Goal: Task Accomplishment & Management: Manage account settings

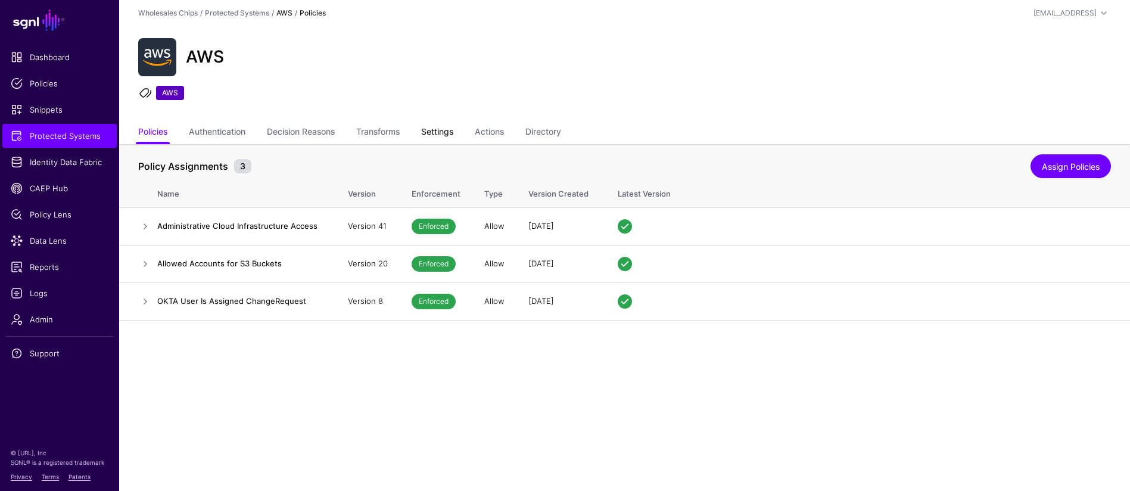
click at [453, 135] on link "Settings" at bounding box center [437, 133] width 32 height 23
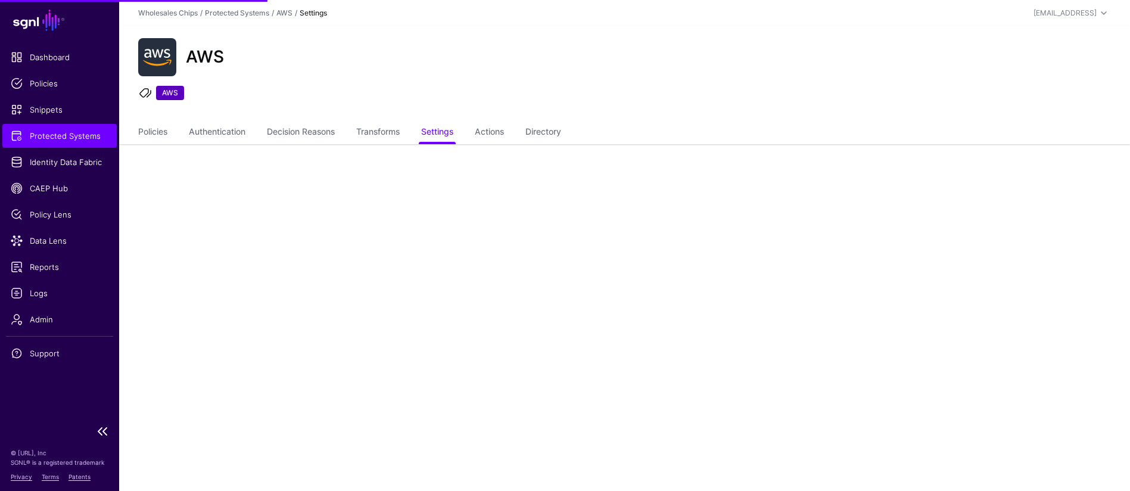
click at [92, 136] on span "Protected Systems" at bounding box center [60, 136] width 98 height 12
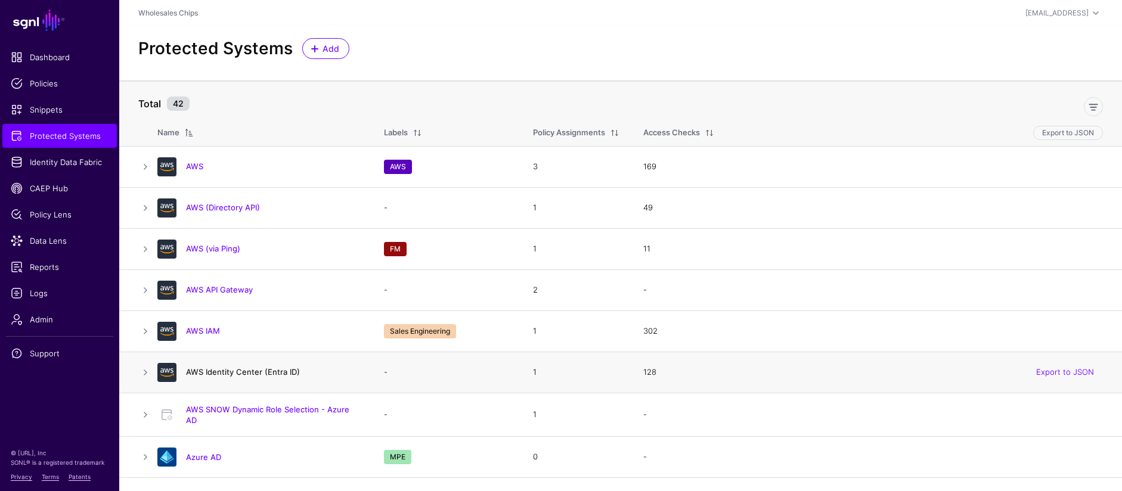
click at [256, 376] on link "AWS Identity Center (Entra ID)" at bounding box center [243, 372] width 114 height 10
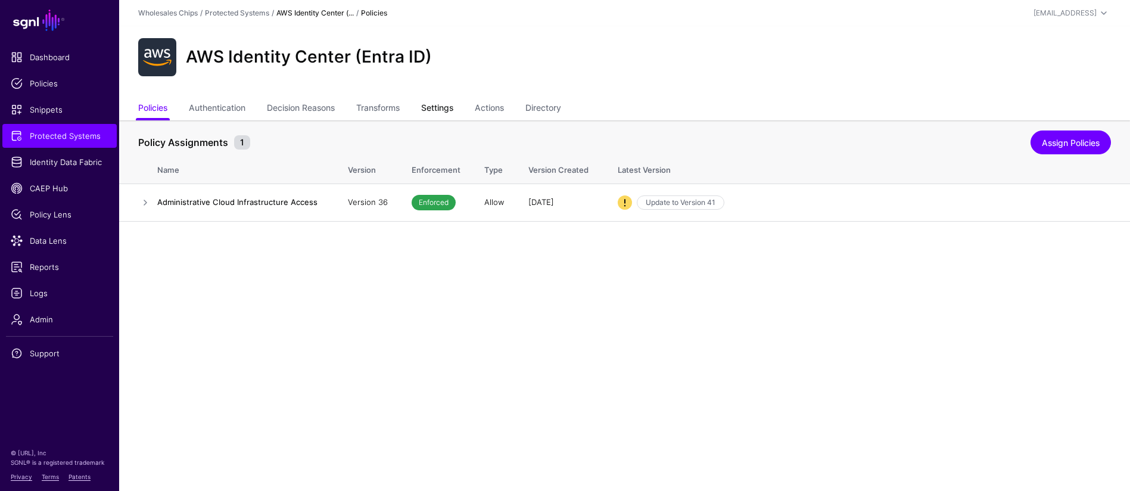
click at [453, 108] on link "Settings" at bounding box center [437, 109] width 32 height 23
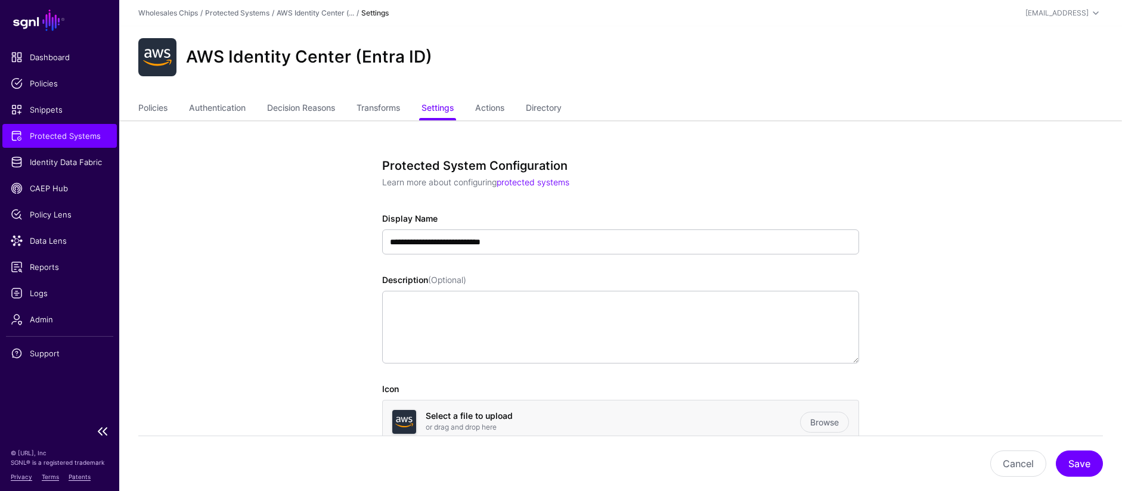
click at [101, 137] on span "Protected Systems" at bounding box center [60, 136] width 98 height 12
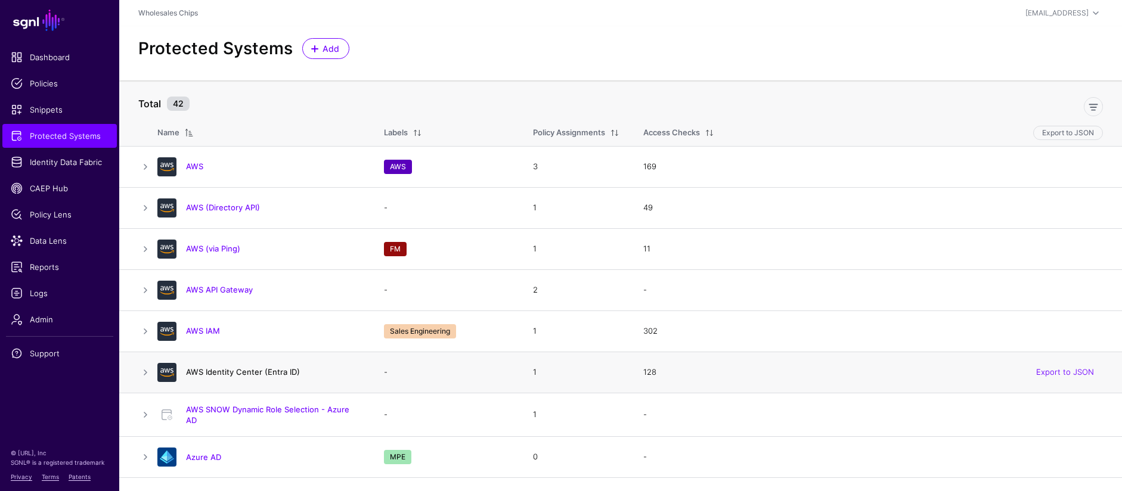
click at [238, 369] on link "AWS Identity Center (Entra ID)" at bounding box center [243, 372] width 114 height 10
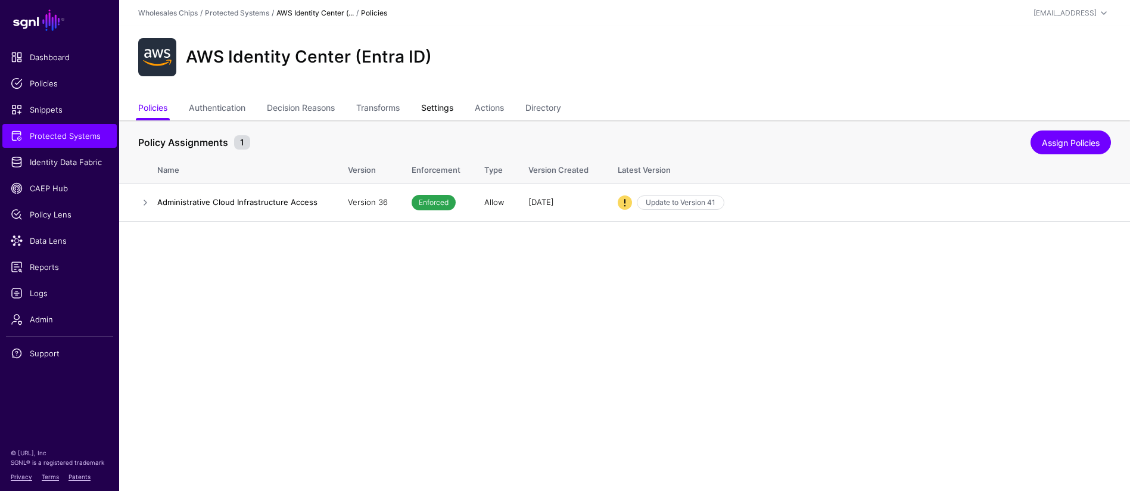
click at [448, 108] on link "Settings" at bounding box center [437, 109] width 32 height 23
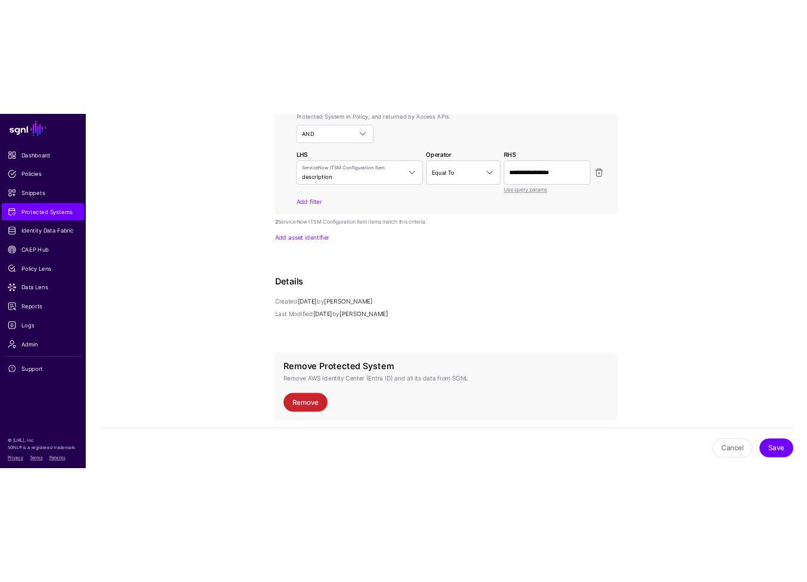
scroll to position [1097, 0]
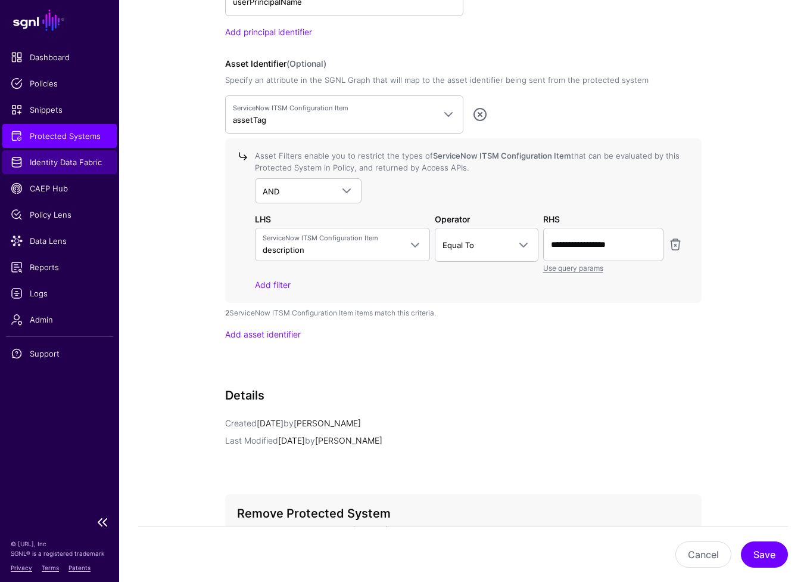
click at [92, 164] on span "Identity Data Fabric" at bounding box center [60, 162] width 98 height 12
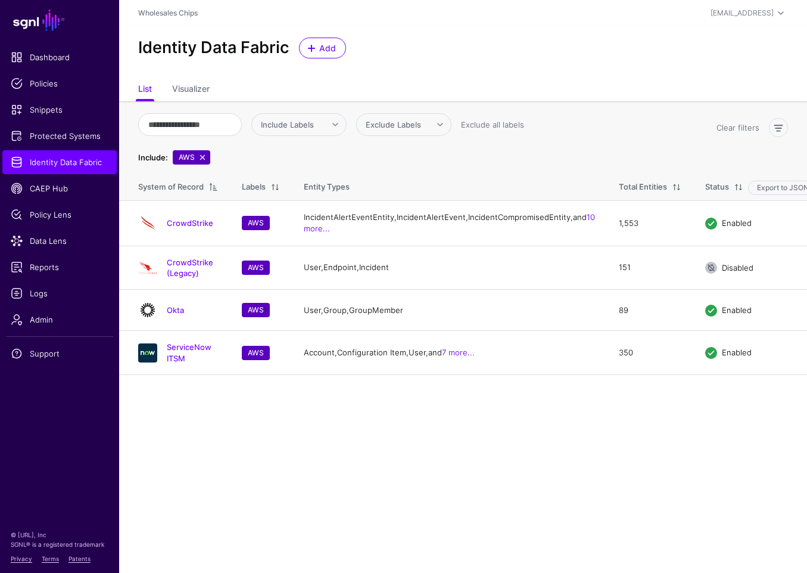
click at [200, 160] on link at bounding box center [203, 158] width 10 height 10
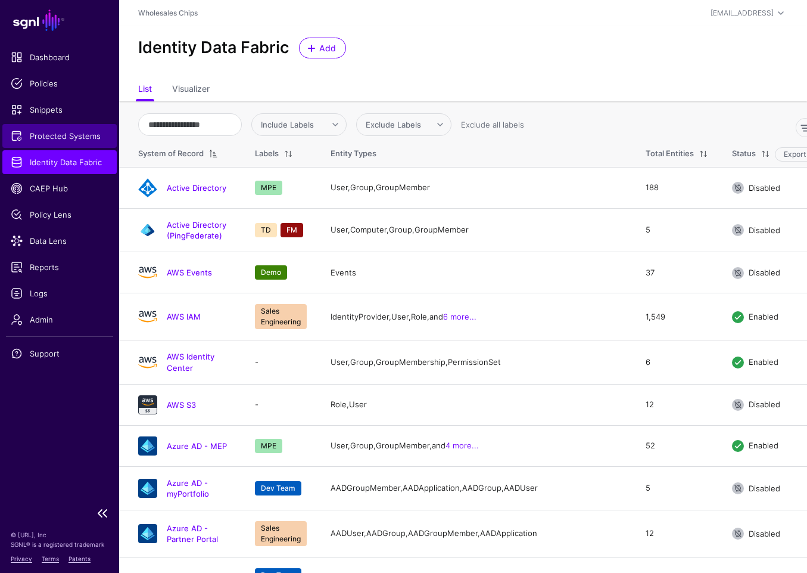
click at [94, 143] on link "Protected Systems" at bounding box center [59, 136] width 114 height 24
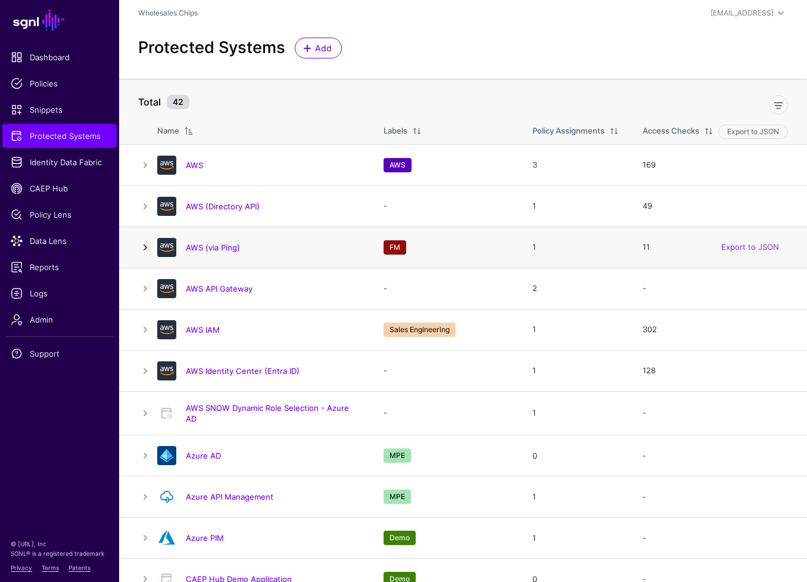
click at [145, 247] on link at bounding box center [145, 247] width 14 height 14
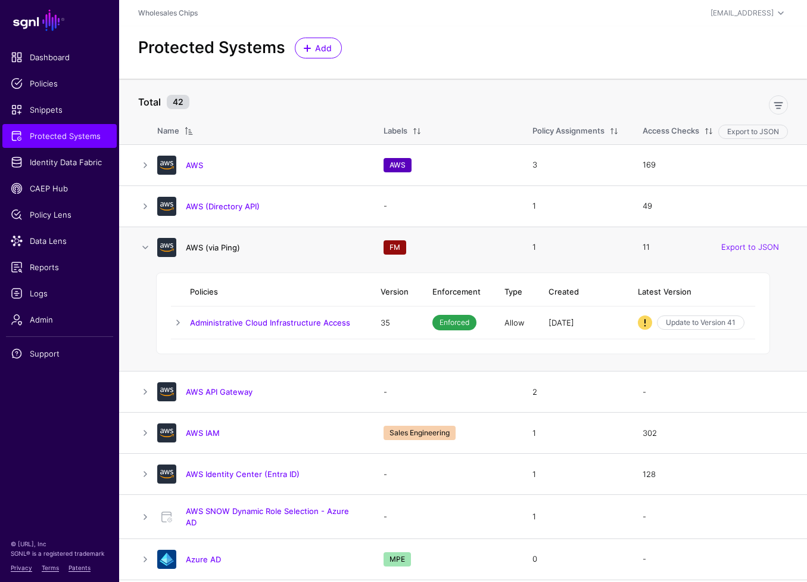
click at [201, 249] on link "AWS (via Ping)" at bounding box center [213, 248] width 54 height 10
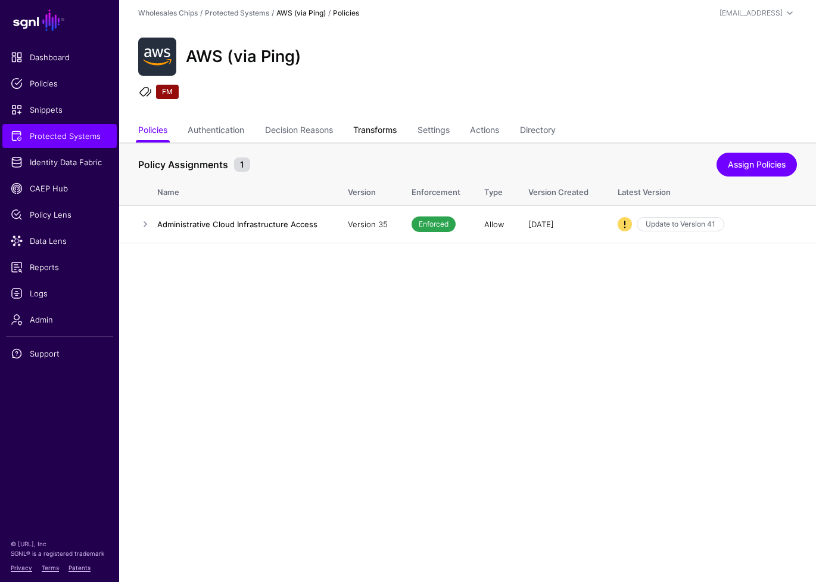
click at [390, 123] on link "Transforms" at bounding box center [375, 131] width 44 height 23
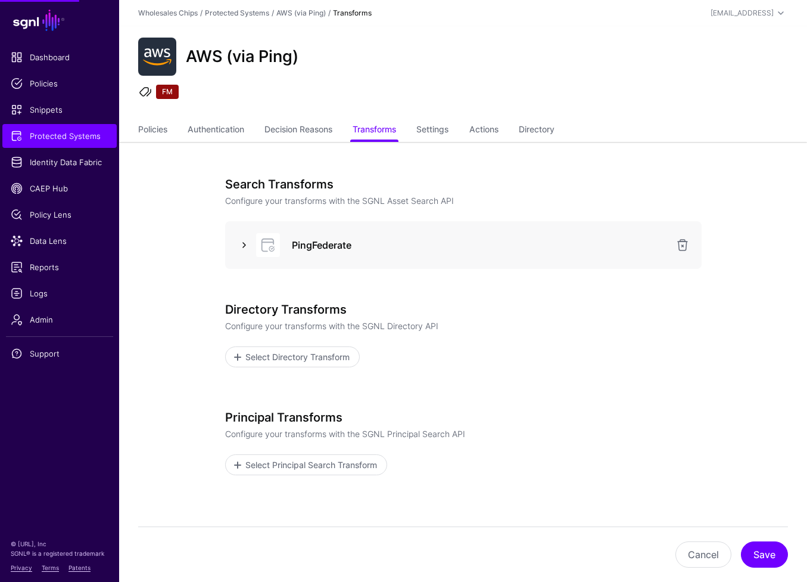
click at [240, 244] on link at bounding box center [244, 245] width 14 height 14
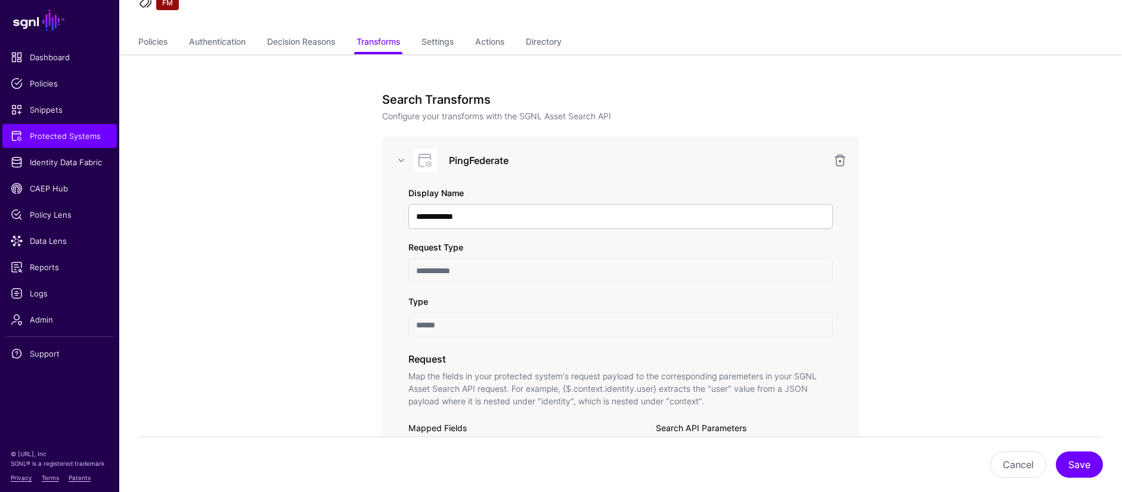
scroll to position [83, 0]
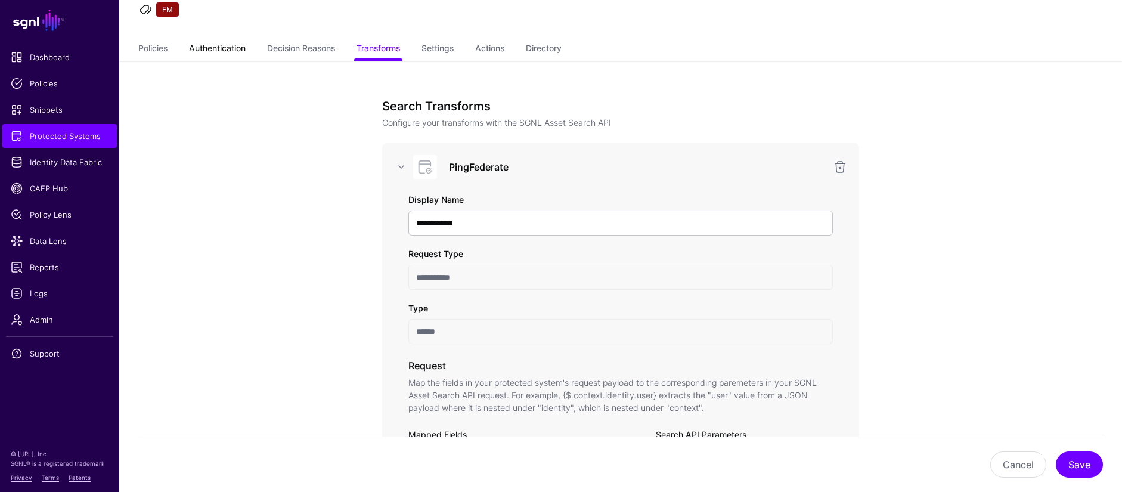
click at [234, 52] on link "Authentication" at bounding box center [217, 49] width 57 height 23
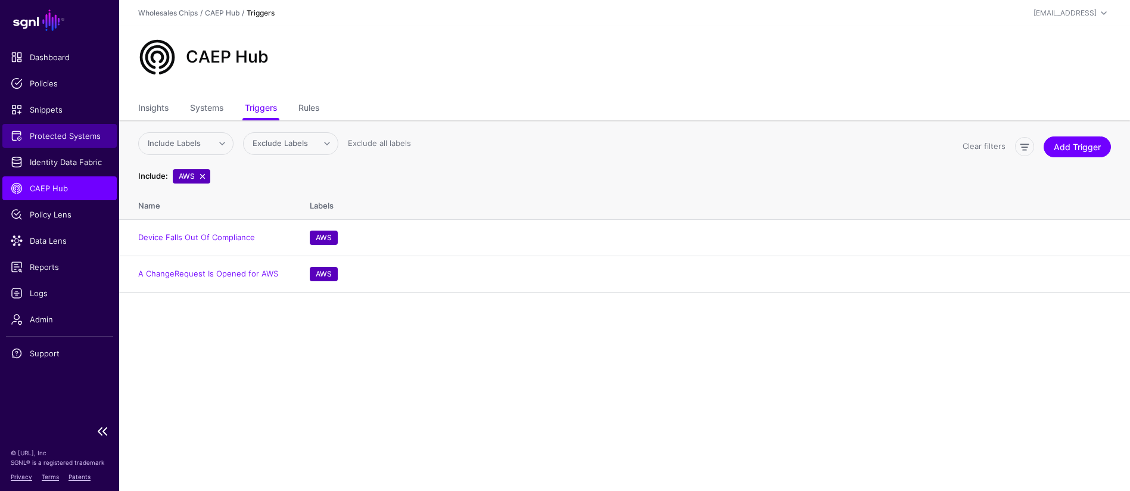
click at [69, 134] on span "Protected Systems" at bounding box center [60, 136] width 98 height 12
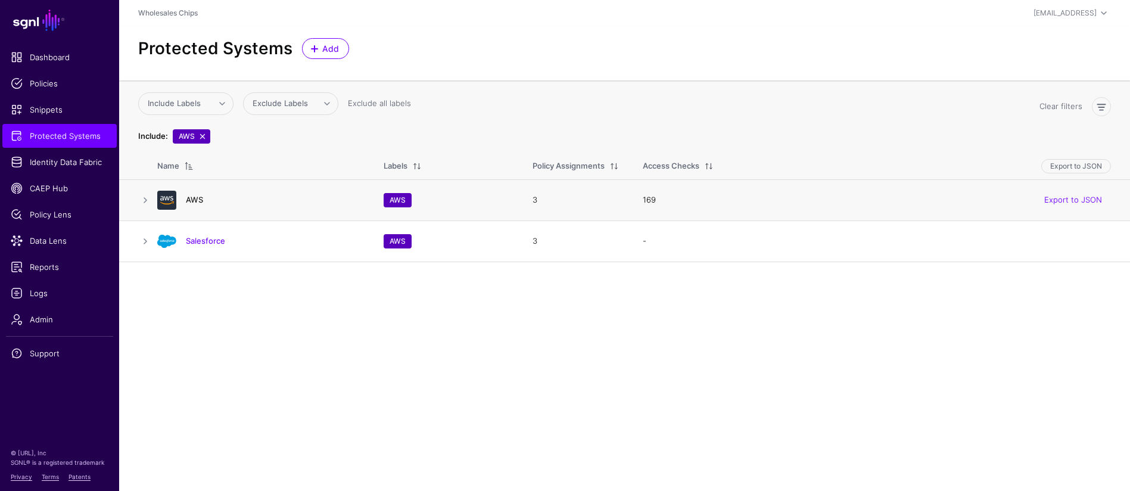
click at [192, 197] on link "AWS" at bounding box center [194, 200] width 17 height 10
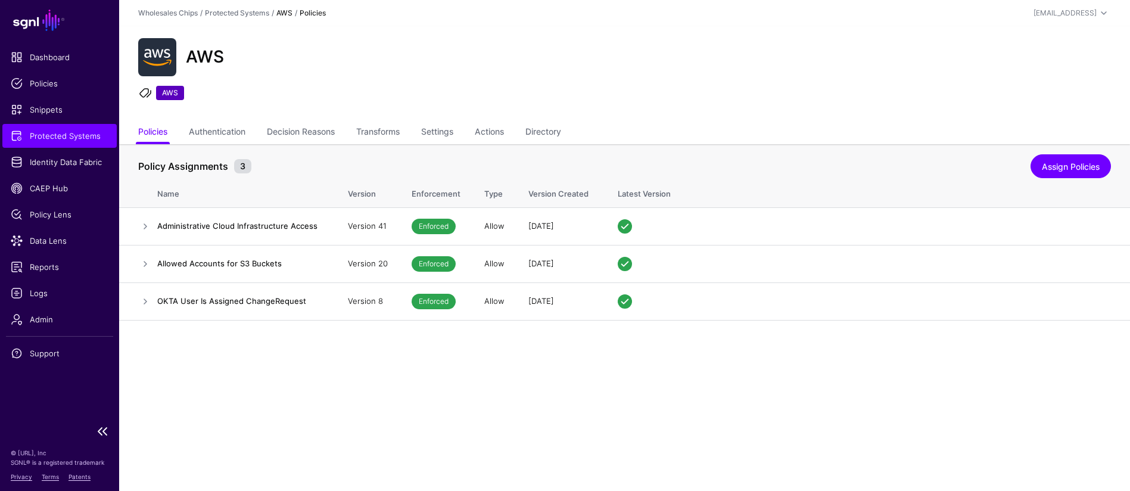
click at [74, 139] on span "Protected Systems" at bounding box center [60, 136] width 98 height 12
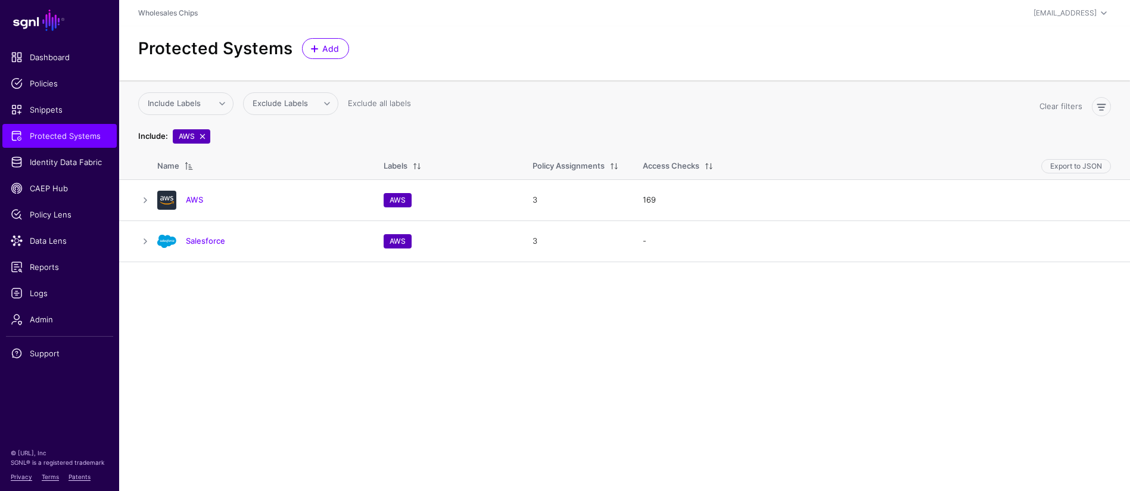
click at [203, 136] on link at bounding box center [203, 137] width 10 height 10
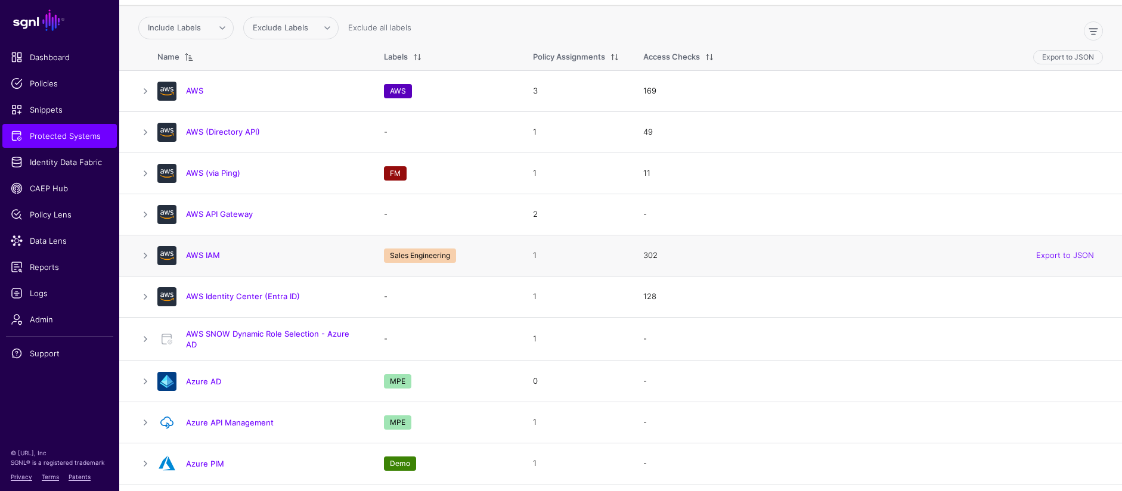
scroll to position [85, 0]
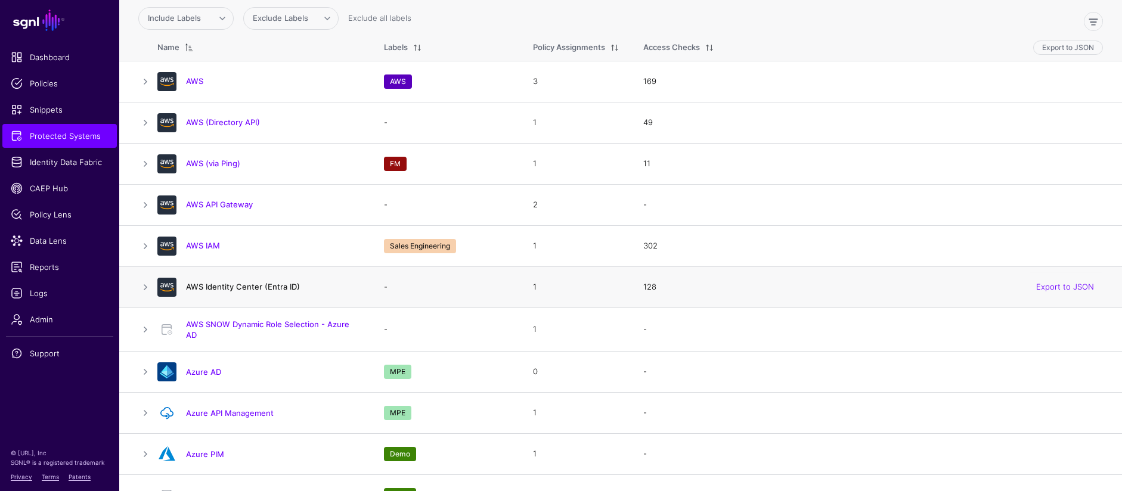
click at [236, 288] on link "AWS Identity Center (Entra ID)" at bounding box center [243, 287] width 114 height 10
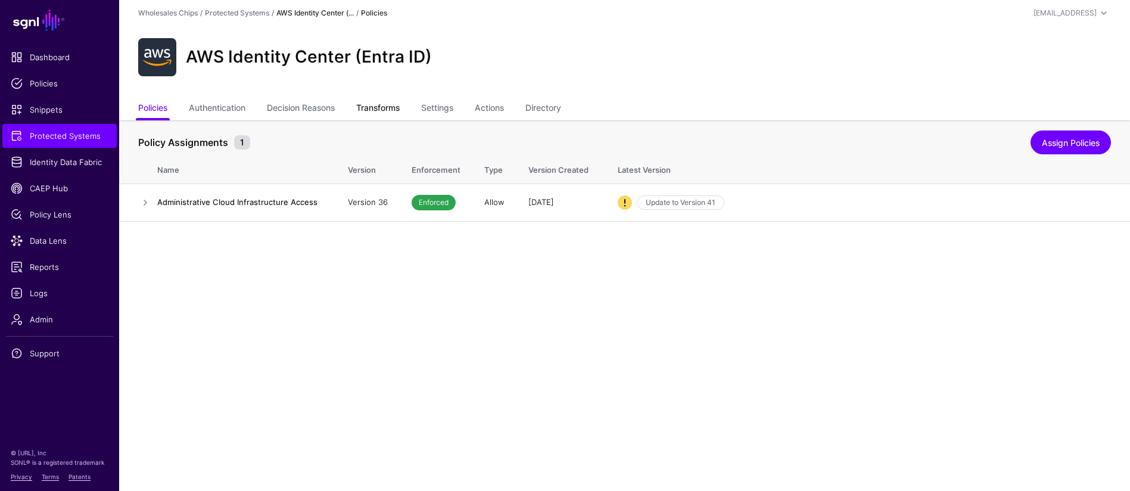
click at [383, 116] on link "Transforms" at bounding box center [378, 109] width 44 height 23
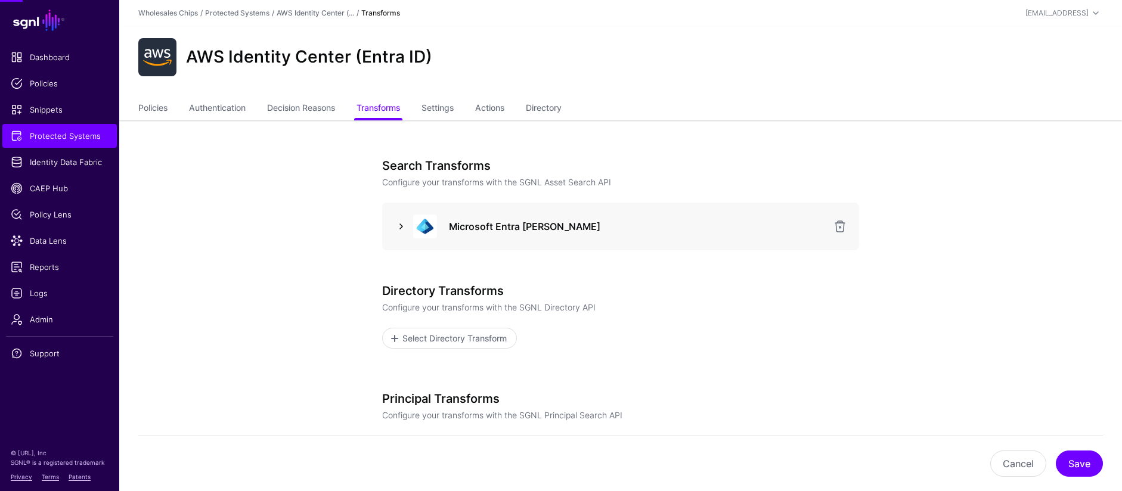
click at [400, 223] on link at bounding box center [401, 226] width 14 height 14
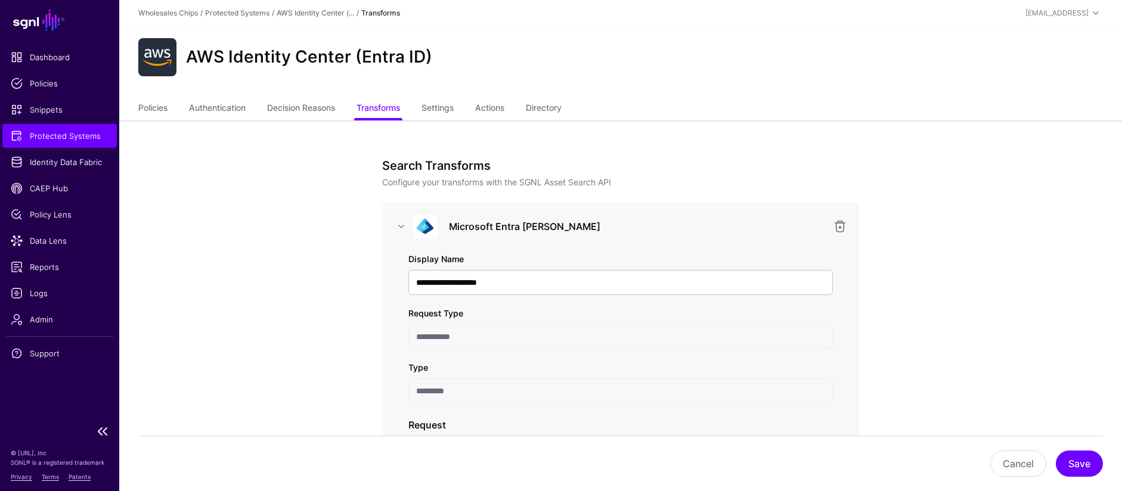
click at [98, 134] on span "Protected Systems" at bounding box center [60, 136] width 98 height 12
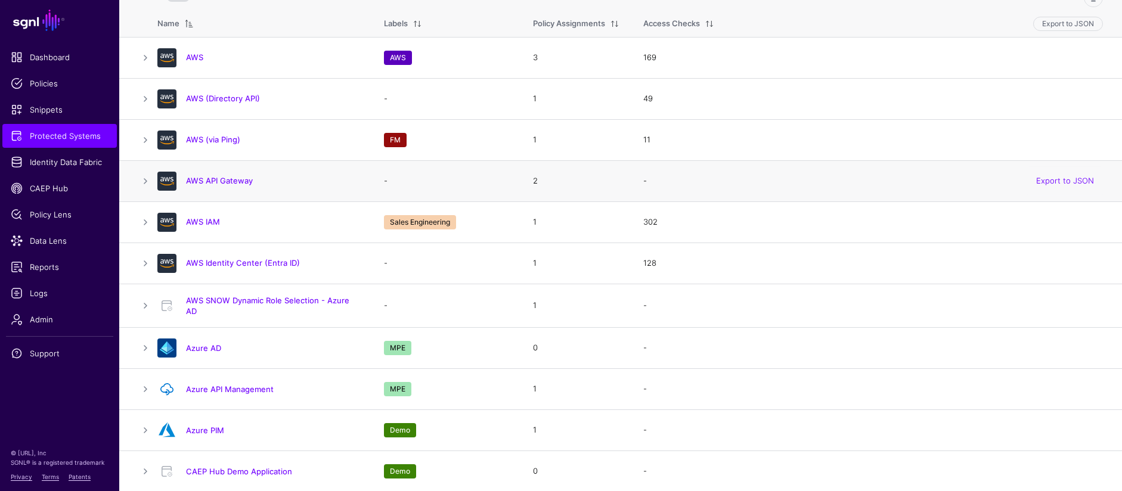
scroll to position [133, 0]
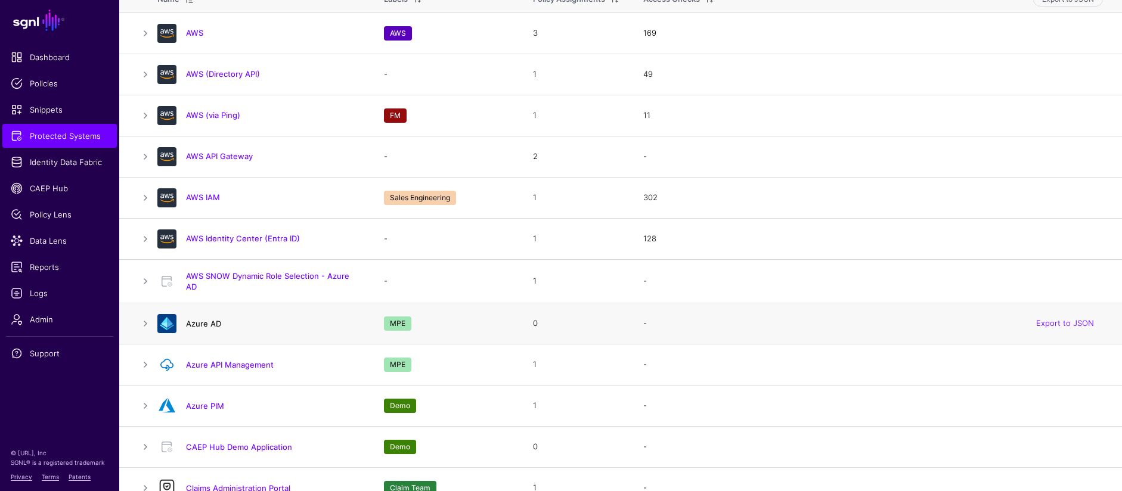
click at [210, 327] on link "Azure AD" at bounding box center [203, 324] width 35 height 10
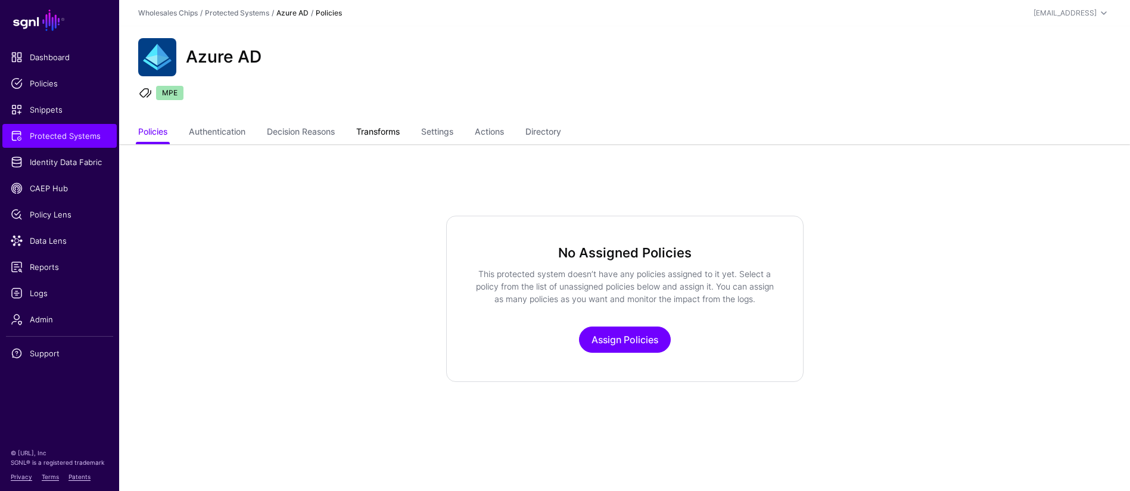
click at [376, 132] on link "Transforms" at bounding box center [378, 133] width 44 height 23
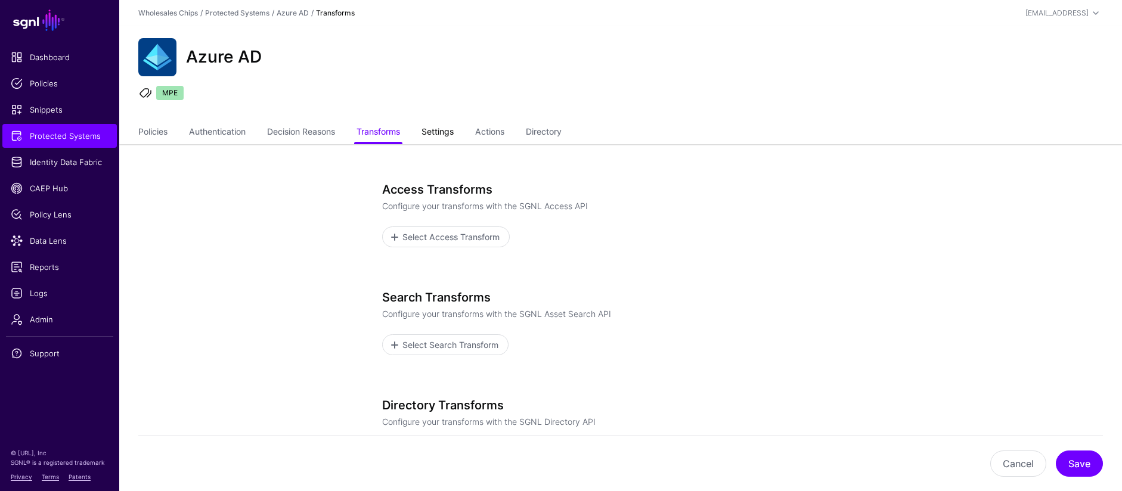
click at [441, 130] on link "Settings" at bounding box center [437, 133] width 32 height 23
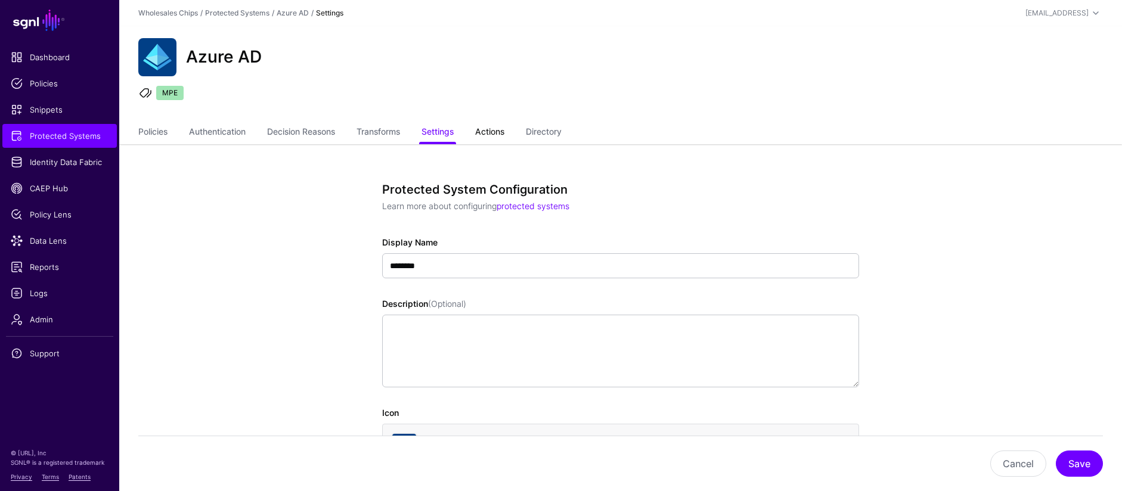
click at [490, 126] on link "Actions" at bounding box center [489, 133] width 29 height 23
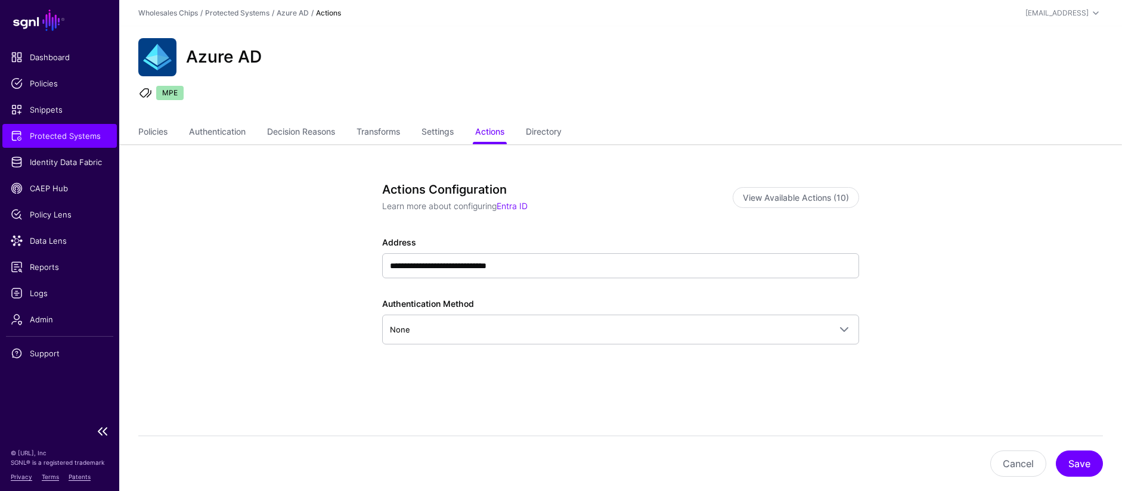
click at [41, 136] on span "Protected Systems" at bounding box center [60, 136] width 98 height 12
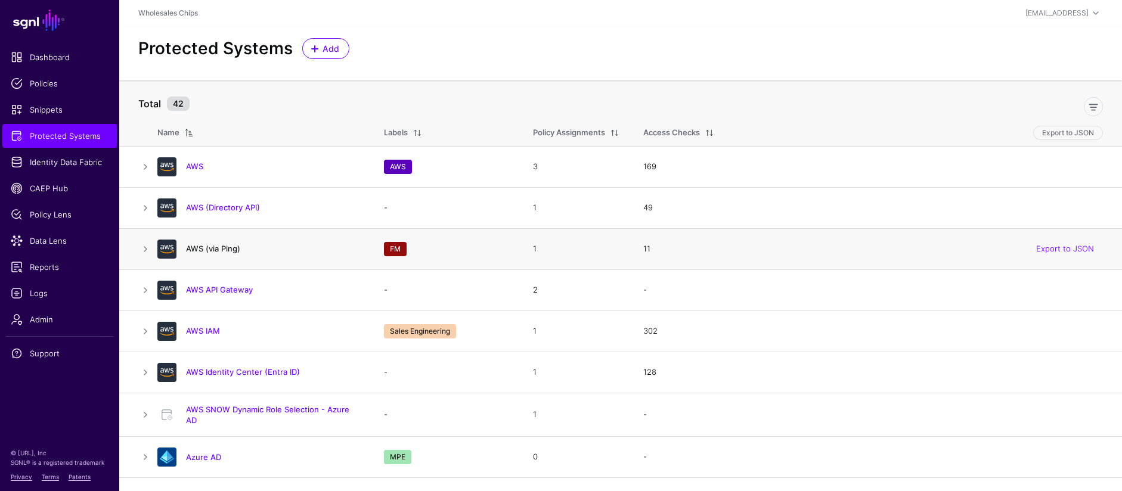
click at [220, 248] on link "AWS (via Ping)" at bounding box center [213, 249] width 54 height 10
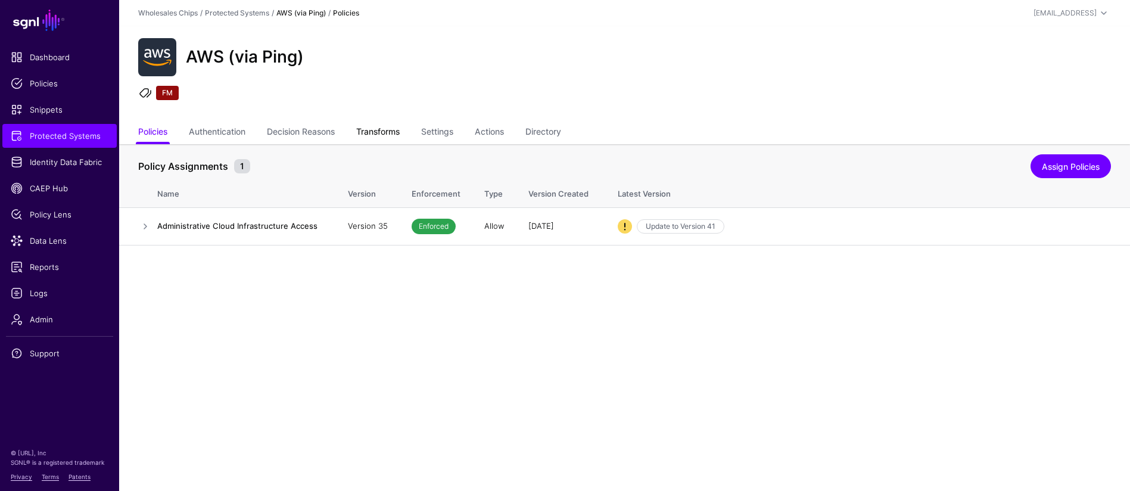
click at [391, 133] on link "Transforms" at bounding box center [378, 133] width 44 height 23
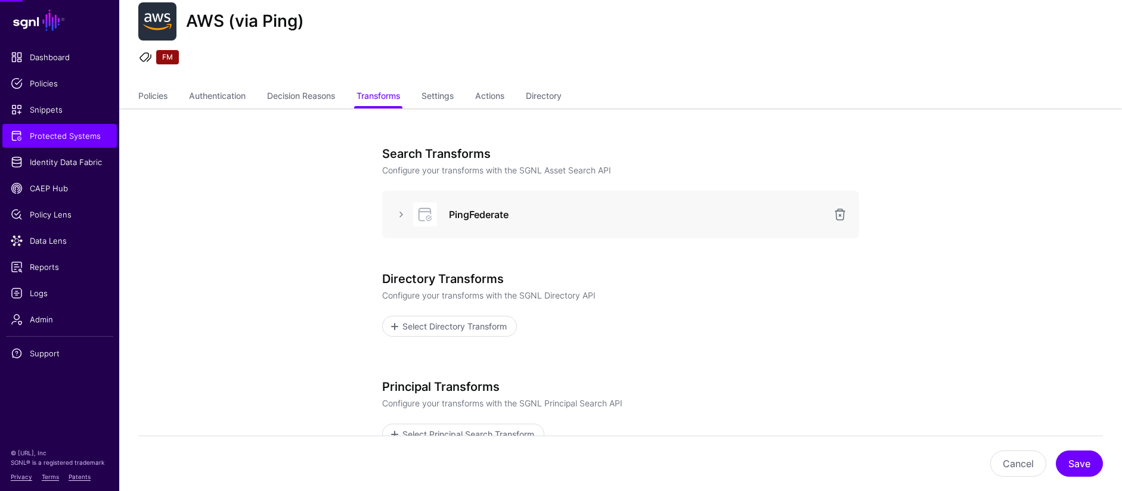
scroll to position [157, 0]
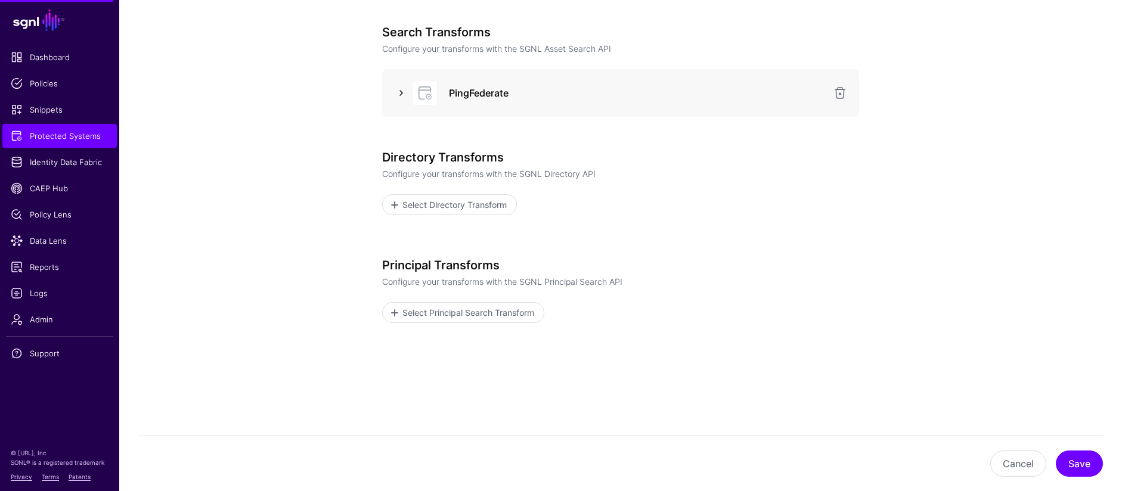
click at [396, 95] on link at bounding box center [401, 93] width 14 height 14
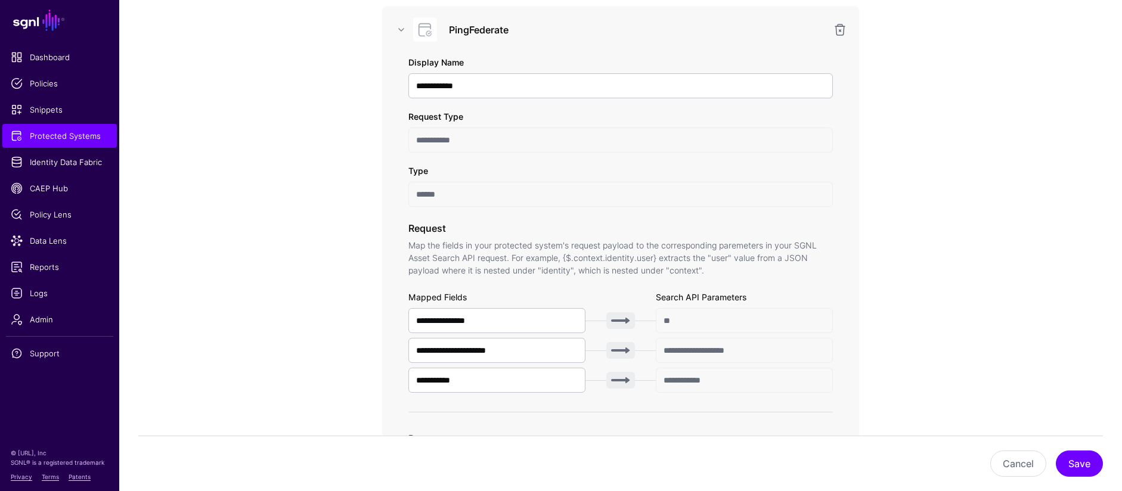
scroll to position [17, 0]
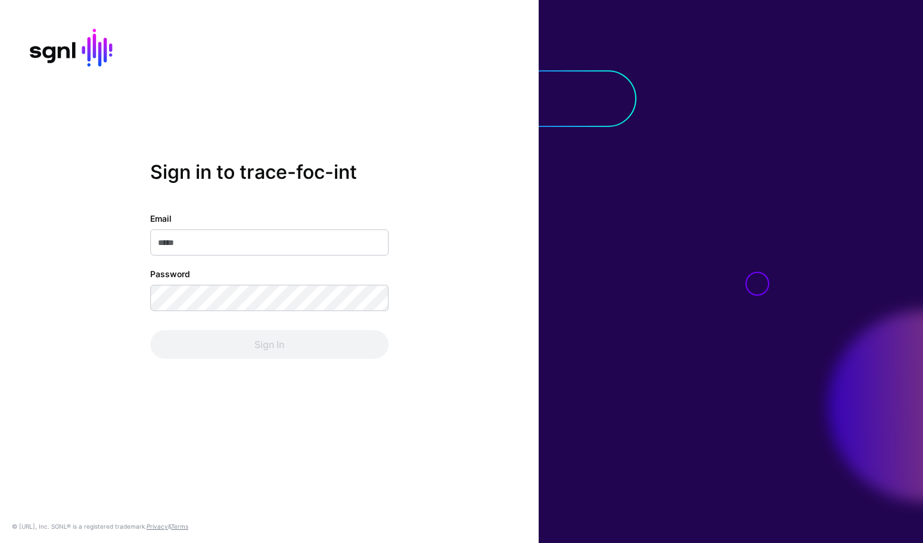
type input "**********"
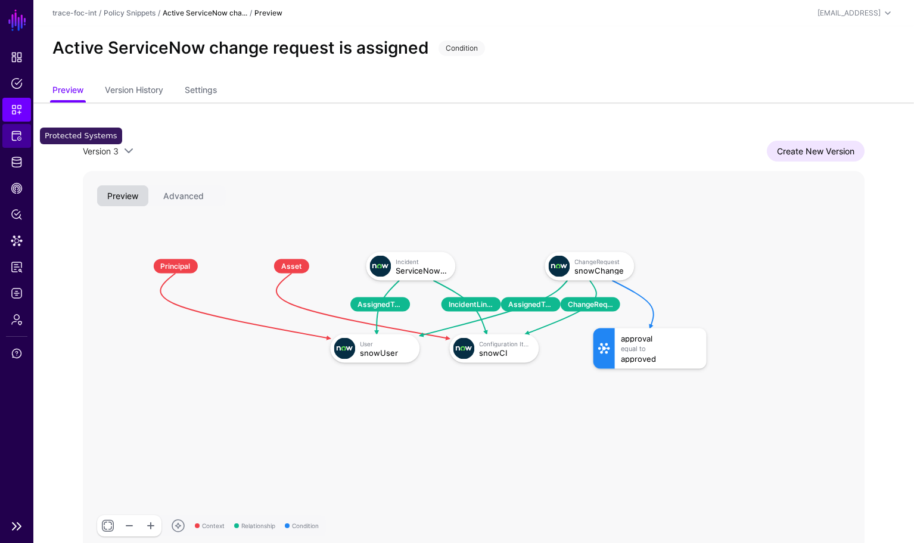
click at [19, 139] on span "Protected Systems" at bounding box center [17, 136] width 12 height 12
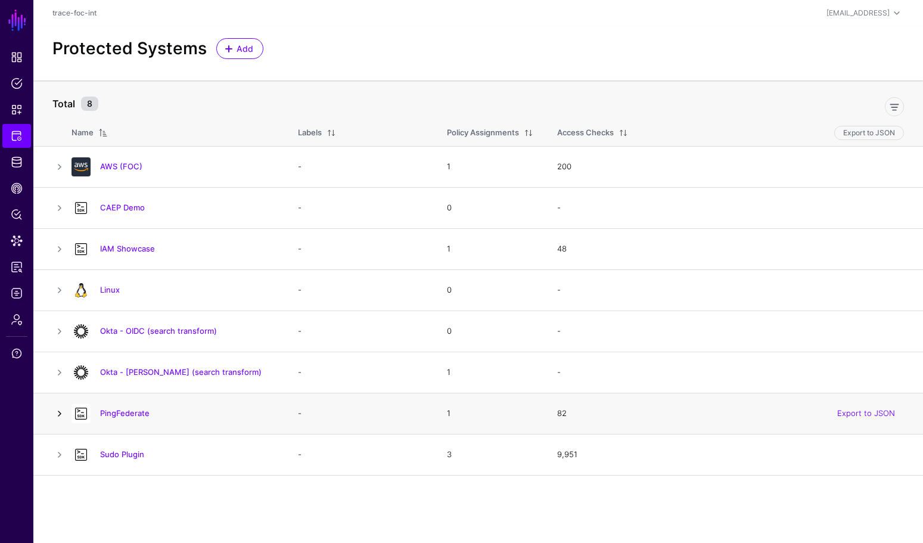
click at [61, 417] on link at bounding box center [59, 413] width 14 height 14
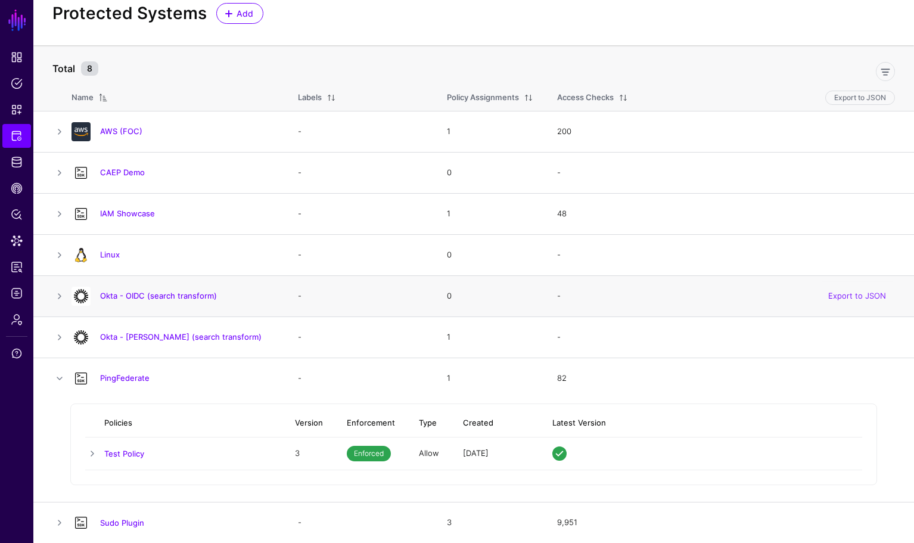
scroll to position [36, 0]
click at [136, 378] on link "PingFederate" at bounding box center [124, 377] width 49 height 10
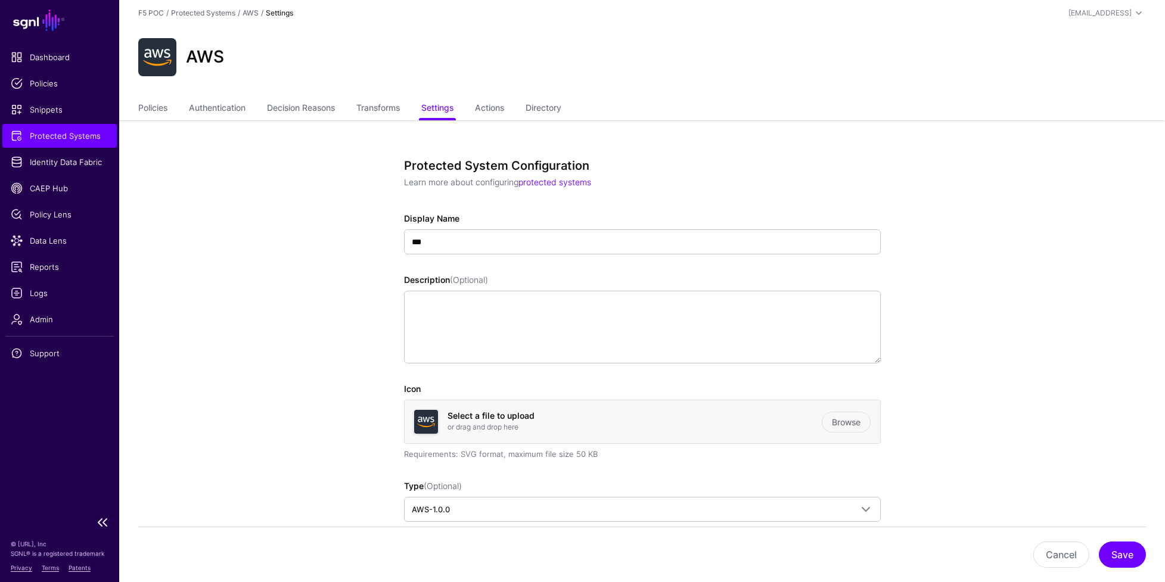
click at [90, 139] on span "Protected Systems" at bounding box center [60, 136] width 98 height 12
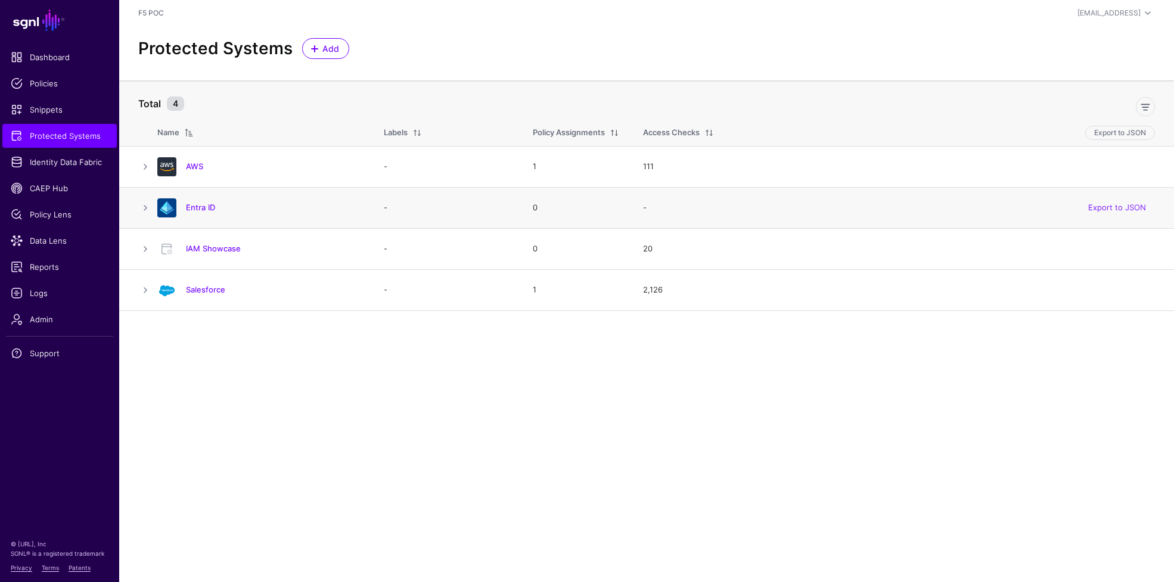
click at [194, 215] on div "Entra ID" at bounding box center [259, 207] width 212 height 19
click at [197, 208] on link "Entra ID" at bounding box center [200, 208] width 29 height 10
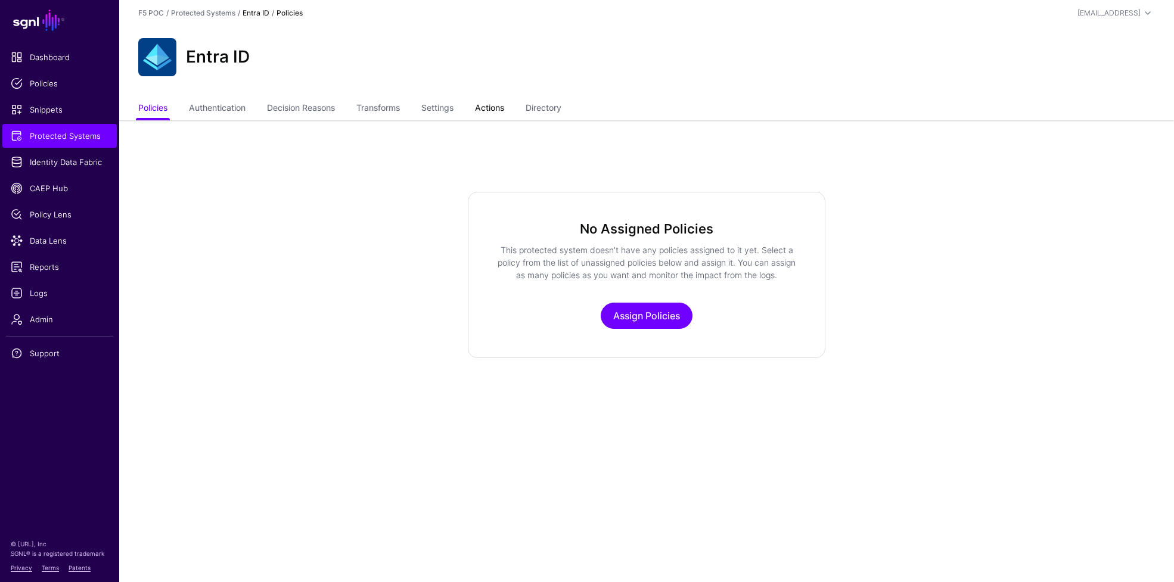
click at [500, 111] on link "Actions" at bounding box center [489, 109] width 29 height 23
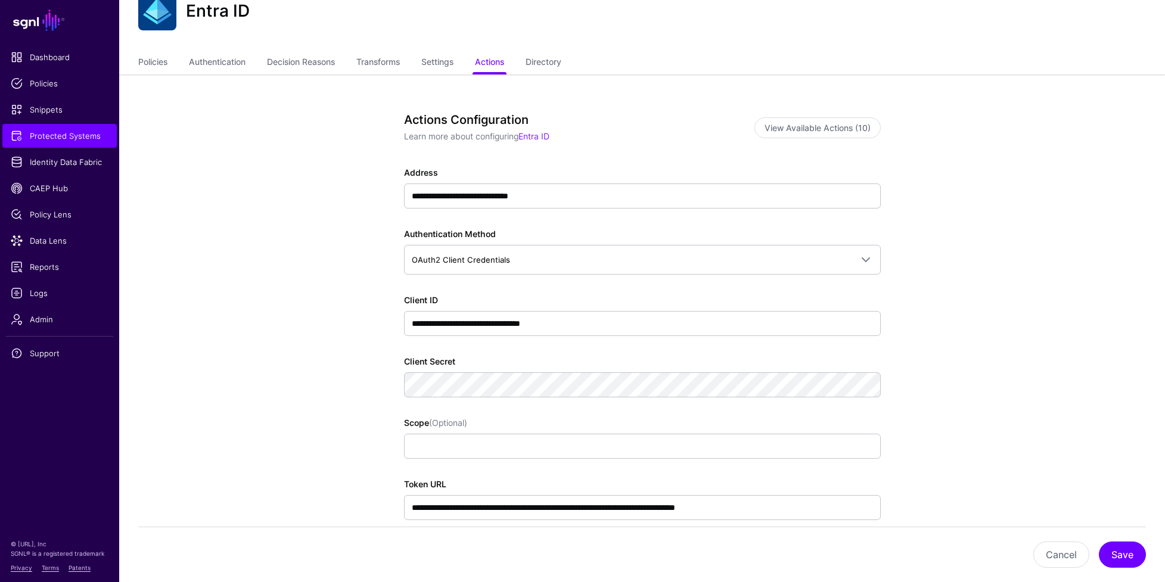
scroll to position [192, 0]
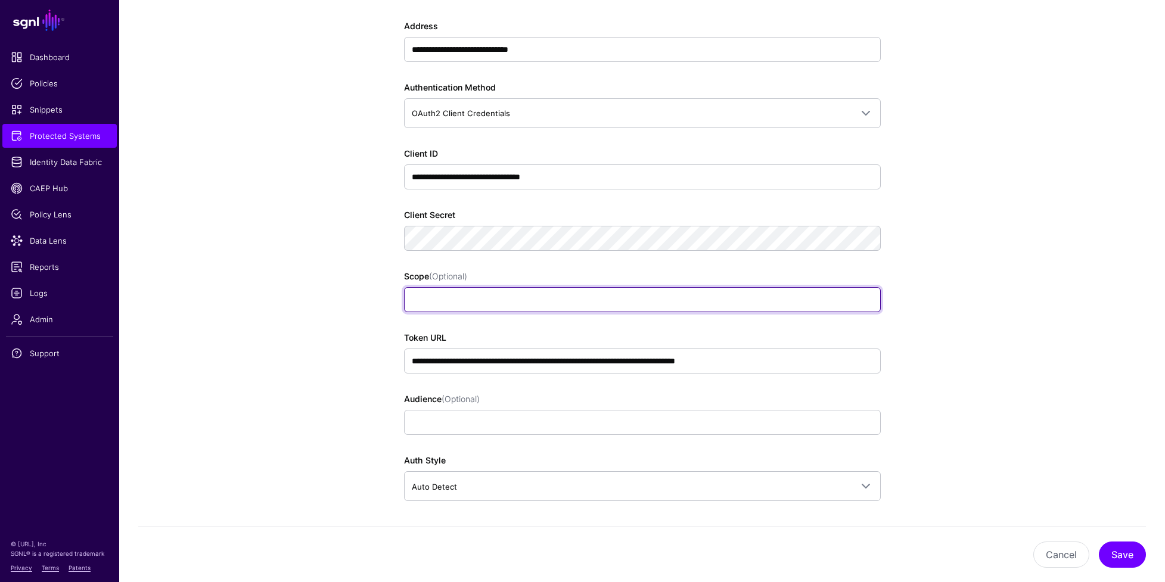
click at [470, 296] on input "Scope (Optional)" at bounding box center [642, 299] width 477 height 25
paste input "**********"
type input "**********"
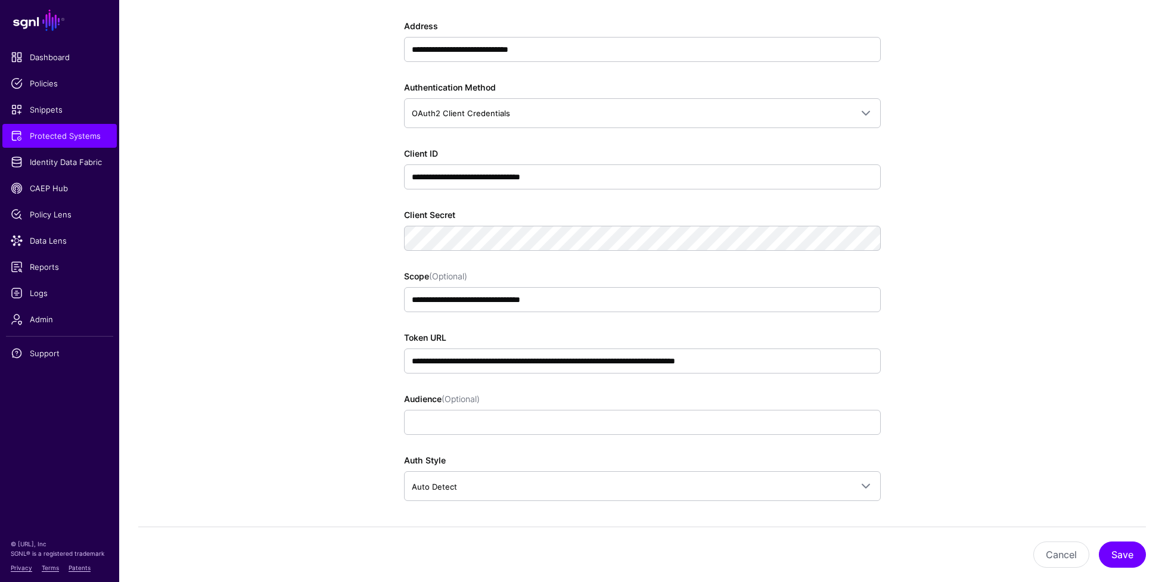
click at [315, 302] on app-integrations-item-actions "**********" at bounding box center [642, 291] width 1046 height 726
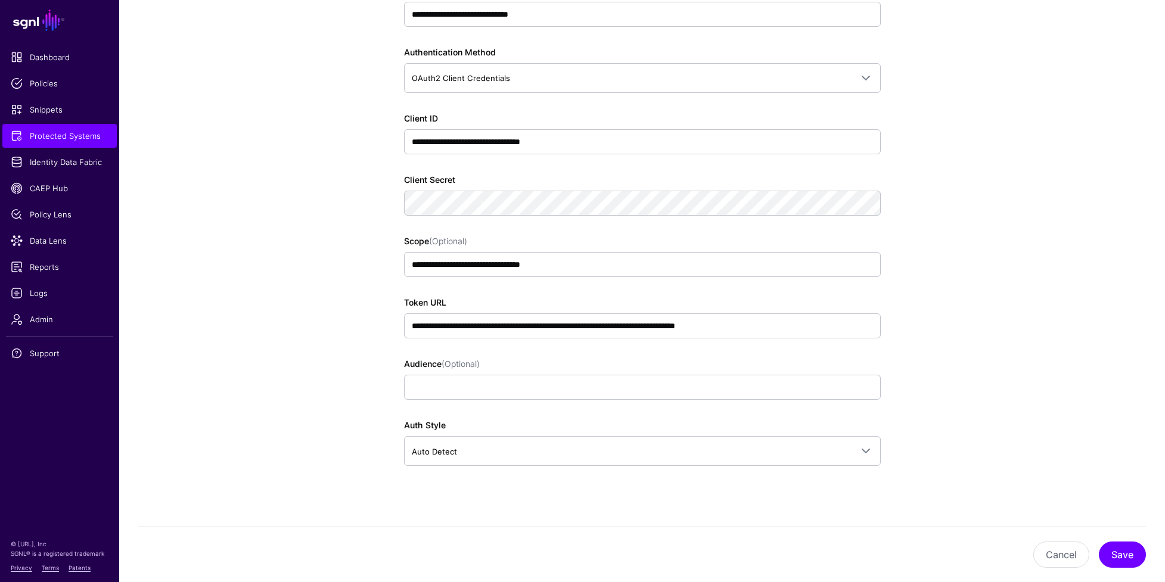
scroll to position [264, 0]
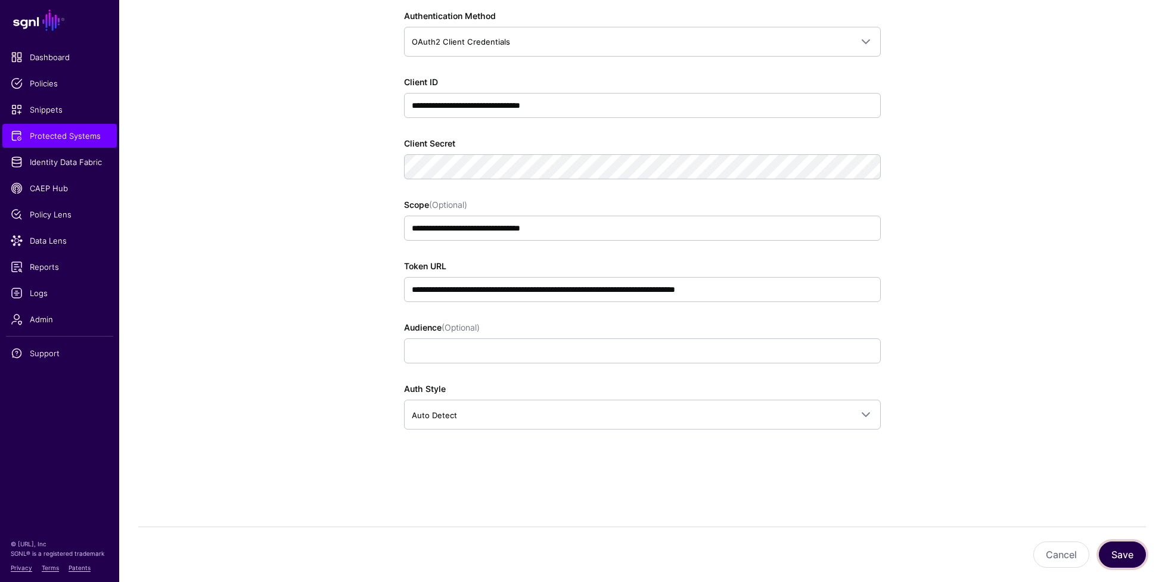
click at [1131, 561] on button "Save" at bounding box center [1122, 555] width 47 height 26
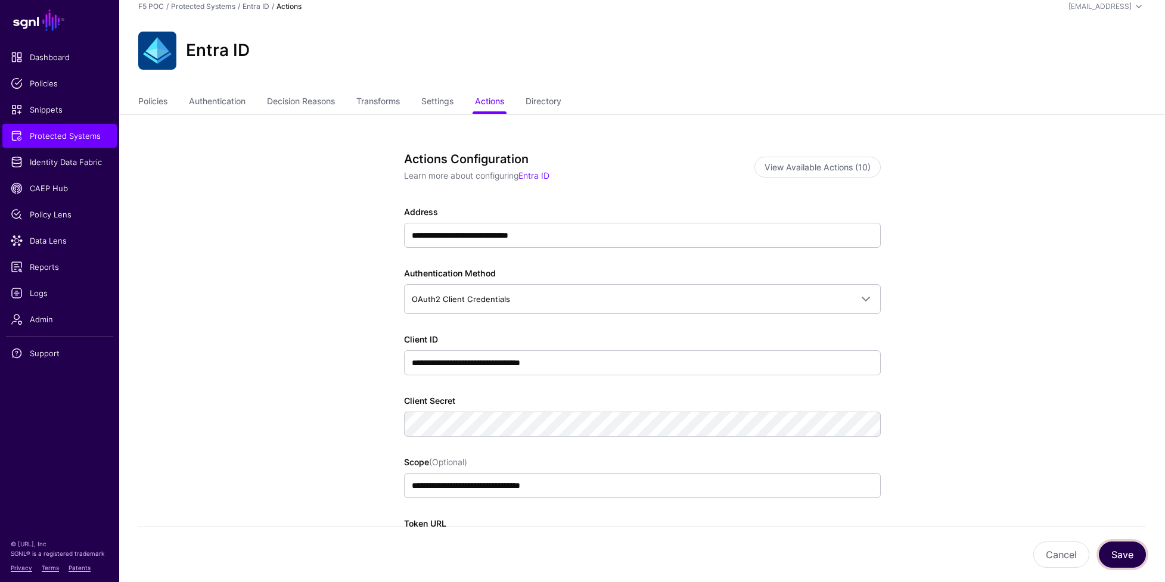
scroll to position [0, 0]
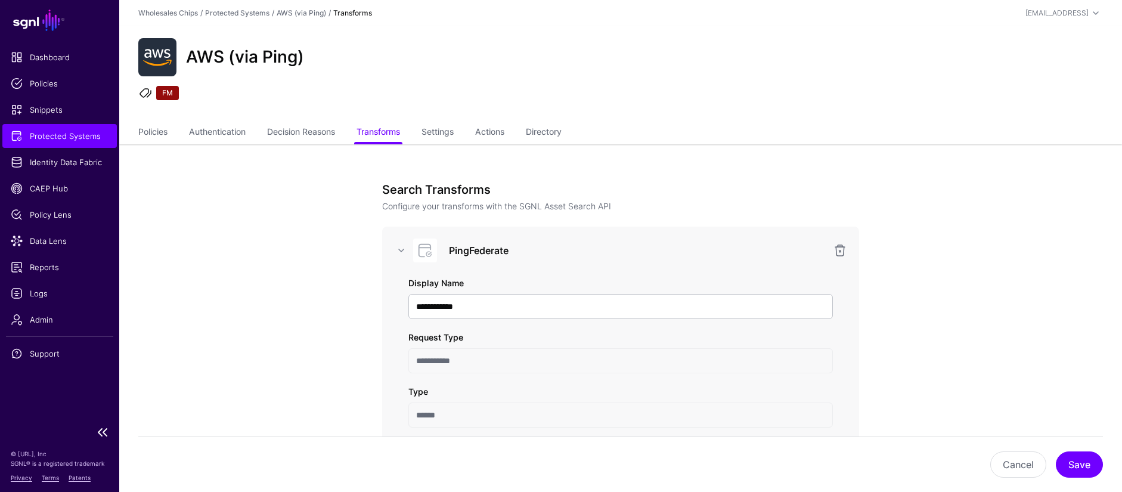
click at [54, 139] on span "Protected Systems" at bounding box center [60, 136] width 98 height 12
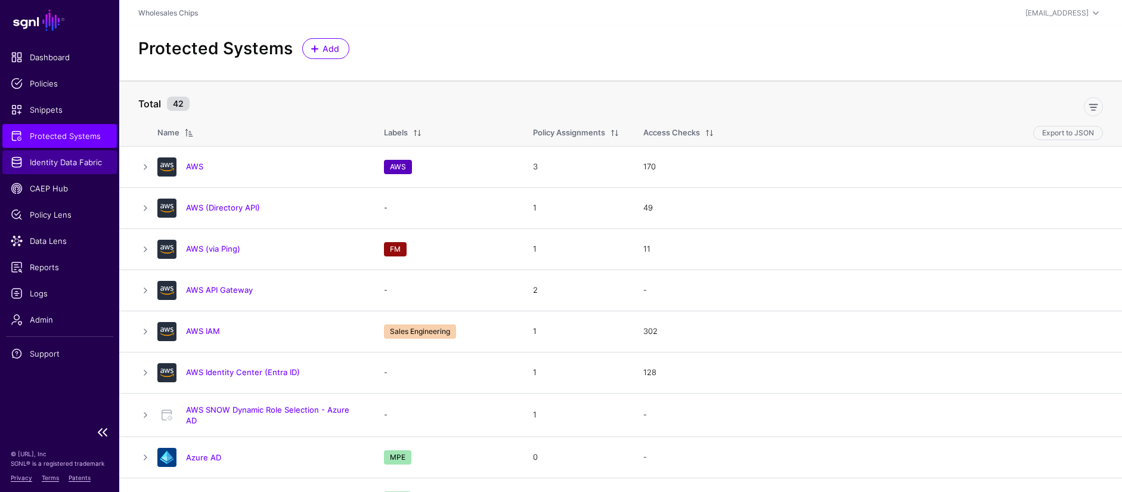
click at [82, 164] on span "Identity Data Fabric" at bounding box center [60, 162] width 98 height 12
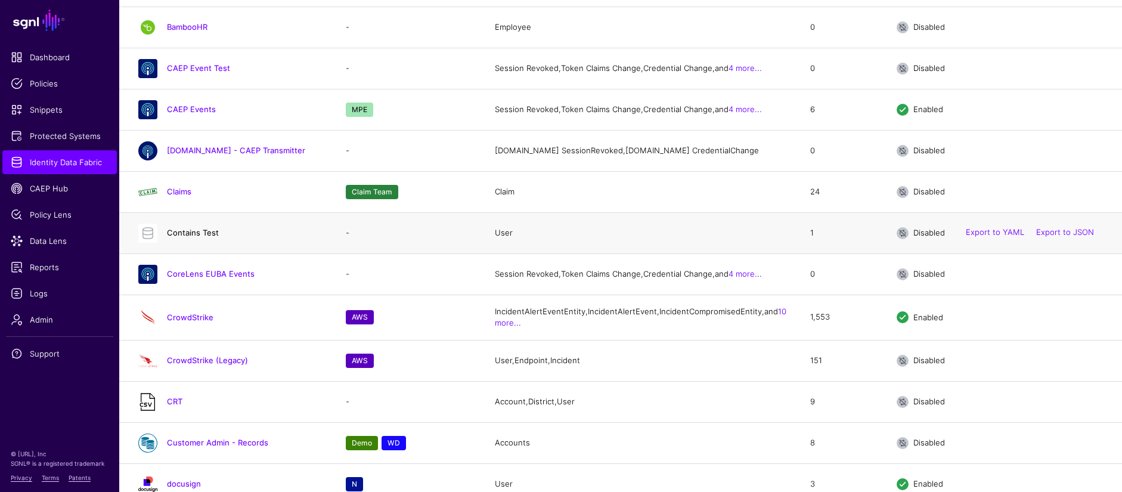
scroll to position [650, 0]
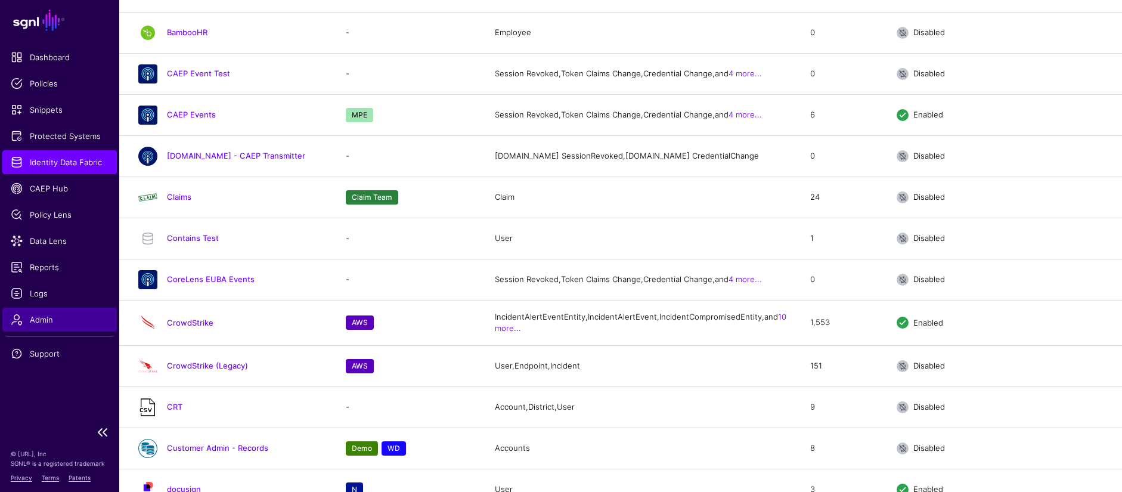
click at [54, 321] on span "Admin" at bounding box center [60, 319] width 98 height 12
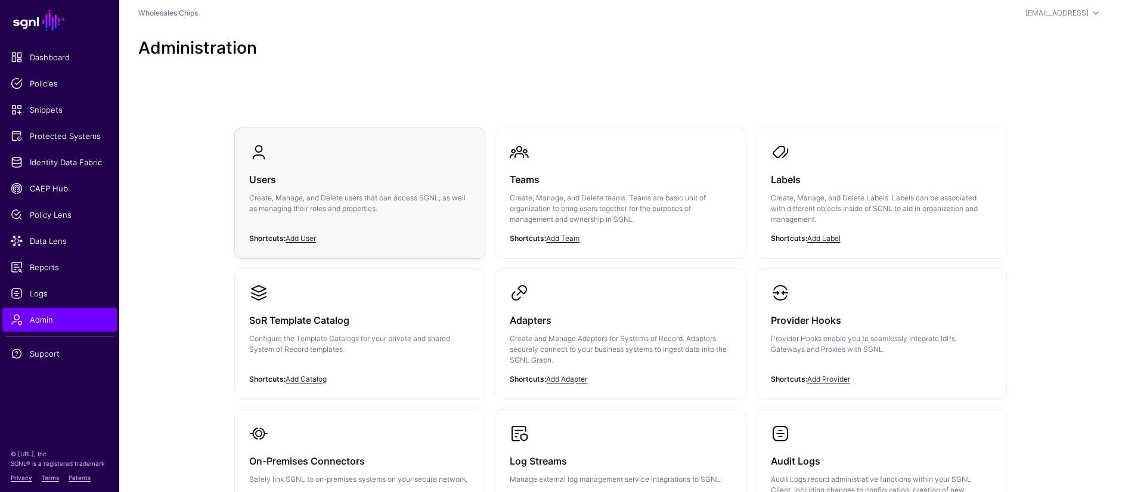
click at [332, 167] on div "Users Create, Manage, and Delete users that can access SGNL, as well as managin…" at bounding box center [359, 197] width 221 height 72
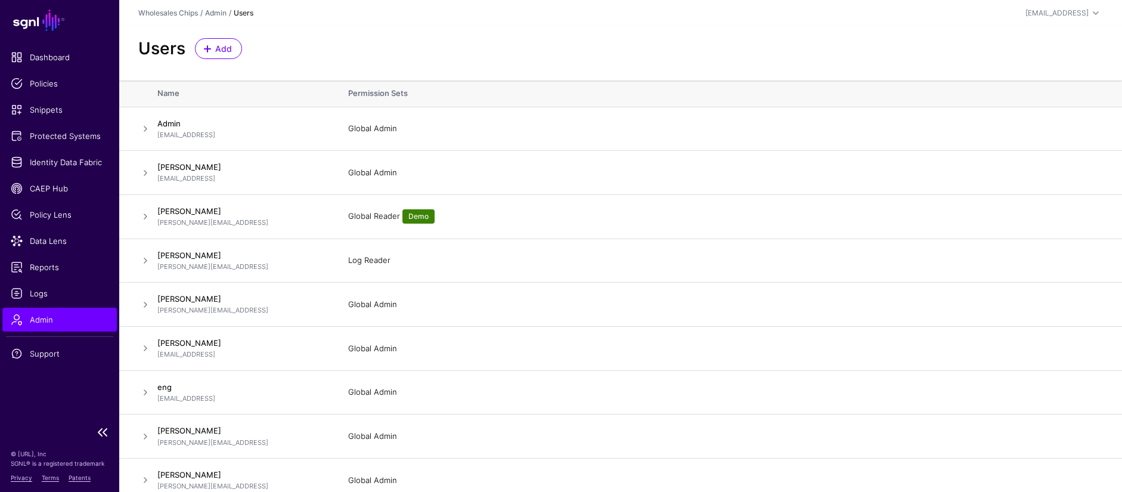
click at [35, 316] on span "Admin" at bounding box center [60, 319] width 98 height 12
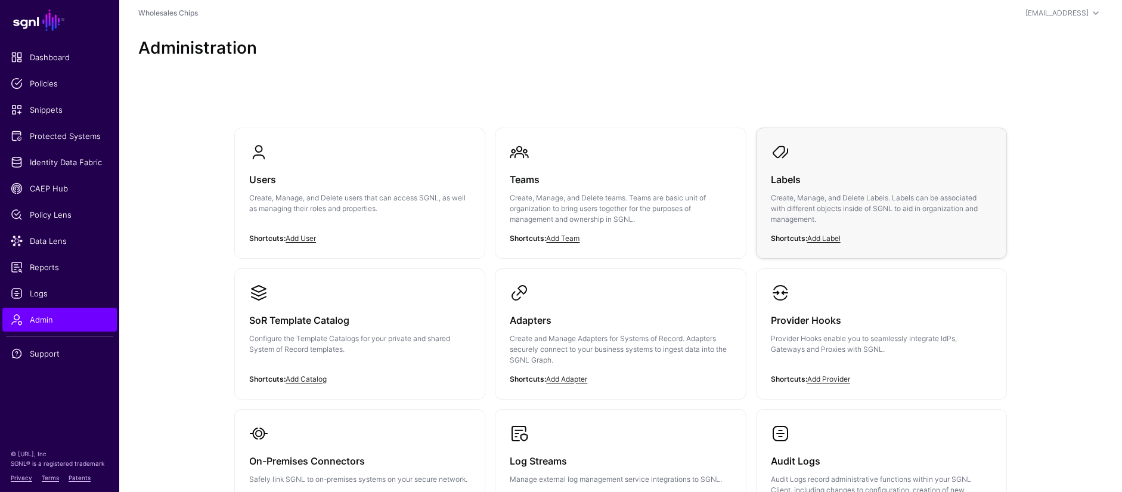
click at [839, 174] on h3 "Labels" at bounding box center [881, 179] width 221 height 17
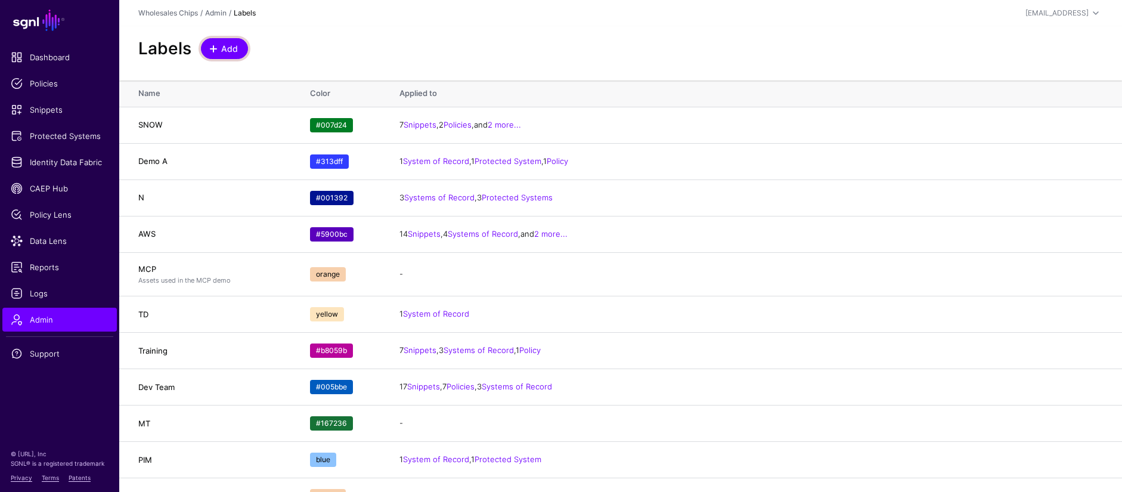
click at [211, 46] on span at bounding box center [214, 49] width 10 height 10
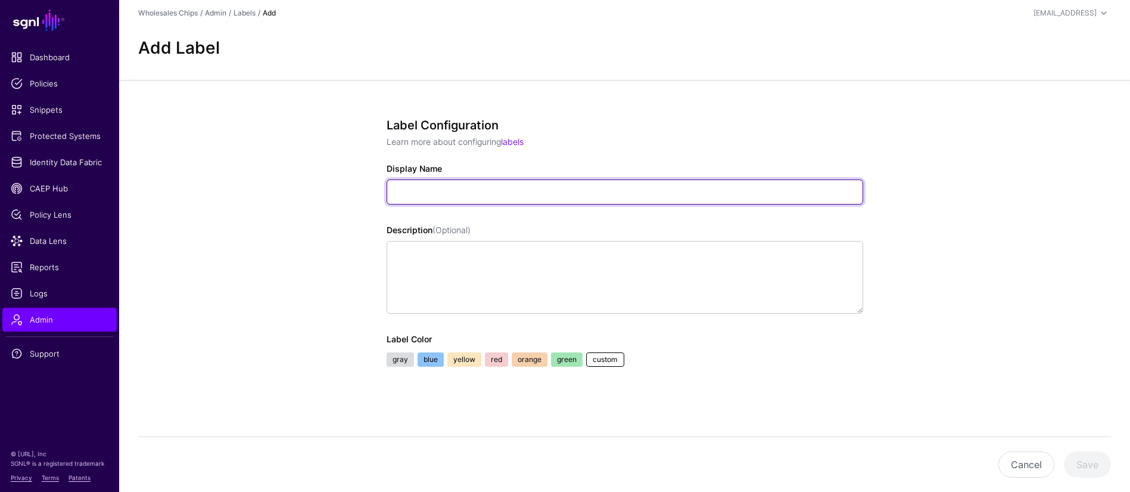
click at [512, 196] on input "Display Name" at bounding box center [625, 191] width 477 height 25
type input "***"
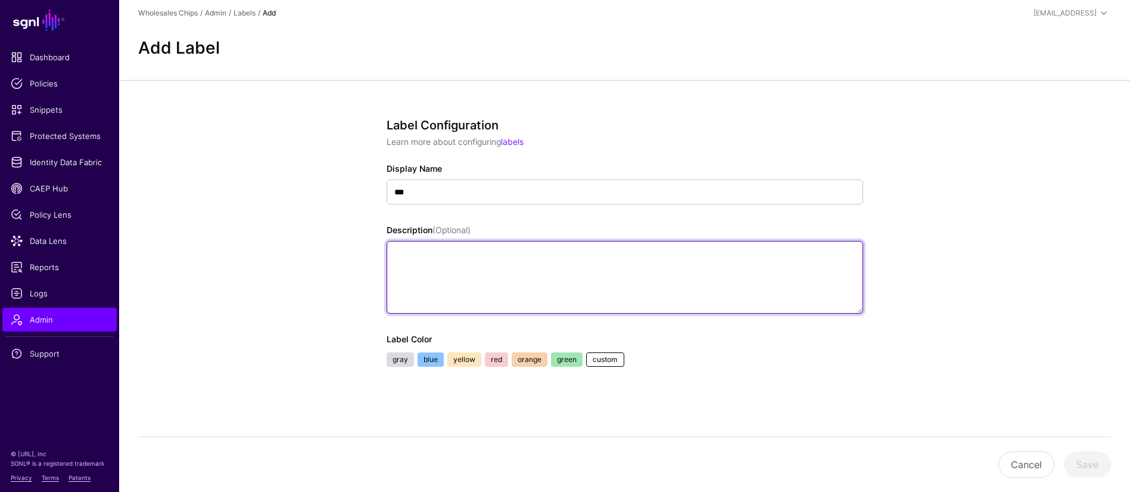
click at [598, 277] on textarea "Description (Optional)" at bounding box center [625, 277] width 477 height 73
type textarea "********"
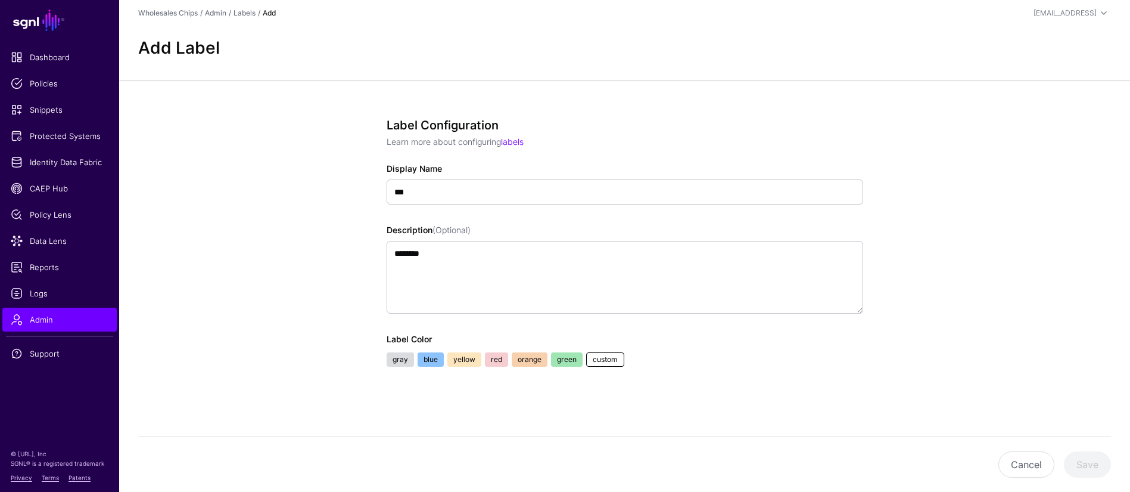
click at [605, 364] on link "custom" at bounding box center [605, 359] width 38 height 14
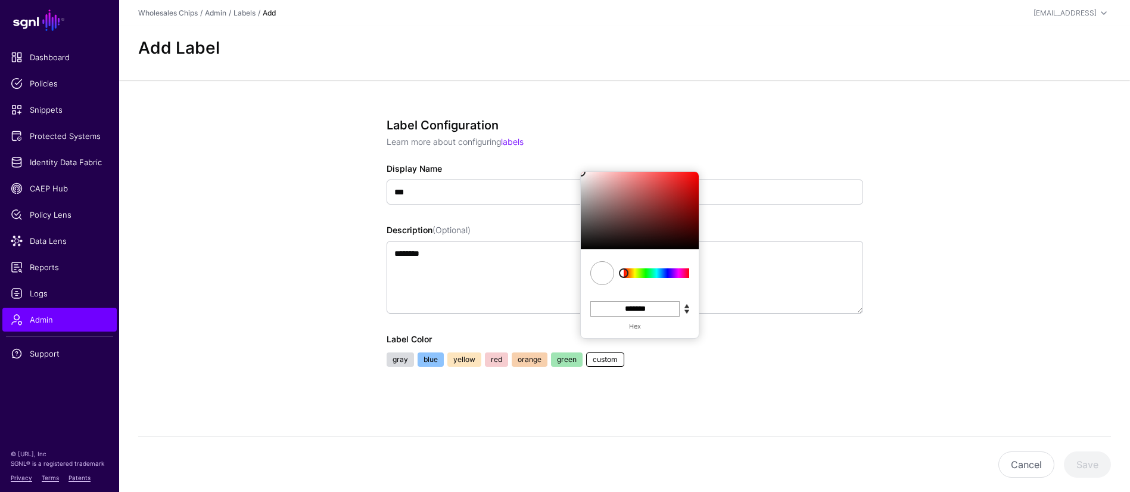
drag, startPoint x: 641, startPoint y: 304, endPoint x: 651, endPoint y: 307, distance: 11.1
click at [641, 304] on input "*******" at bounding box center [635, 308] width 89 height 15
paste input
type input "*******"
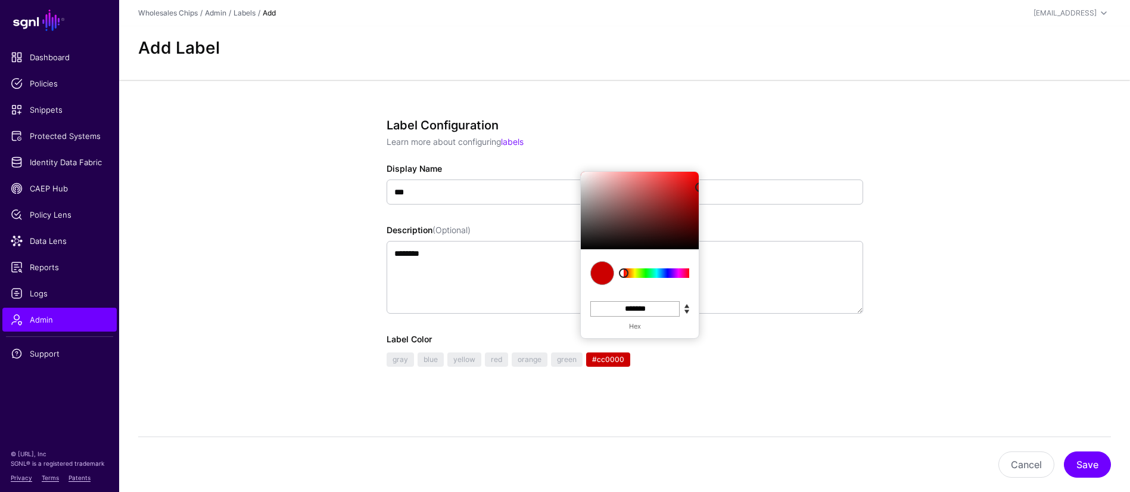
click at [740, 354] on ul "gray blue yellow red orange green #cc0000 C M Y K * *** ** H S L *** * * R G B …" at bounding box center [625, 361] width 480 height 18
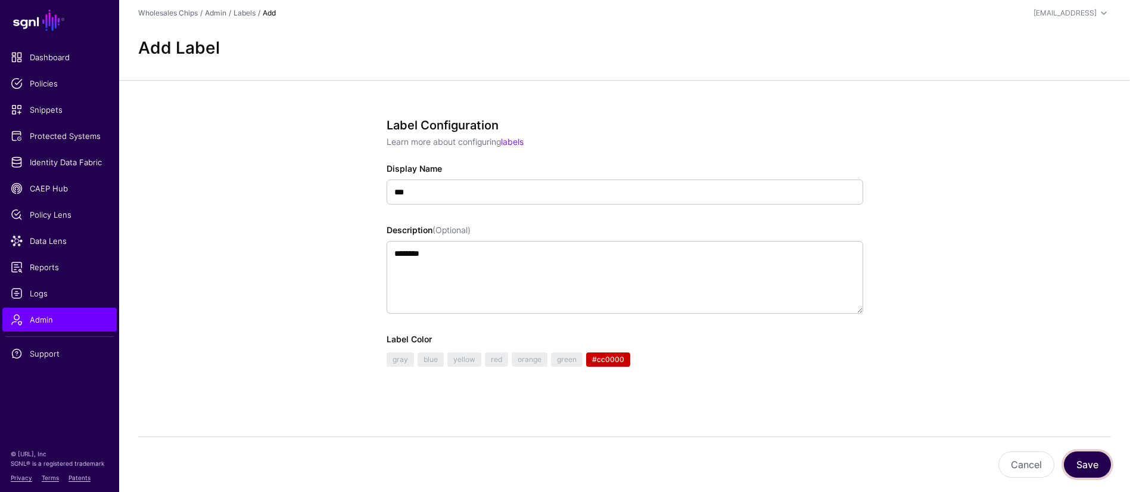
click at [1101, 468] on button "Save" at bounding box center [1087, 464] width 47 height 26
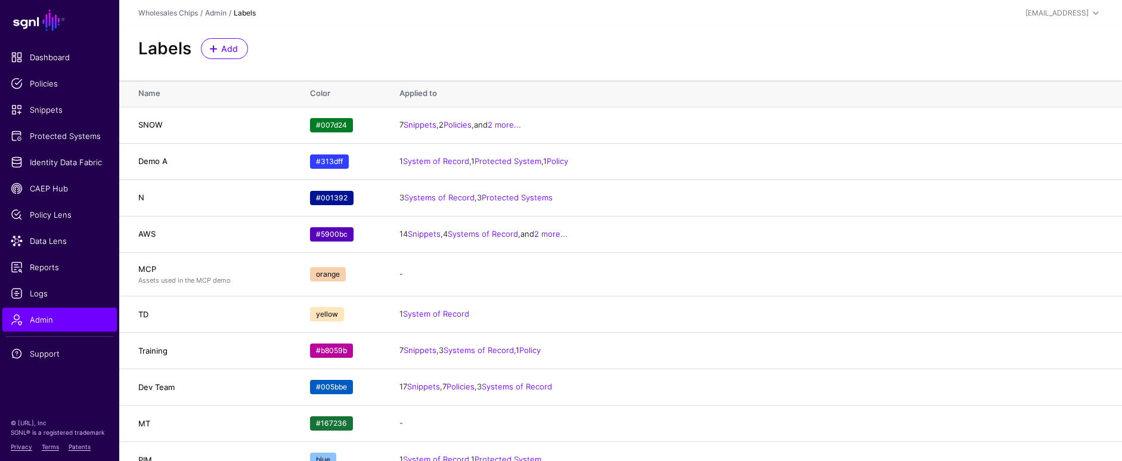
click at [421, 48] on div "Labels Add" at bounding box center [620, 48] width 974 height 21
click at [80, 161] on span "Identity Data Fabric" at bounding box center [60, 162] width 98 height 12
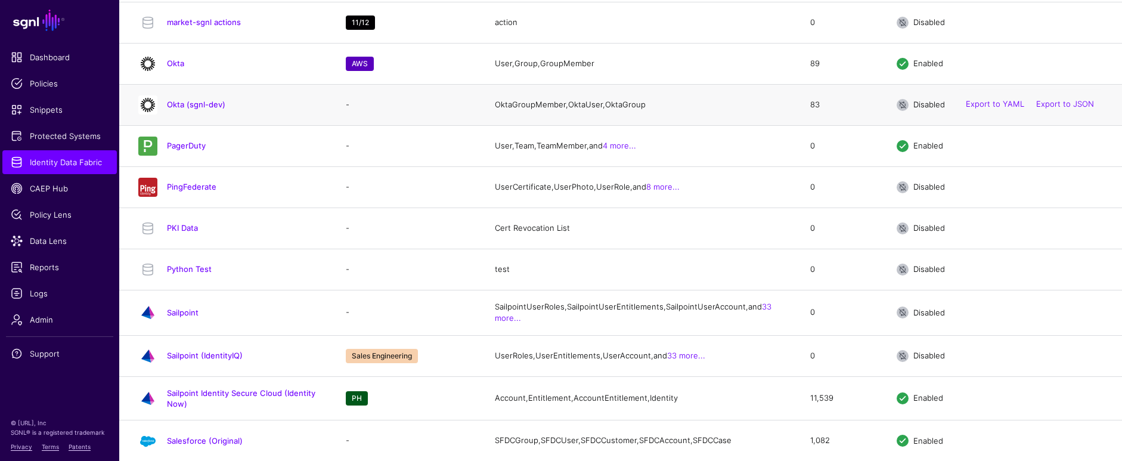
scroll to position [1694, 0]
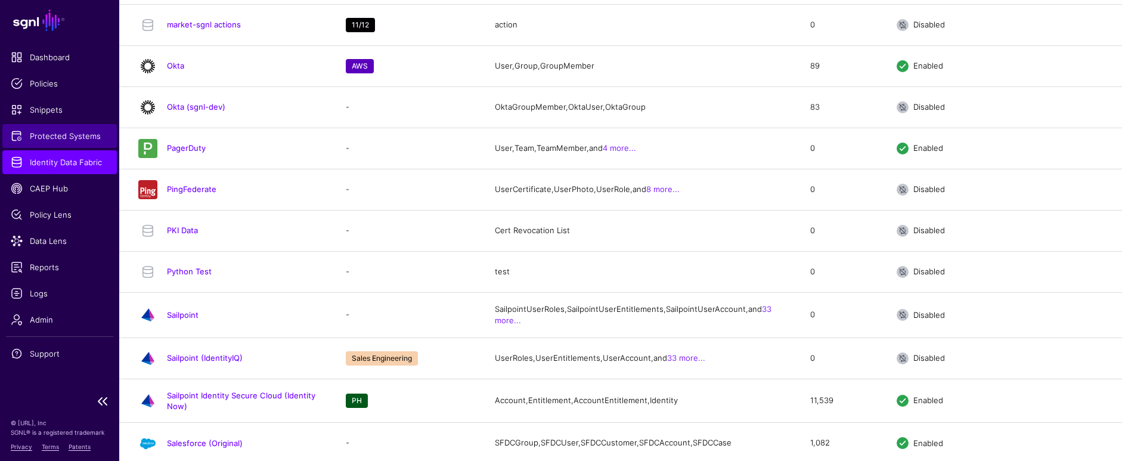
click at [77, 138] on span "Protected Systems" at bounding box center [60, 136] width 98 height 12
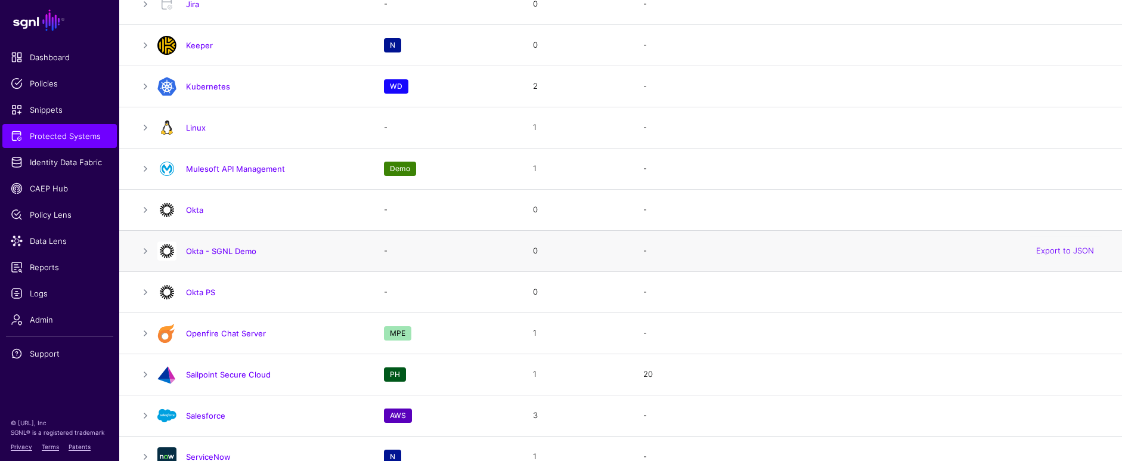
scroll to position [1030, 0]
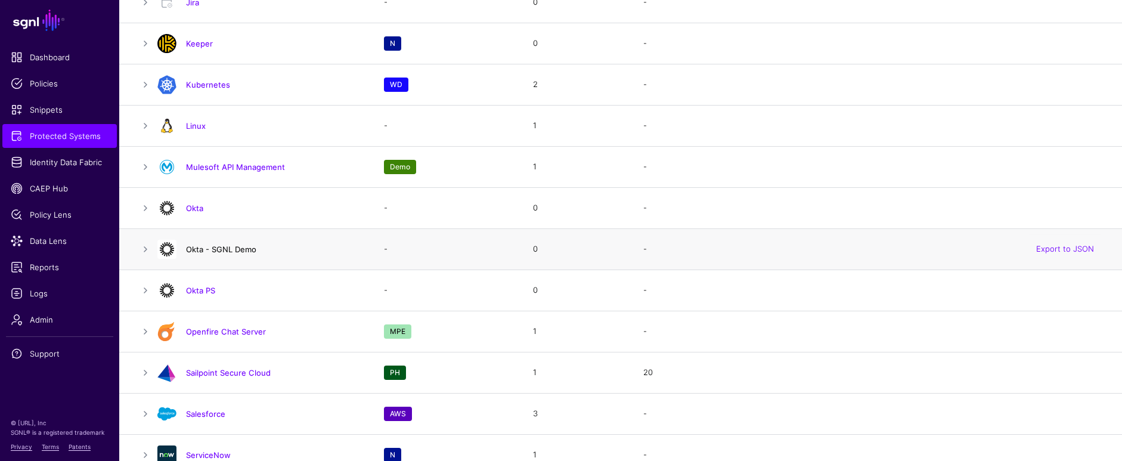
click at [217, 247] on link "Okta - SGNL Demo" at bounding box center [221, 249] width 70 height 10
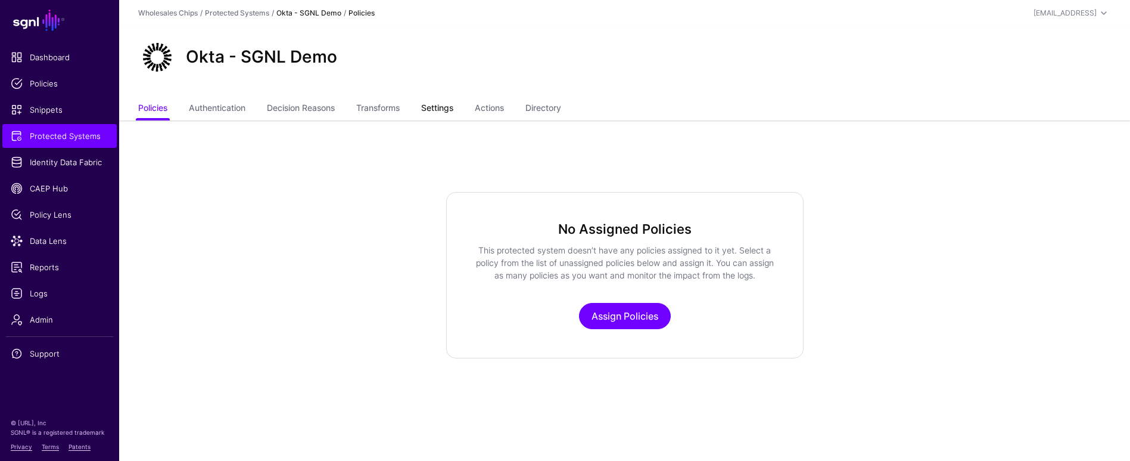
click at [448, 105] on link "Settings" at bounding box center [437, 109] width 32 height 23
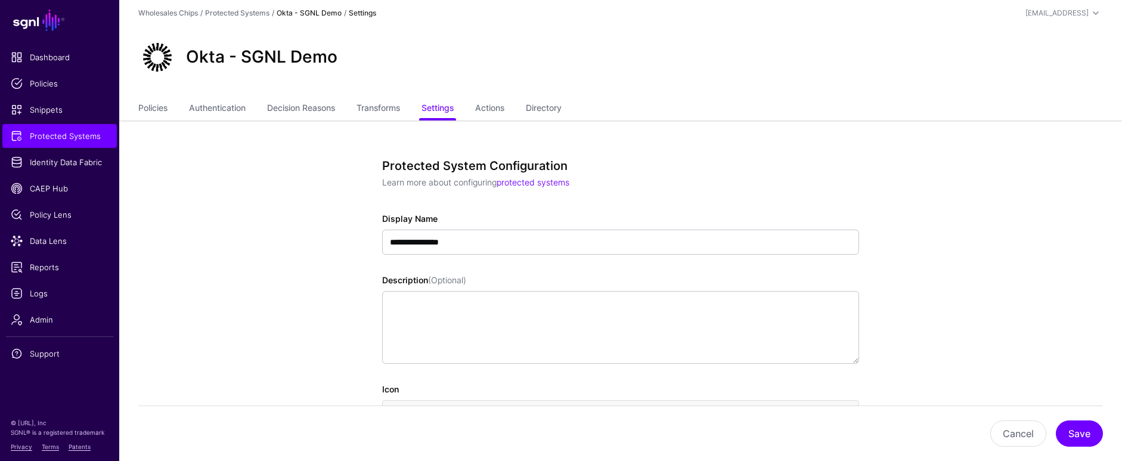
click at [320, 15] on link "Okta - SGNL Demo" at bounding box center [309, 12] width 65 height 9
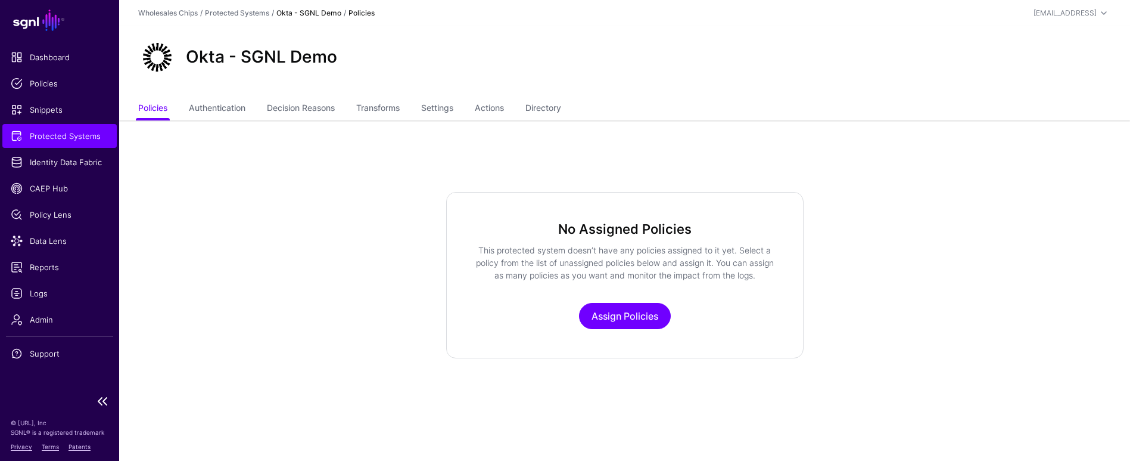
click at [72, 139] on span "Protected Systems" at bounding box center [60, 136] width 98 height 12
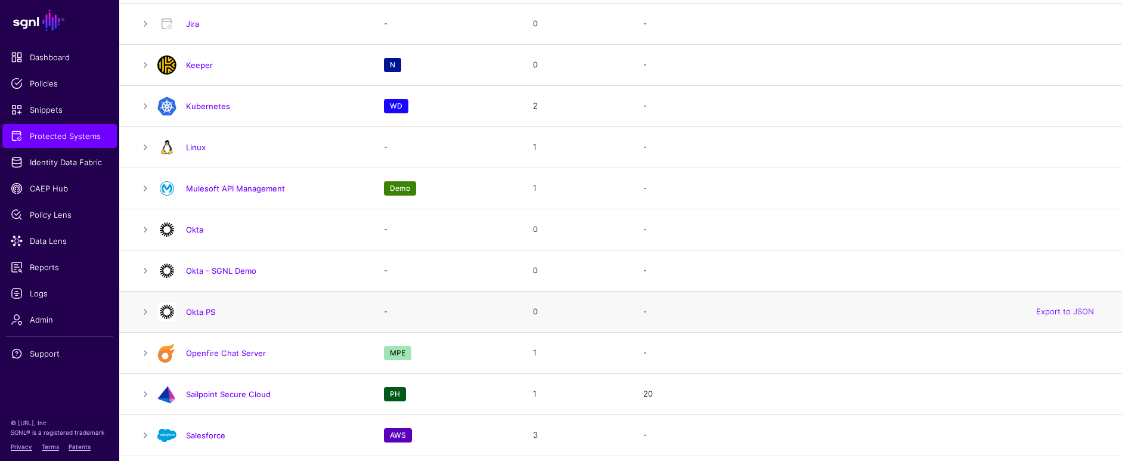
scroll to position [1019, 0]
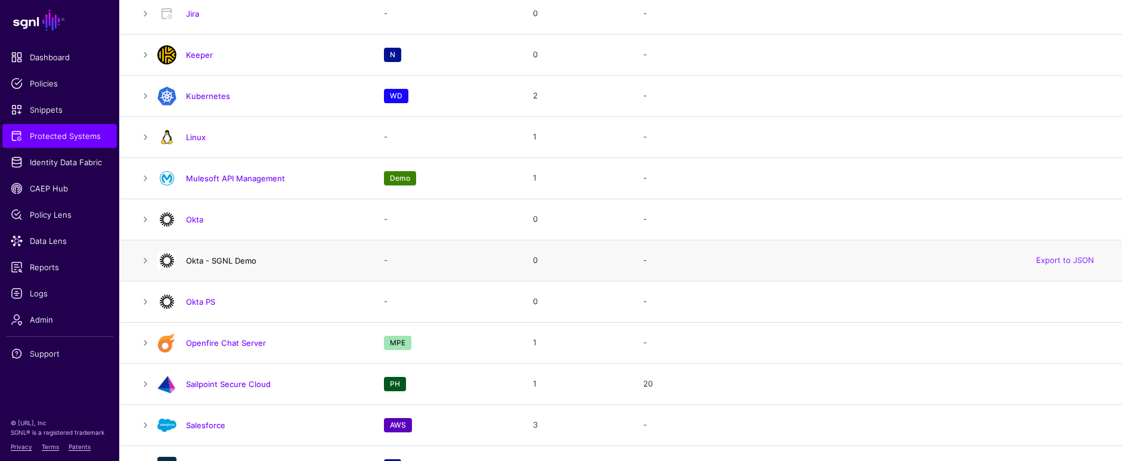
click at [212, 260] on link "Okta - SGNL Demo" at bounding box center [221, 261] width 70 height 10
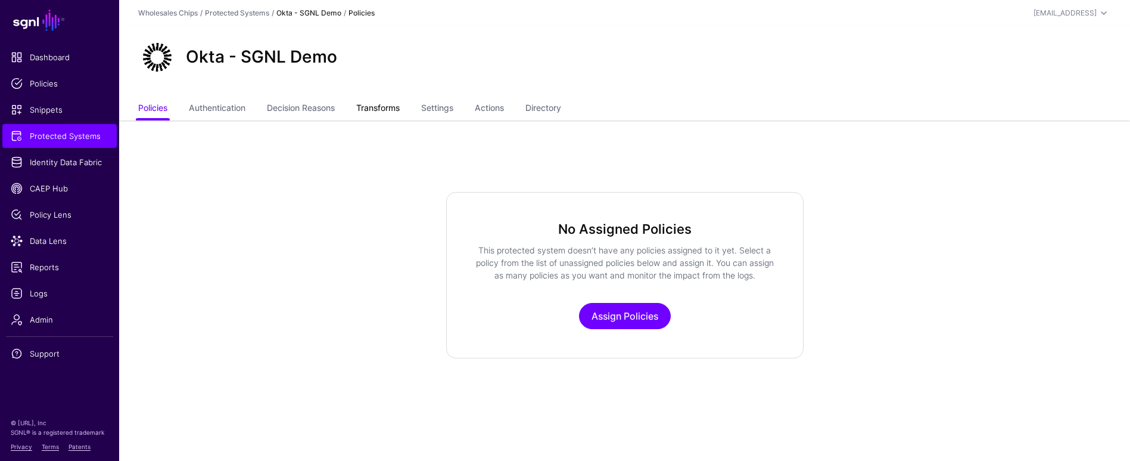
click at [393, 114] on link "Transforms" at bounding box center [378, 109] width 44 height 23
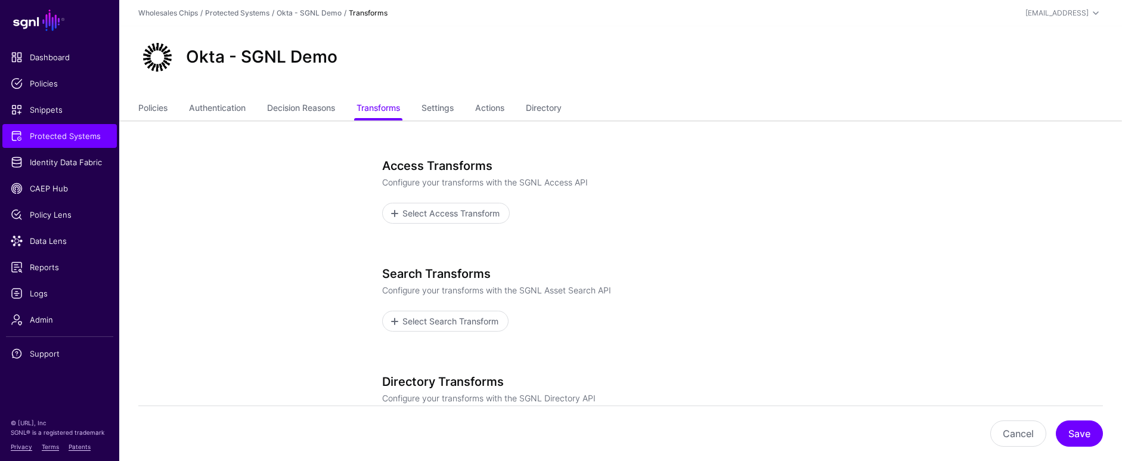
click at [813, 166] on h3 "Access Transforms" at bounding box center [620, 166] width 477 height 14
click at [605, 72] on div "Okta - SGNL Demo" at bounding box center [620, 57] width 974 height 38
click at [38, 138] on span "Protected Systems" at bounding box center [60, 136] width 98 height 12
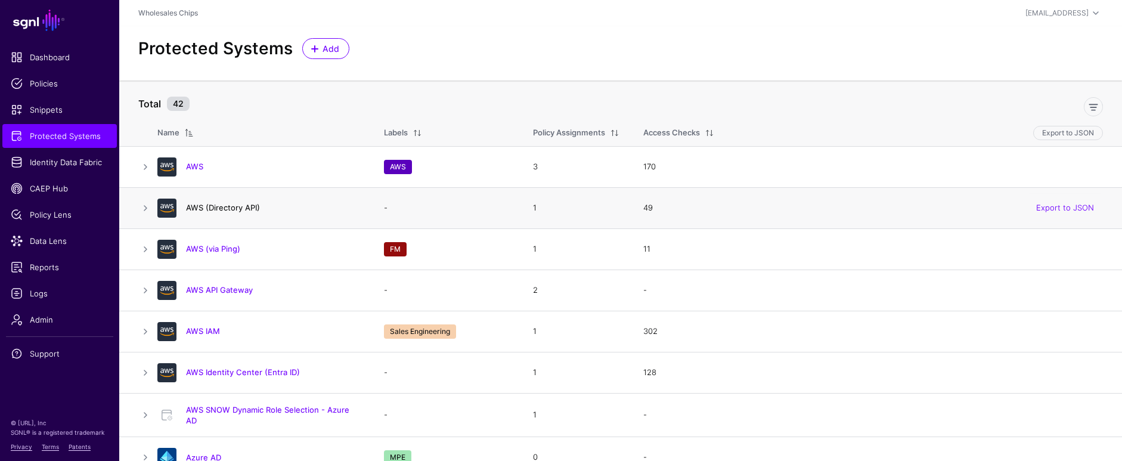
click at [235, 210] on link "AWS (Directory API)" at bounding box center [223, 208] width 74 height 10
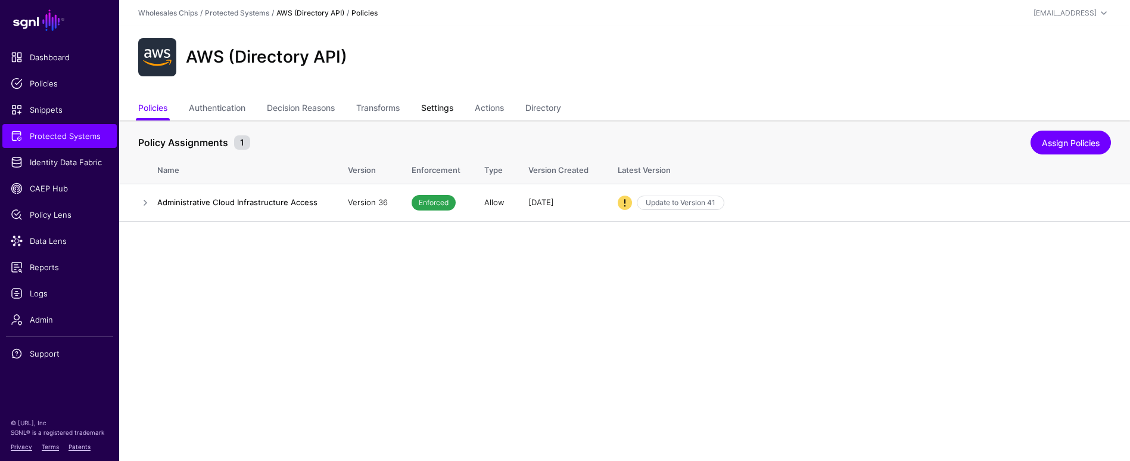
click at [453, 110] on link "Settings" at bounding box center [437, 109] width 32 height 23
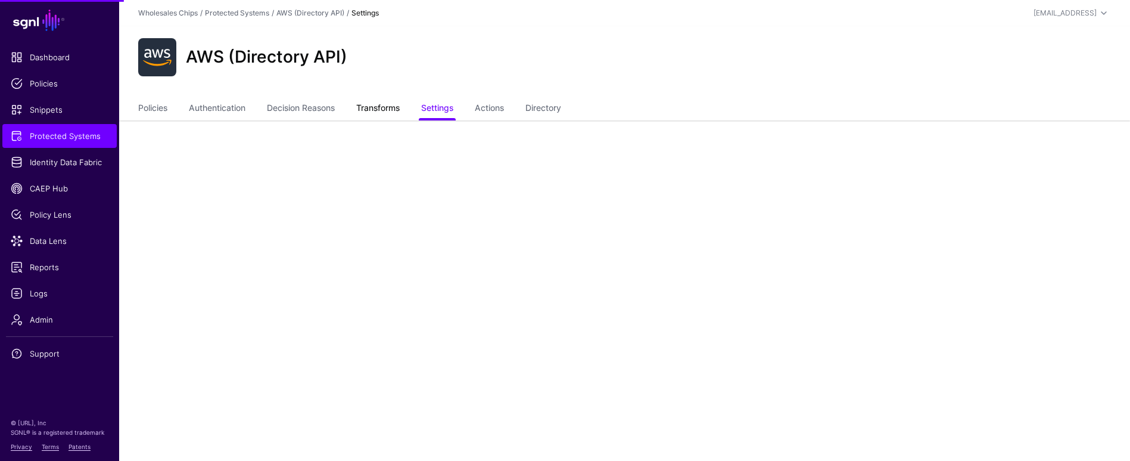
click at [392, 112] on link "Transforms" at bounding box center [378, 109] width 44 height 23
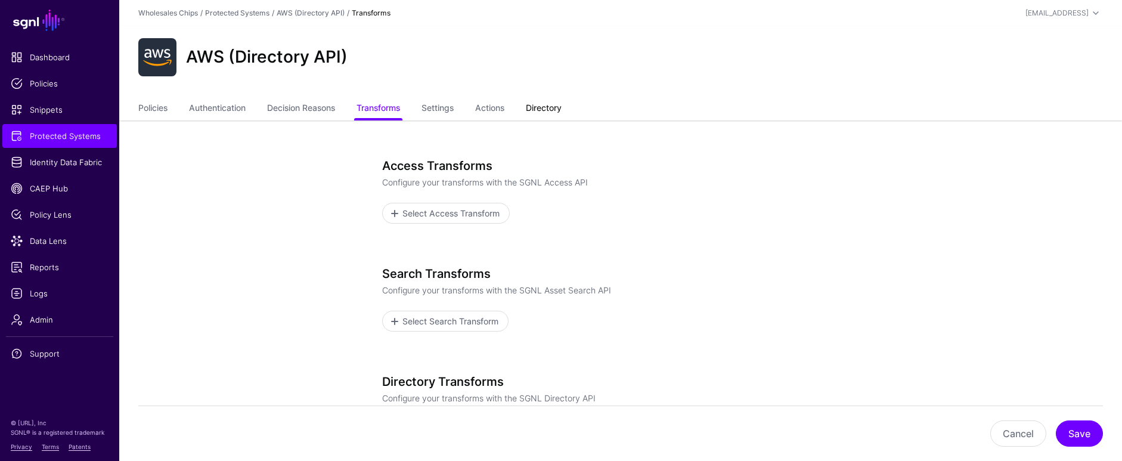
click at [554, 115] on link "Directory" at bounding box center [544, 109] width 36 height 23
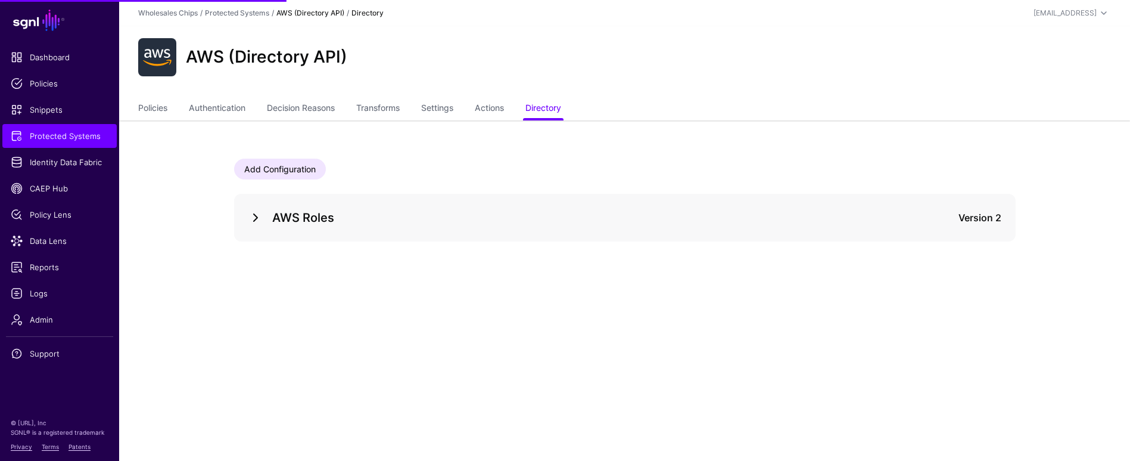
click at [260, 216] on link at bounding box center [256, 217] width 14 height 14
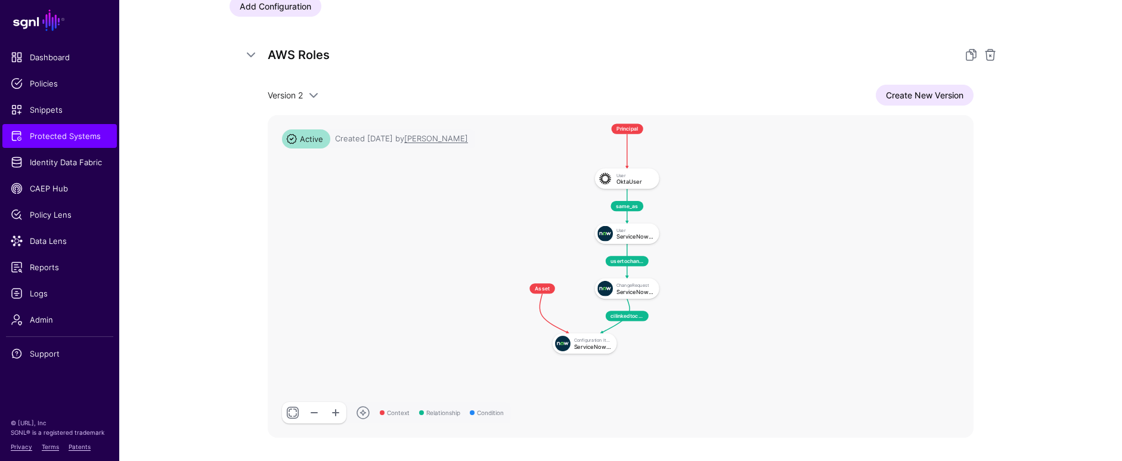
scroll to position [216, 0]
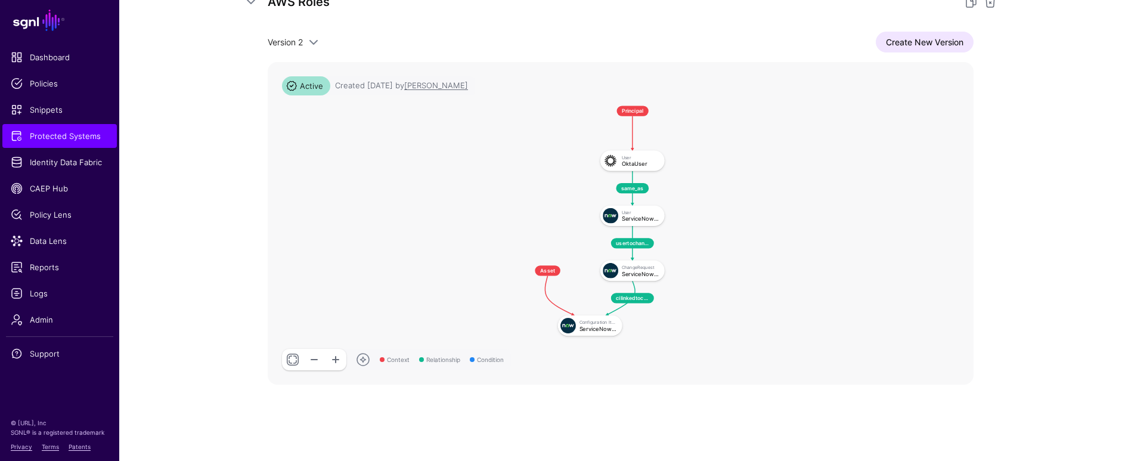
drag, startPoint x: 432, startPoint y: 149, endPoint x: 433, endPoint y: 183, distance: 34.0
click at [433, 183] on rect at bounding box center [508, 97] width 50802 height 23213
click at [215, 172] on div "Add Configuration AWS Roles Version 2 Version 2 Version 1 Create New Version Co…" at bounding box center [620, 183] width 858 height 556
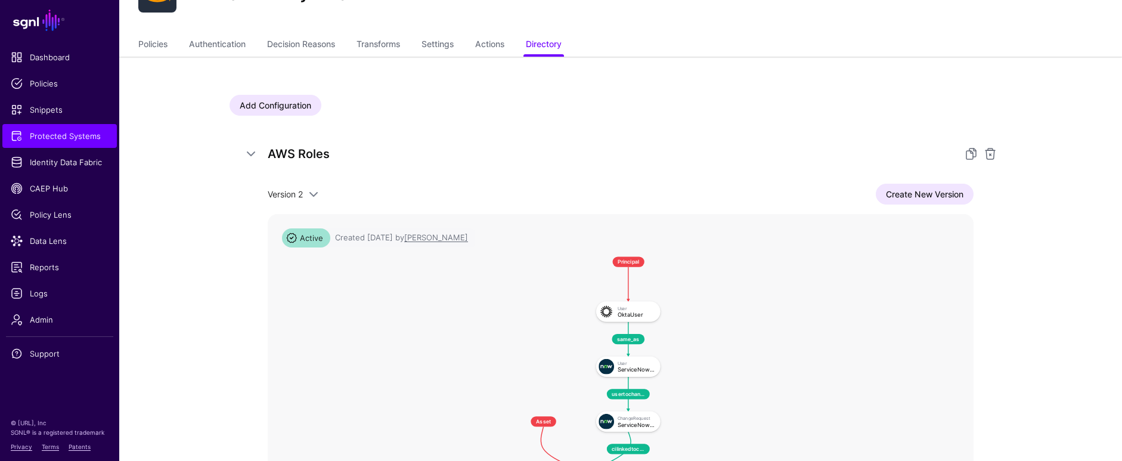
scroll to position [0, 0]
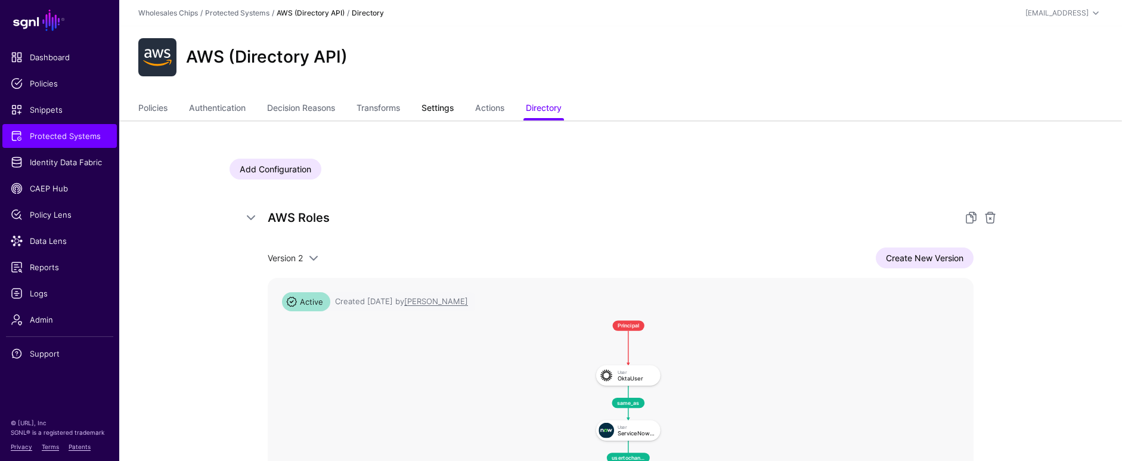
click at [453, 111] on link "Settings" at bounding box center [437, 109] width 32 height 23
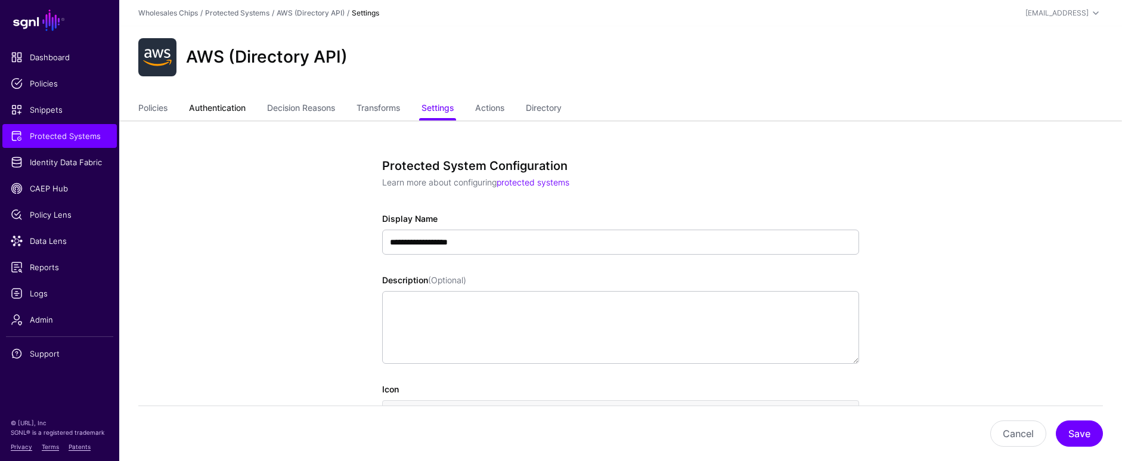
click at [221, 109] on link "Authentication" at bounding box center [217, 109] width 57 height 23
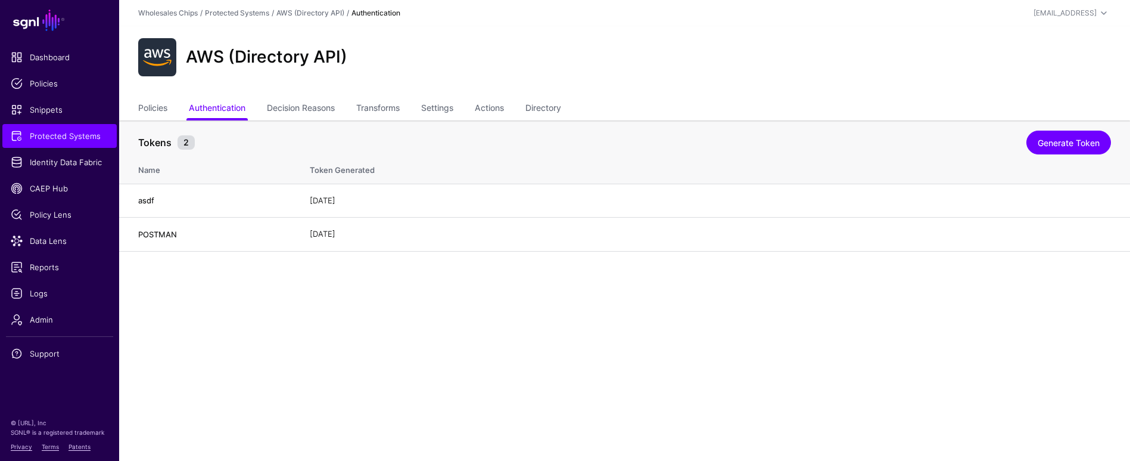
click at [750, 132] on div "Tokens 2 Generate Token" at bounding box center [624, 140] width 973 height 25
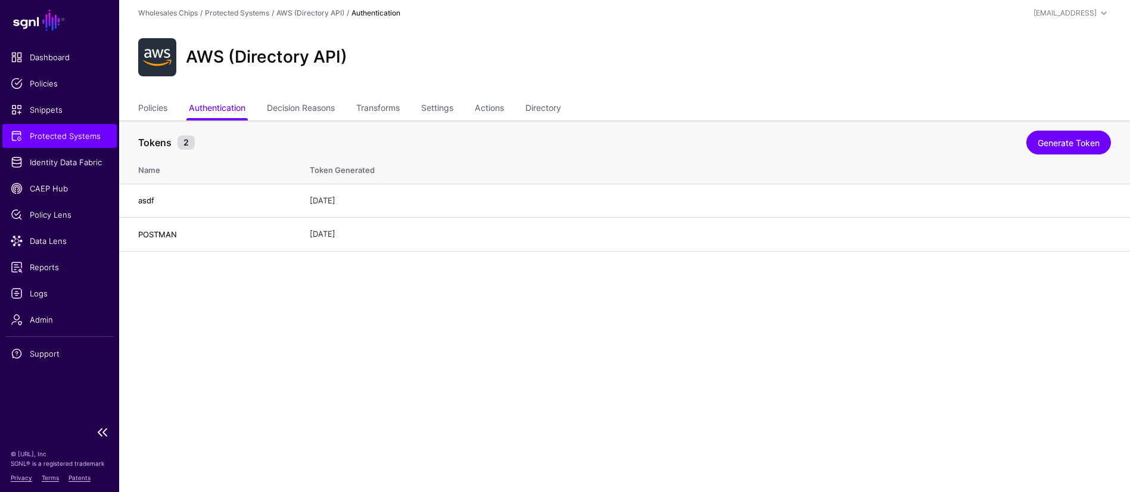
click at [64, 136] on span "Protected Systems" at bounding box center [60, 136] width 98 height 12
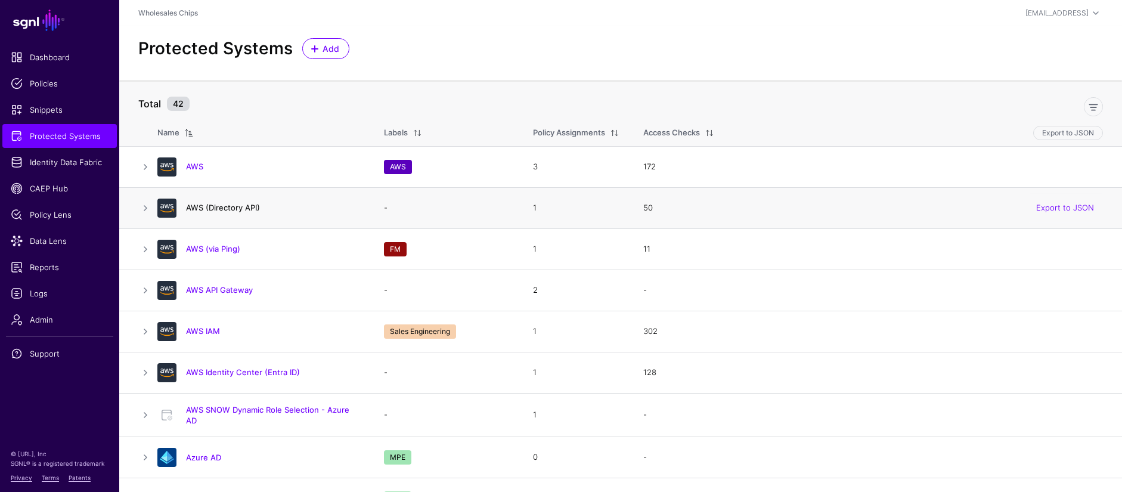
click at [241, 210] on link "AWS (Directory API)" at bounding box center [223, 208] width 74 height 10
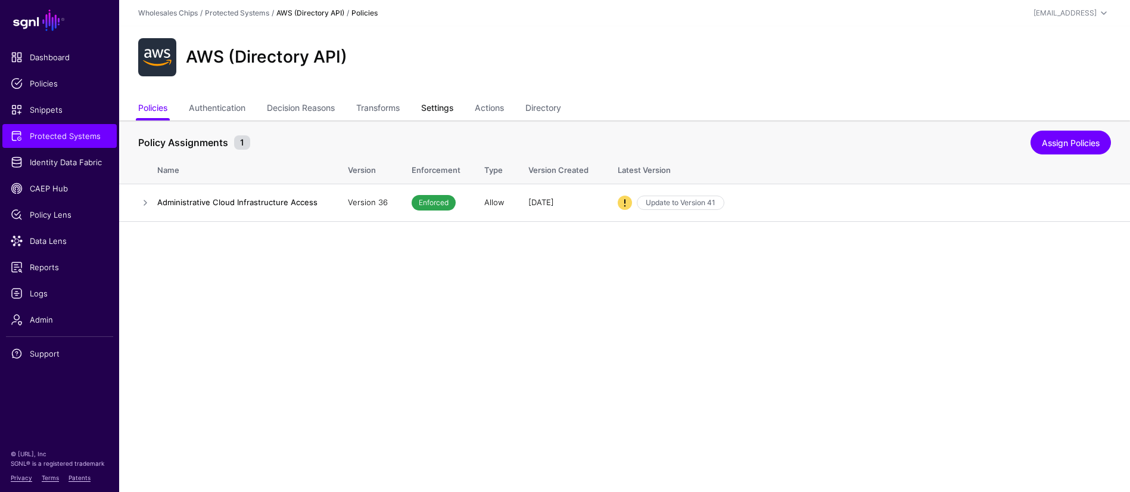
click at [449, 113] on link "Settings" at bounding box center [437, 109] width 32 height 23
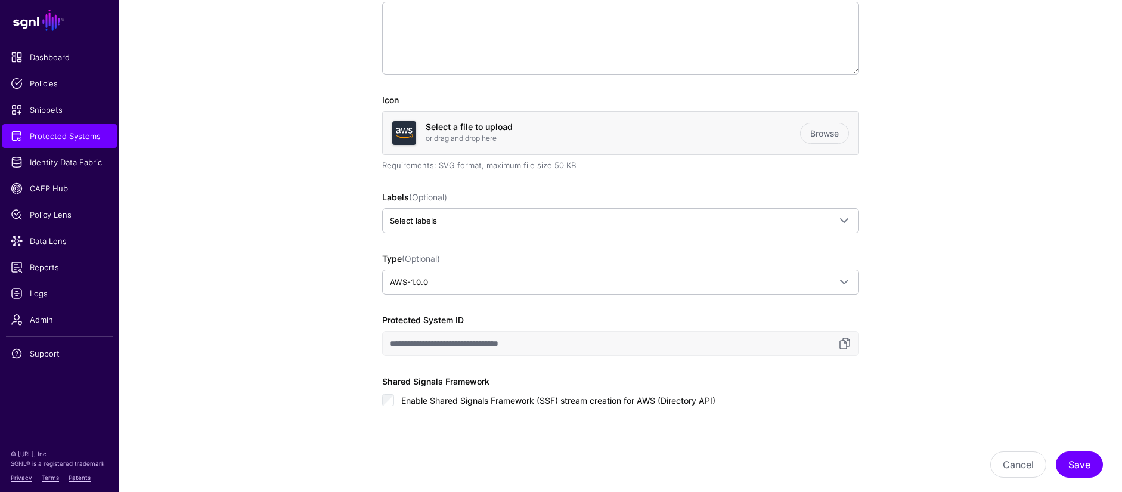
scroll to position [469, 0]
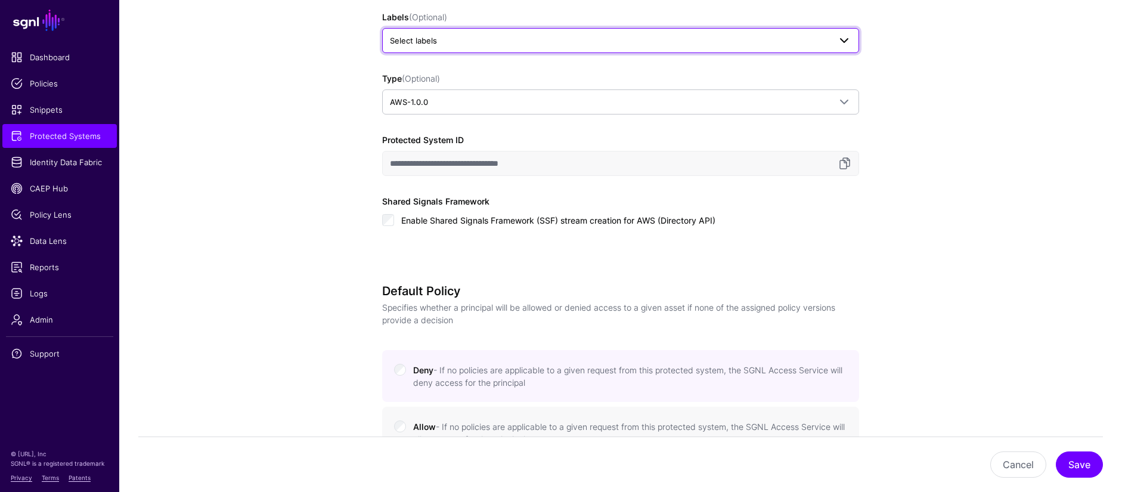
click at [468, 46] on span "Select labels" at bounding box center [610, 40] width 440 height 13
type input "***"
click at [402, 104] on span "CVS" at bounding box center [403, 105] width 15 height 9
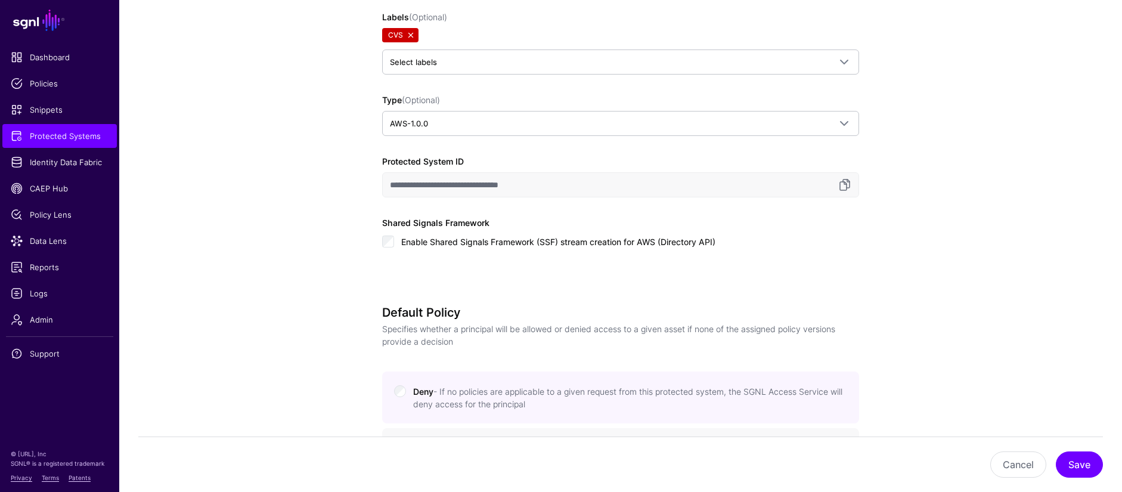
click at [322, 120] on app-integrations-details-form "**********" at bounding box center [620, 417] width 1002 height 1532
click at [1082, 463] on button "Save" at bounding box center [1078, 464] width 47 height 26
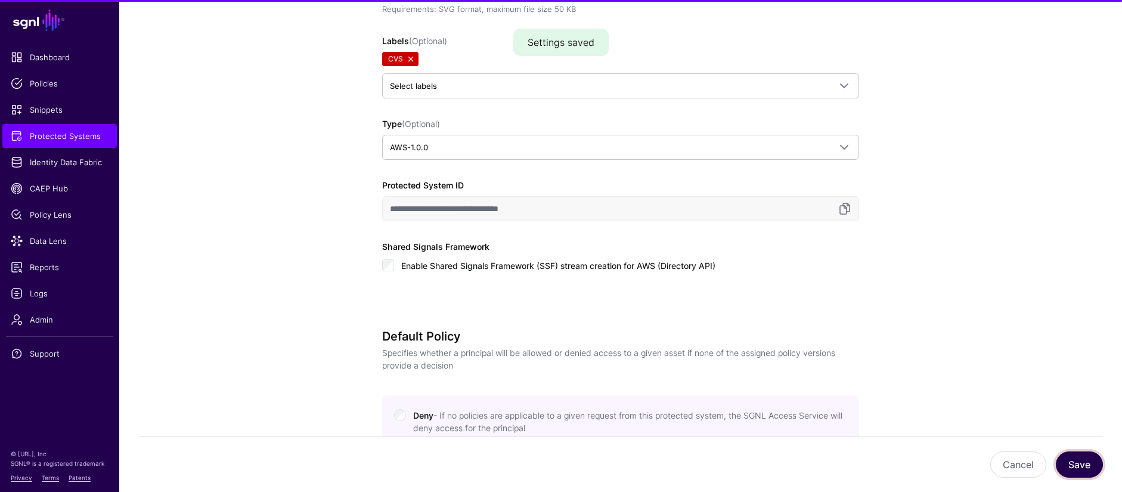
scroll to position [493, 0]
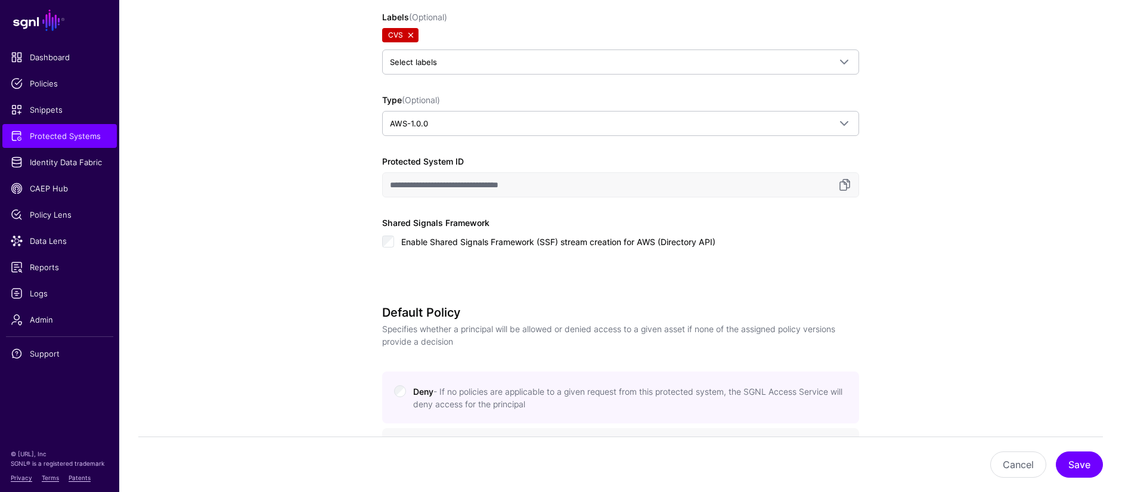
click at [285, 117] on app-integrations-details-form "**********" at bounding box center [620, 417] width 1002 height 1532
click at [67, 131] on span "Protected Systems" at bounding box center [60, 136] width 98 height 12
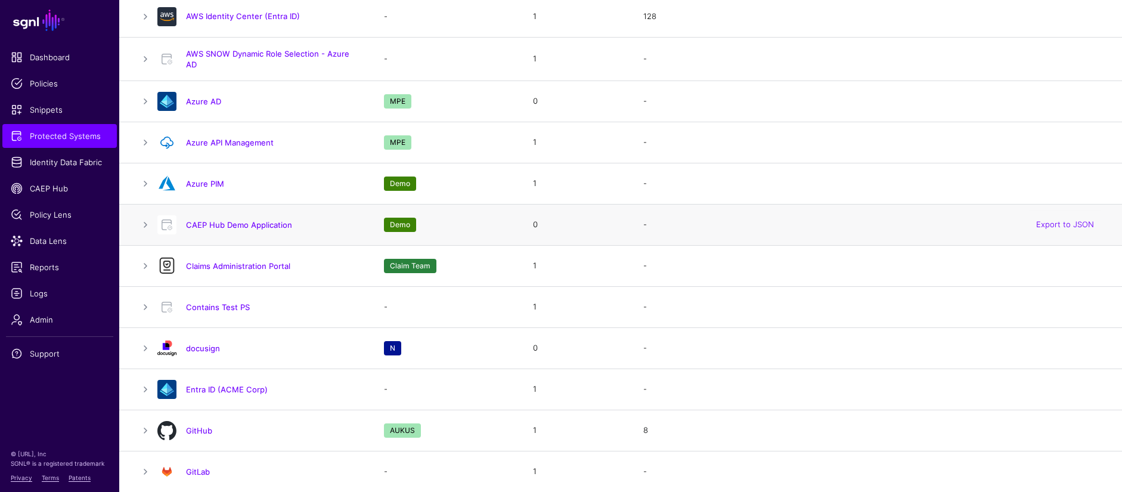
scroll to position [359, 0]
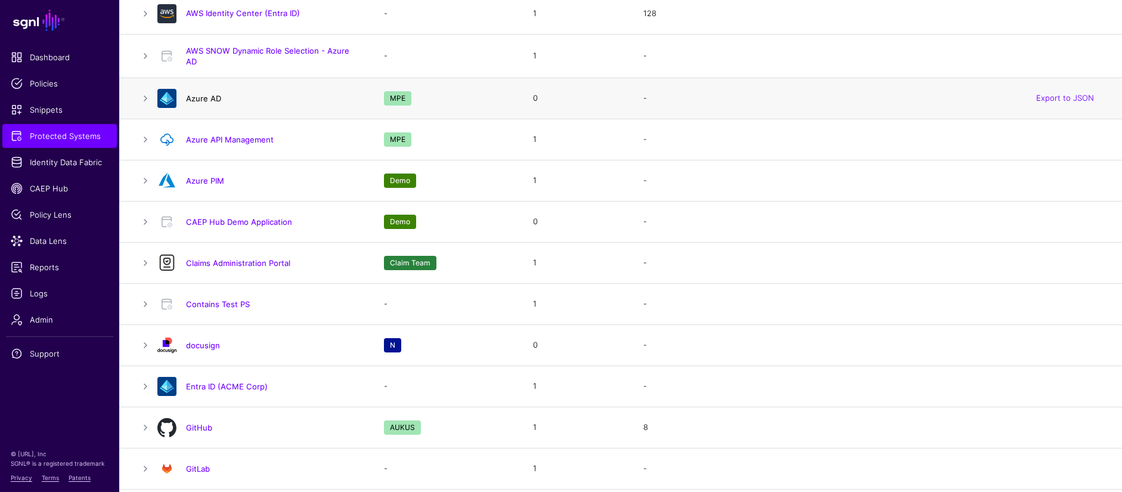
click at [210, 99] on link "Azure AD" at bounding box center [203, 99] width 35 height 10
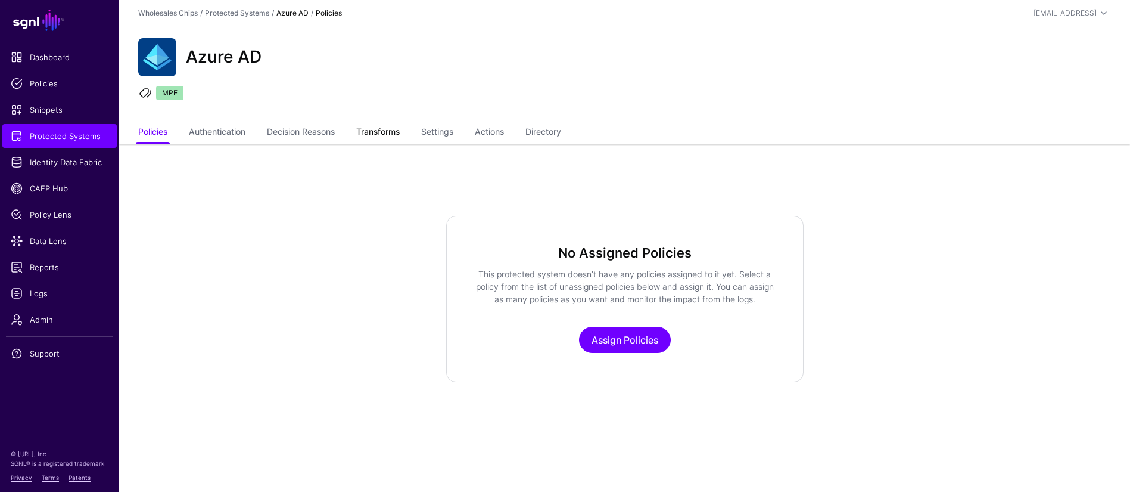
click at [381, 129] on link "Transforms" at bounding box center [378, 133] width 44 height 23
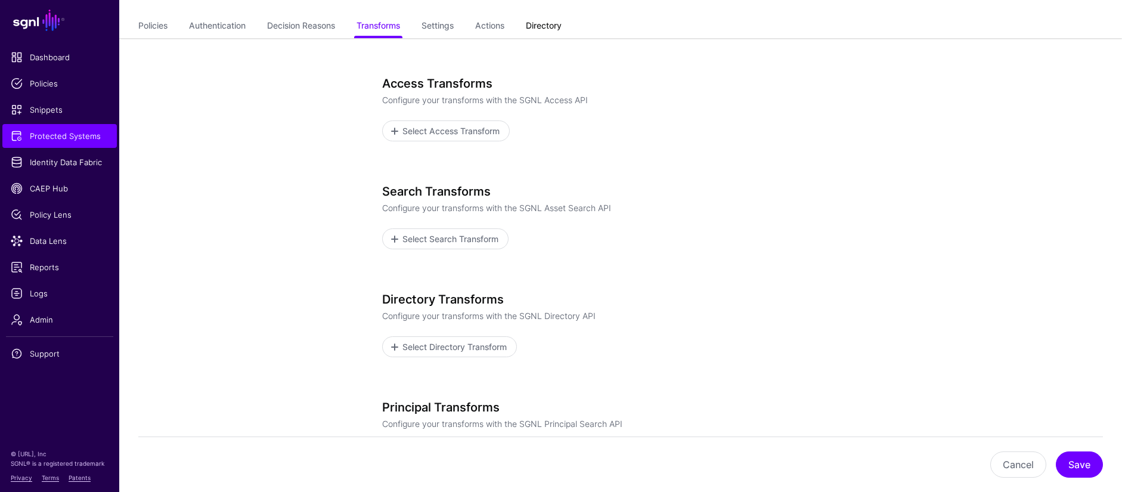
scroll to position [104, 0]
click at [448, 32] on link "Settings" at bounding box center [437, 29] width 32 height 23
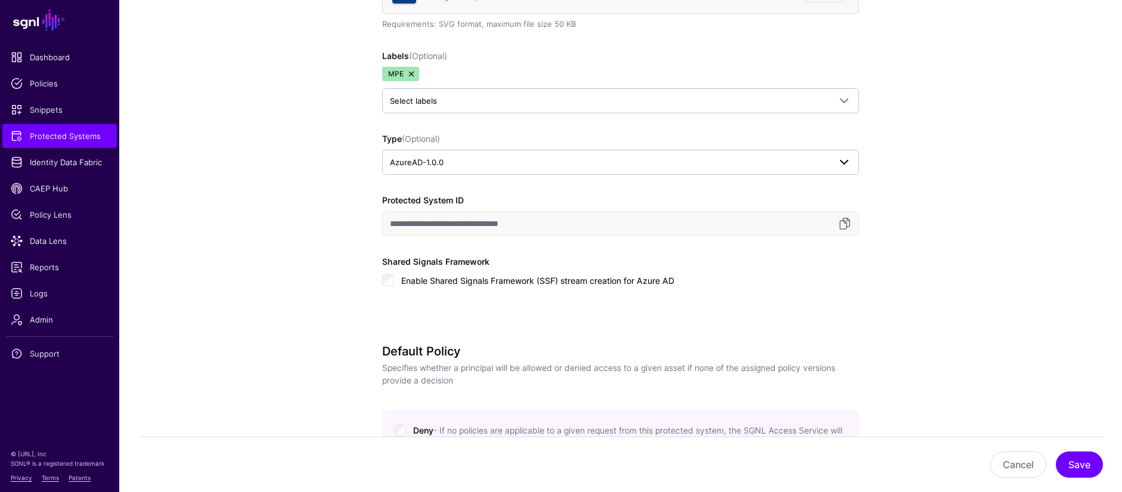
scroll to position [452, 0]
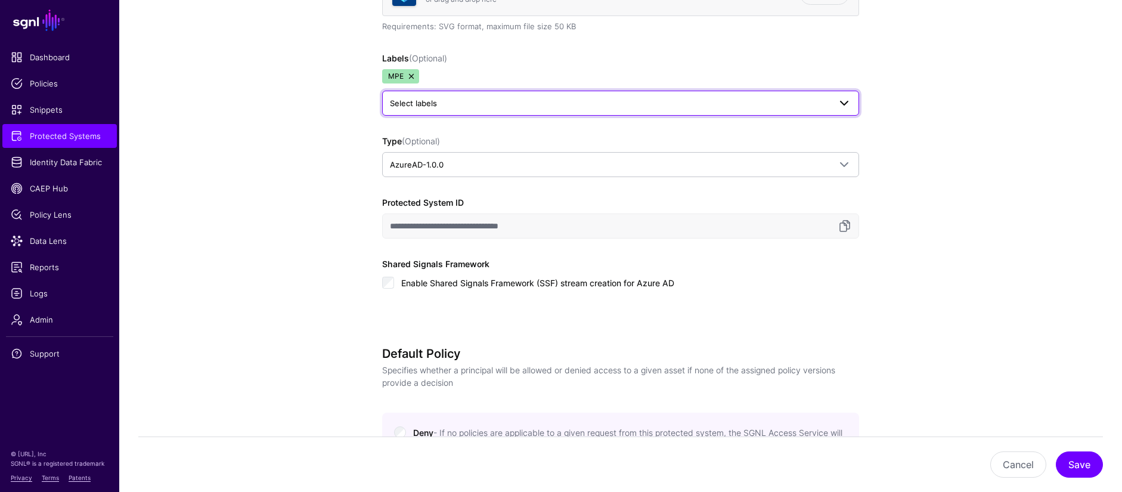
click at [460, 104] on span "Select labels" at bounding box center [610, 103] width 440 height 13
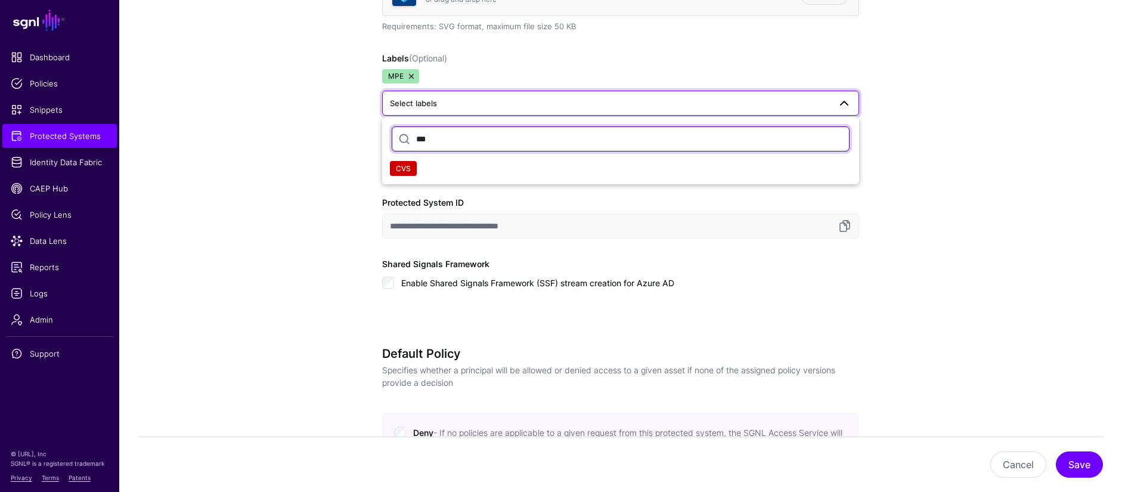
type input "***"
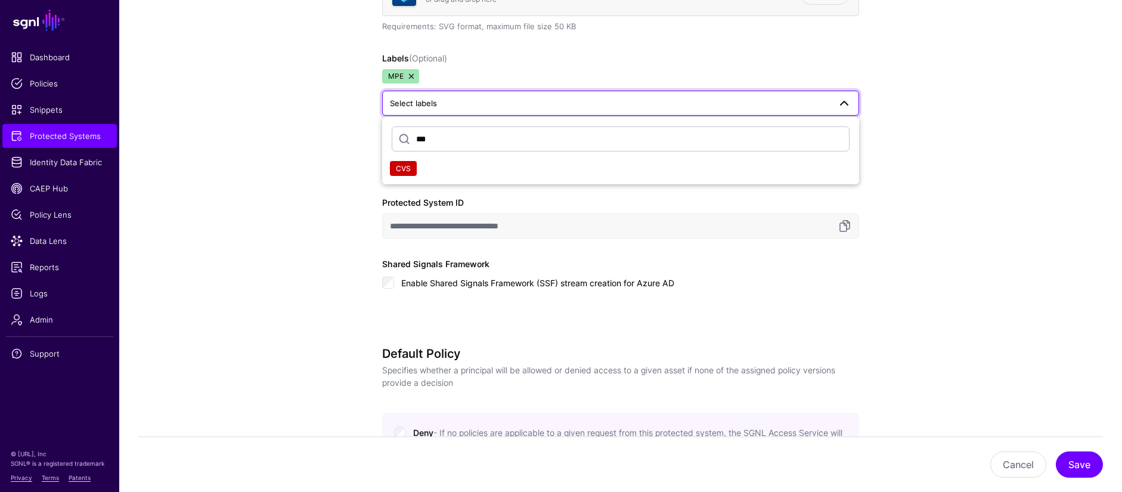
click at [409, 172] on span "CVS" at bounding box center [403, 168] width 15 height 9
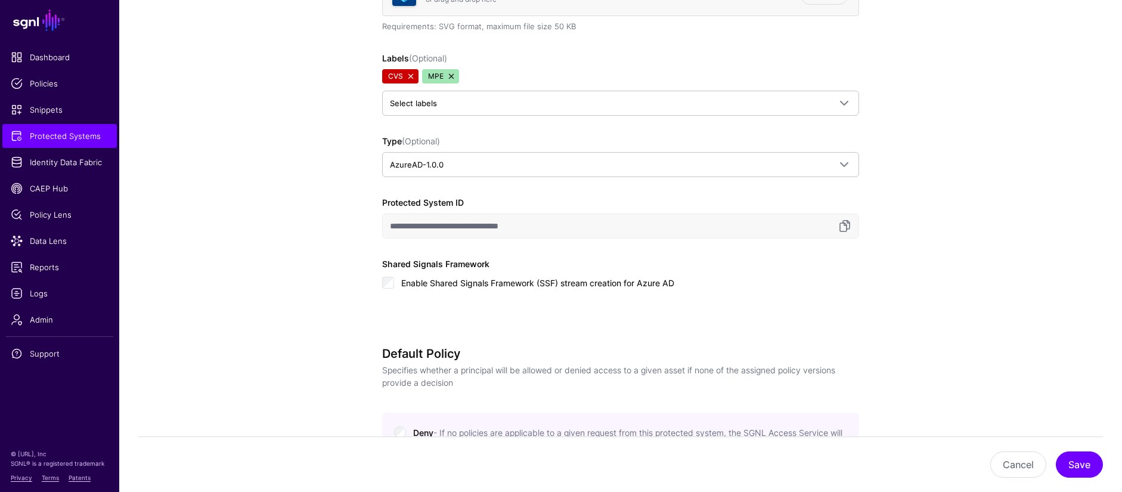
click at [316, 184] on app-integrations-details-form "Protected System Configuration Learn more about configuring protected systems D…" at bounding box center [620, 427] width 1002 height 1468
click at [272, 216] on app-integrations-details-form "Protected System Configuration Learn more about configuring protected systems D…" at bounding box center [620, 427] width 1002 height 1468
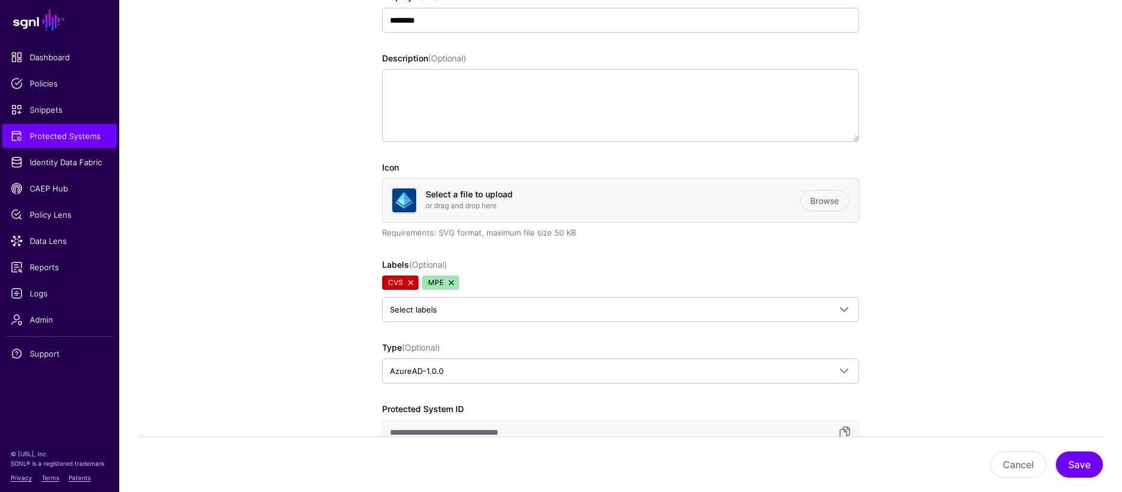
scroll to position [395, 0]
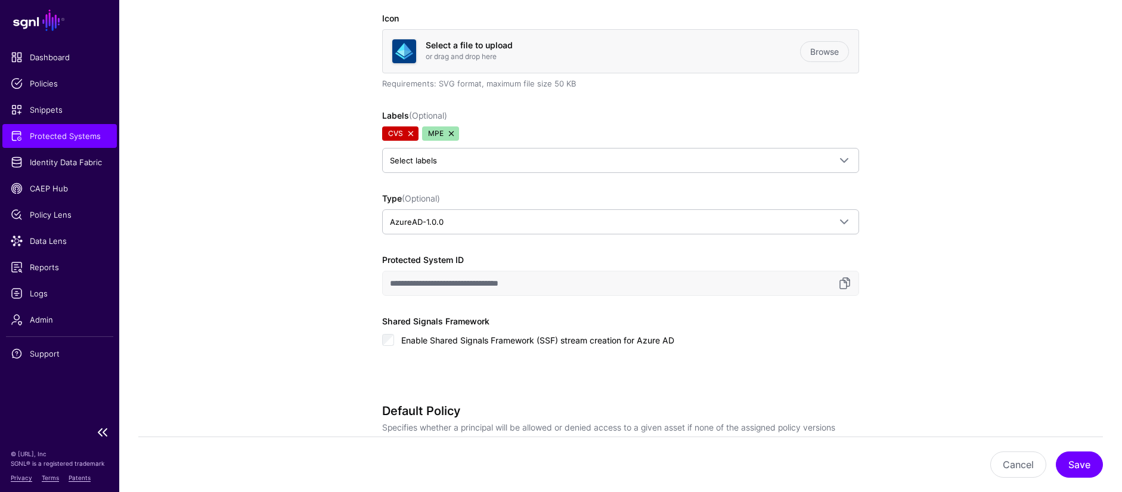
click at [46, 136] on span "Protected Systems" at bounding box center [60, 136] width 98 height 12
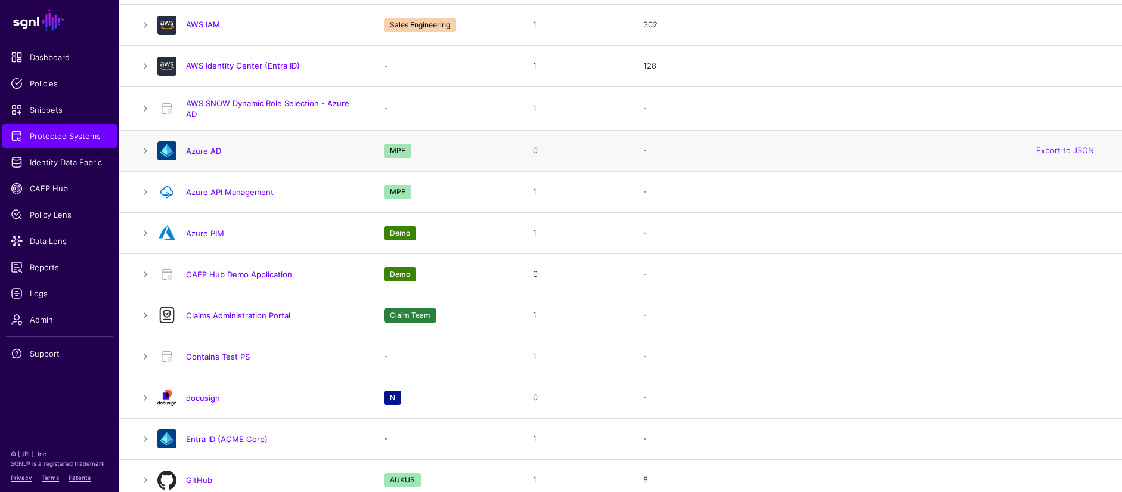
scroll to position [265, 0]
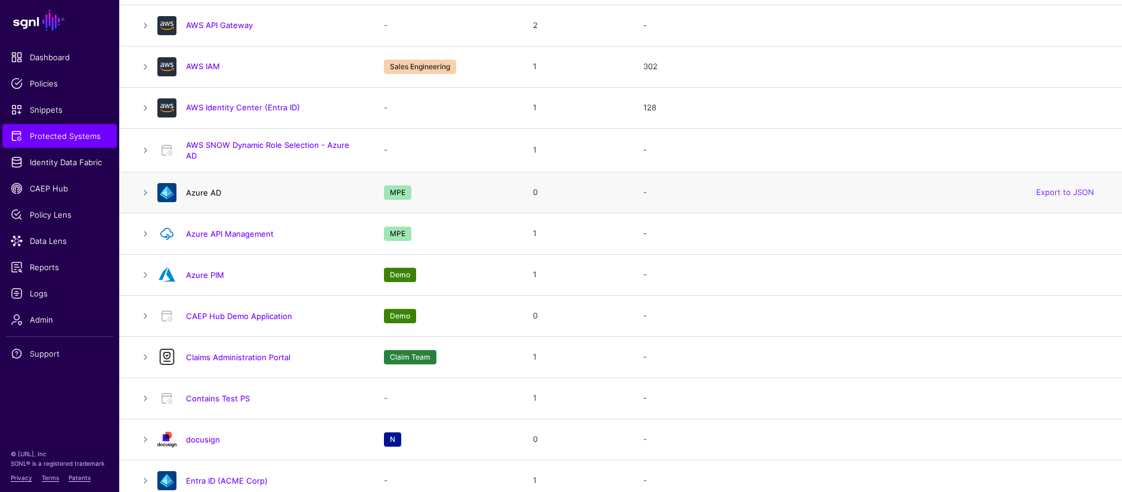
click at [201, 196] on link "Azure AD" at bounding box center [203, 193] width 35 height 10
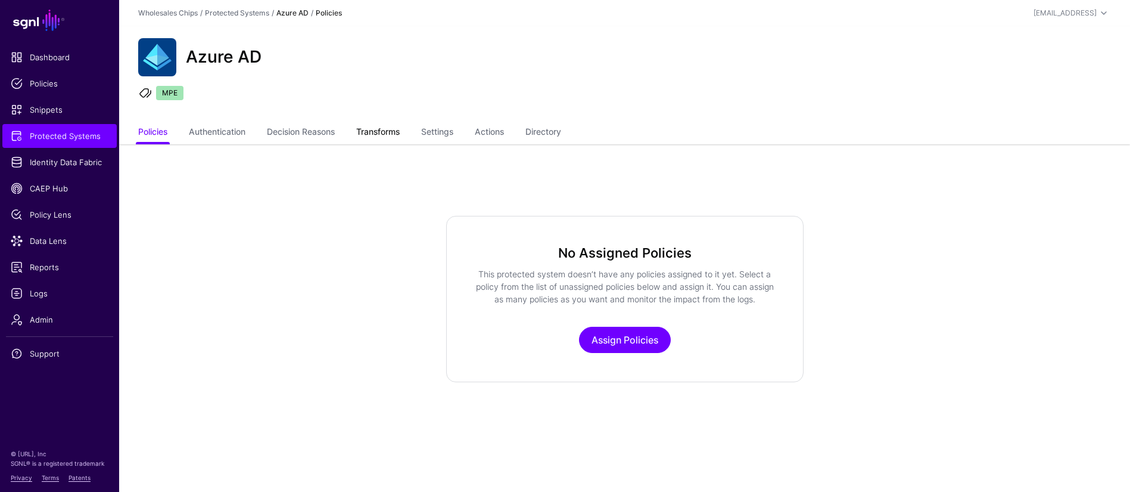
click at [394, 134] on link "Transforms" at bounding box center [378, 133] width 44 height 23
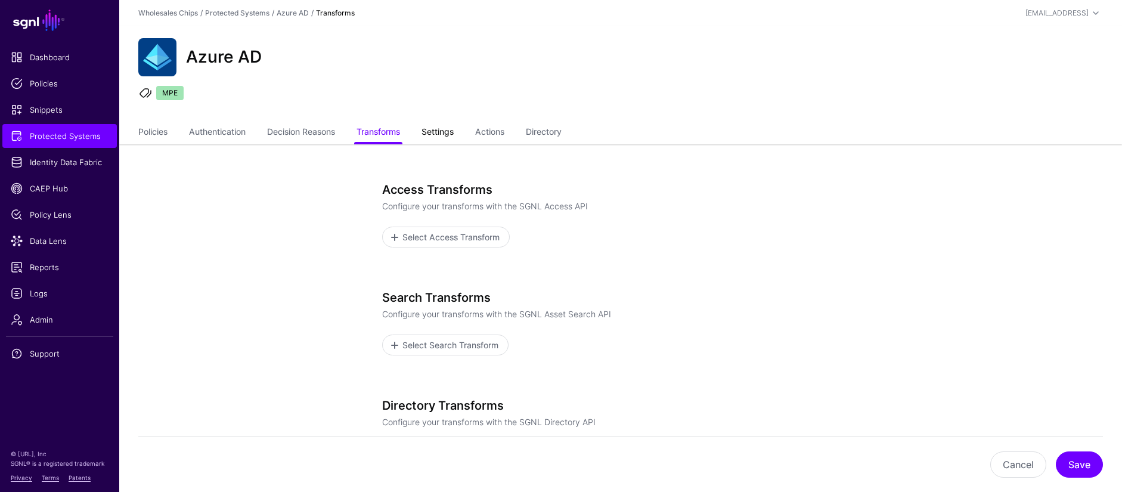
click at [447, 132] on link "Settings" at bounding box center [437, 133] width 32 height 23
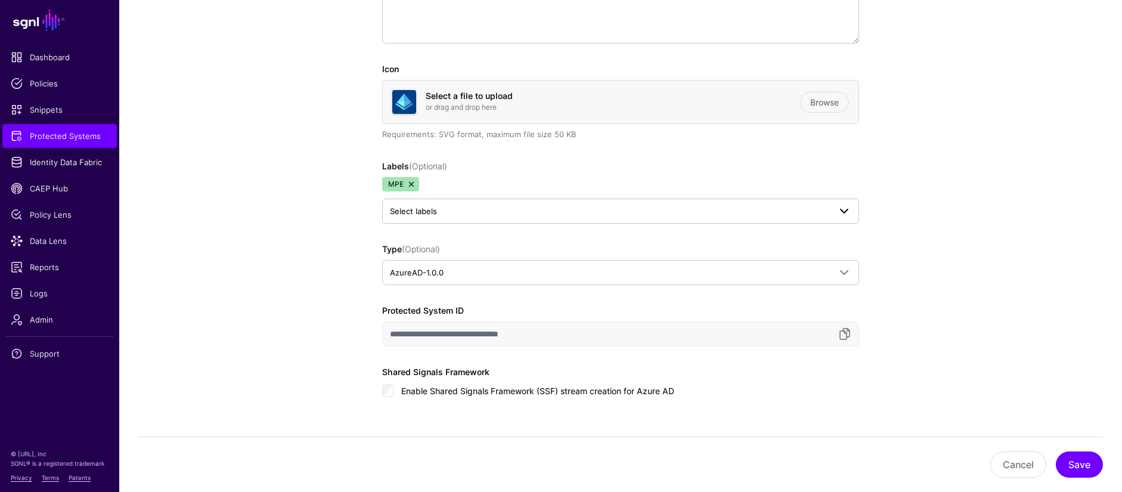
scroll to position [345, 0]
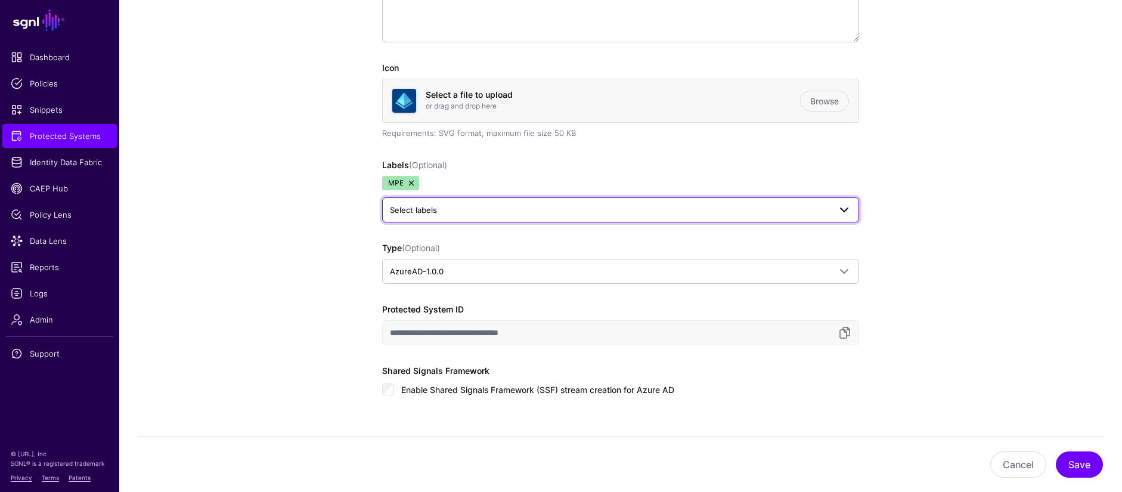
click at [431, 210] on span "Select labels" at bounding box center [413, 210] width 47 height 10
type input "***"
click at [397, 274] on span "CVS" at bounding box center [403, 275] width 15 height 9
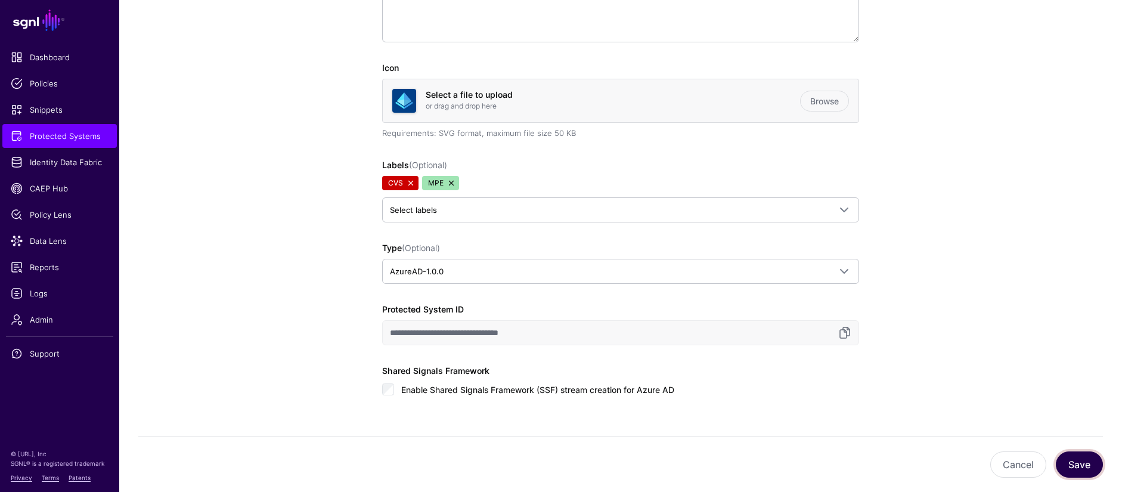
click at [1078, 461] on button "Save" at bounding box center [1078, 464] width 47 height 26
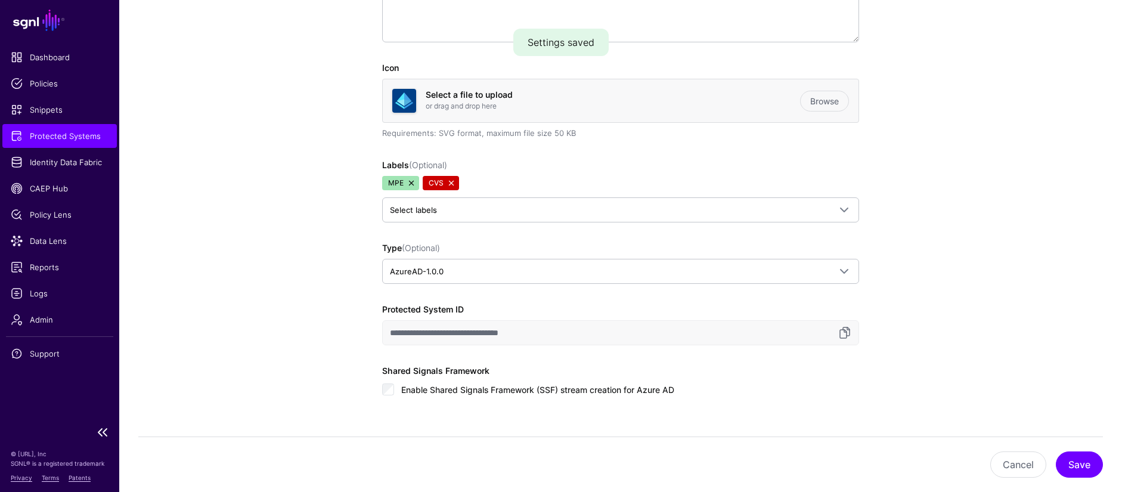
click at [95, 138] on span "Protected Systems" at bounding box center [60, 136] width 98 height 12
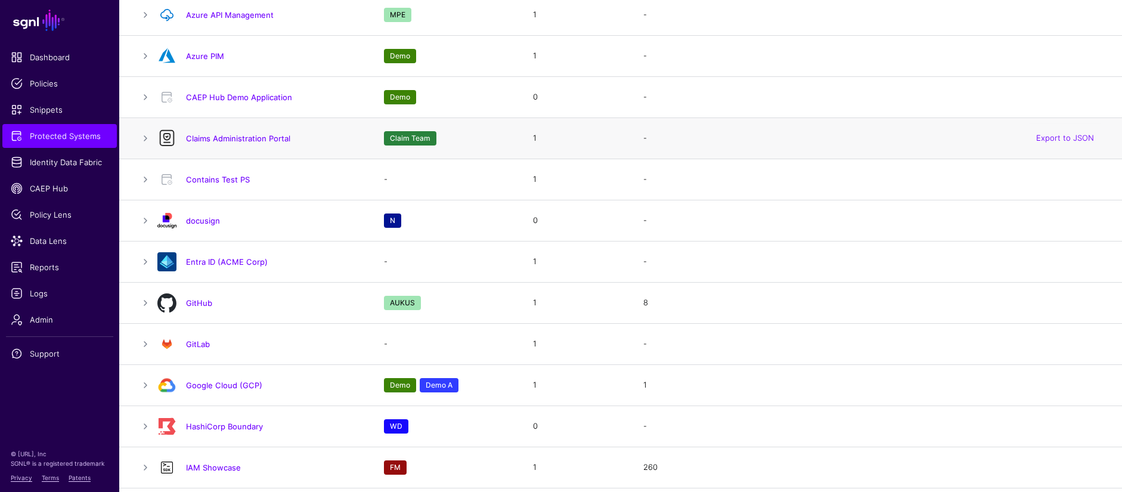
scroll to position [104, 0]
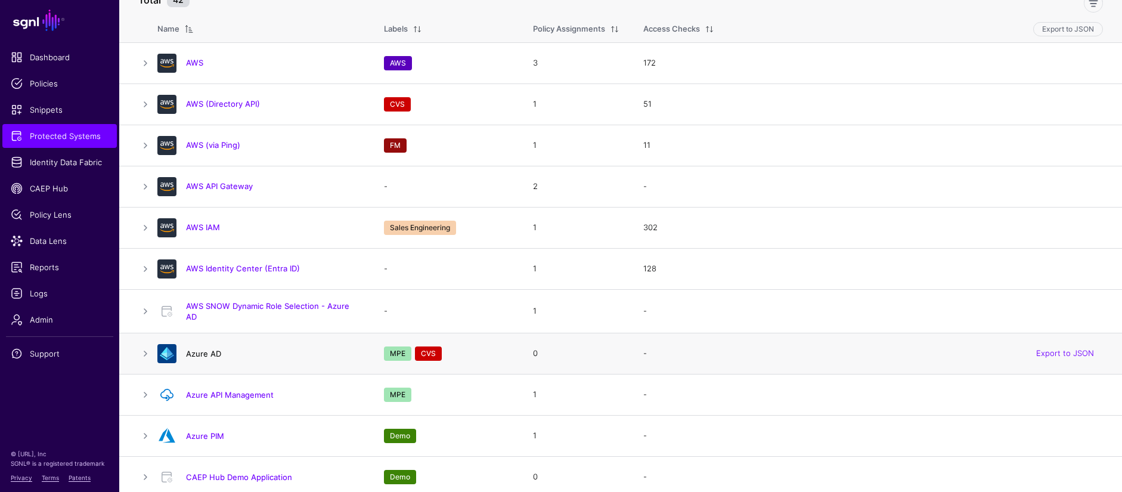
click at [209, 356] on link "Azure AD" at bounding box center [203, 354] width 35 height 10
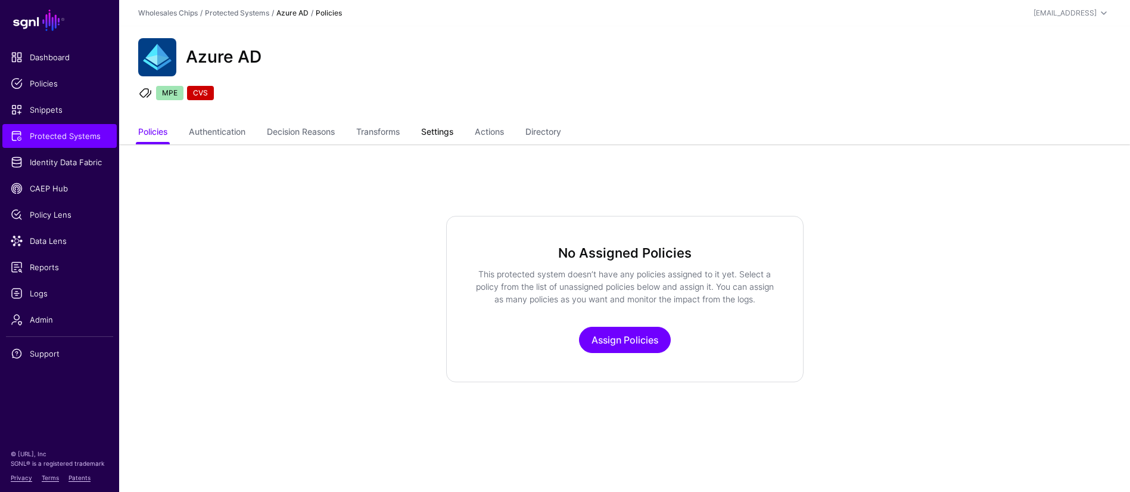
click at [445, 137] on link "Settings" at bounding box center [437, 133] width 32 height 23
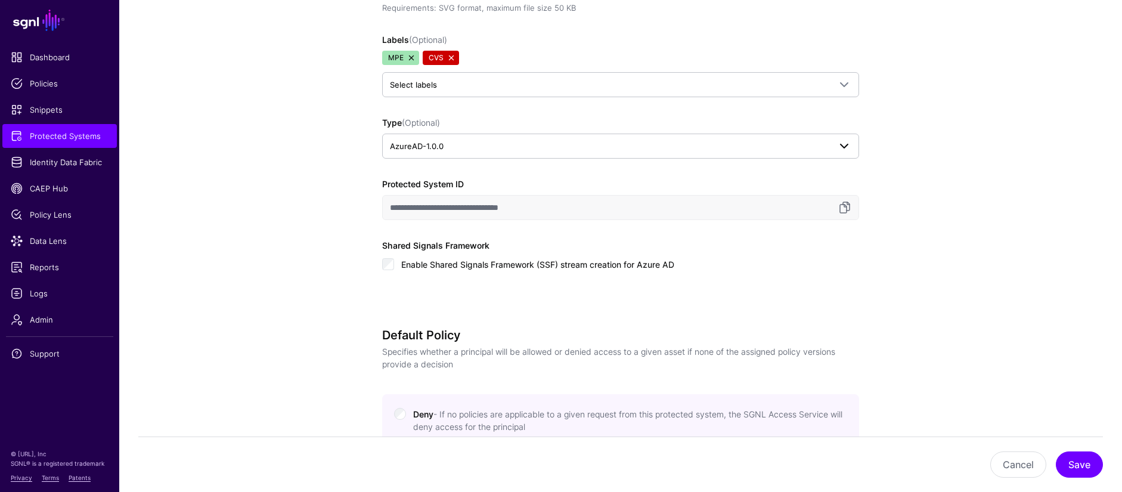
scroll to position [425, 0]
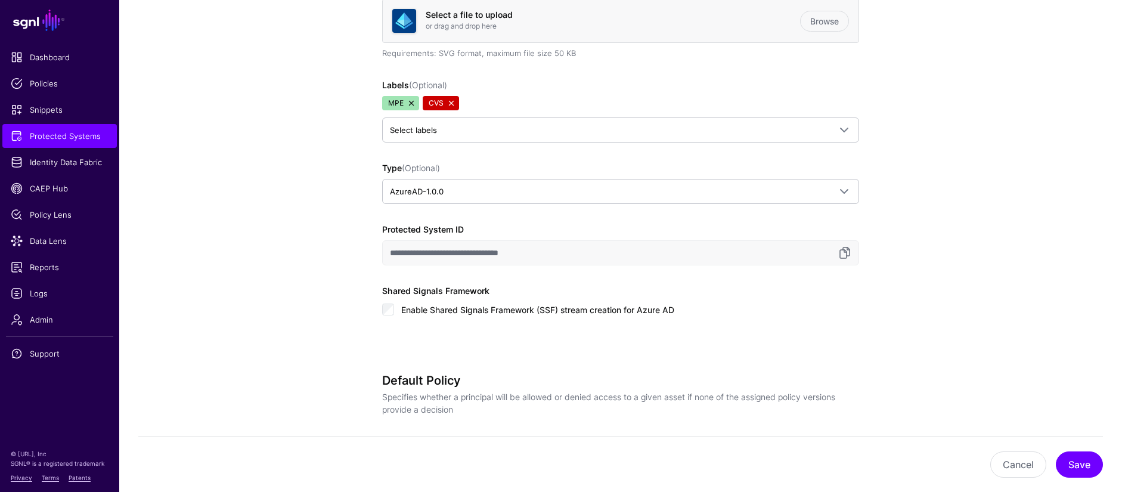
click at [451, 104] on link at bounding box center [451, 103] width 10 height 10
click at [1073, 471] on button "Save" at bounding box center [1078, 464] width 47 height 26
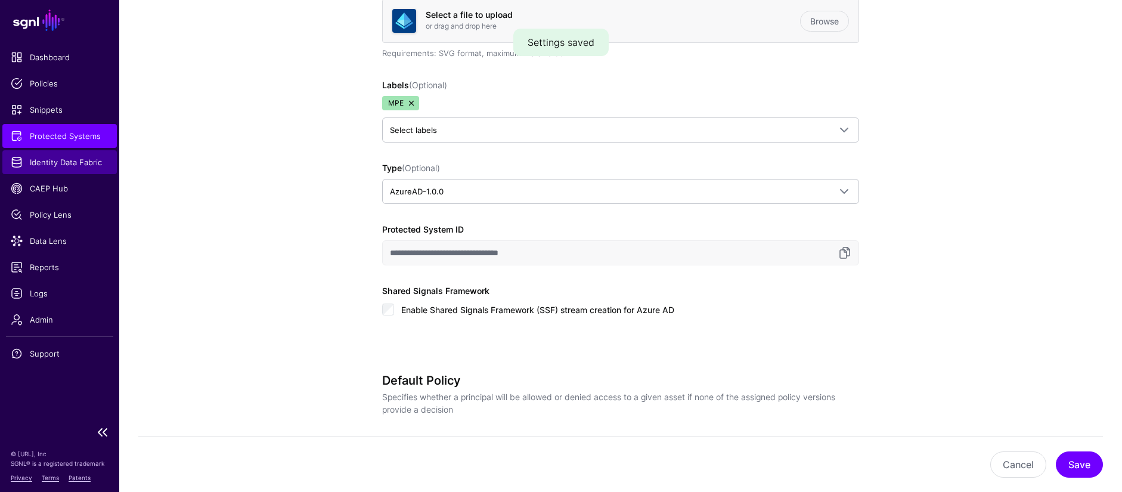
click at [48, 157] on span "Identity Data Fabric" at bounding box center [60, 162] width 98 height 12
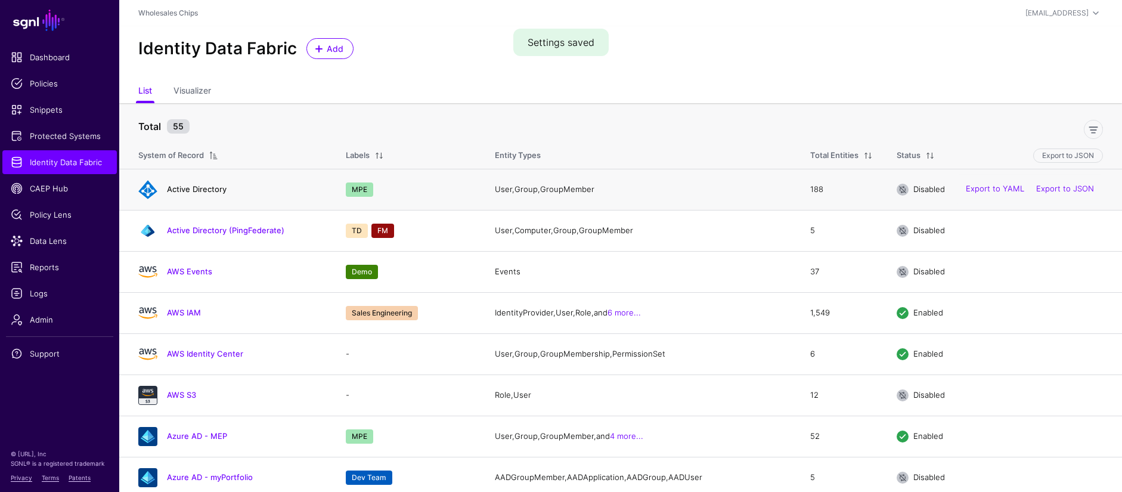
click at [207, 191] on link "Active Directory" at bounding box center [197, 189] width 60 height 10
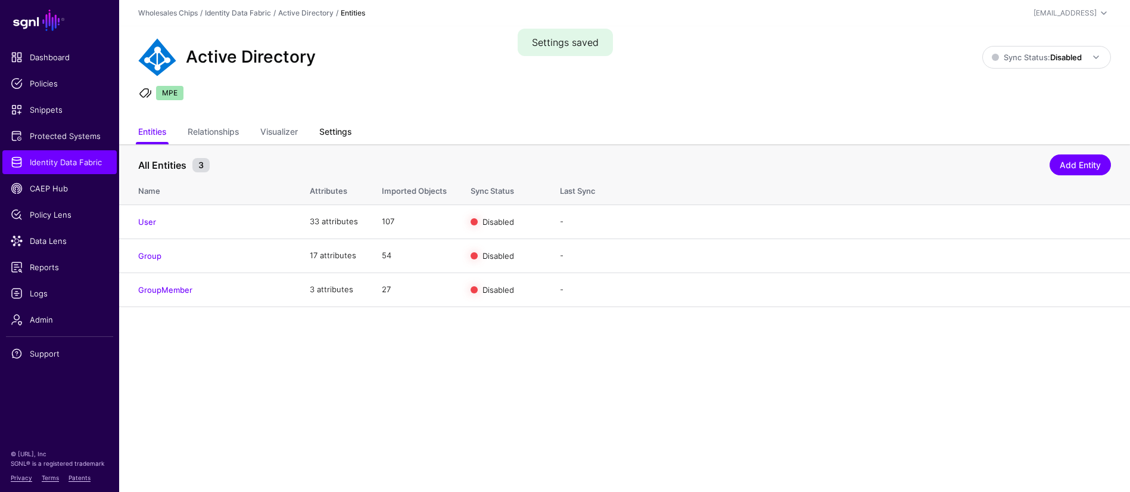
click at [331, 134] on link "Settings" at bounding box center [335, 133] width 32 height 23
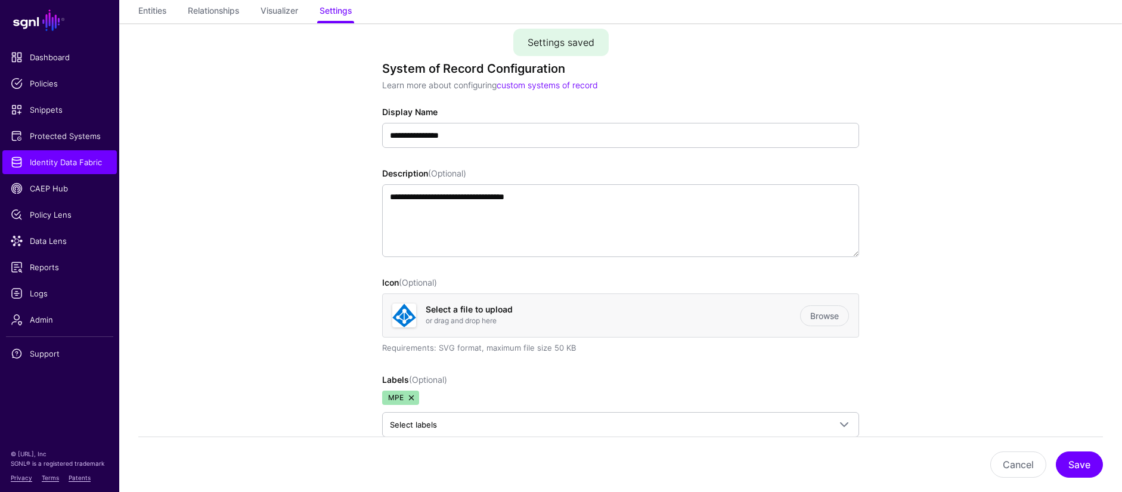
scroll to position [337, 0]
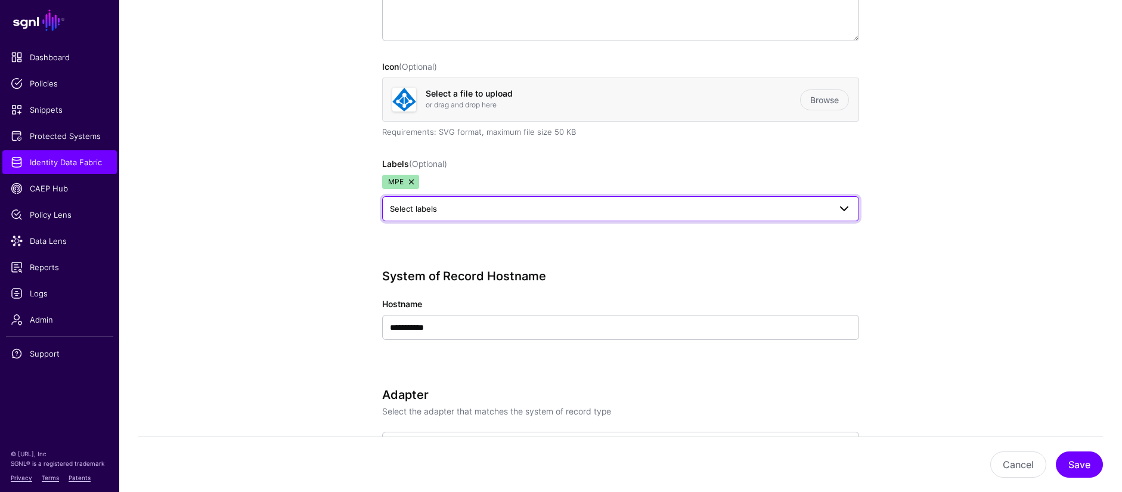
click at [451, 212] on span "Select labels" at bounding box center [610, 208] width 440 height 13
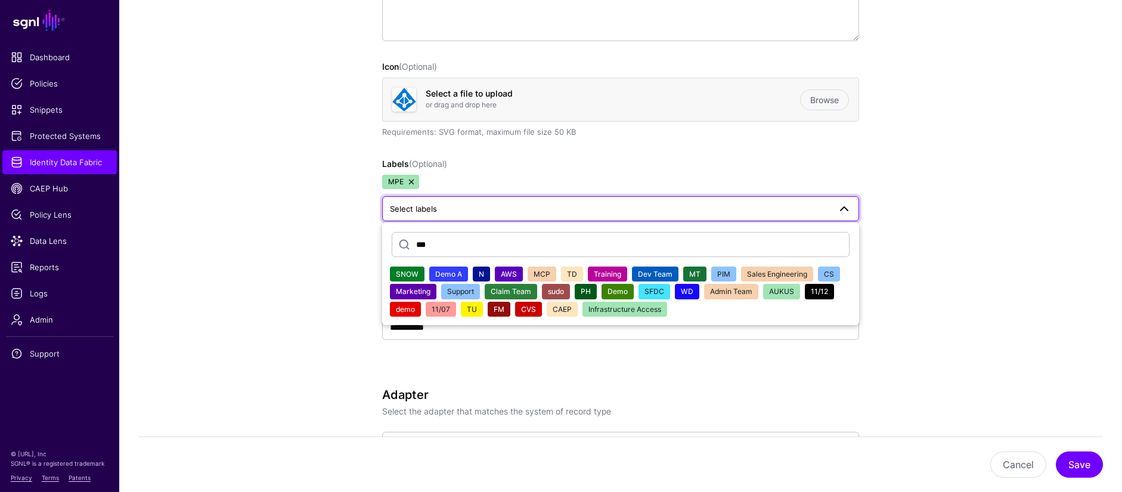
type input "***"
click at [1055, 451] on button "Save" at bounding box center [1078, 464] width 47 height 26
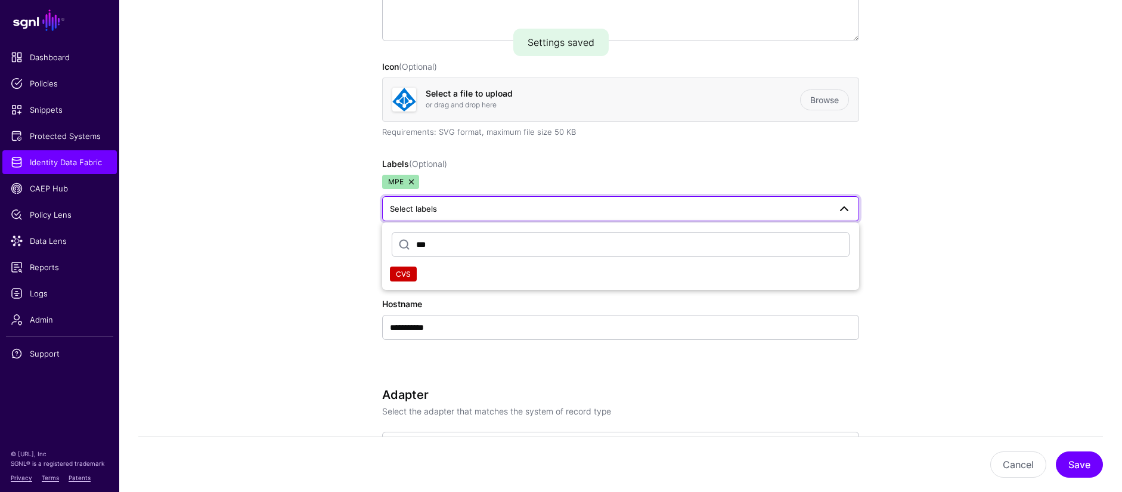
click at [402, 274] on span "CVS" at bounding box center [403, 273] width 15 height 9
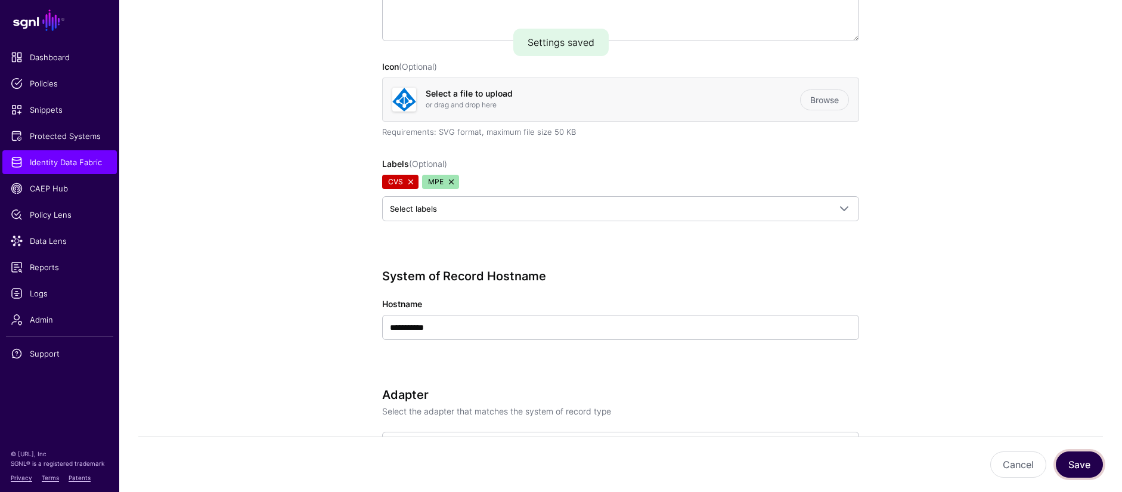
click at [1083, 462] on button "Save" at bounding box center [1078, 464] width 47 height 26
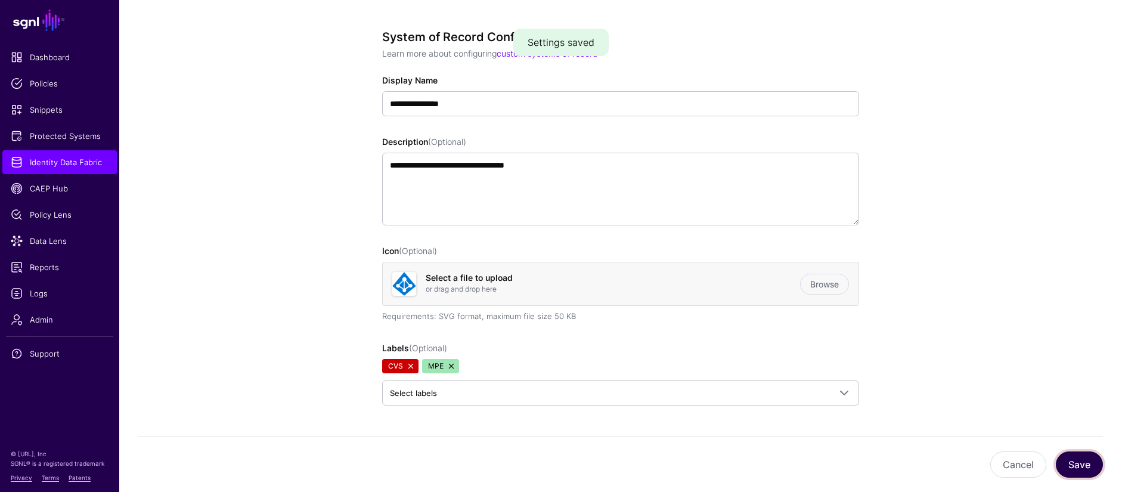
scroll to position [0, 0]
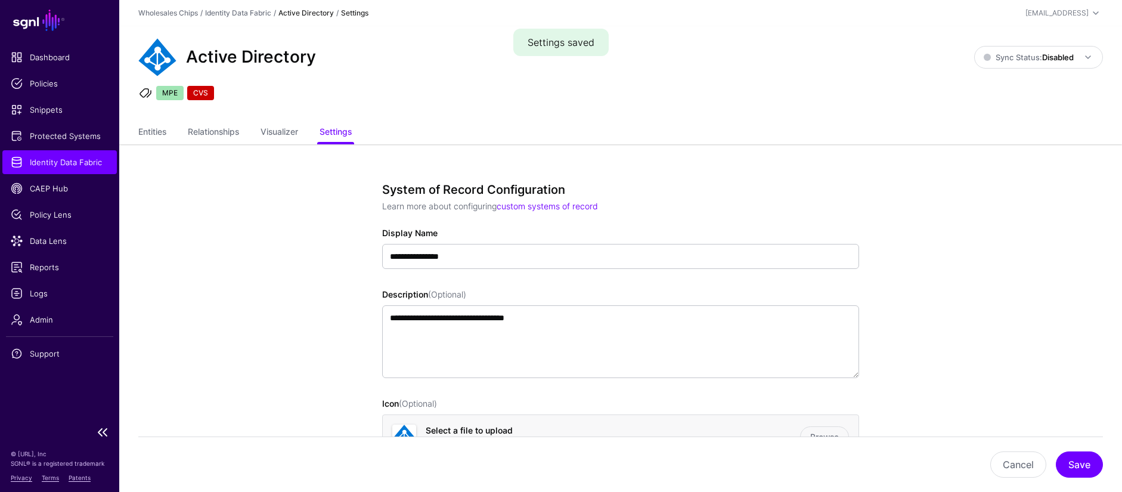
click at [102, 160] on span "Identity Data Fabric" at bounding box center [60, 162] width 98 height 12
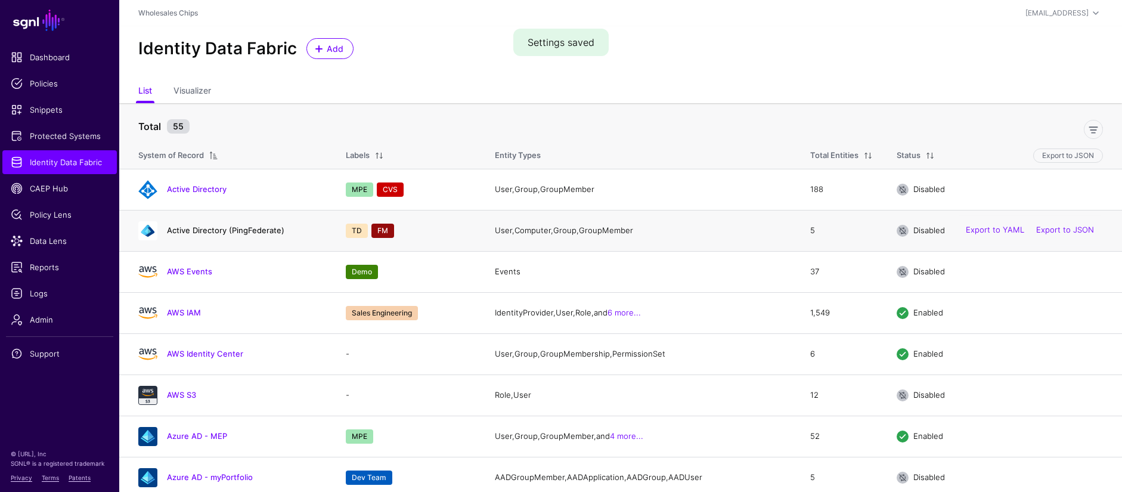
click at [265, 232] on link "Active Directory (PingFederate)" at bounding box center [225, 230] width 117 height 10
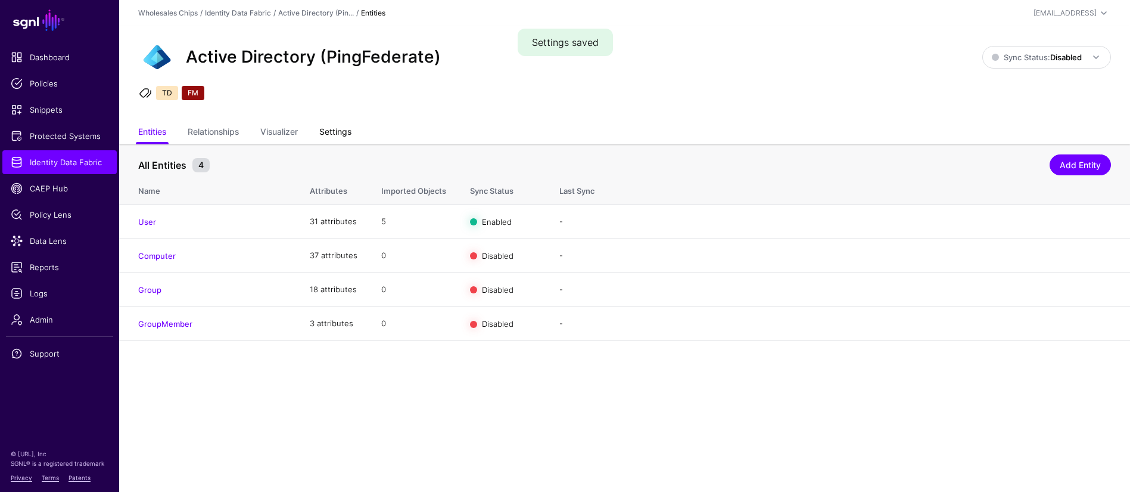
click at [328, 134] on link "Settings" at bounding box center [335, 133] width 32 height 23
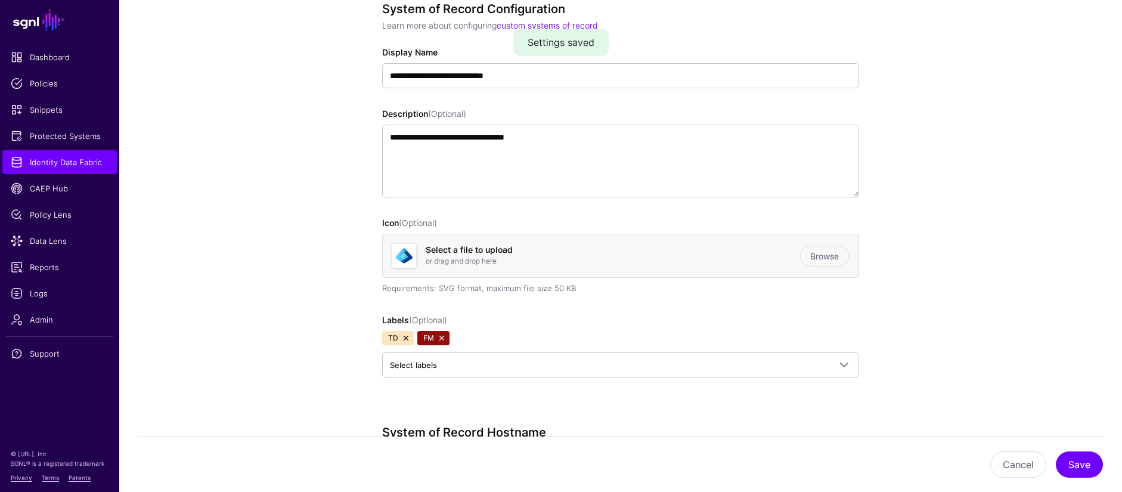
scroll to position [237, 0]
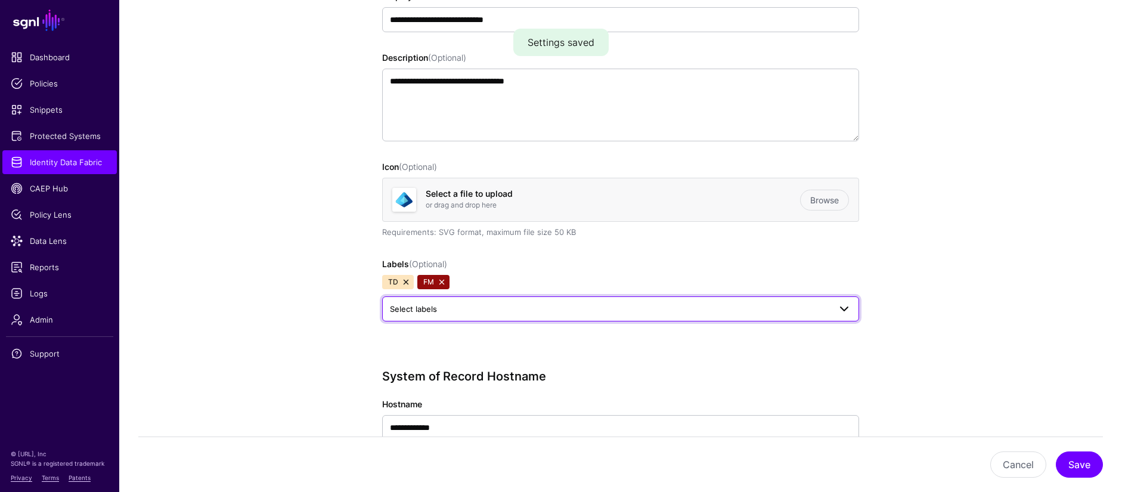
click at [453, 313] on span "Select labels" at bounding box center [610, 308] width 440 height 13
type input "***"
click at [1055, 451] on button "Save" at bounding box center [1078, 464] width 47 height 26
click at [403, 374] on span "CVS" at bounding box center [403, 373] width 15 height 9
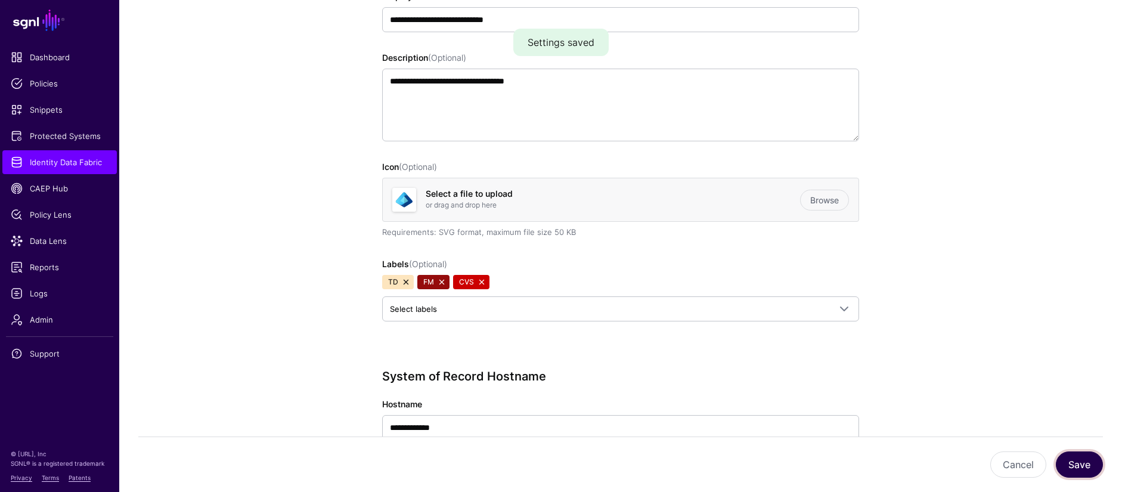
click at [1086, 470] on button "Save" at bounding box center [1078, 464] width 47 height 26
click at [88, 164] on span "Identity Data Fabric" at bounding box center [60, 162] width 98 height 12
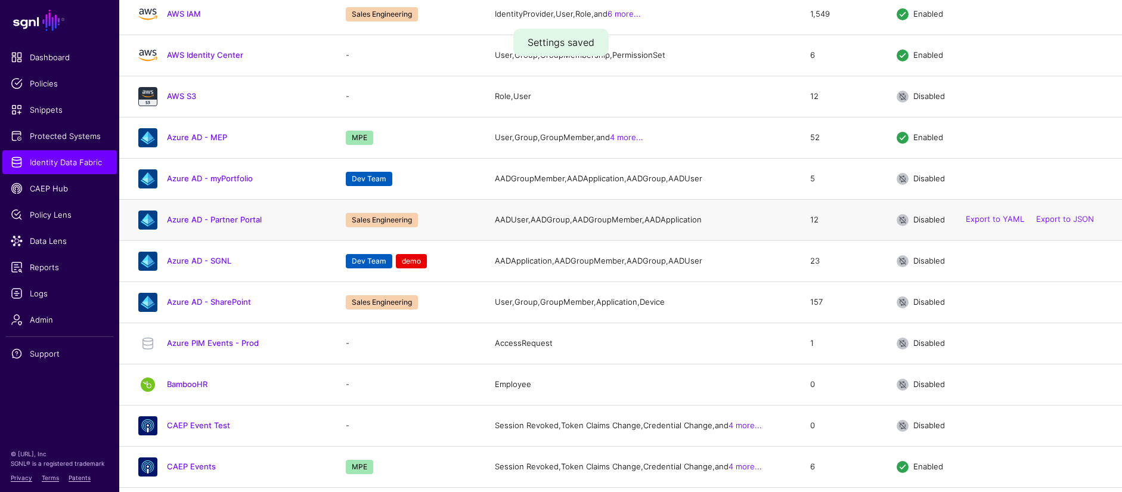
scroll to position [241, 0]
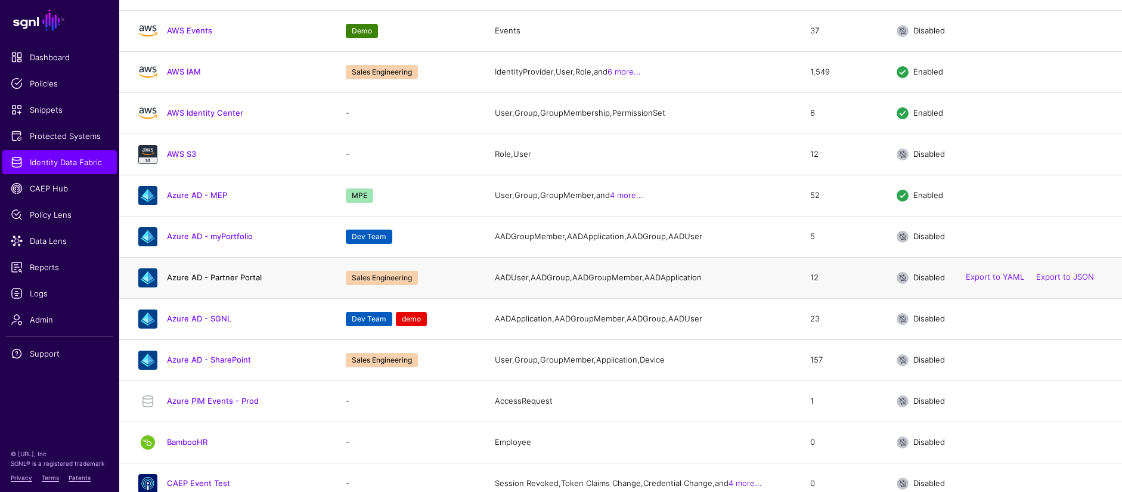
click at [234, 282] on link "Azure AD - Partner Portal" at bounding box center [214, 277] width 95 height 10
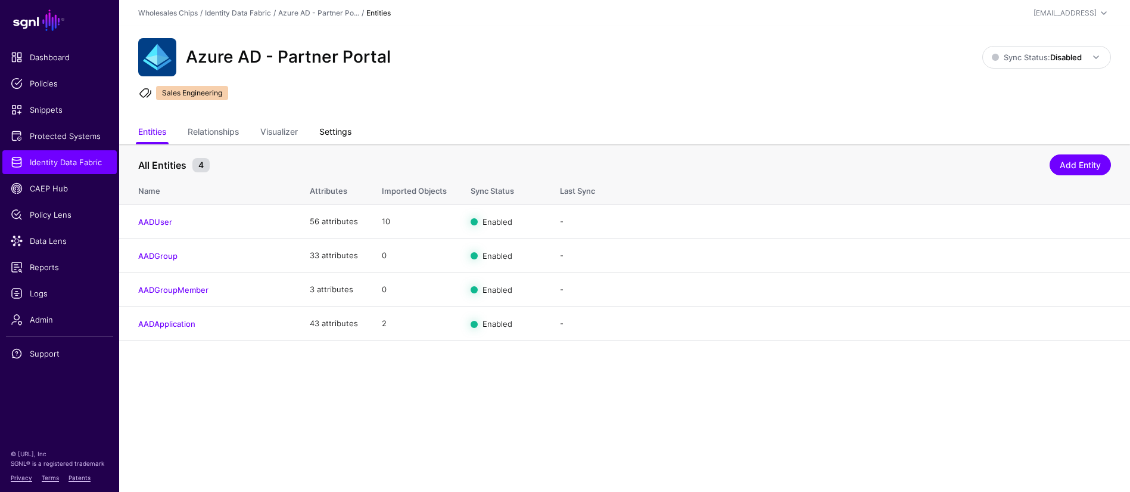
click at [338, 135] on link "Settings" at bounding box center [335, 133] width 32 height 23
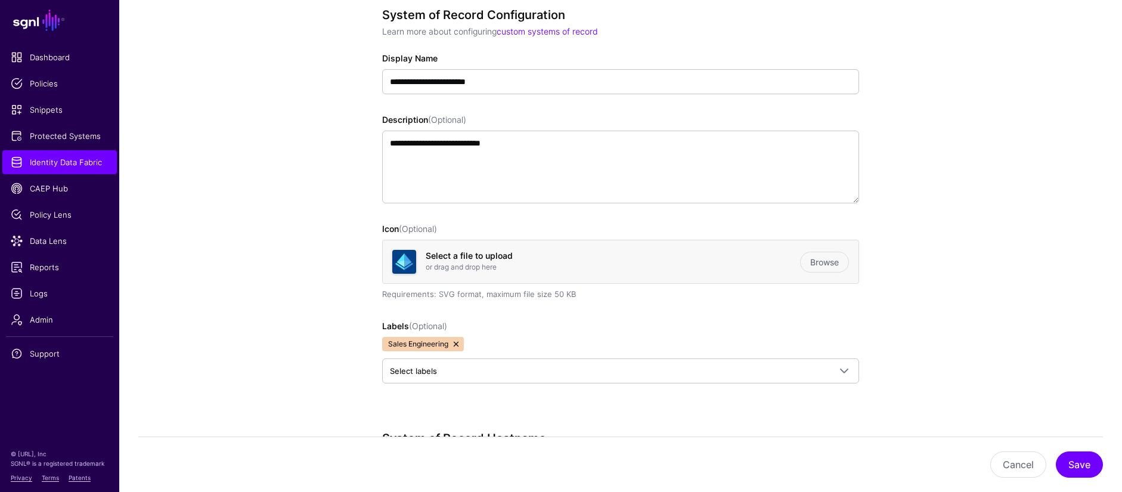
scroll to position [399, 0]
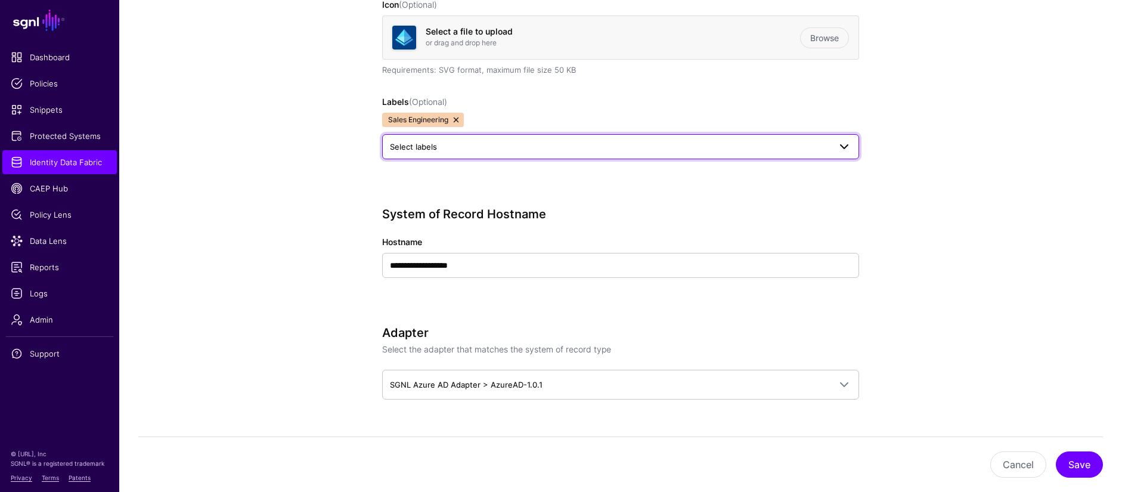
click at [433, 148] on span "Select labels" at bounding box center [413, 147] width 47 height 10
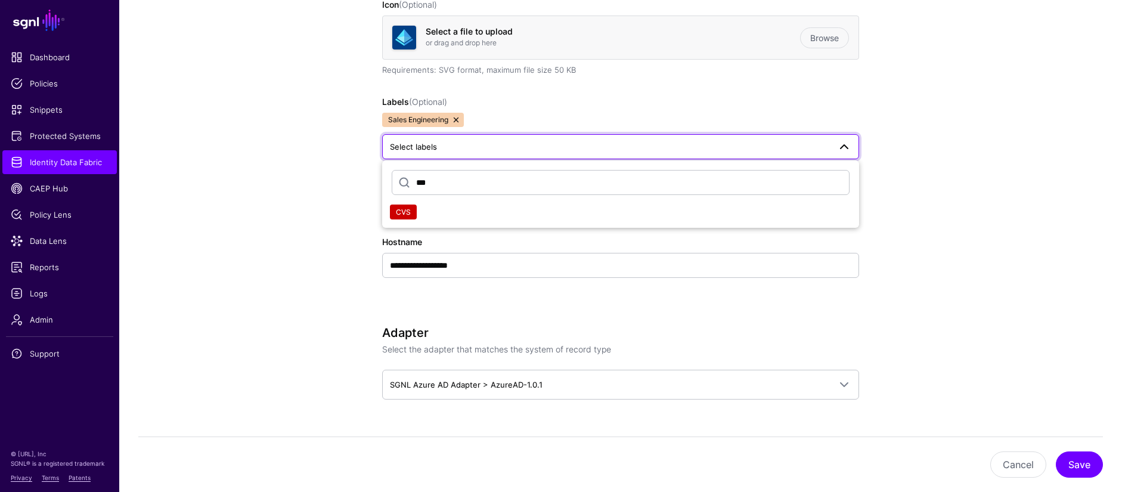
type input "***"
click at [405, 206] on div "CVS" at bounding box center [403, 212] width 15 height 12
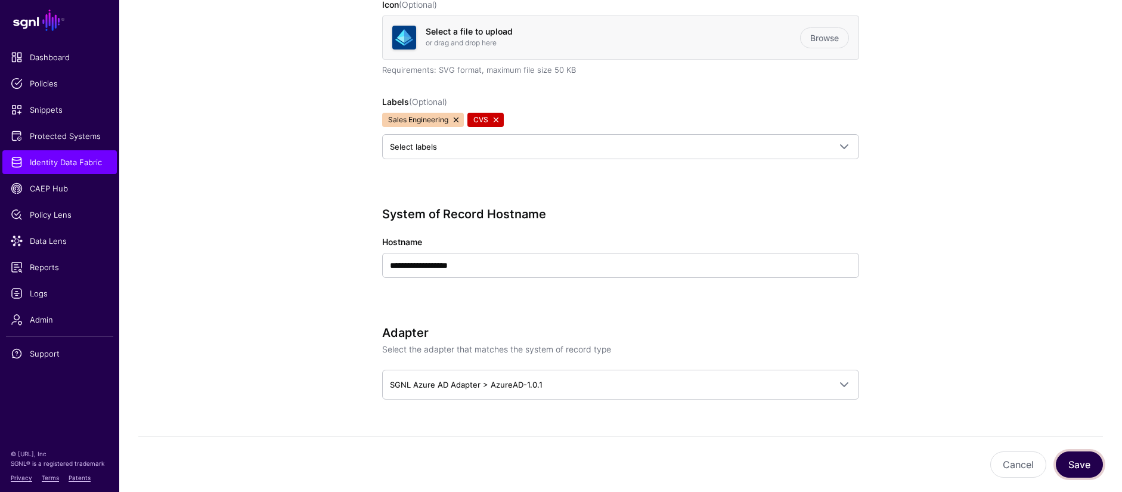
click at [1074, 466] on button "Save" at bounding box center [1078, 464] width 47 height 26
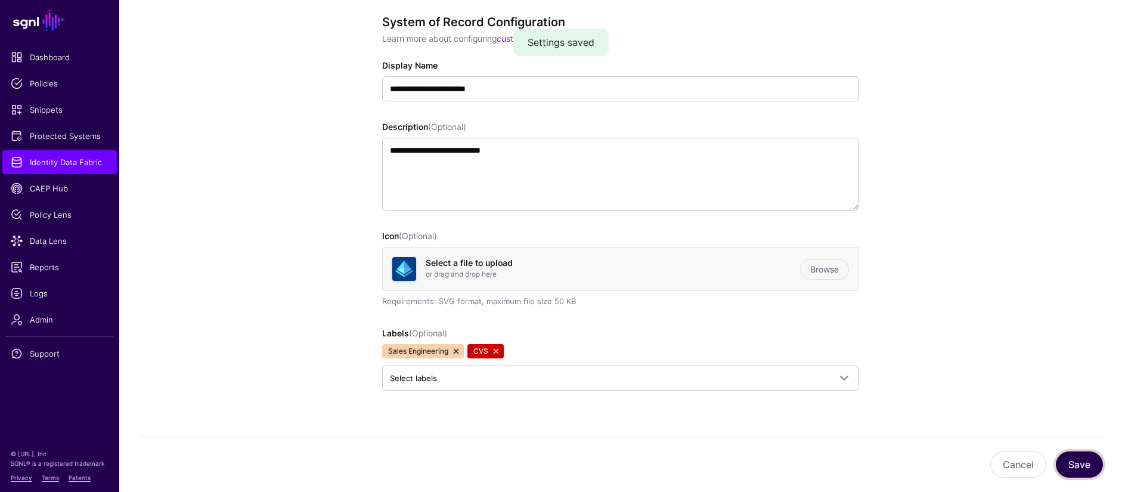
scroll to position [0, 0]
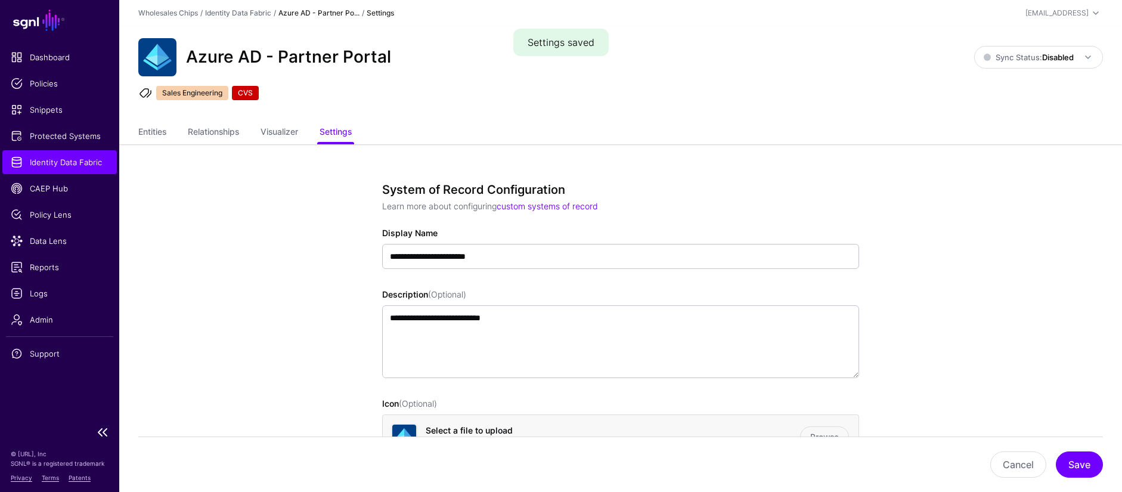
click at [104, 162] on span "Identity Data Fabric" at bounding box center [60, 162] width 98 height 12
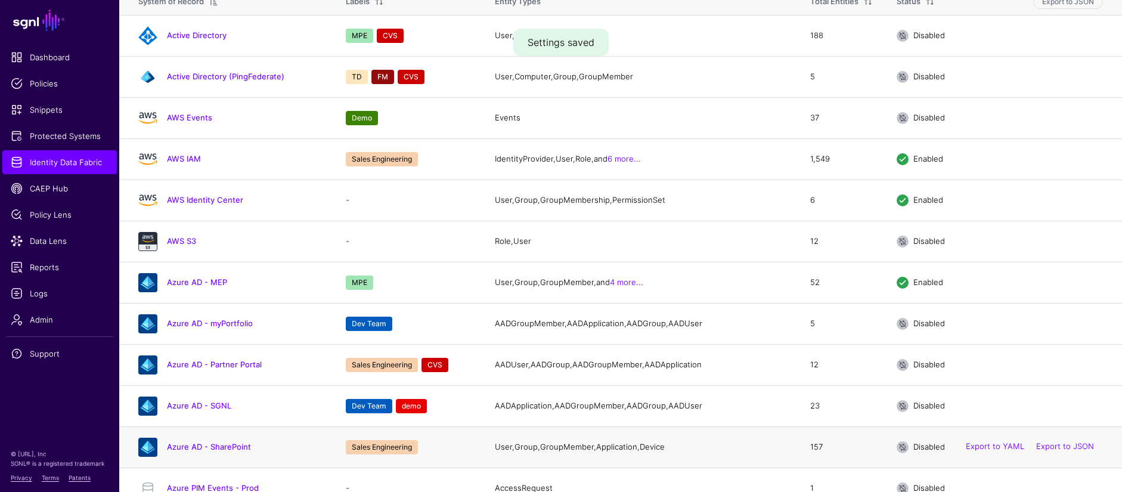
scroll to position [421, 0]
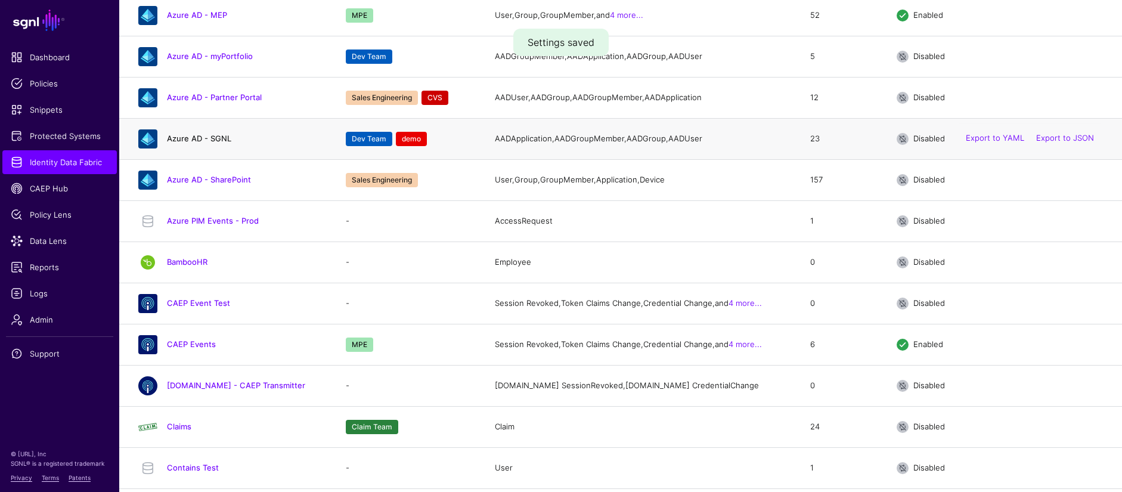
click at [216, 143] on link "Azure AD - SGNL" at bounding box center [199, 138] width 64 height 10
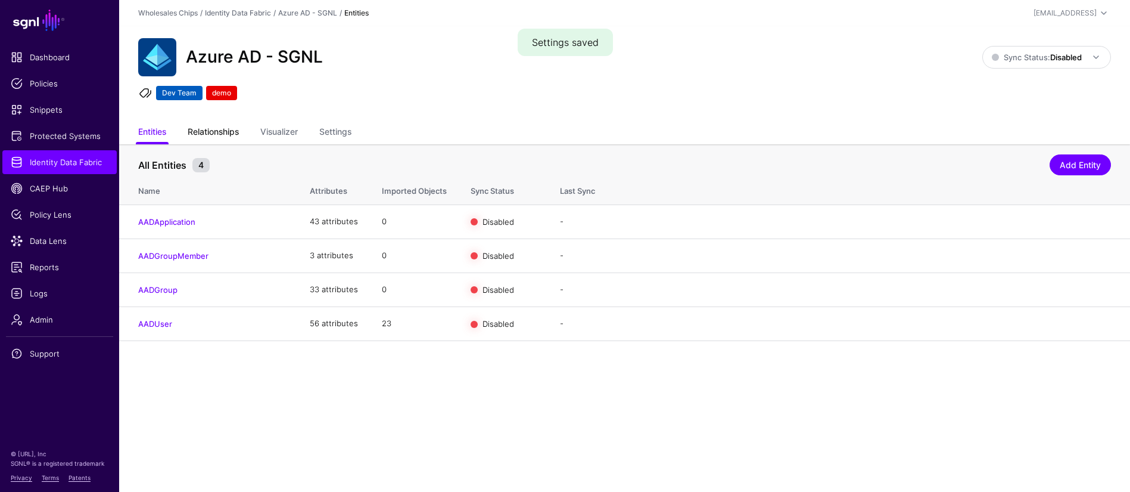
click at [233, 131] on link "Relationships" at bounding box center [213, 133] width 51 height 23
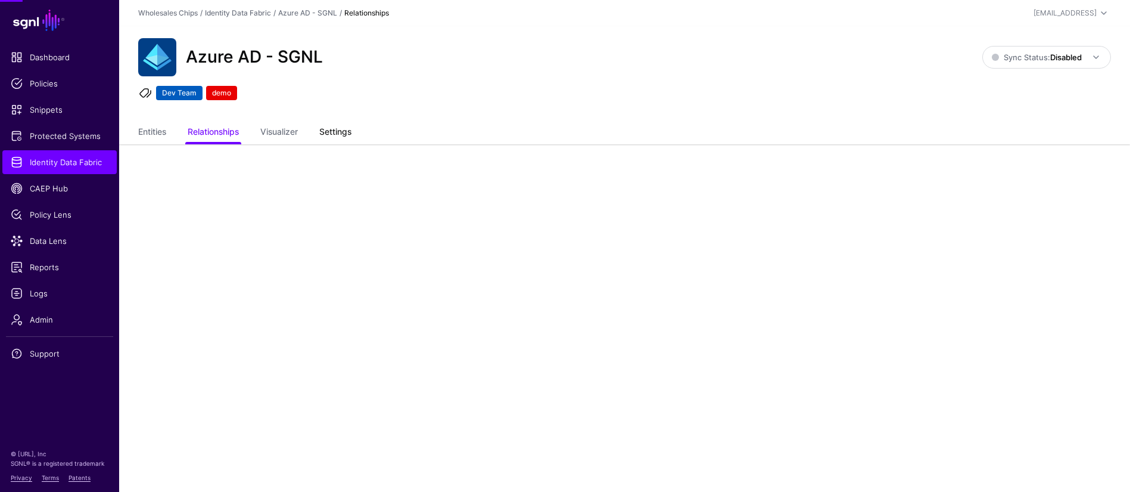
click at [352, 131] on link "Settings" at bounding box center [335, 133] width 32 height 23
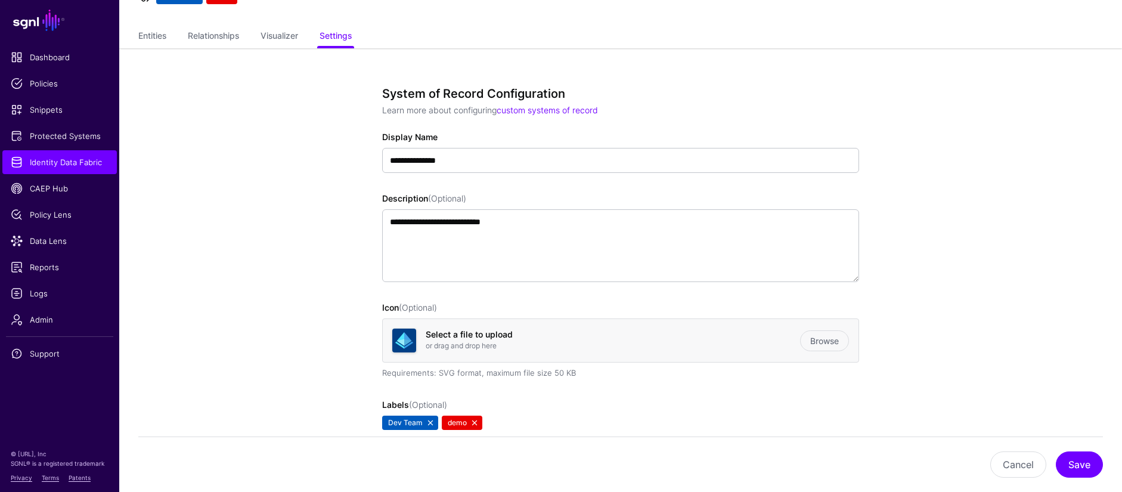
scroll to position [356, 0]
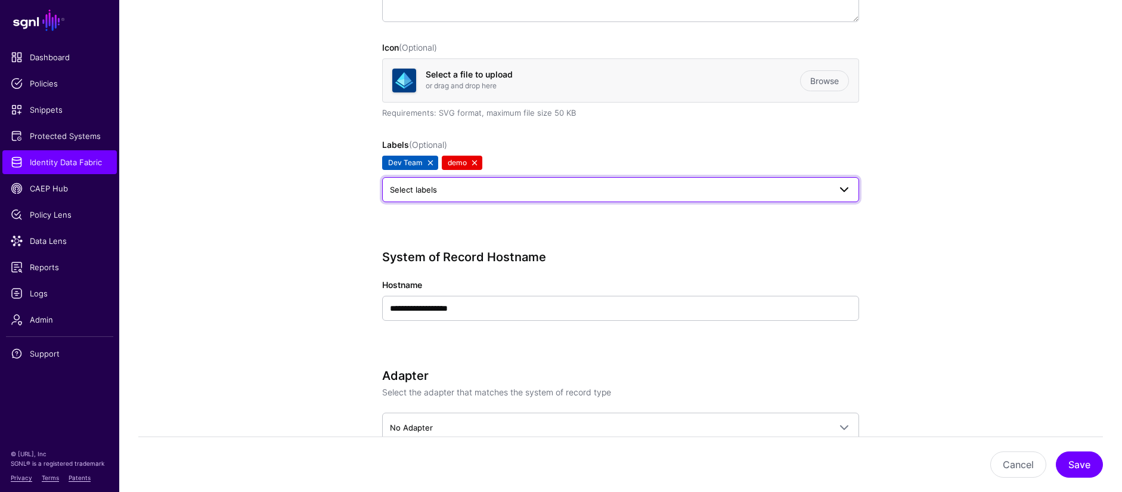
click at [464, 187] on span "Select labels" at bounding box center [610, 189] width 440 height 13
type input "***"
click at [406, 256] on span "CVS" at bounding box center [403, 254] width 15 height 9
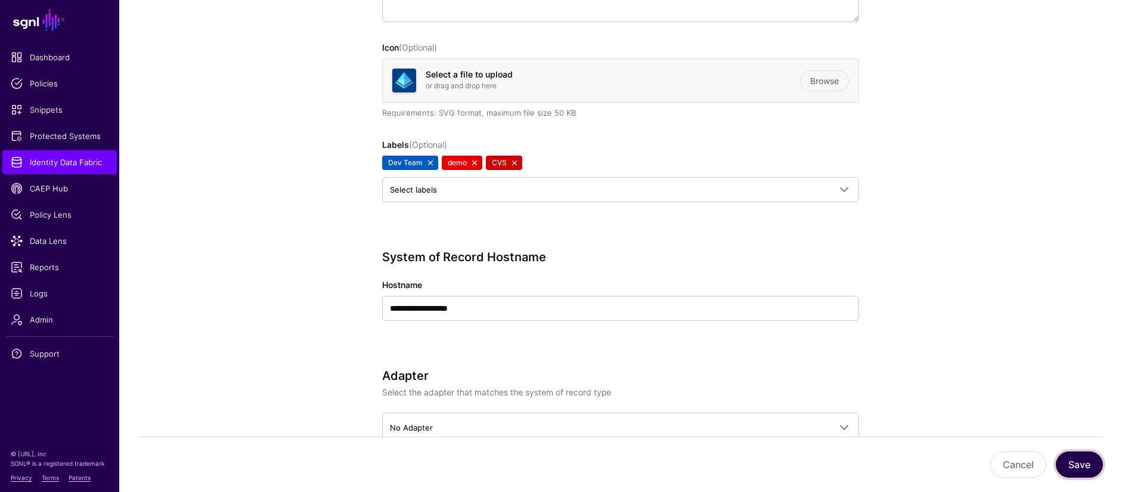
click at [1068, 465] on button "Save" at bounding box center [1078, 464] width 47 height 26
click at [80, 166] on span "Identity Data Fabric" at bounding box center [60, 162] width 98 height 12
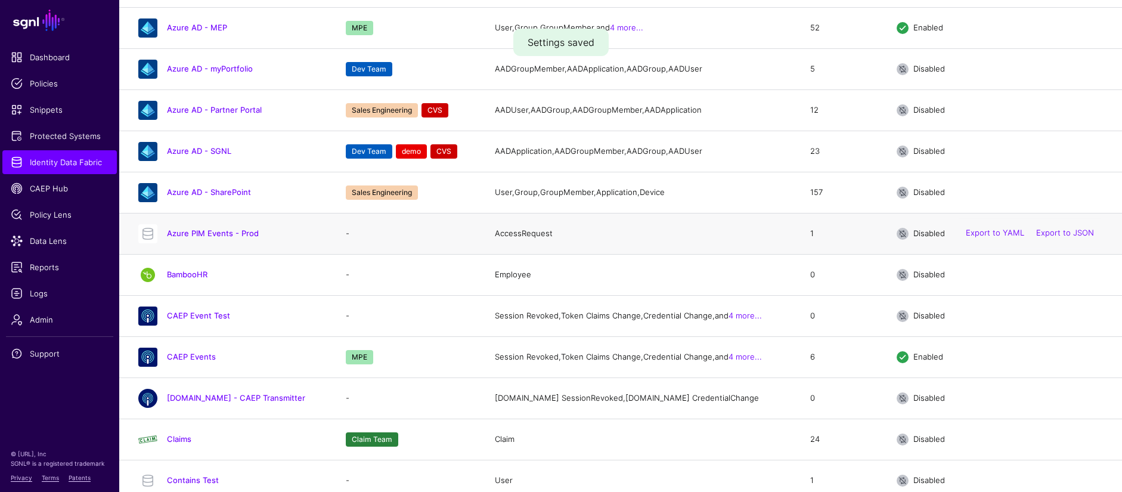
scroll to position [420, 0]
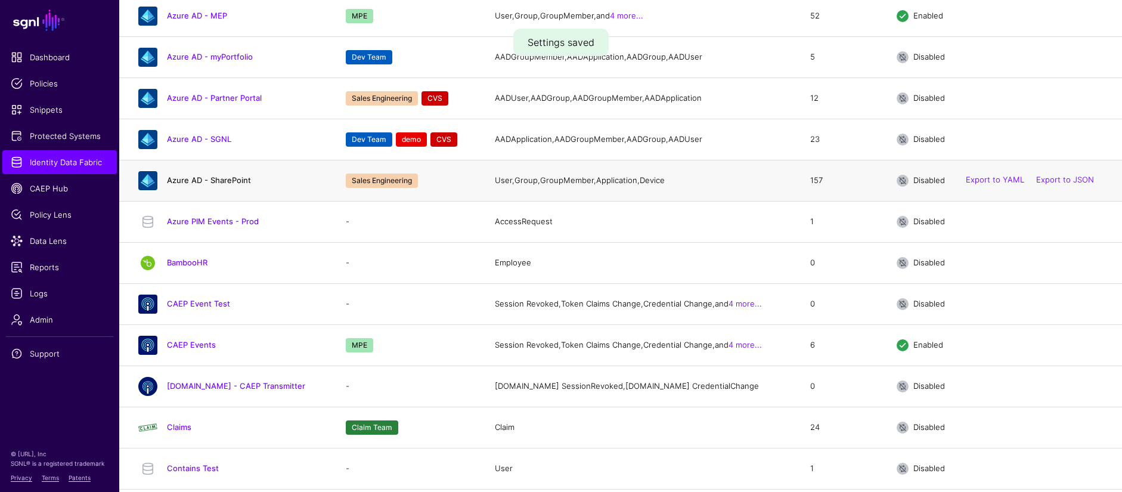
click at [238, 185] on link "Azure AD - SharePoint" at bounding box center [209, 180] width 84 height 10
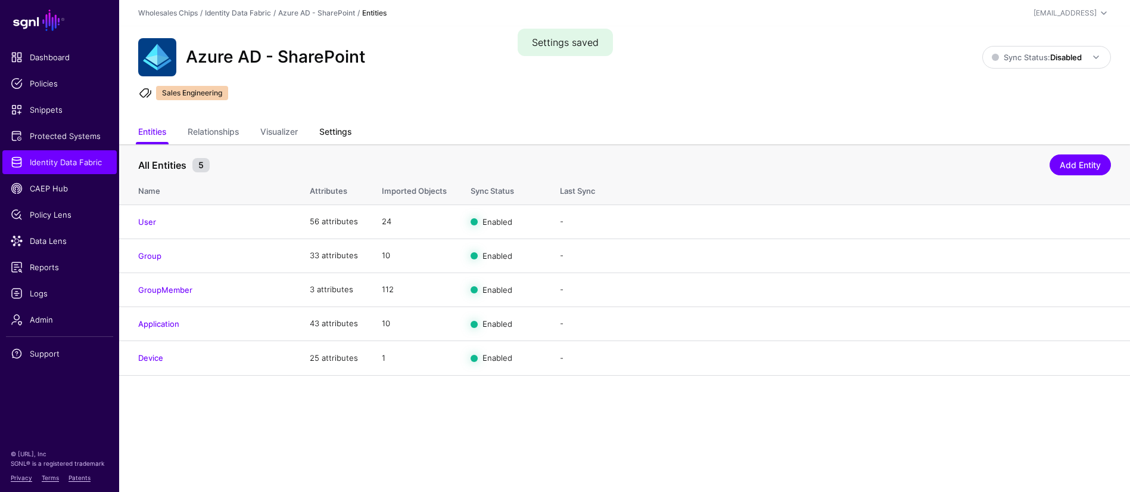
click at [340, 127] on link "Settings" at bounding box center [335, 133] width 32 height 23
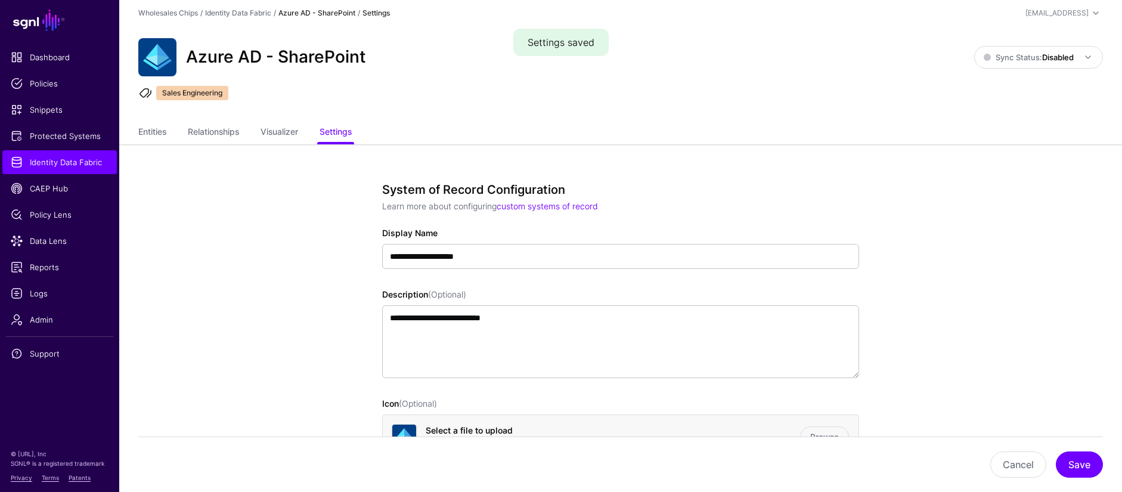
scroll to position [254, 0]
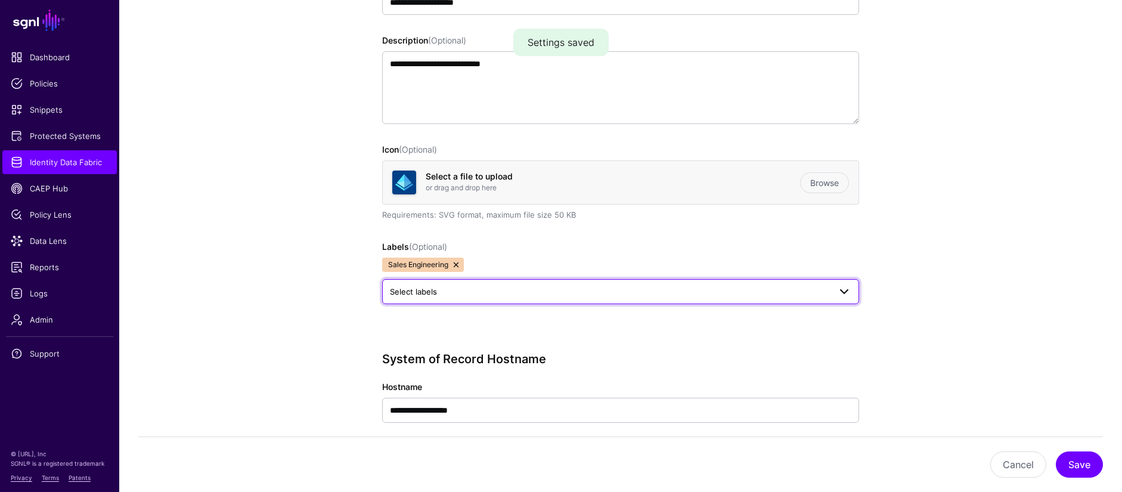
click at [481, 284] on span "Select labels" at bounding box center [620, 291] width 461 height 14
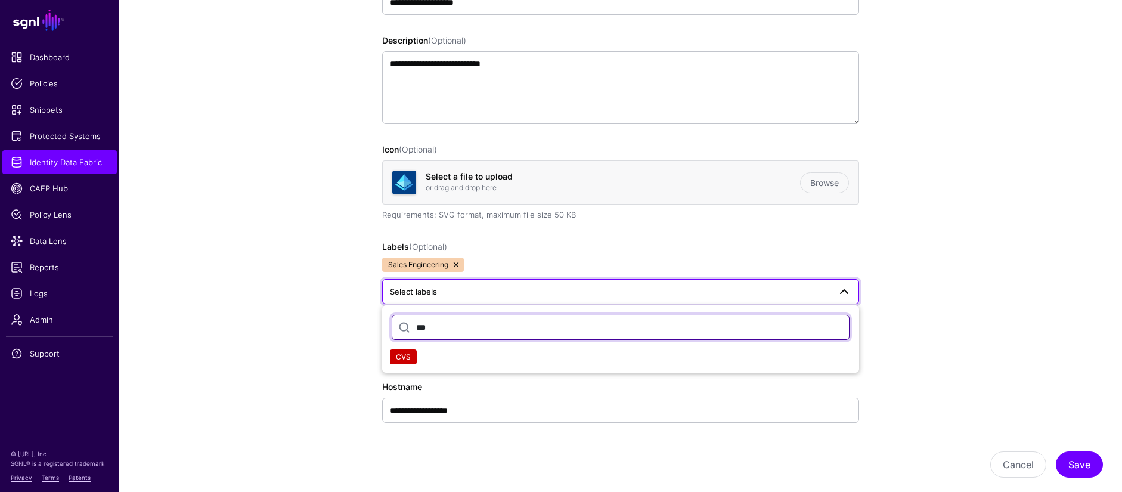
type input "***"
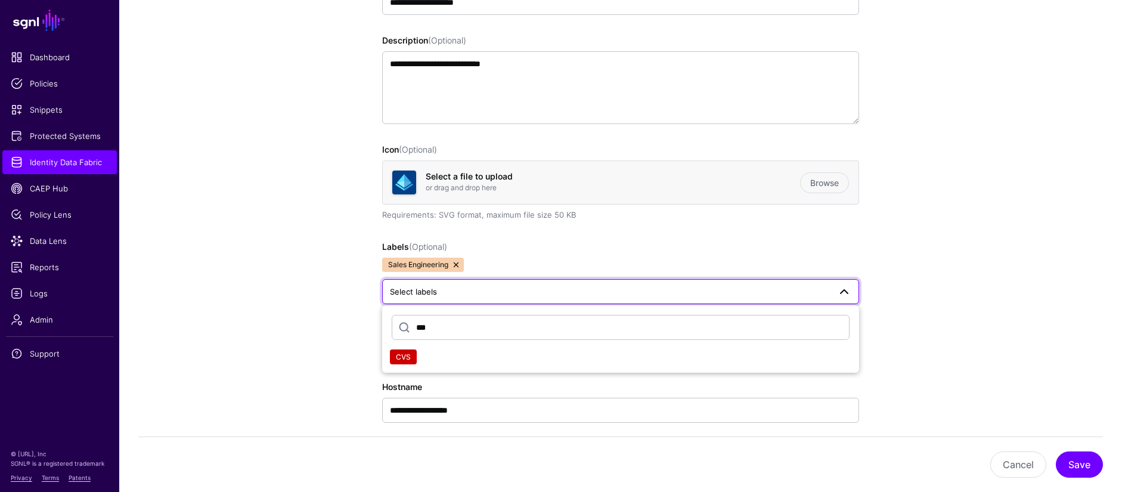
click at [403, 355] on span "CVS" at bounding box center [403, 356] width 15 height 9
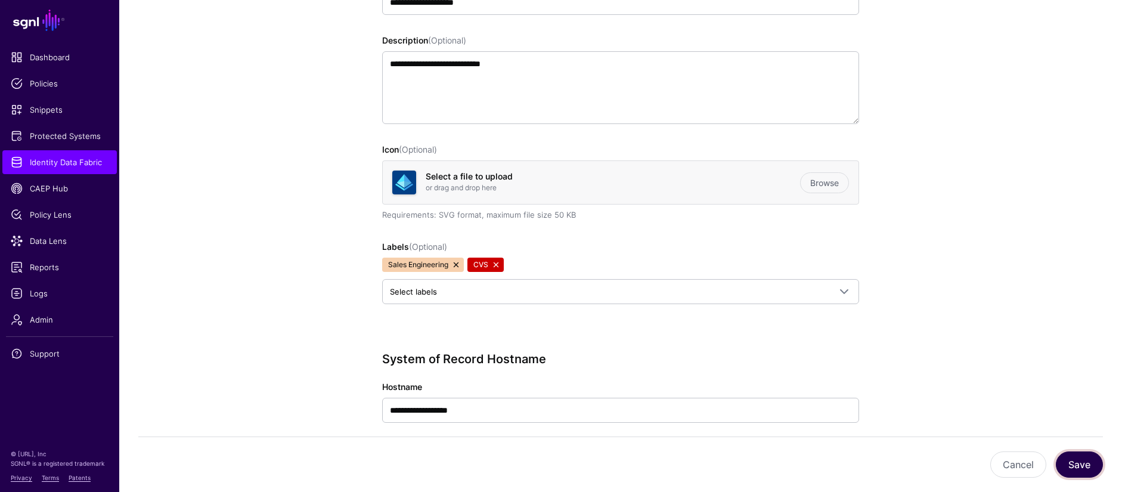
click at [1080, 467] on button "Save" at bounding box center [1078, 464] width 47 height 26
click at [88, 160] on span "Identity Data Fabric" at bounding box center [60, 162] width 98 height 12
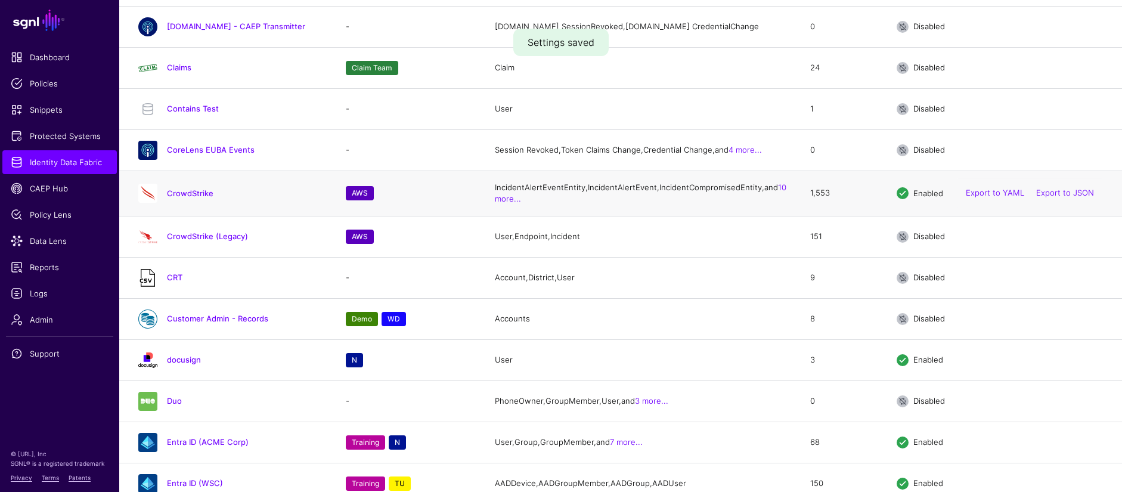
scroll to position [856, 0]
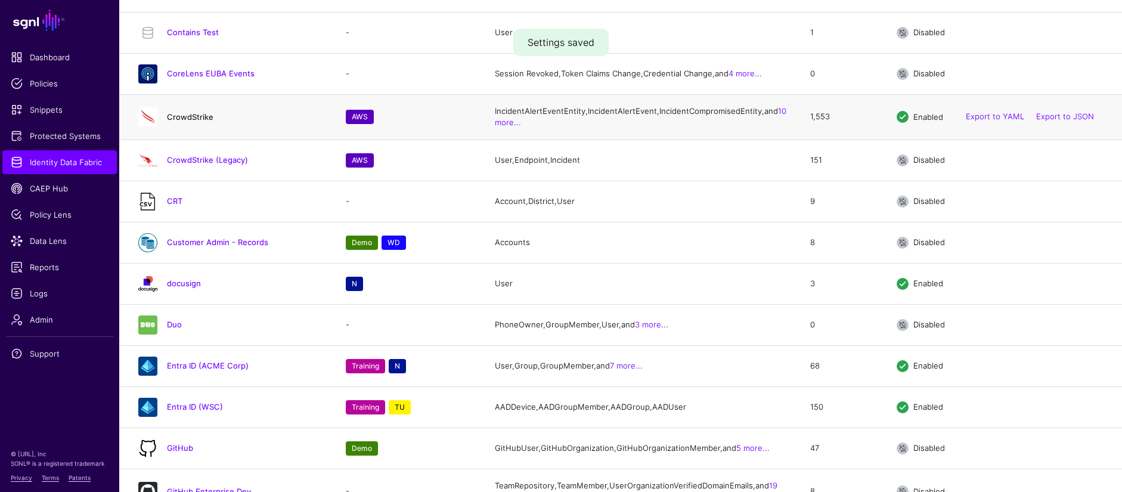
click at [200, 122] on link "CrowdStrike" at bounding box center [190, 117] width 46 height 10
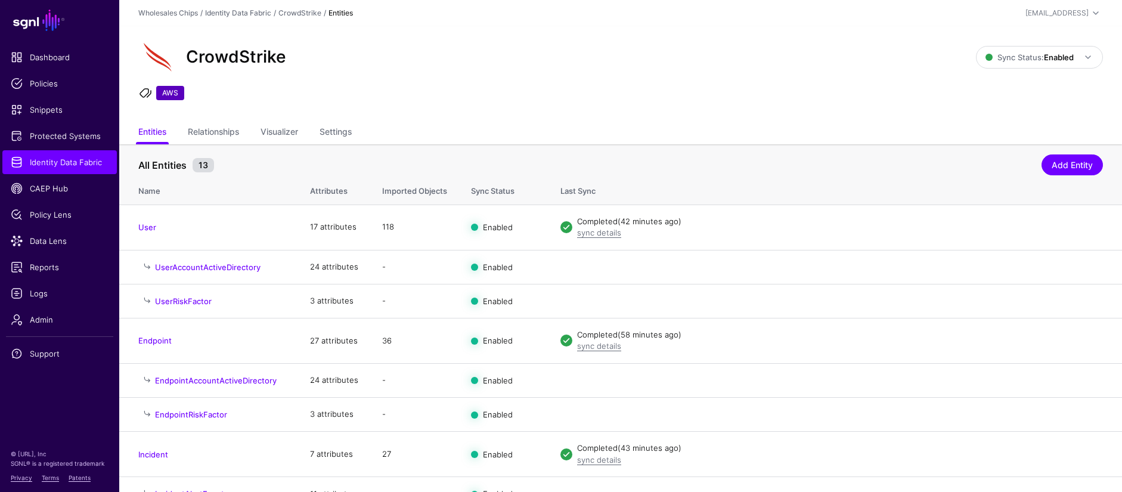
click at [303, 131] on ul "Entities Relationships Visualizer Settings" at bounding box center [620, 133] width 964 height 23
click at [334, 136] on link "Settings" at bounding box center [335, 133] width 32 height 23
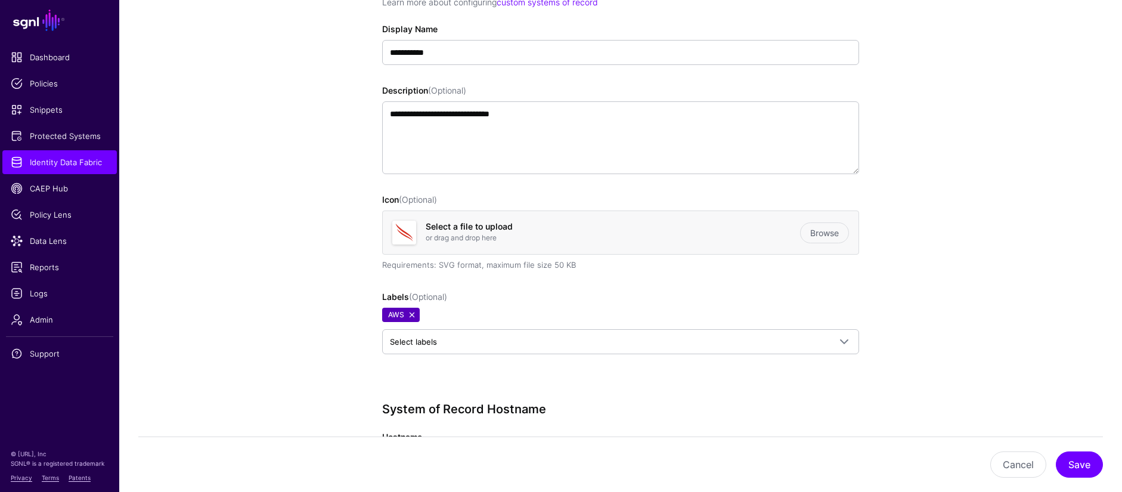
scroll to position [333, 0]
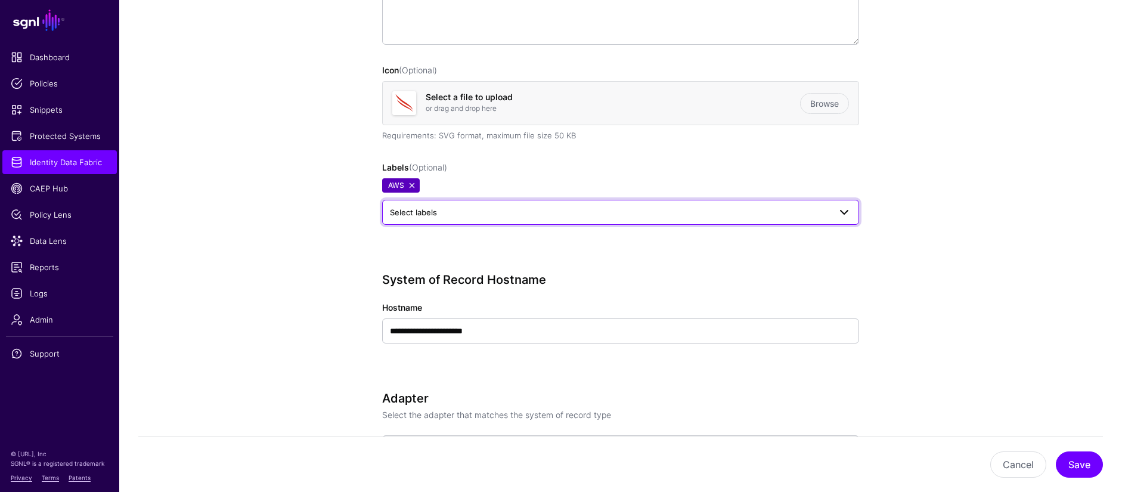
click at [434, 207] on span "Select labels" at bounding box center [413, 212] width 47 height 10
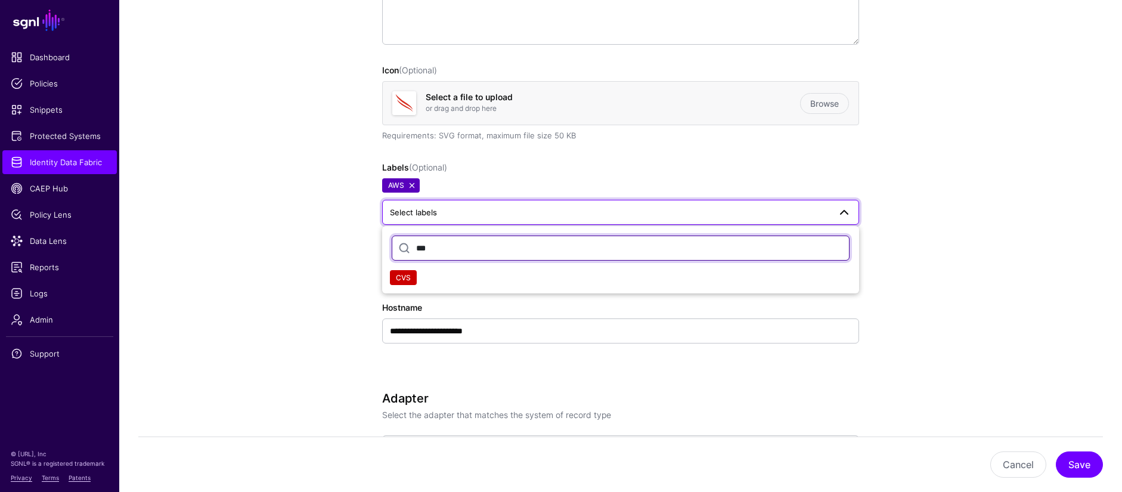
type input "***"
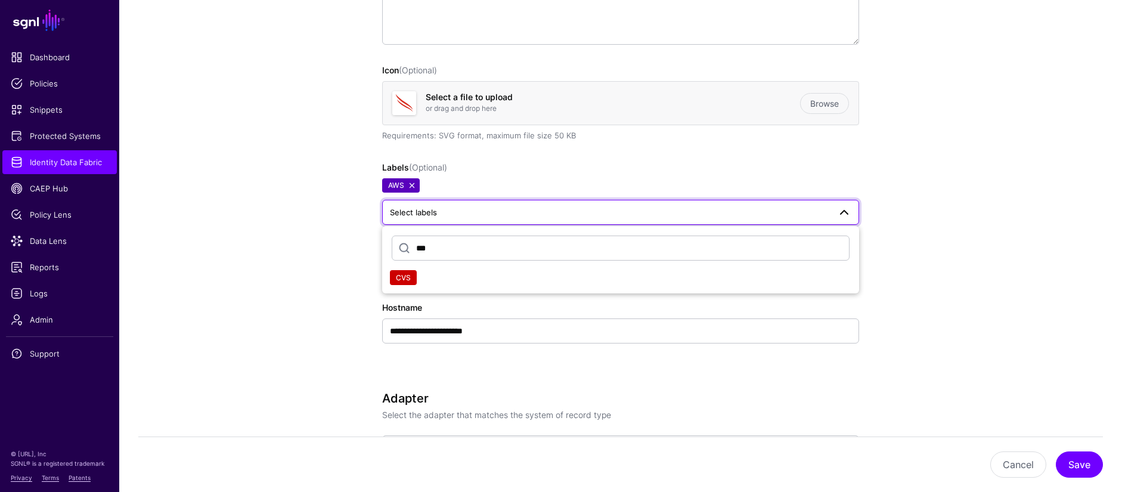
click at [406, 281] on span "CVS" at bounding box center [403, 277] width 15 height 9
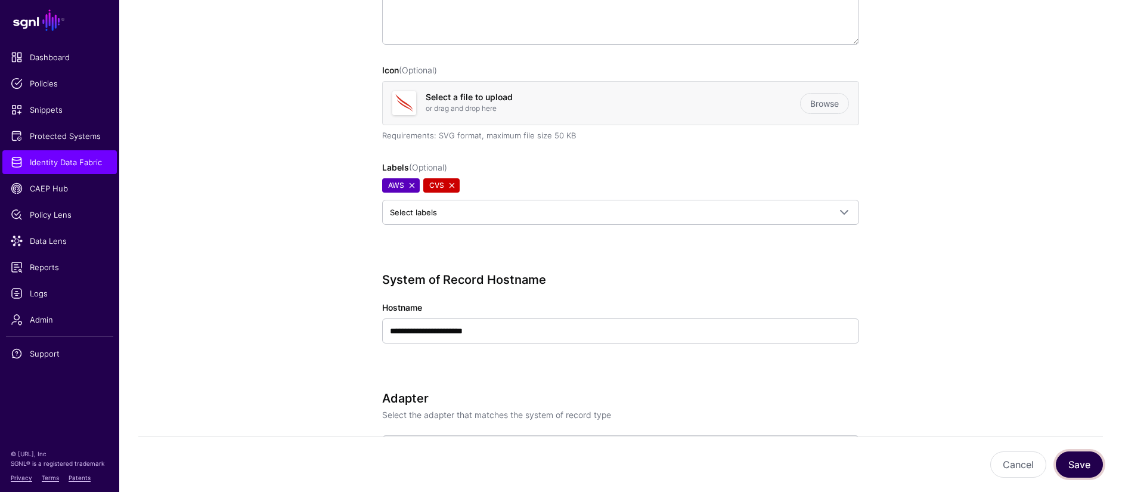
click at [1094, 464] on button "Save" at bounding box center [1078, 464] width 47 height 26
click at [106, 167] on span "Identity Data Fabric" at bounding box center [60, 162] width 98 height 12
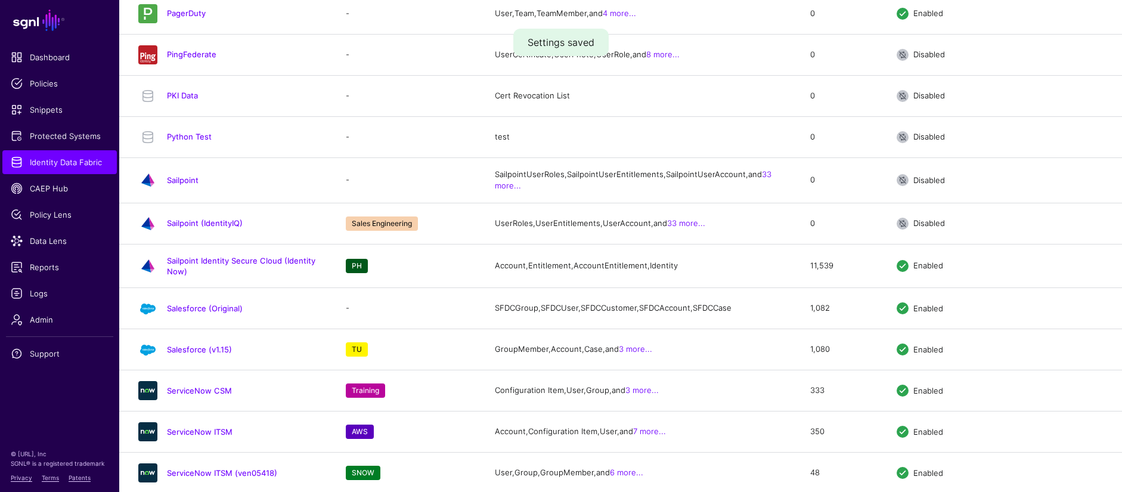
scroll to position [1754, 0]
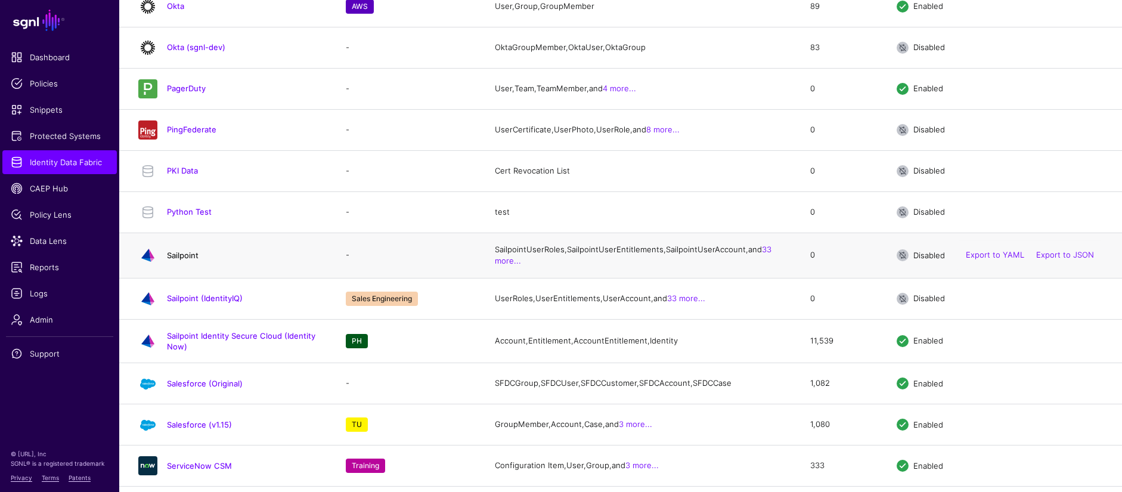
click at [192, 260] on link "Sailpoint" at bounding box center [183, 255] width 32 height 10
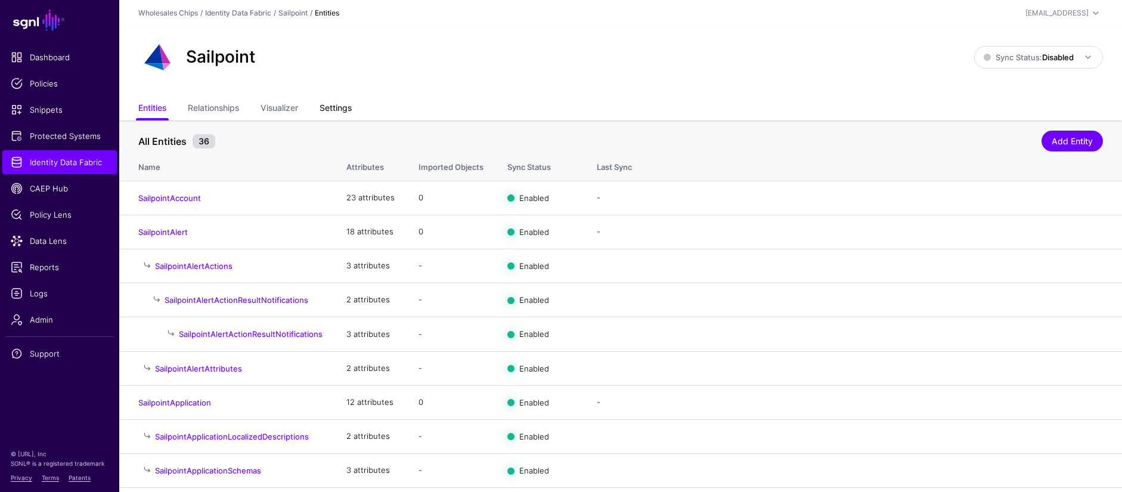
click at [349, 110] on link "Settings" at bounding box center [335, 109] width 32 height 23
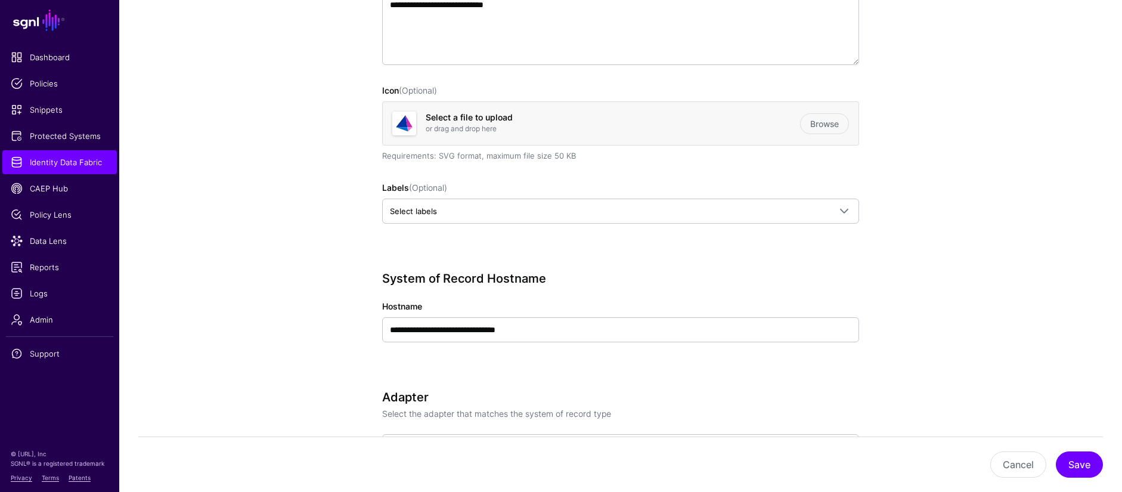
scroll to position [387, 0]
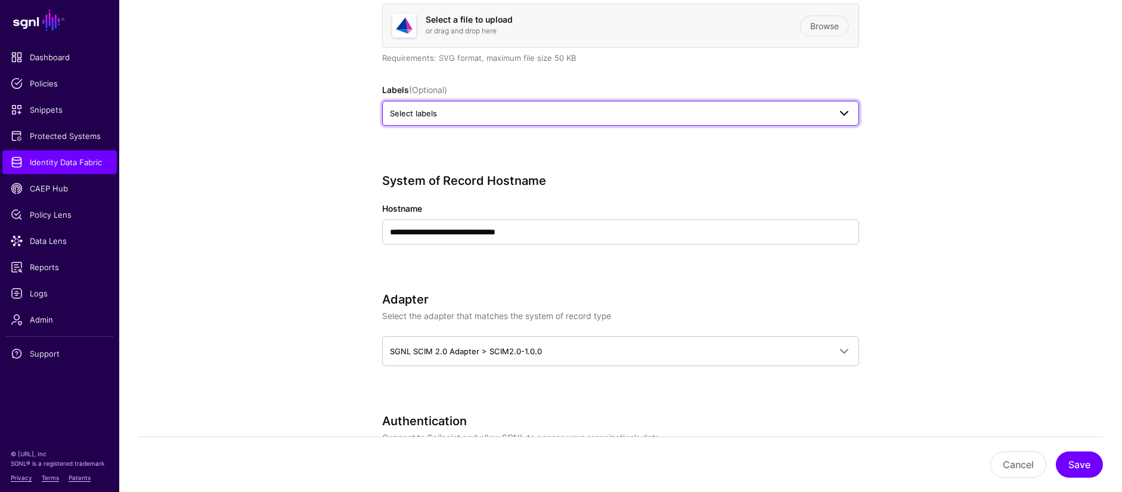
click at [477, 115] on span "Select labels" at bounding box center [610, 113] width 440 height 13
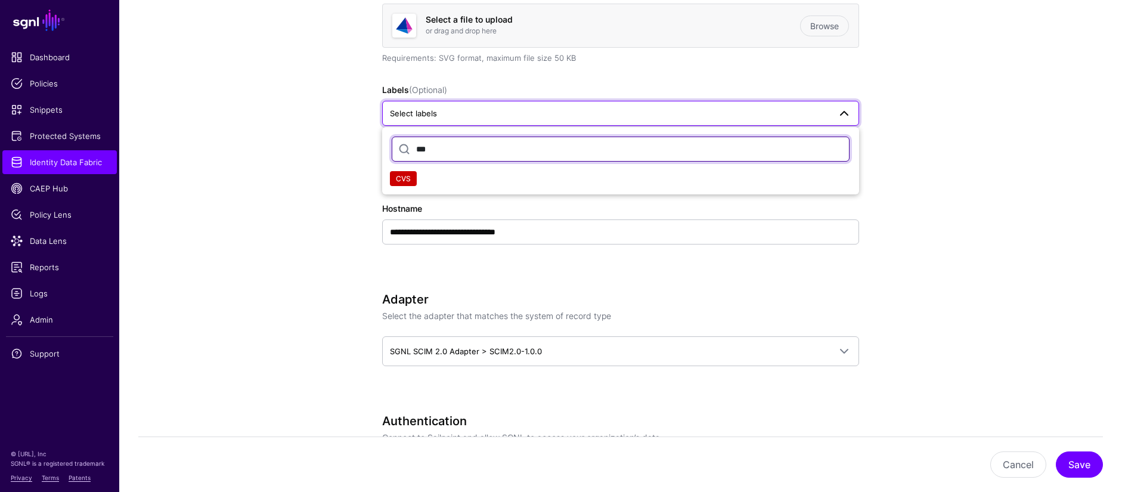
type input "***"
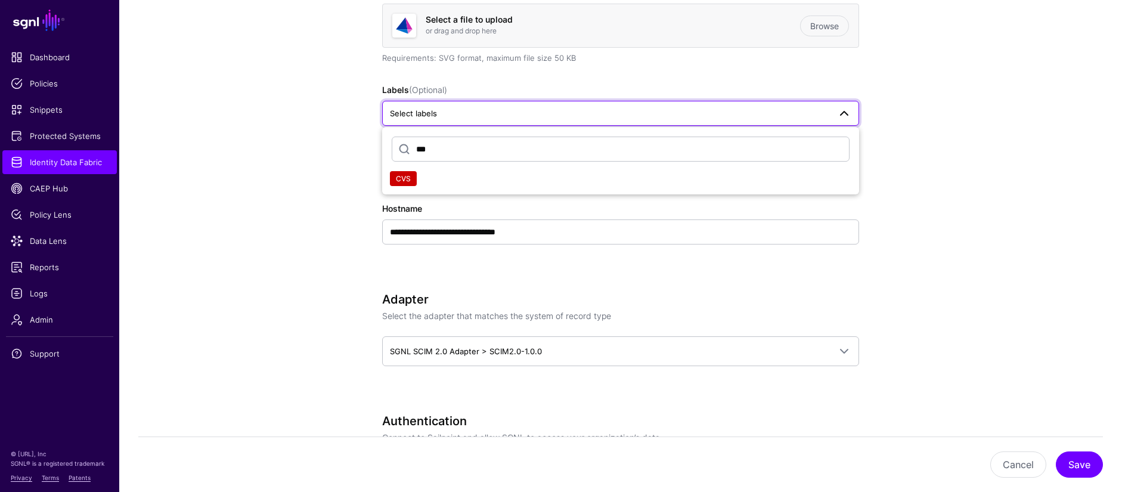
click at [407, 178] on span "CVS" at bounding box center [403, 178] width 15 height 9
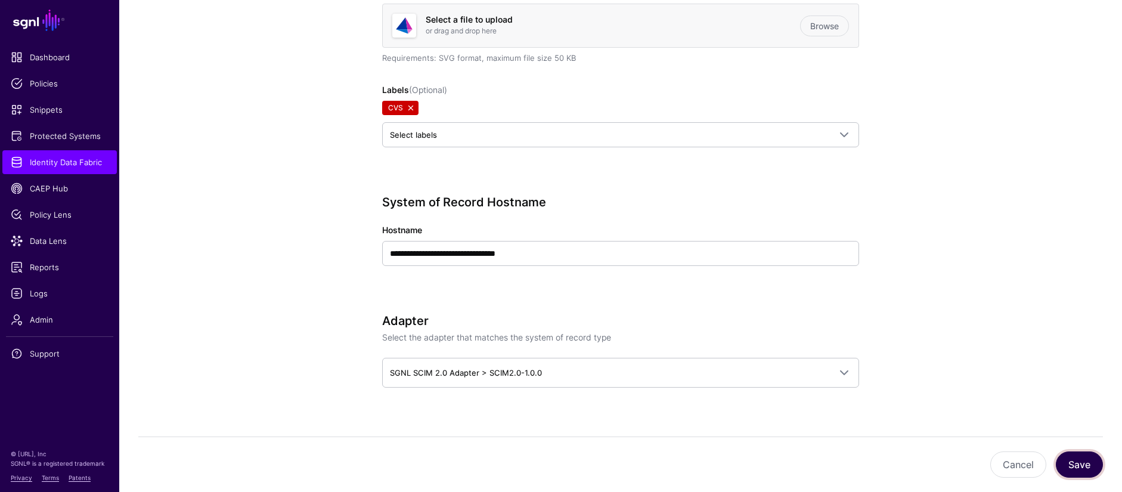
click at [1071, 471] on button "Save" at bounding box center [1078, 464] width 47 height 26
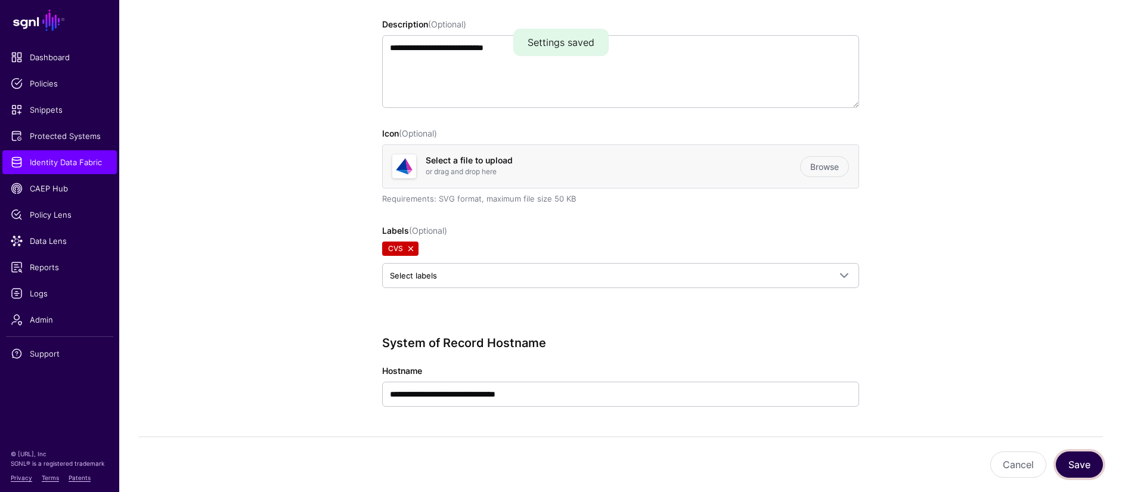
scroll to position [51, 0]
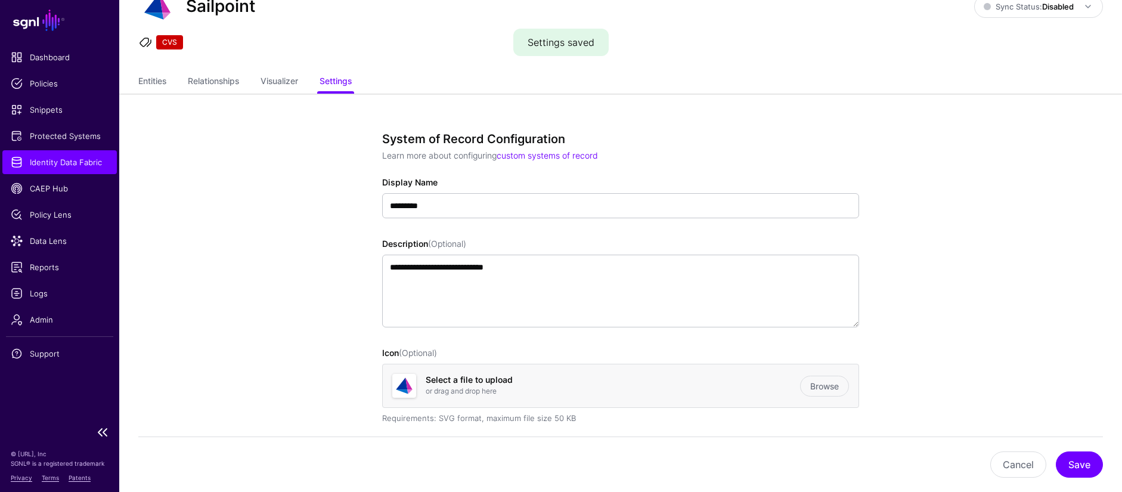
click at [85, 159] on span "Identity Data Fabric" at bounding box center [60, 162] width 98 height 12
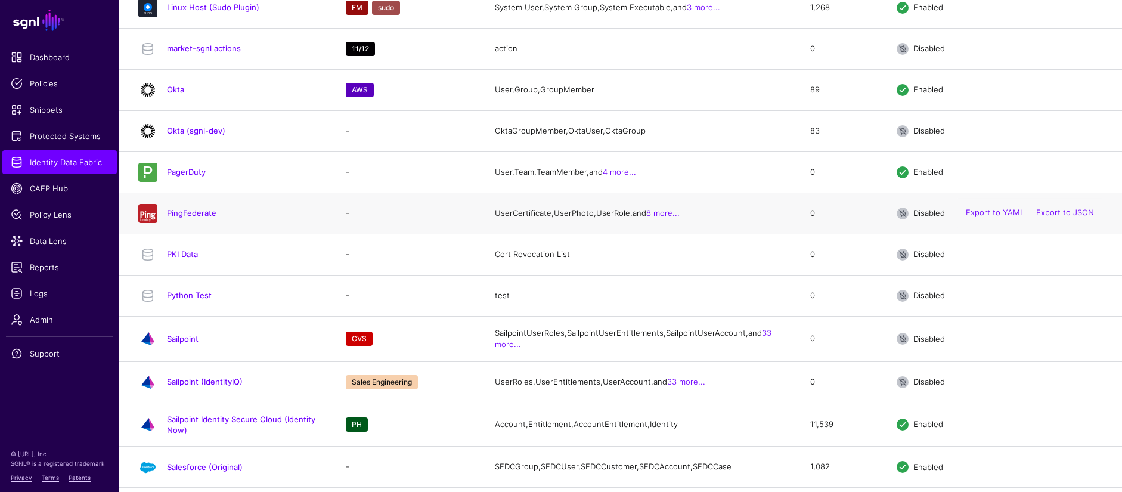
scroll to position [1672, 0]
click at [372, 232] on td "-" at bounding box center [408, 211] width 149 height 41
click at [187, 216] on link "PingFederate" at bounding box center [191, 212] width 49 height 10
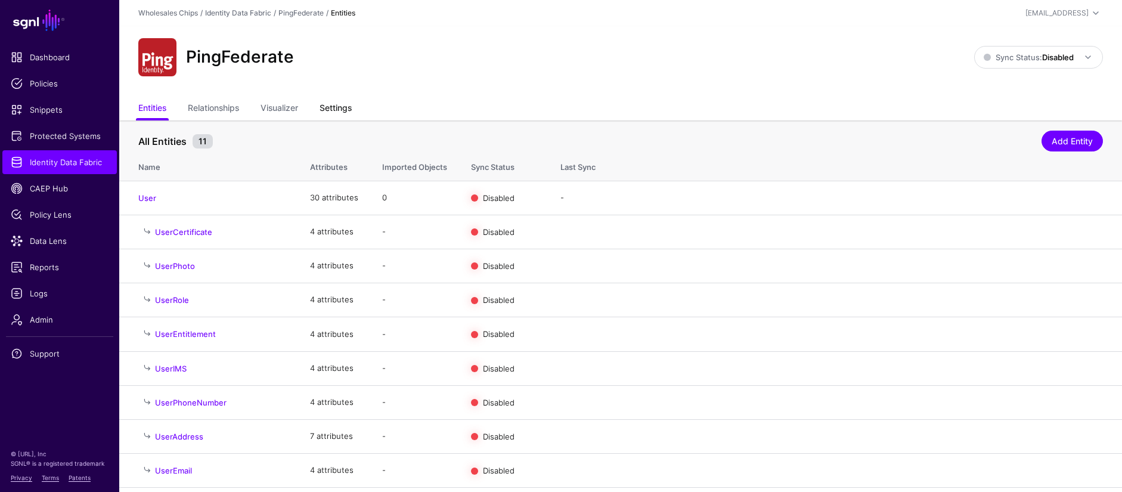
click at [327, 108] on link "Settings" at bounding box center [335, 109] width 32 height 23
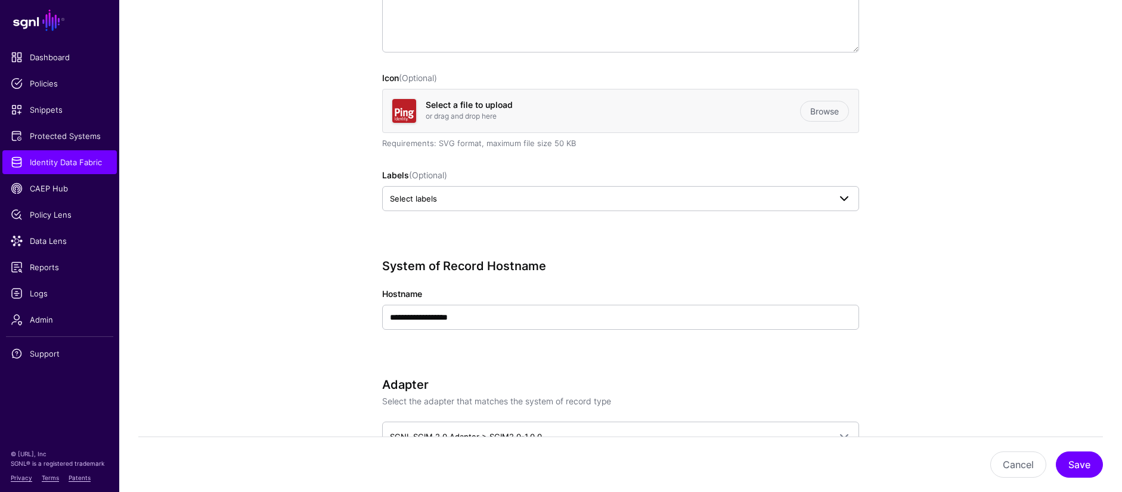
scroll to position [303, 0]
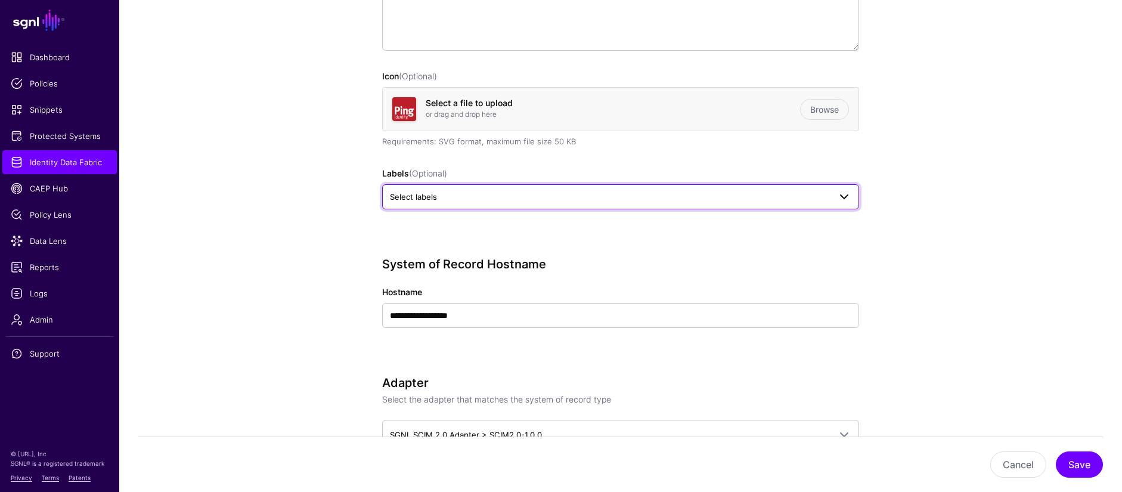
click at [443, 193] on span "Select labels" at bounding box center [610, 196] width 440 height 13
type input "***"
click at [397, 265] on span "CVS" at bounding box center [403, 261] width 15 height 9
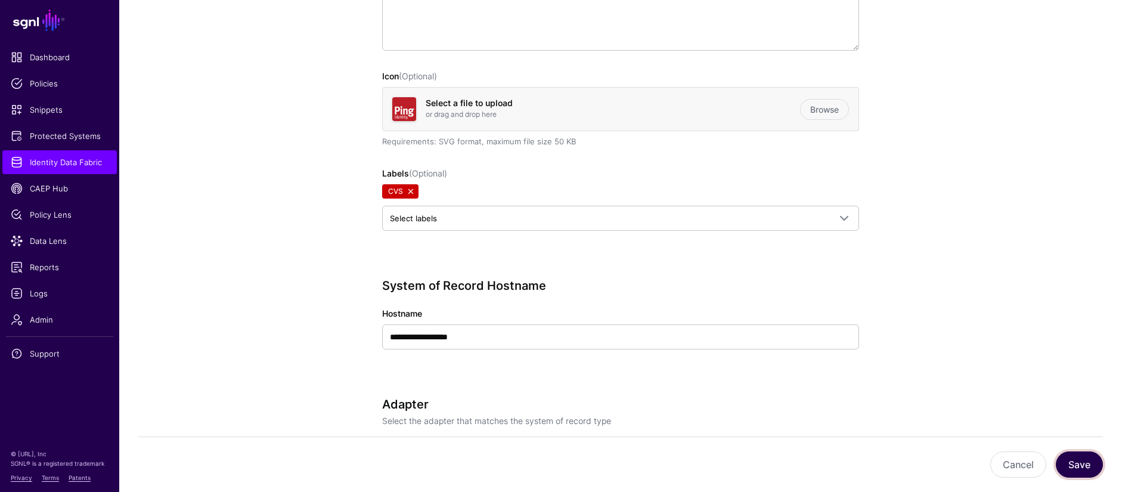
click at [1074, 460] on button "Save" at bounding box center [1078, 464] width 47 height 26
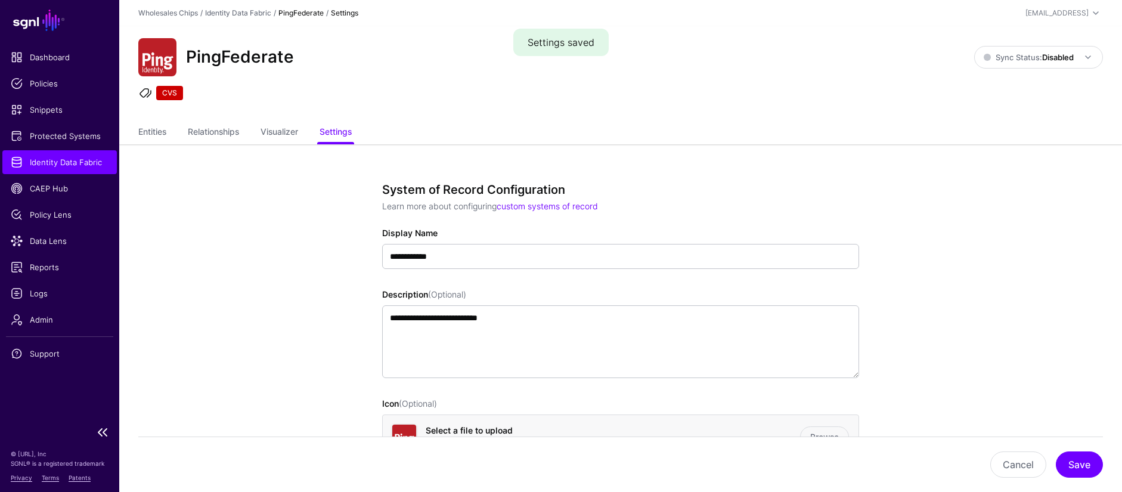
click at [92, 164] on span "Identity Data Fabric" at bounding box center [60, 162] width 98 height 12
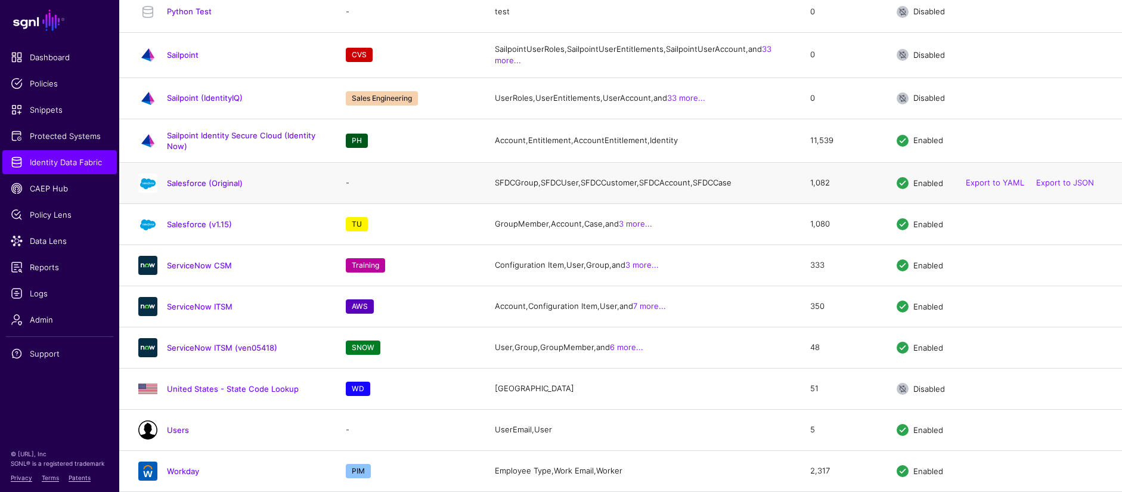
scroll to position [2069, 0]
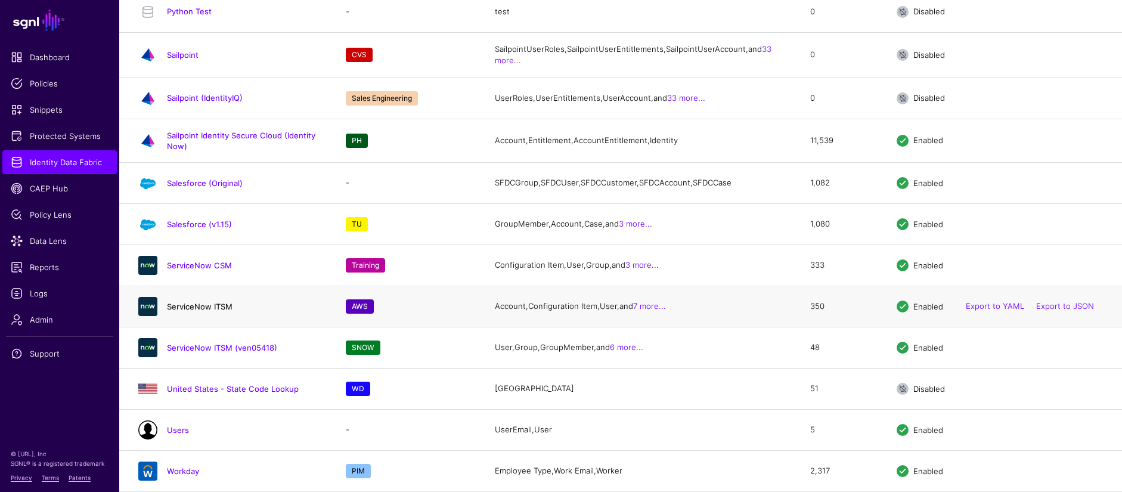
click at [190, 311] on link "ServiceNow ITSM" at bounding box center [200, 307] width 66 height 10
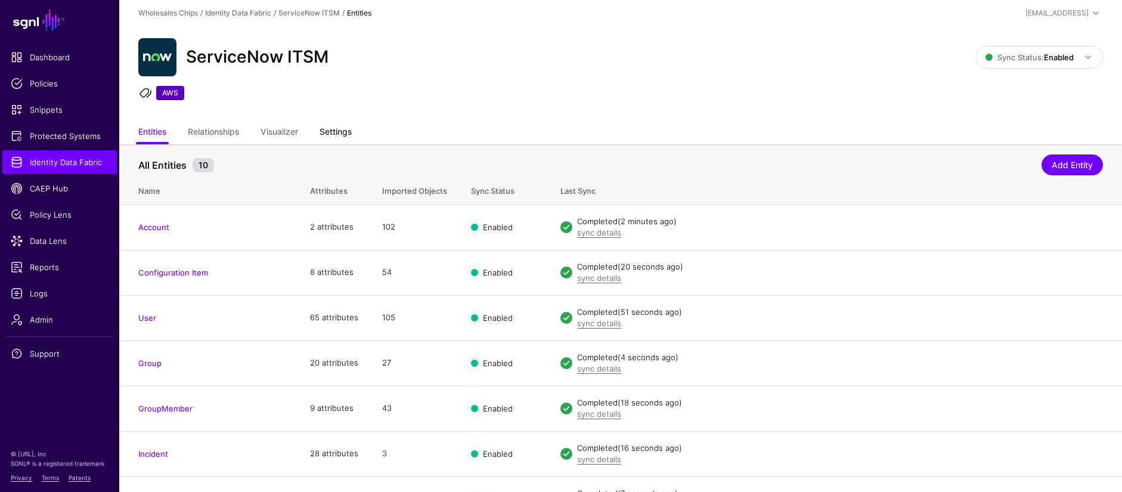
click at [330, 131] on link "Settings" at bounding box center [335, 133] width 32 height 23
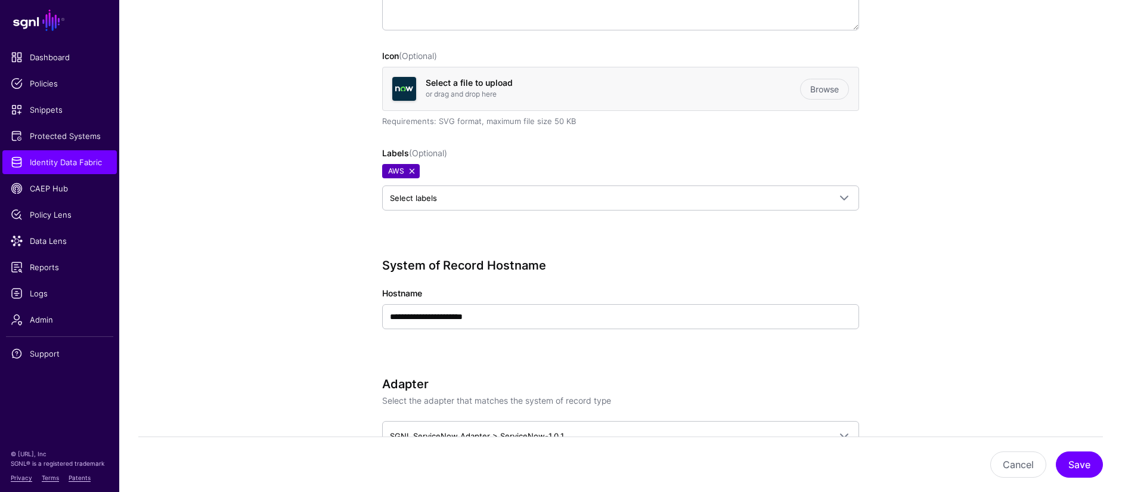
scroll to position [386, 0]
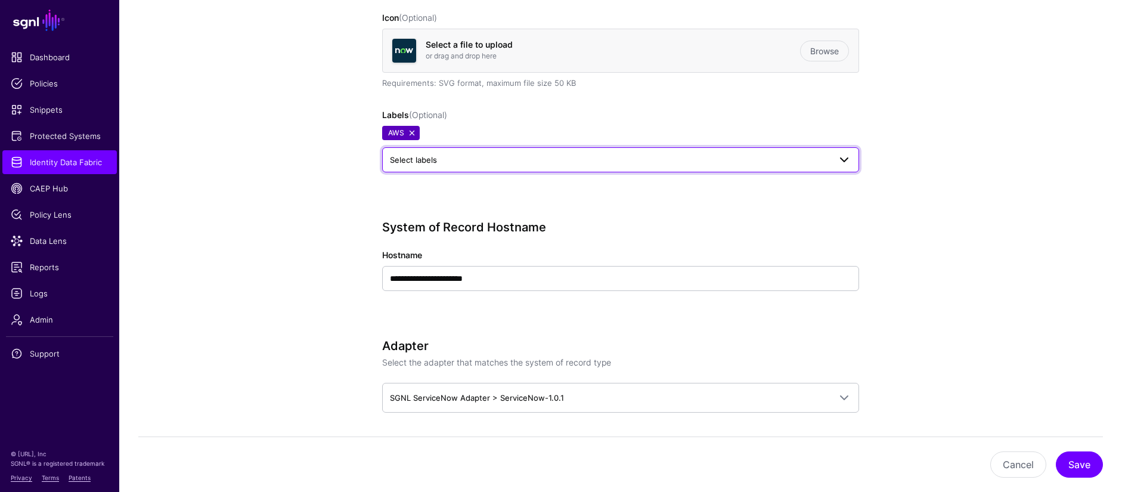
click at [423, 160] on span "Select labels" at bounding box center [413, 160] width 47 height 10
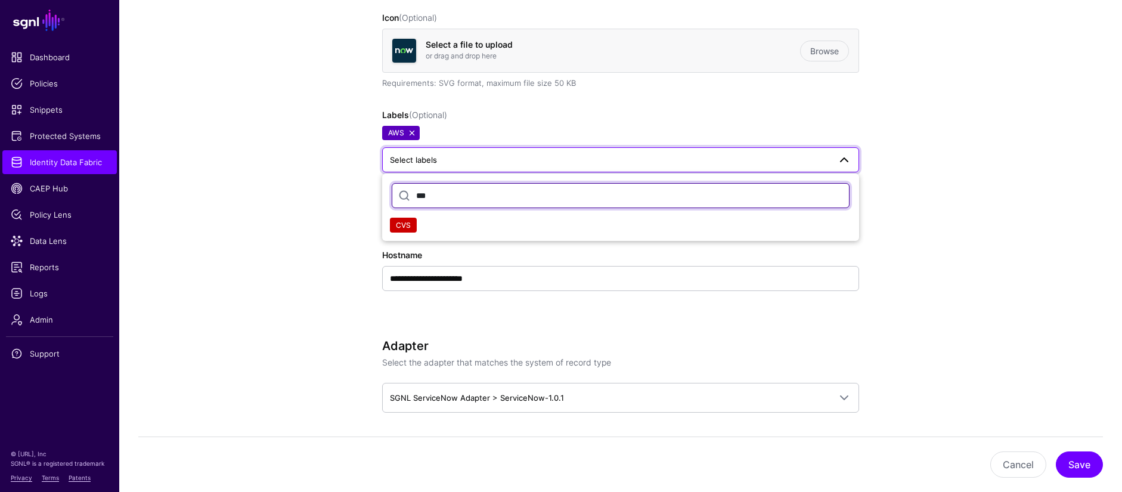
type input "***"
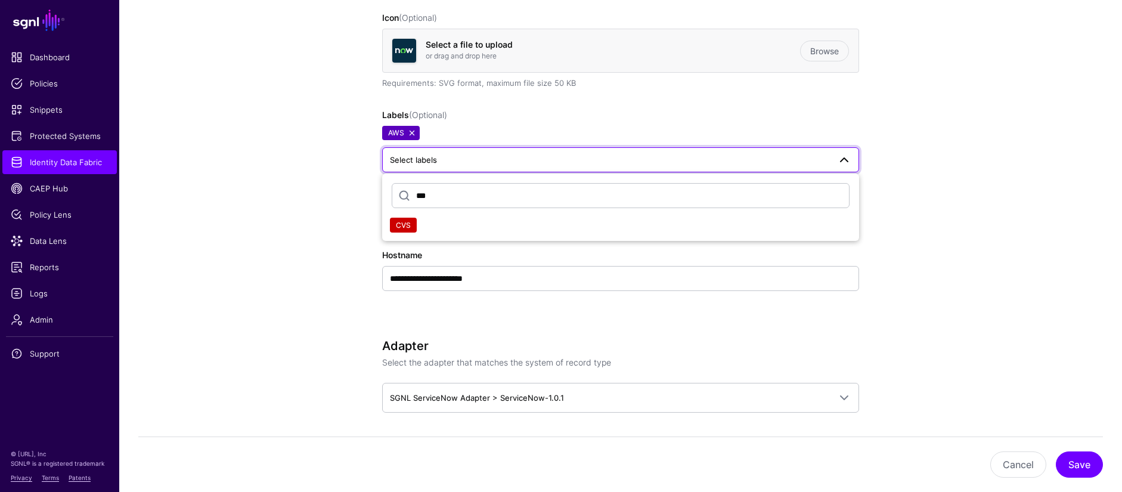
click at [405, 222] on span "CVS" at bounding box center [403, 224] width 15 height 9
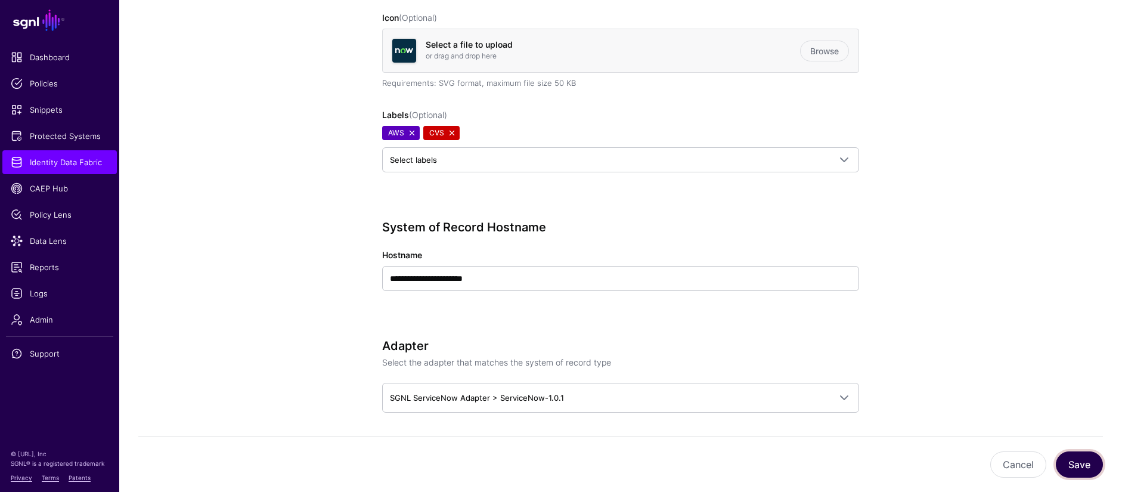
click at [1073, 464] on button "Save" at bounding box center [1078, 464] width 47 height 26
click at [42, 157] on span "Identity Data Fabric" at bounding box center [60, 162] width 98 height 12
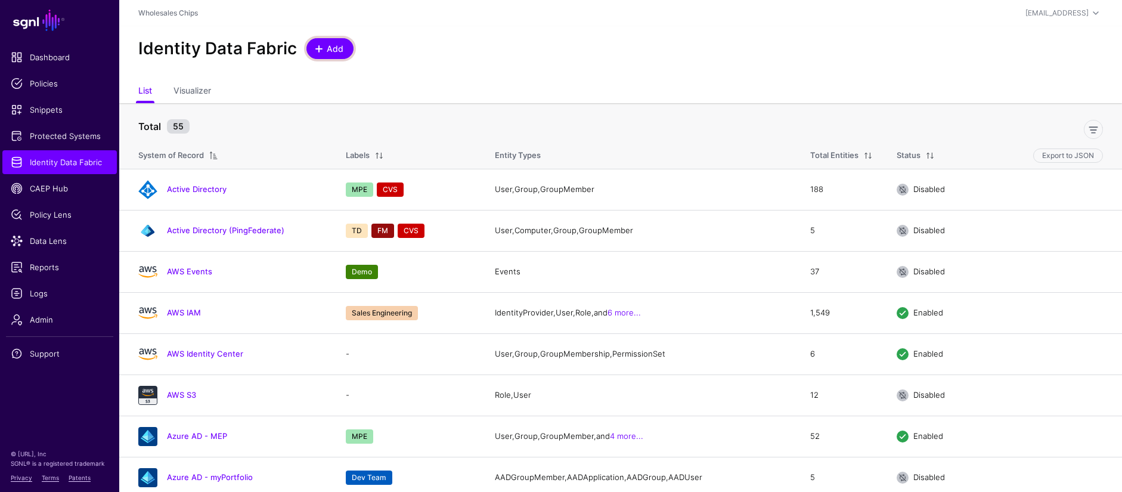
click at [321, 51] on span at bounding box center [319, 49] width 10 height 10
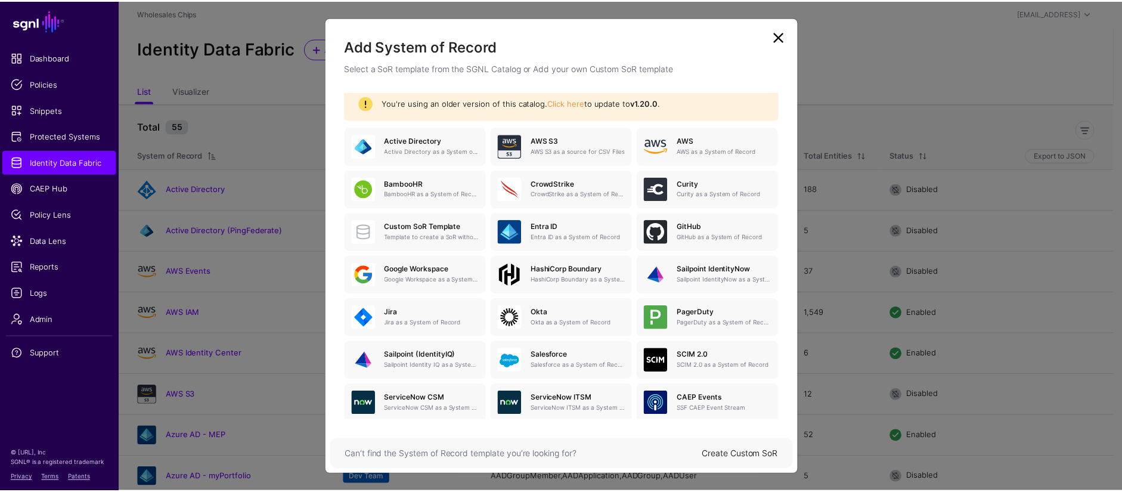
scroll to position [130, 0]
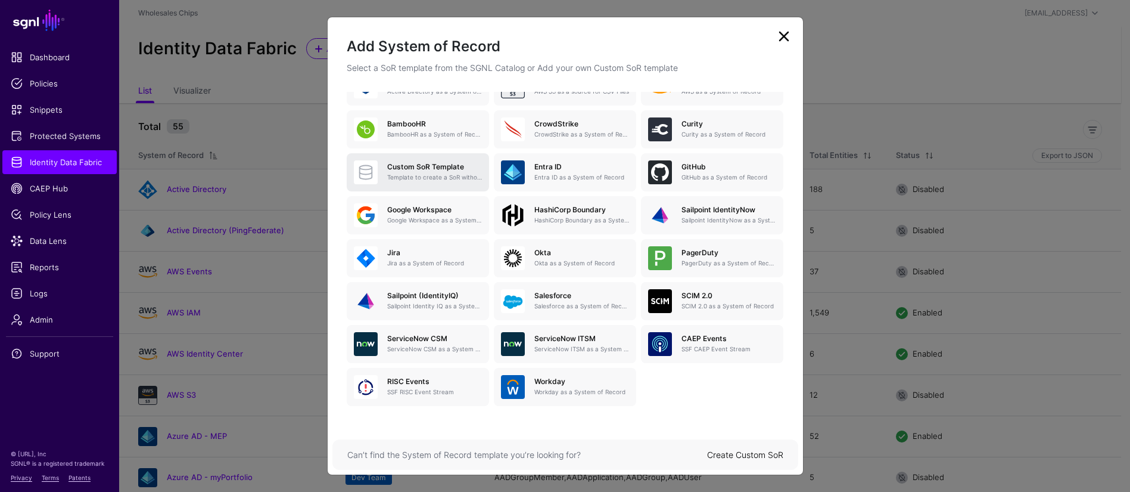
click at [445, 181] on p "Template to create a SoR without any entities, attributes or relationships. Onc…" at bounding box center [434, 177] width 95 height 9
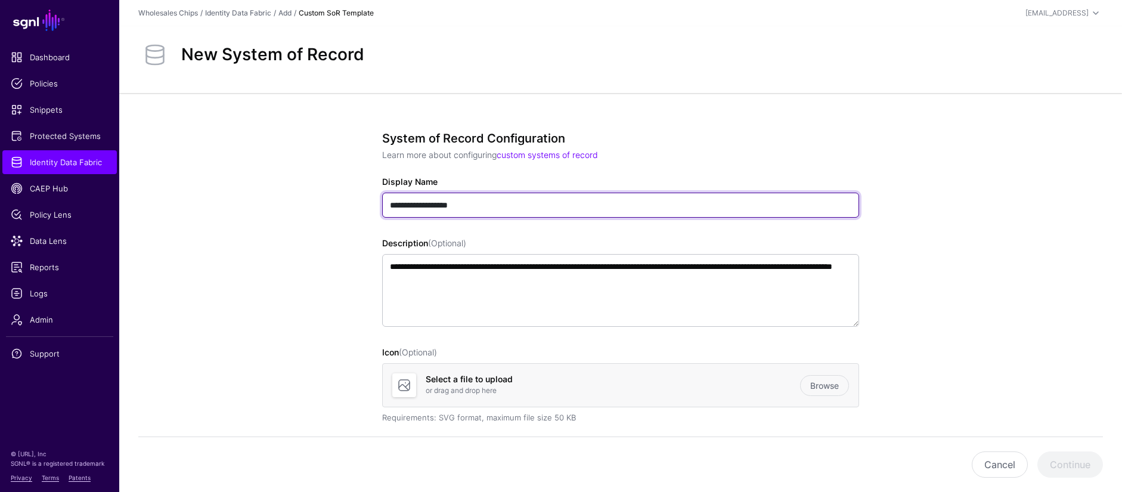
drag, startPoint x: 512, startPoint y: 204, endPoint x: 319, endPoint y: 201, distance: 192.5
click at [319, 201] on app-datasources-details-form "**********" at bounding box center [620, 471] width 1002 height 756
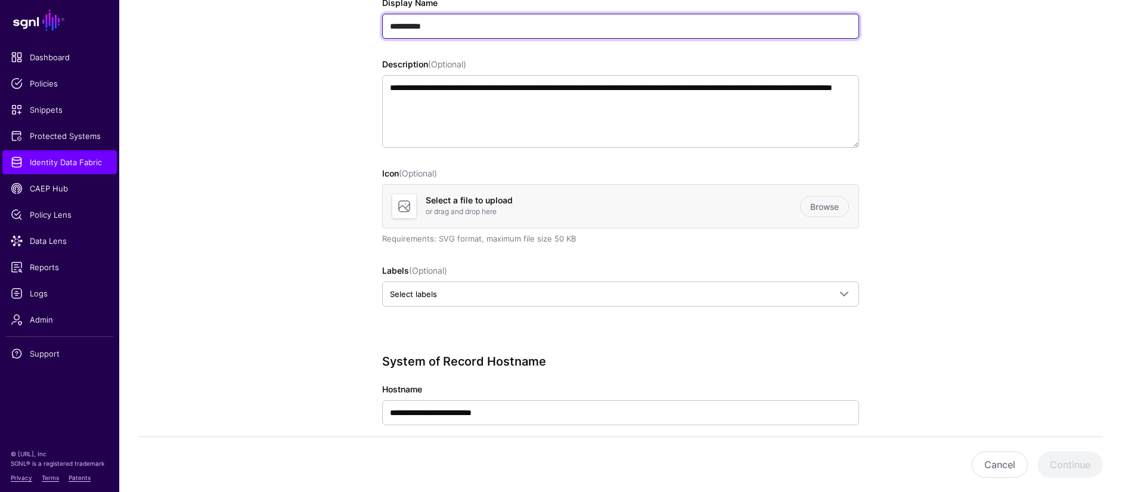
scroll to position [182, 0]
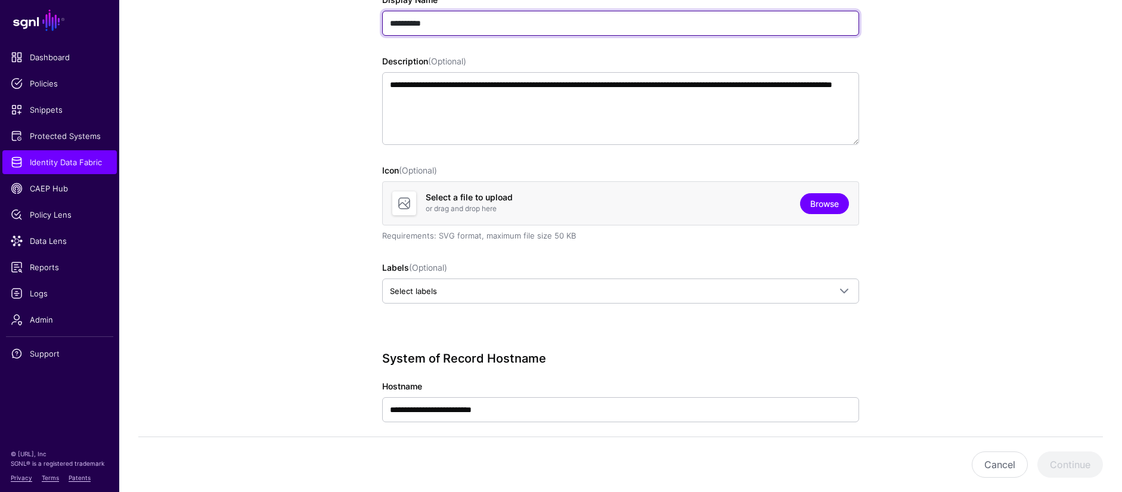
type input "**********"
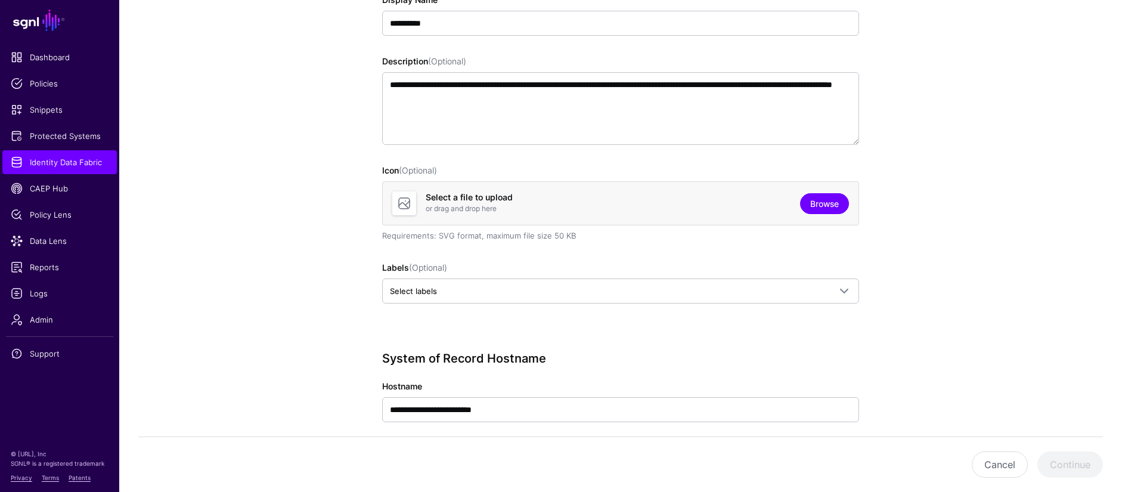
click at [841, 207] on link "Browse" at bounding box center [824, 203] width 49 height 21
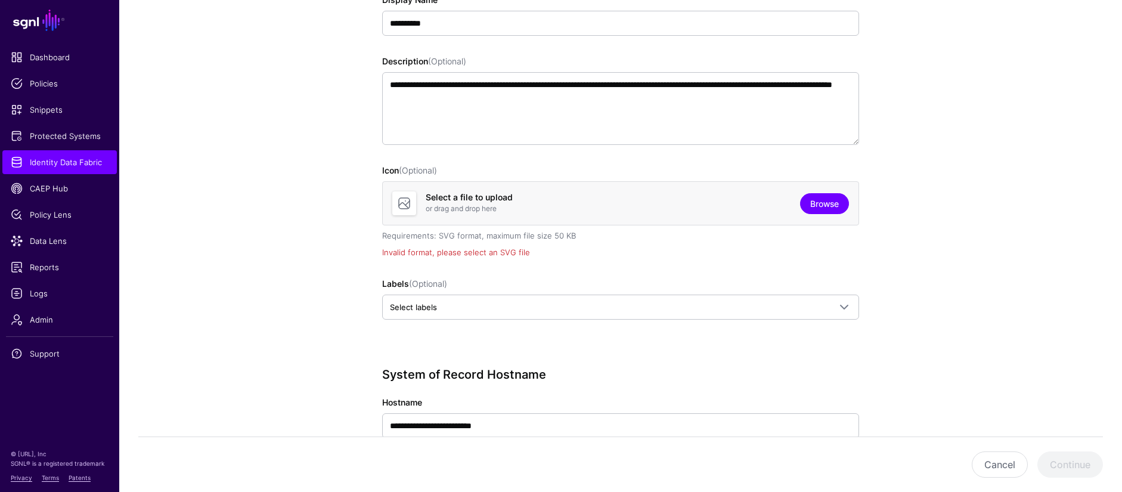
click at [805, 201] on link "Browse" at bounding box center [824, 203] width 49 height 21
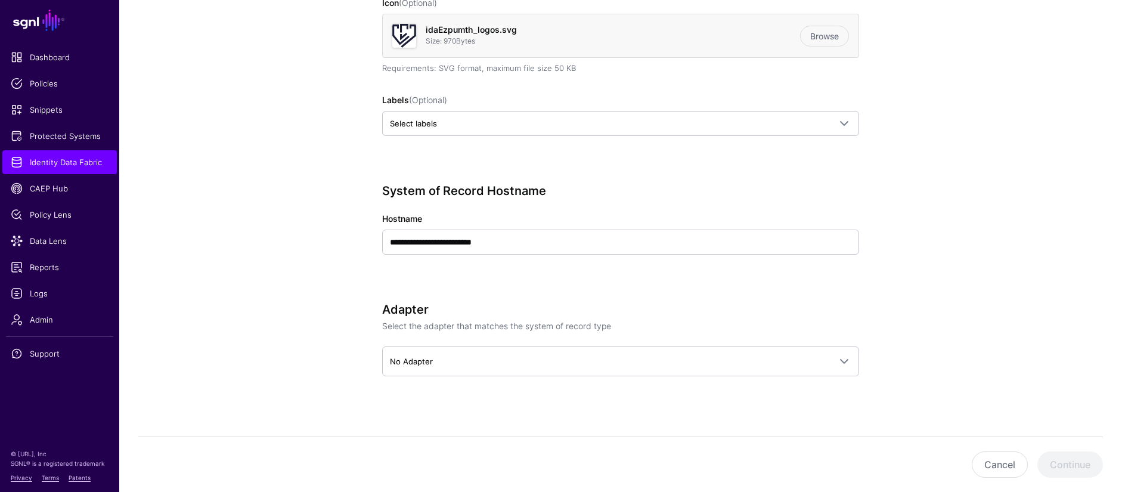
scroll to position [358, 0]
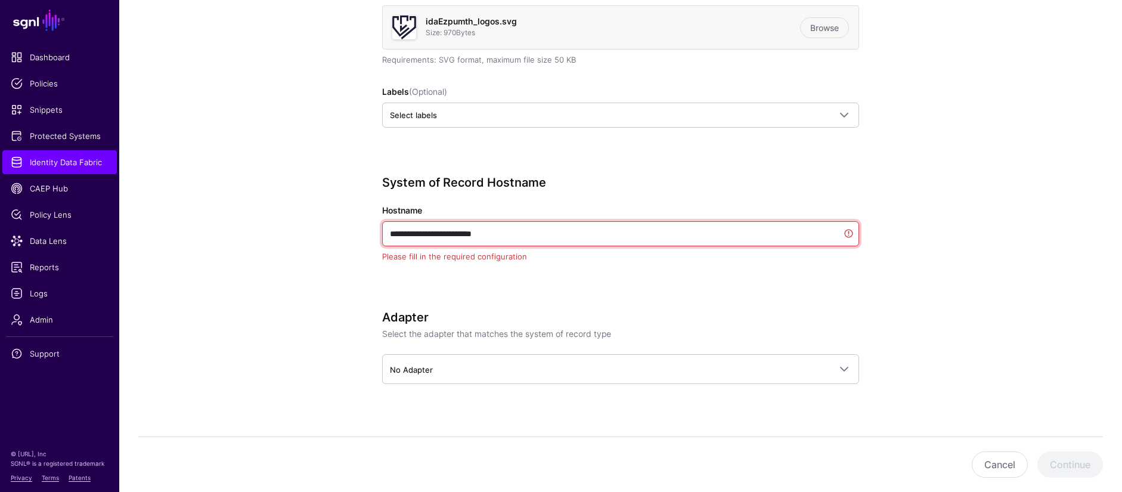
drag, startPoint x: 605, startPoint y: 240, endPoint x: 322, endPoint y: 238, distance: 283.1
click at [322, 238] on app-datasources-details-form "**********" at bounding box center [620, 121] width 1002 height 772
drag, startPoint x: 517, startPoint y: 235, endPoint x: 339, endPoint y: 237, distance: 178.2
click at [339, 237] on app-datasources-details-form "**********" at bounding box center [620, 121] width 1002 height 772
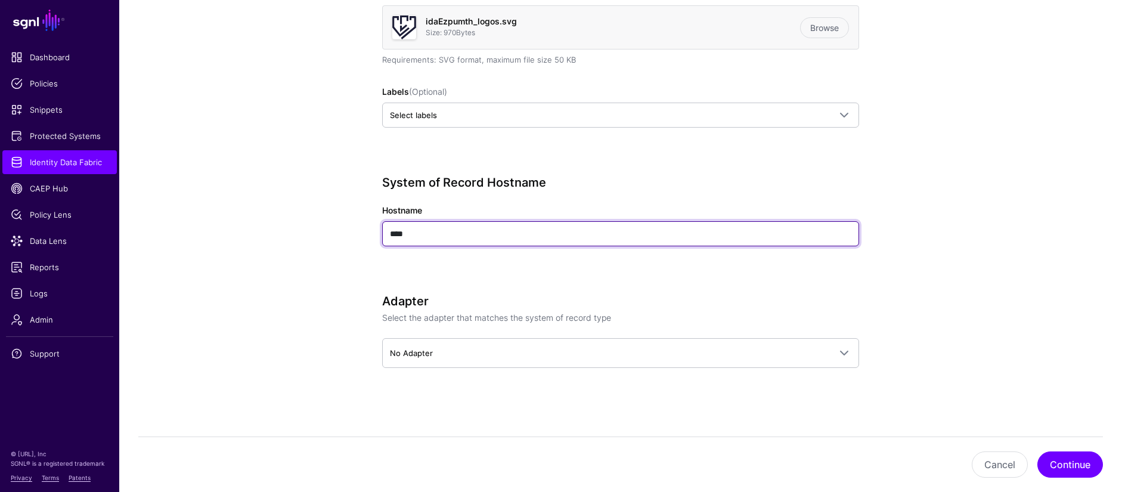
type input "****"
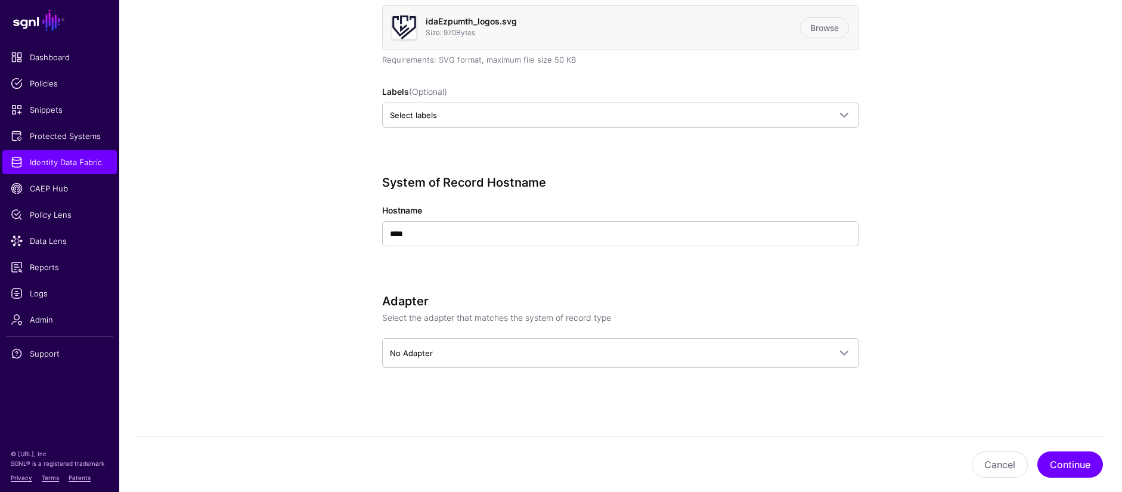
click at [712, 372] on div "Adapter Select the adapter that matches the system of record type No Adapter No…" at bounding box center [620, 347] width 477 height 107
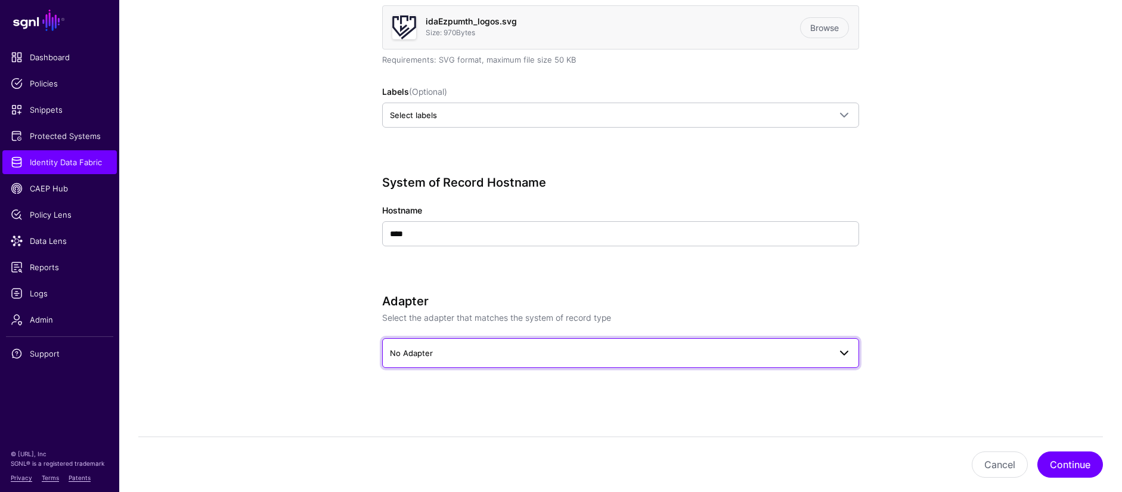
click at [715, 365] on link "No Adapter" at bounding box center [620, 353] width 477 height 30
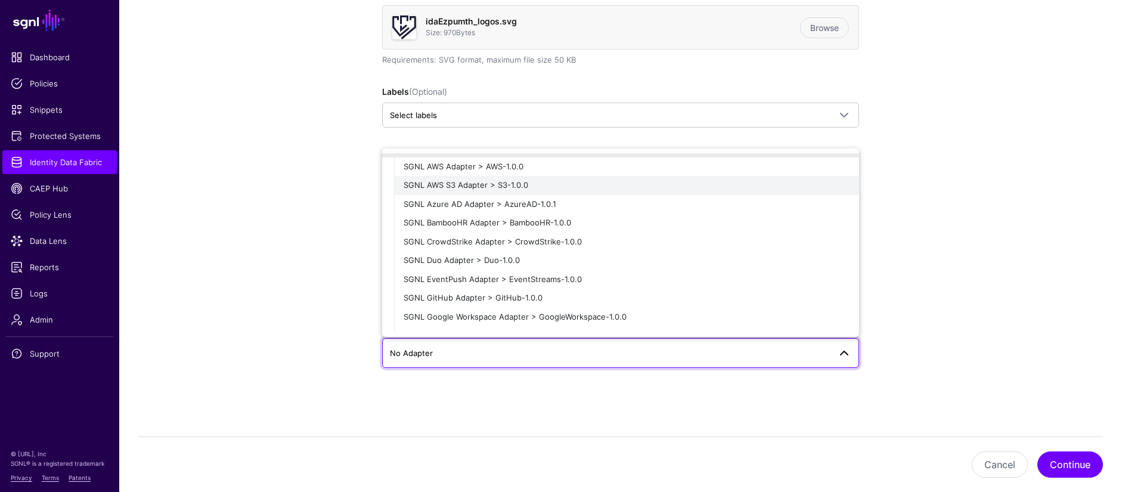
scroll to position [181, 0]
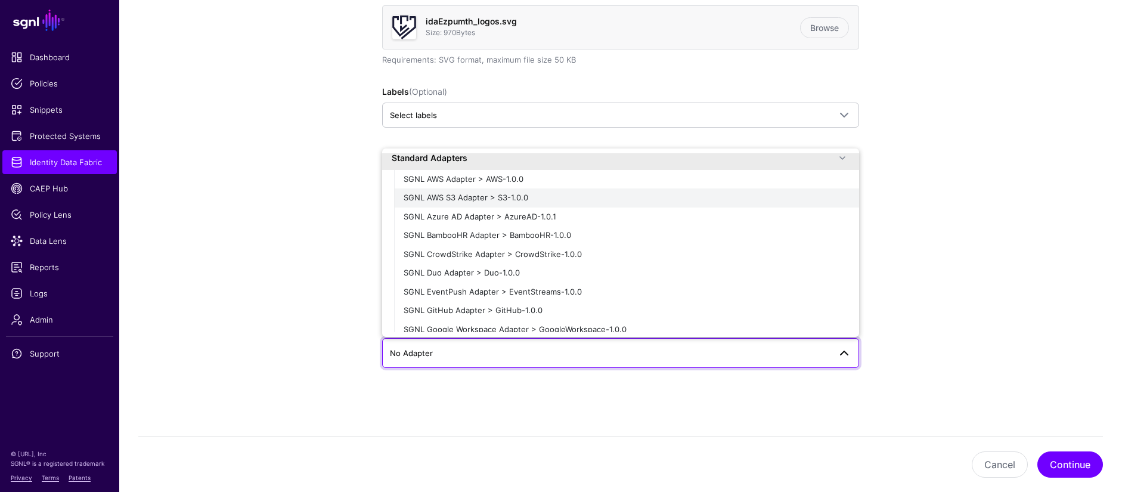
click at [591, 196] on div "SGNL AWS S3 Adapter > S3-1.0.0" at bounding box center [626, 198] width 446 height 12
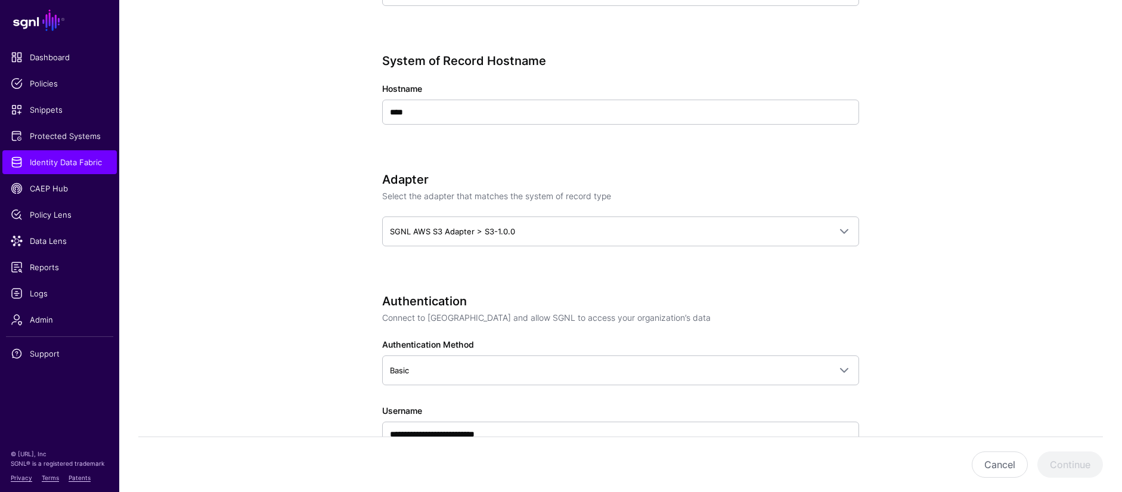
scroll to position [756, 0]
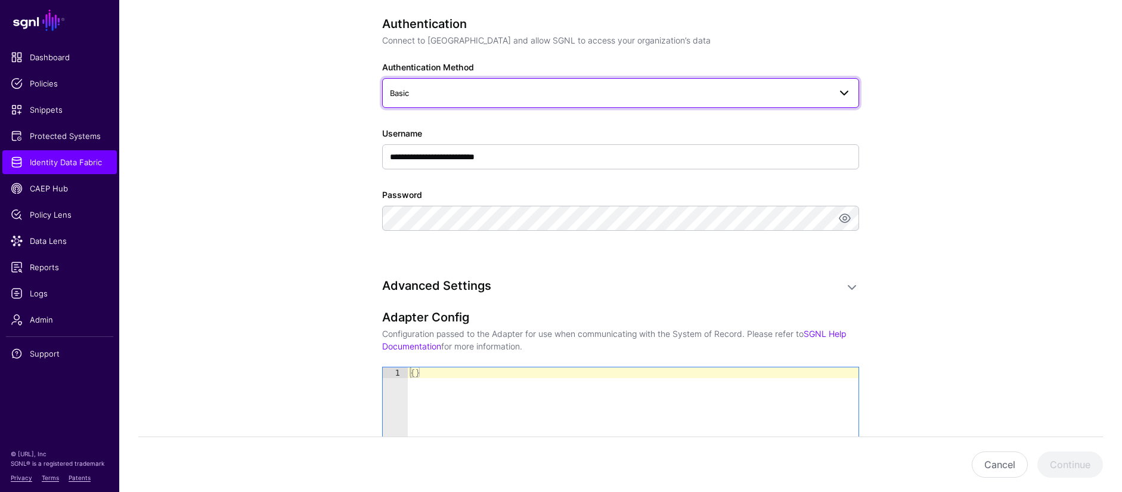
click at [653, 92] on span "Basic" at bounding box center [610, 92] width 440 height 13
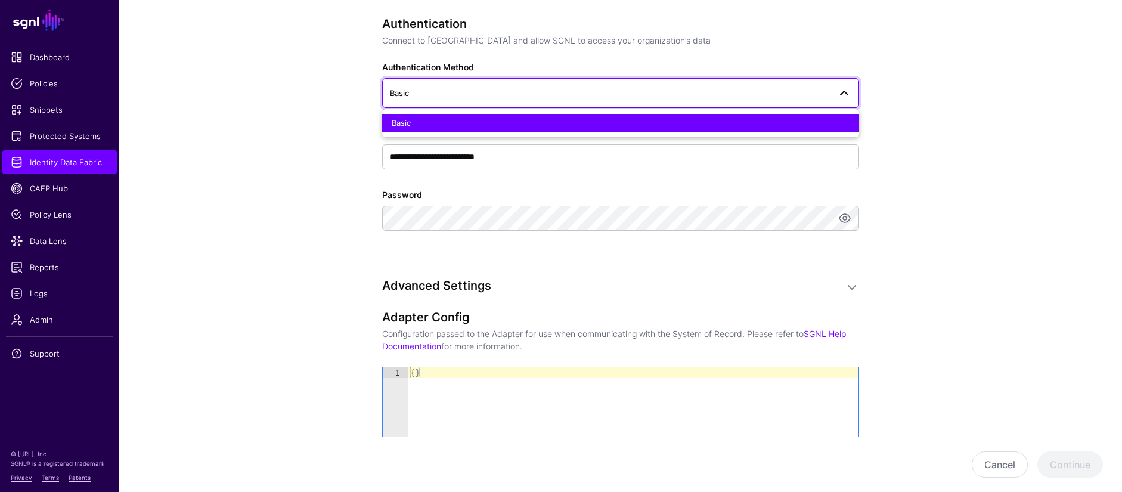
click at [626, 97] on span "Basic" at bounding box center [610, 92] width 440 height 13
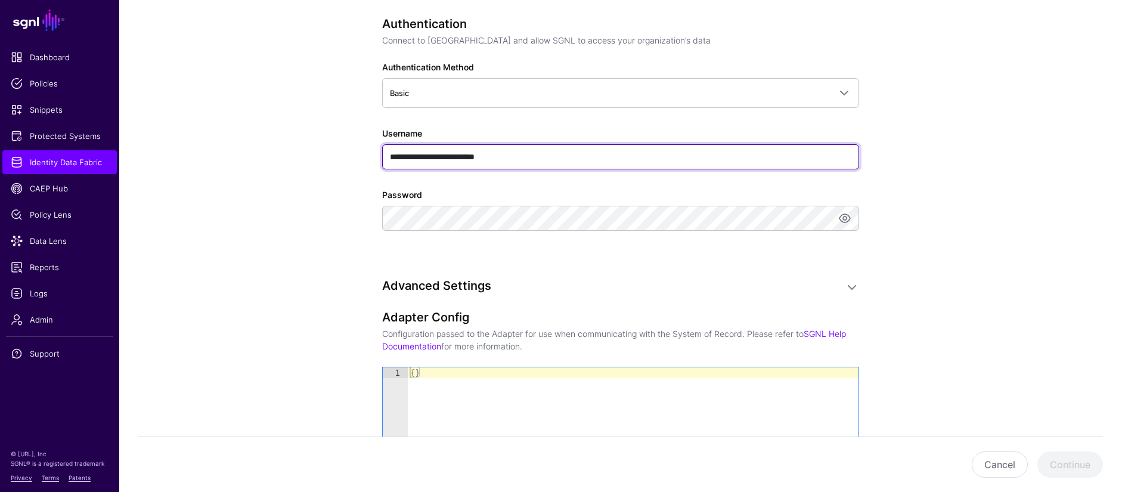
drag, startPoint x: 554, startPoint y: 158, endPoint x: 269, endPoint y: 153, distance: 284.9
click at [269, 153] on app-datasources-details-form "**********" at bounding box center [620, 57] width 1002 height 1441
drag, startPoint x: 598, startPoint y: 154, endPoint x: 616, endPoint y: 151, distance: 17.5
click at [616, 151] on input "**********" at bounding box center [620, 156] width 477 height 25
type input "********"
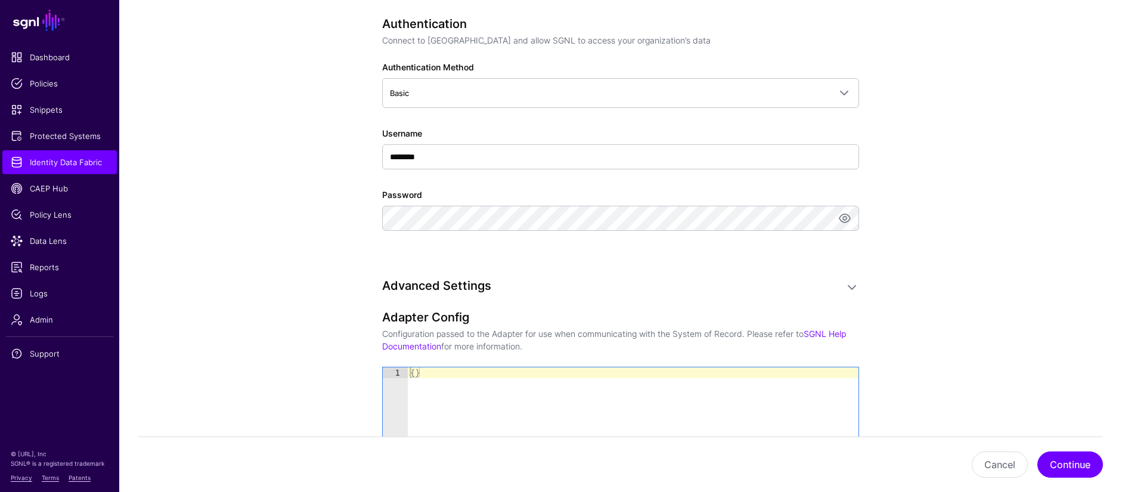
click at [939, 170] on app-datasources-details-form "**********" at bounding box center [620, 57] width 1002 height 1441
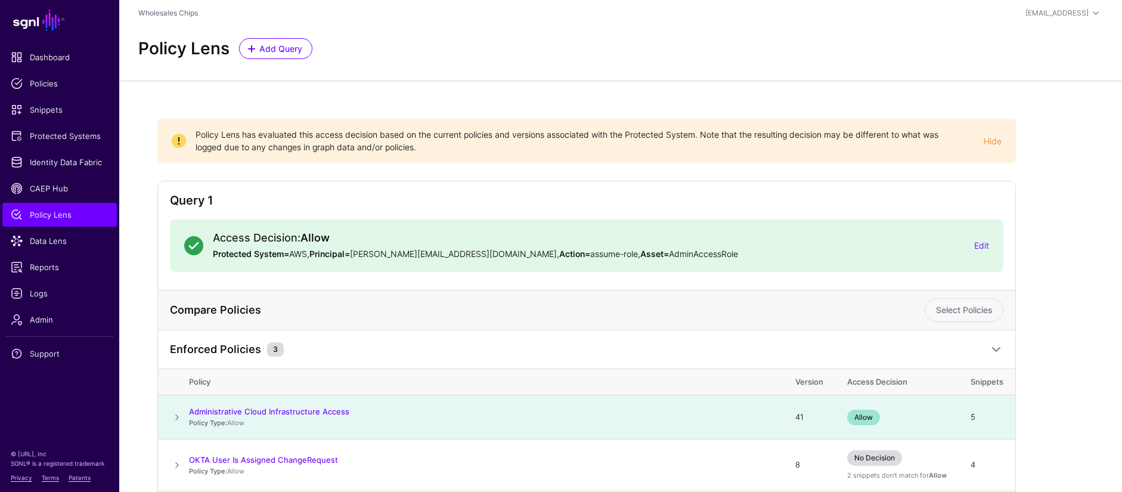
click at [502, 52] on div "Policy Lens Add Query" at bounding box center [620, 48] width 974 height 21
click at [1001, 143] on link "Hide" at bounding box center [992, 141] width 18 height 10
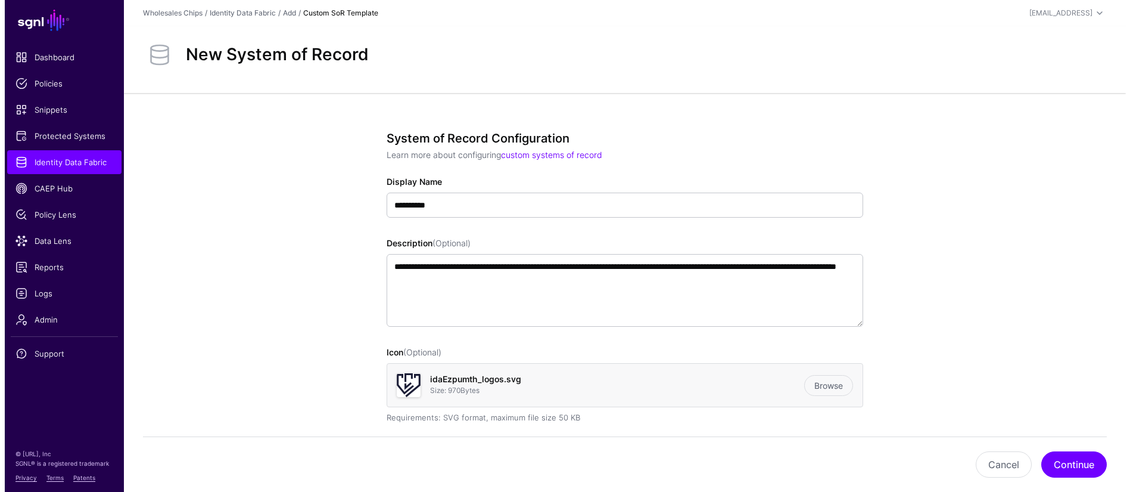
scroll to position [1054, 0]
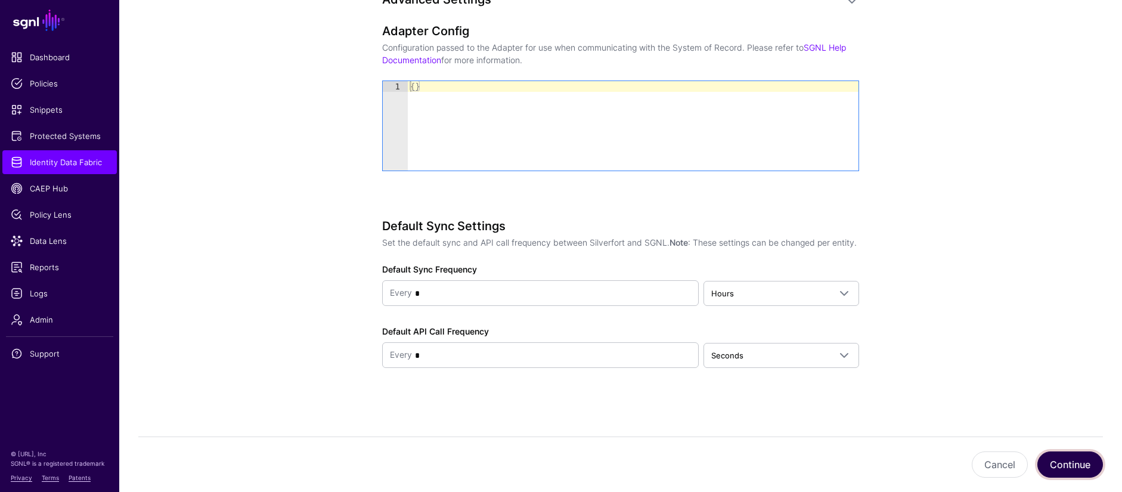
click at [1064, 458] on button "Continue" at bounding box center [1070, 464] width 66 height 26
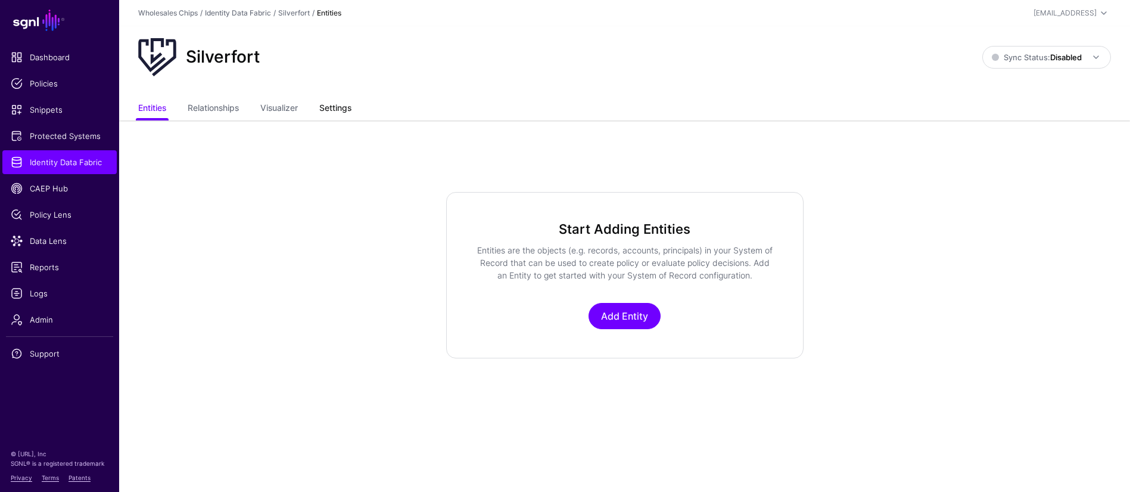
click at [331, 107] on link "Settings" at bounding box center [335, 109] width 32 height 23
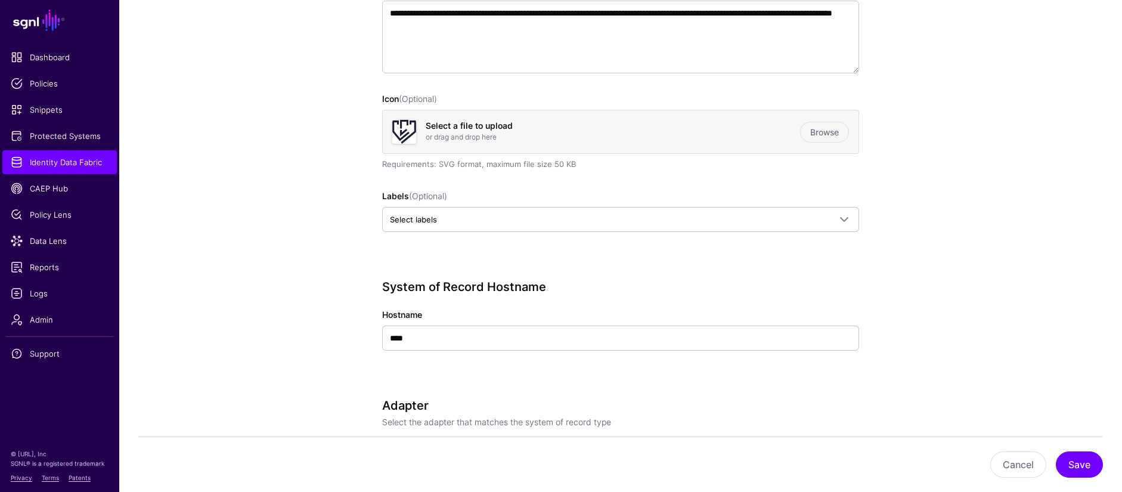
scroll to position [312, 0]
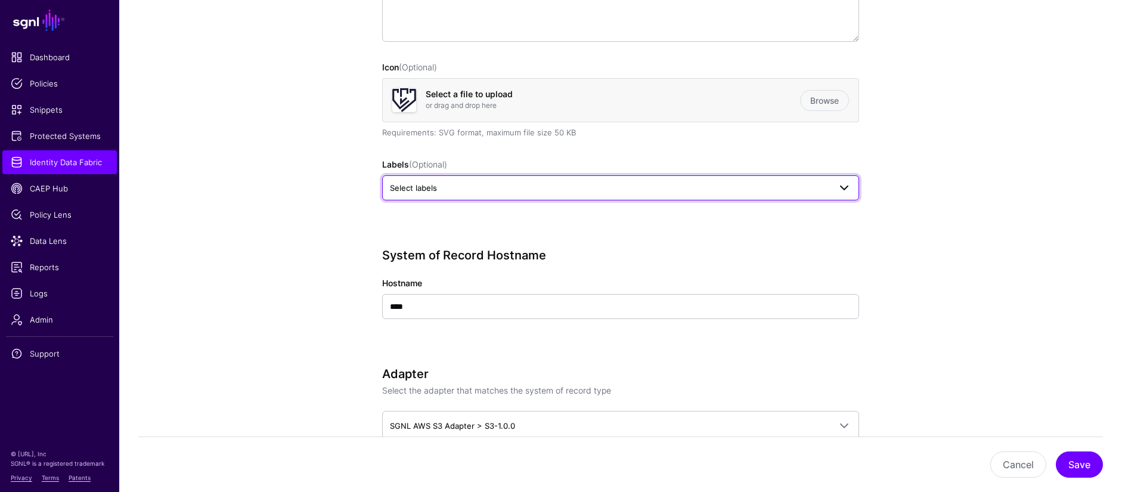
click at [526, 191] on span "Select labels" at bounding box center [610, 187] width 440 height 13
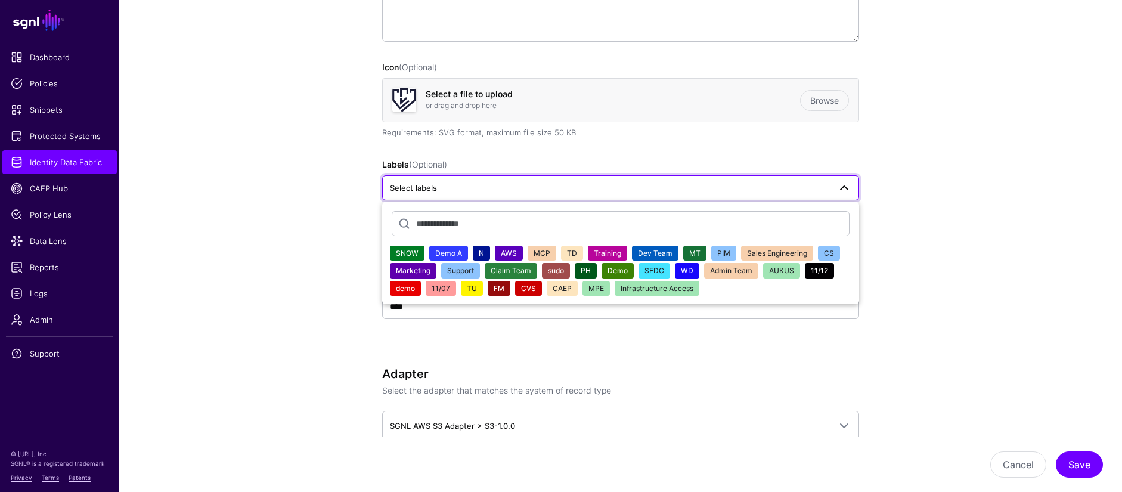
click at [529, 292] on span "CVS" at bounding box center [528, 288] width 15 height 9
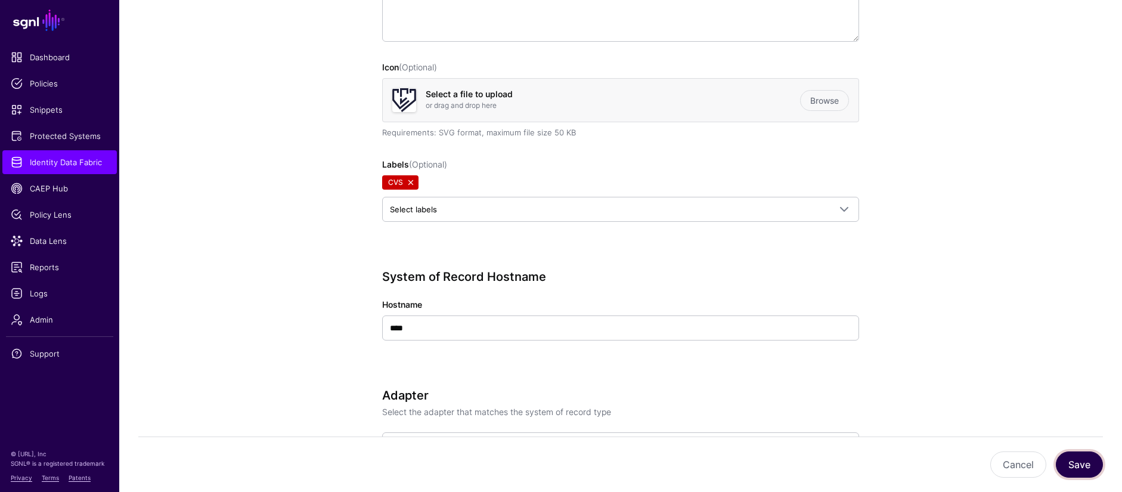
click at [1081, 465] on button "Save" at bounding box center [1078, 464] width 47 height 26
click at [83, 158] on span "Identity Data Fabric" at bounding box center [60, 162] width 98 height 12
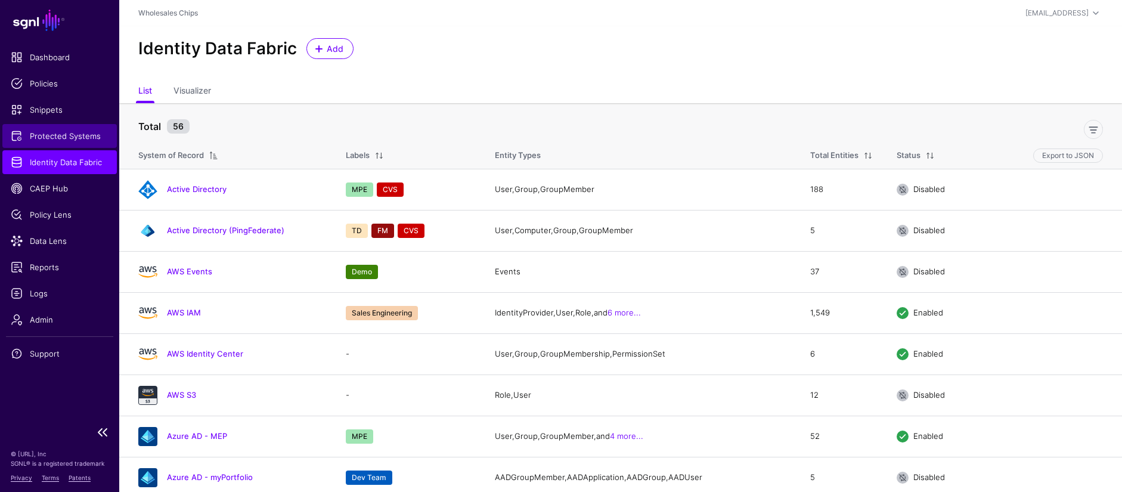
click at [70, 133] on span "Protected Systems" at bounding box center [60, 136] width 98 height 12
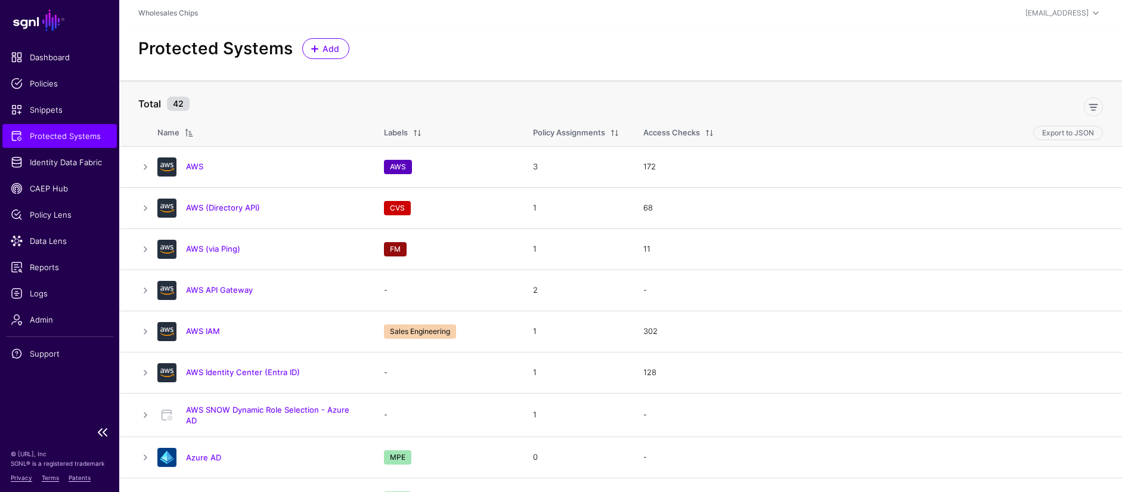
click at [79, 140] on span "Protected Systems" at bounding box center [60, 136] width 98 height 12
click at [51, 160] on span "Identity Data Fabric" at bounding box center [60, 162] width 98 height 12
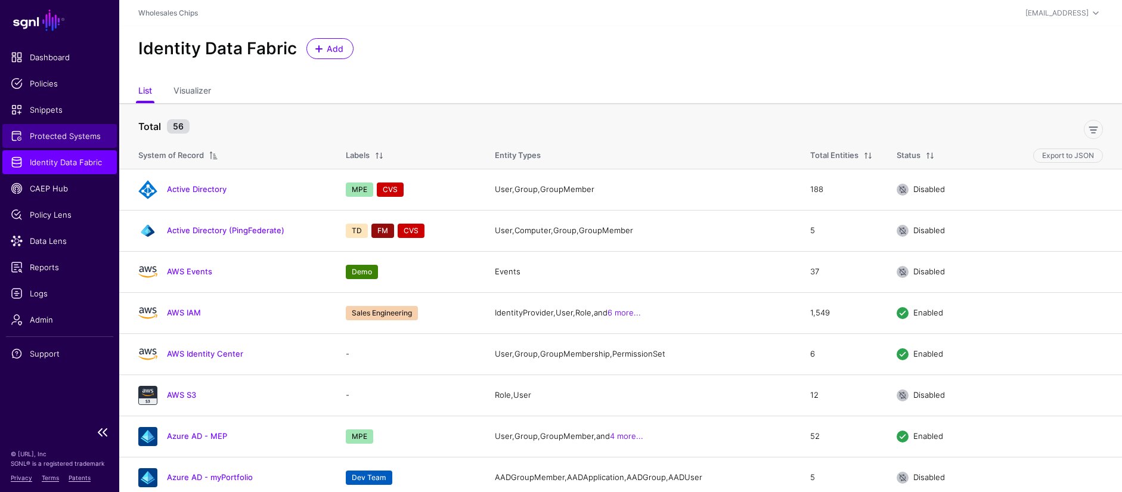
click at [81, 142] on link "Protected Systems" at bounding box center [59, 136] width 114 height 24
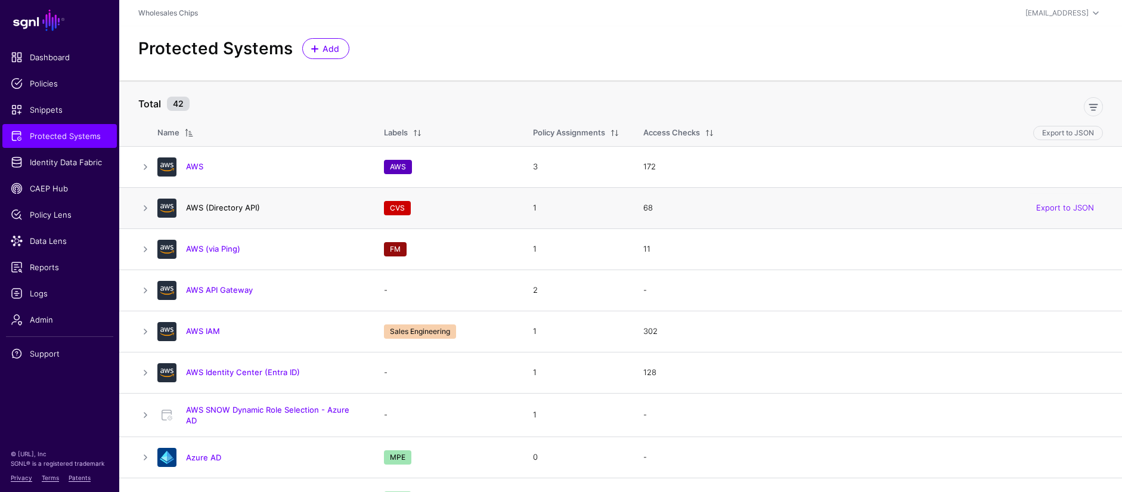
click at [197, 206] on link "AWS (Directory API)" at bounding box center [223, 208] width 74 height 10
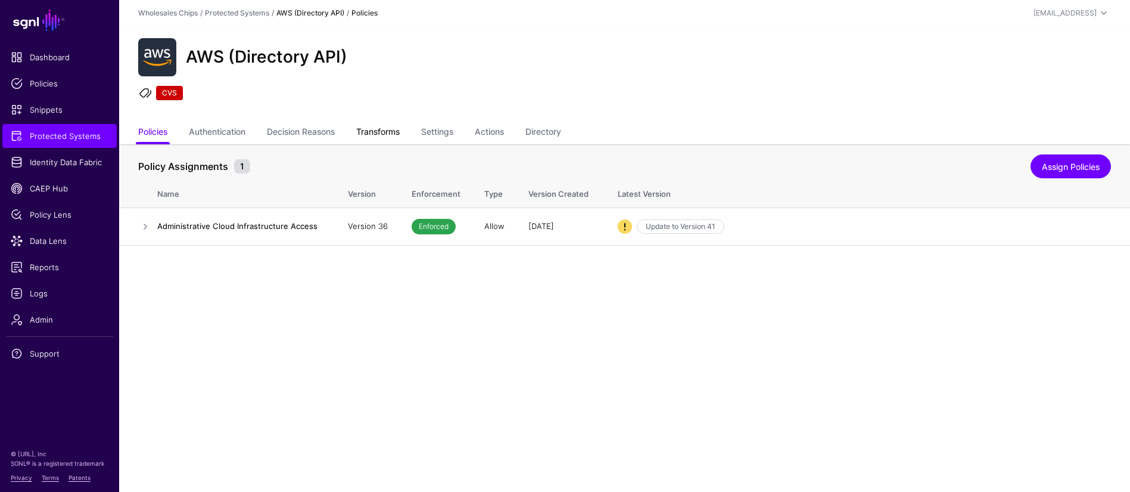
click at [383, 134] on link "Transforms" at bounding box center [378, 133] width 44 height 23
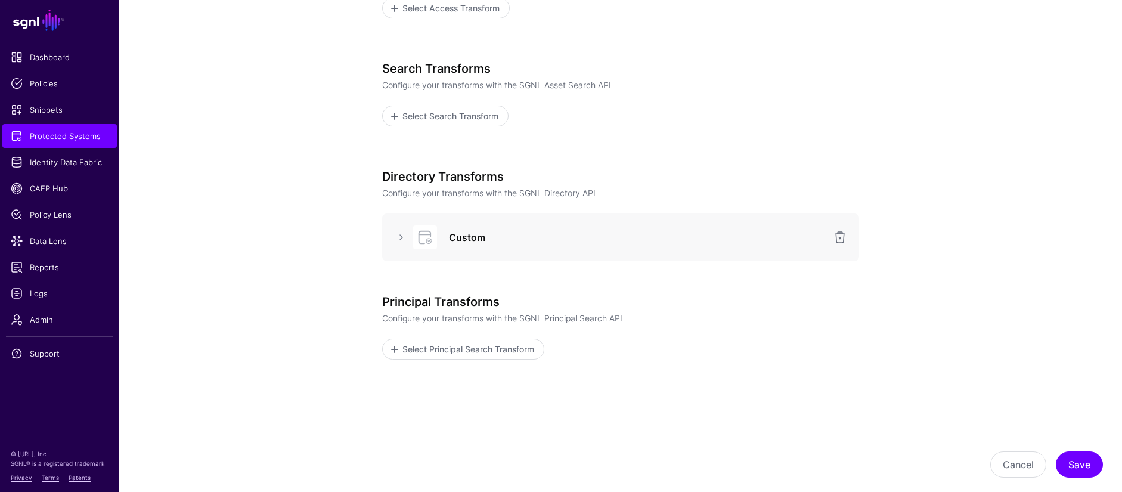
scroll to position [273, 0]
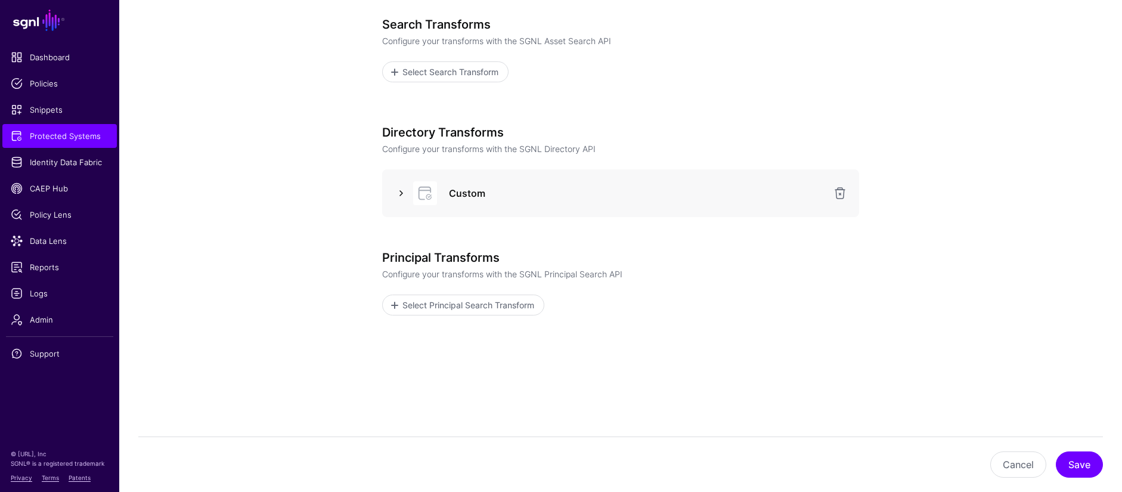
click at [397, 192] on link at bounding box center [401, 193] width 14 height 14
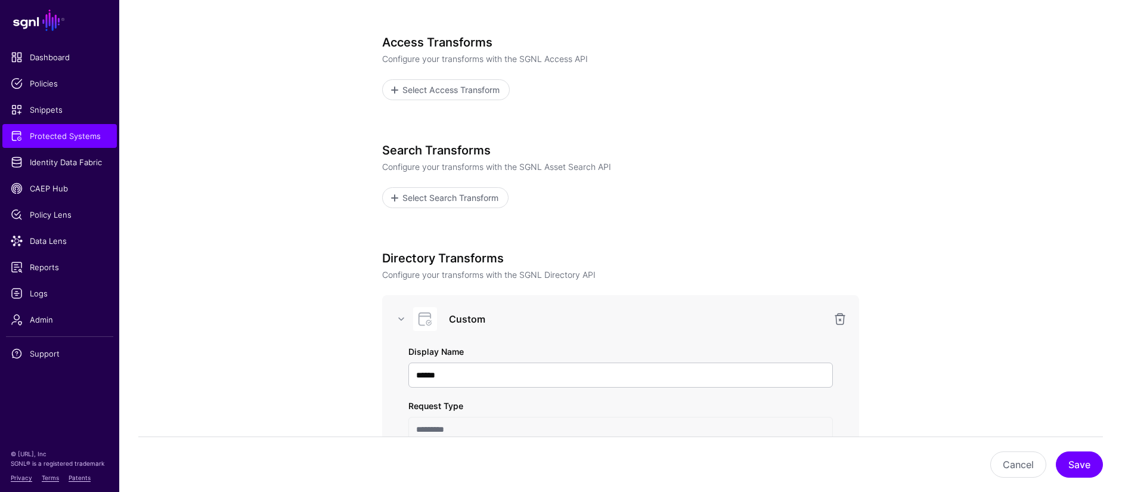
scroll to position [0, 0]
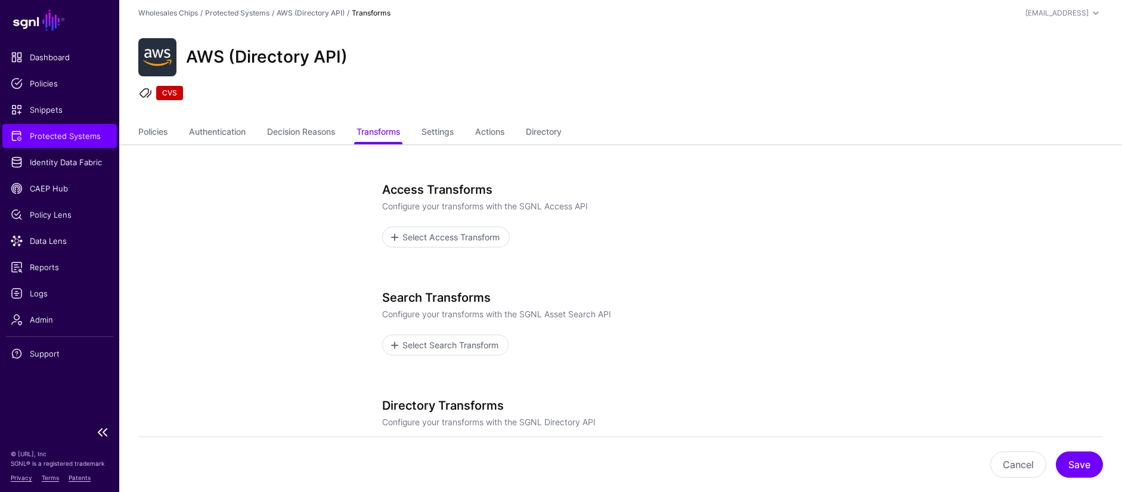
click at [68, 139] on span "Protected Systems" at bounding box center [60, 136] width 98 height 12
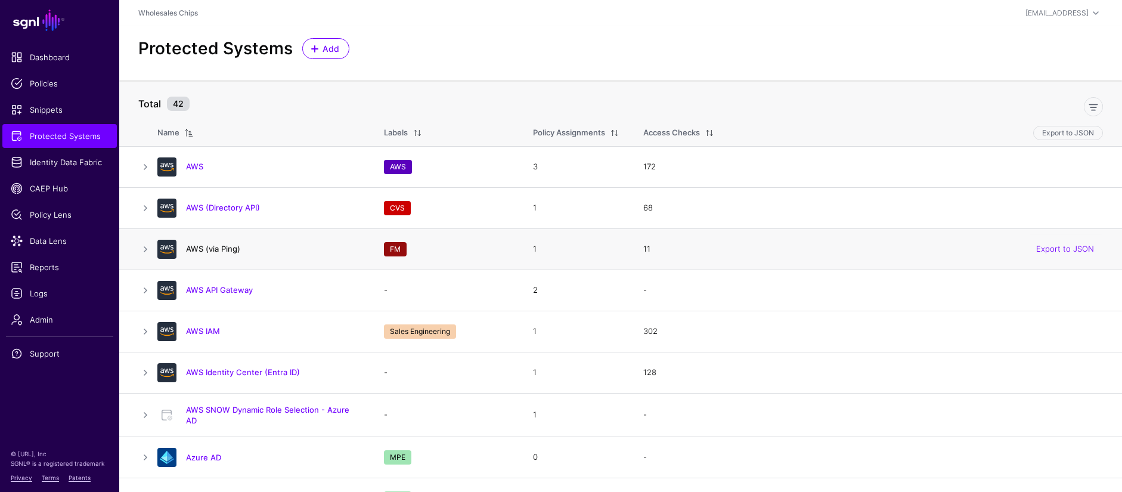
click at [218, 247] on link "AWS (via Ping)" at bounding box center [213, 249] width 54 height 10
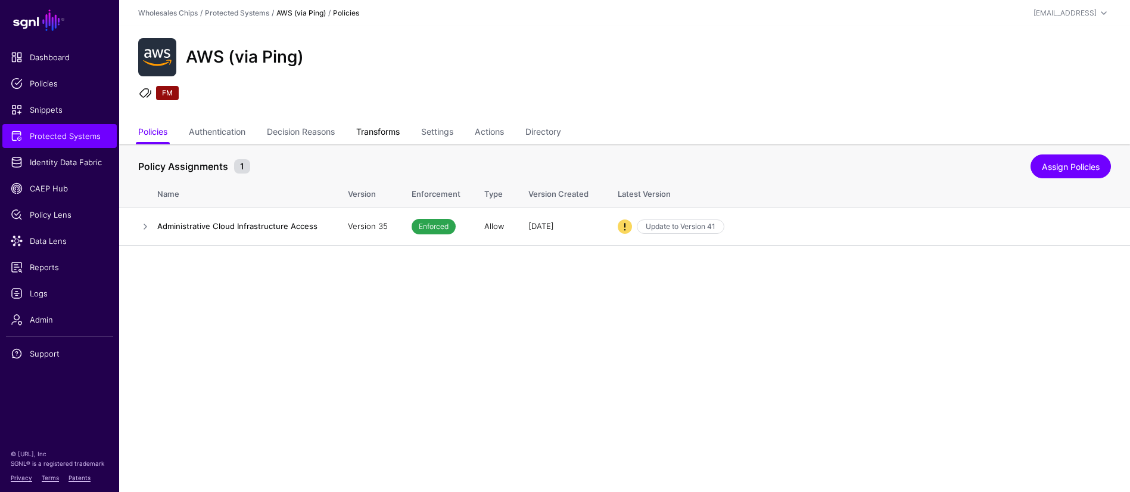
click at [380, 136] on link "Transforms" at bounding box center [378, 133] width 44 height 23
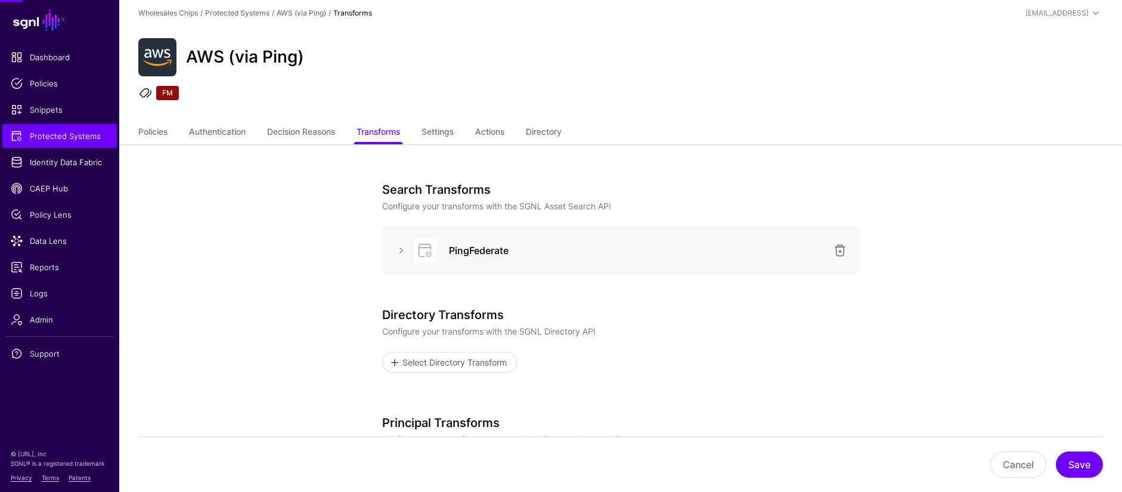
scroll to position [165, 0]
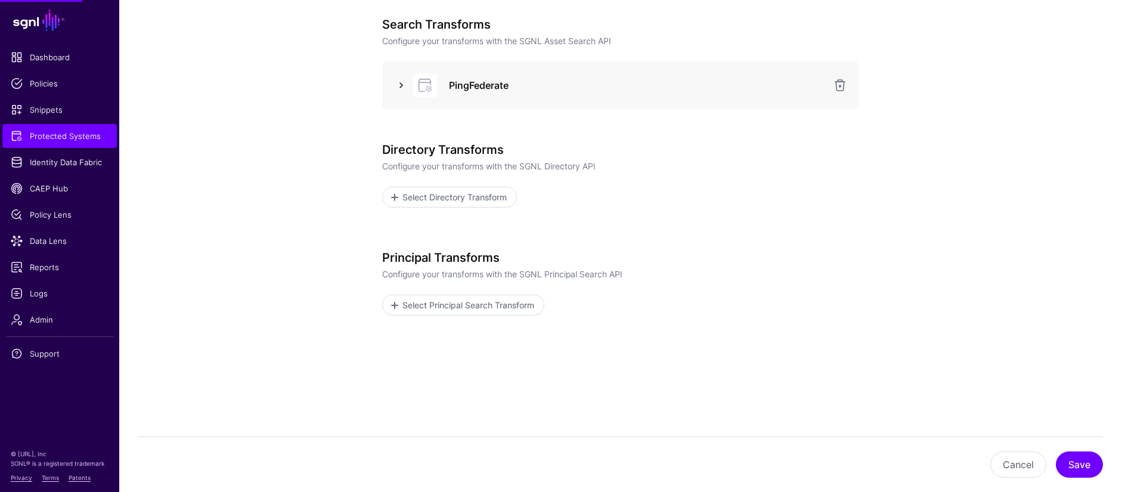
click at [405, 88] on link at bounding box center [401, 85] width 14 height 14
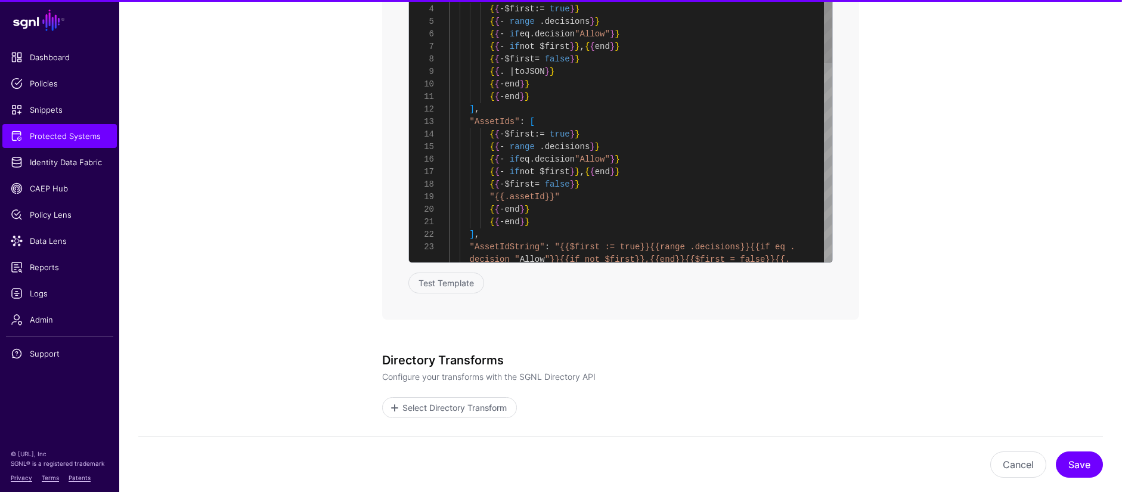
scroll to position [740, 0]
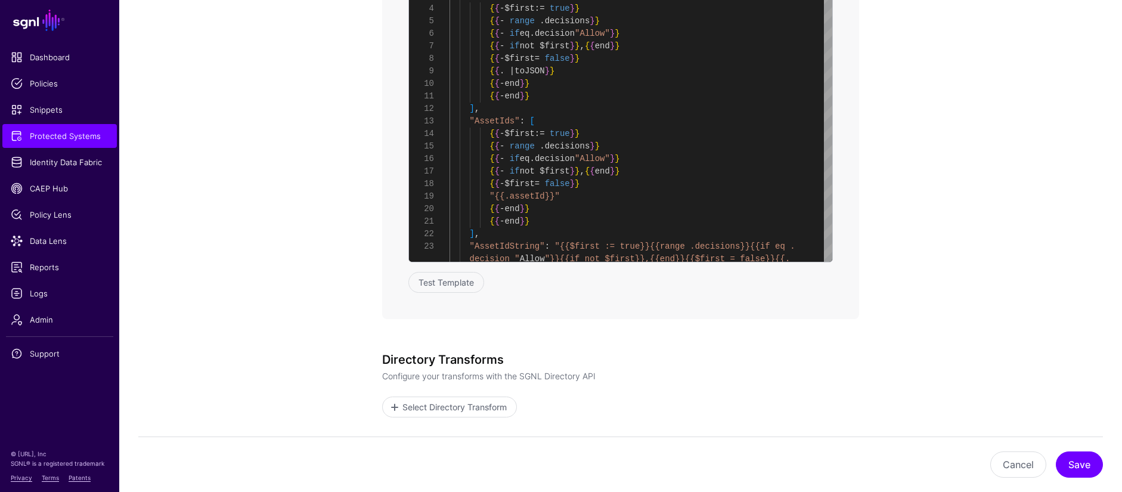
click at [908, 151] on app-integrations-item-transforms "**********" at bounding box center [620, 52] width 1002 height 1297
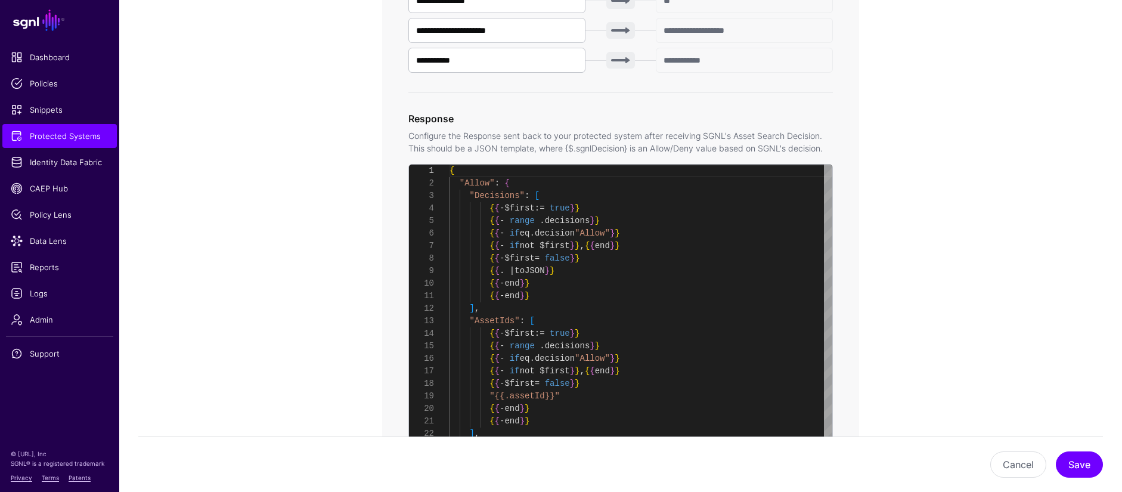
scroll to position [551, 0]
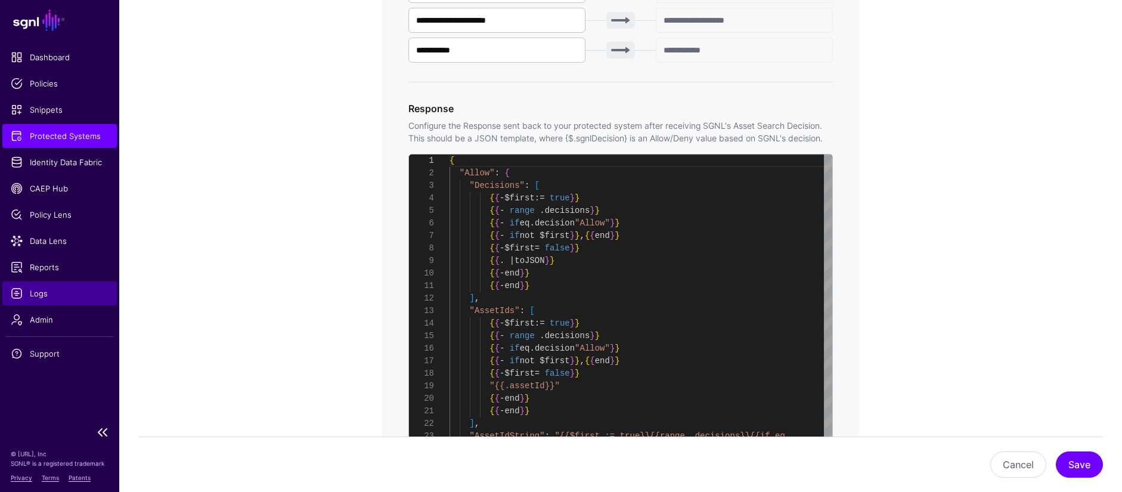
click at [48, 296] on span "Logs" at bounding box center [60, 293] width 98 height 12
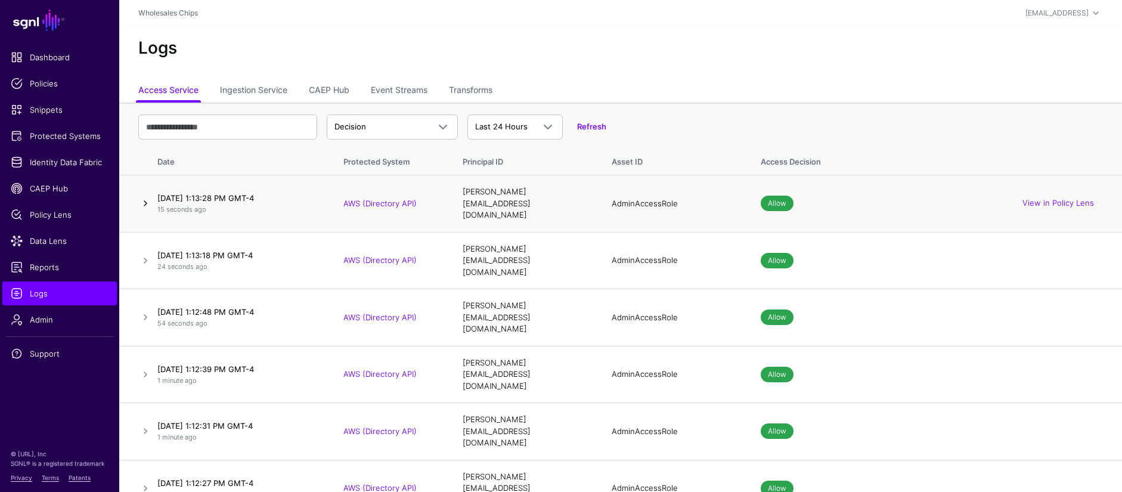
click at [147, 198] on link at bounding box center [145, 203] width 14 height 14
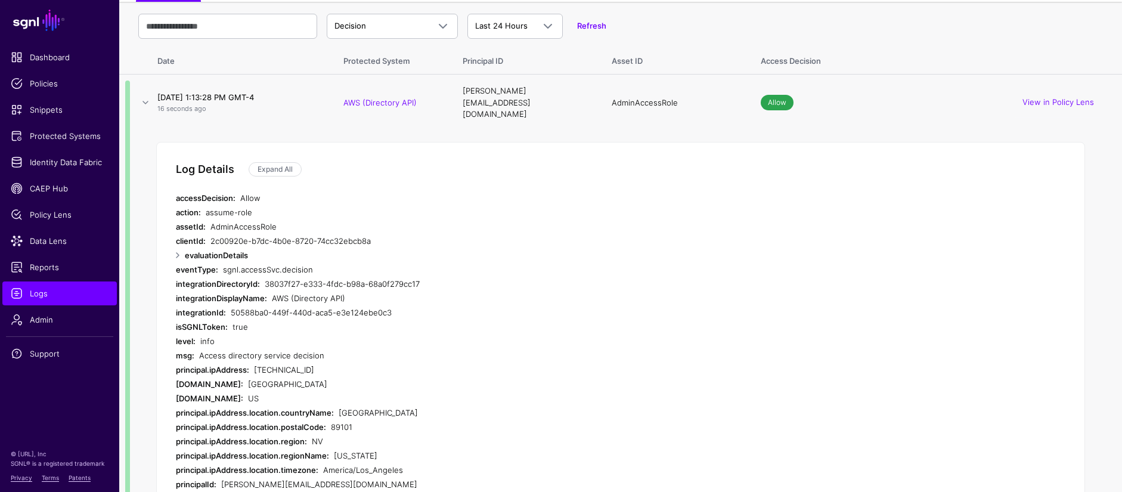
scroll to position [101, 0]
click at [287, 161] on link "Expand All" at bounding box center [275, 168] width 53 height 14
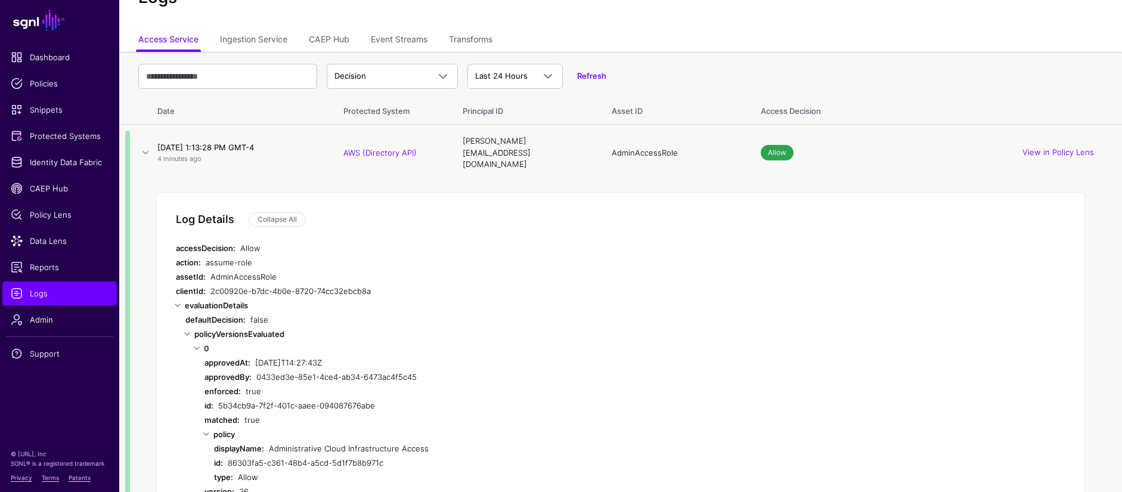
scroll to position [47, 0]
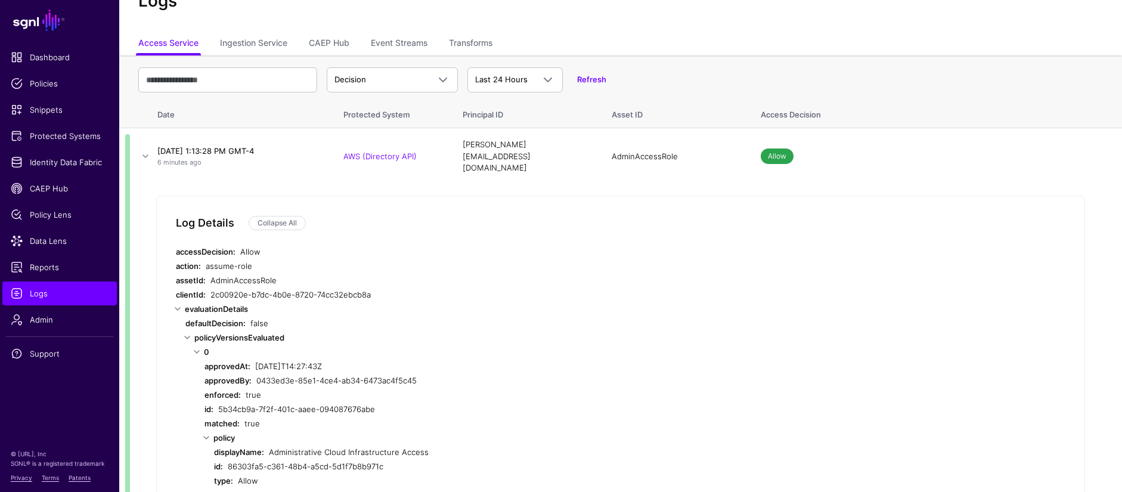
click at [804, 71] on div "Decision Decision Match Last 24 Hours Last 24 Hours Last 7 Days Last 30 Days La…" at bounding box center [620, 80] width 964 height 35
click at [73, 138] on span "Protected Systems" at bounding box center [60, 136] width 98 height 12
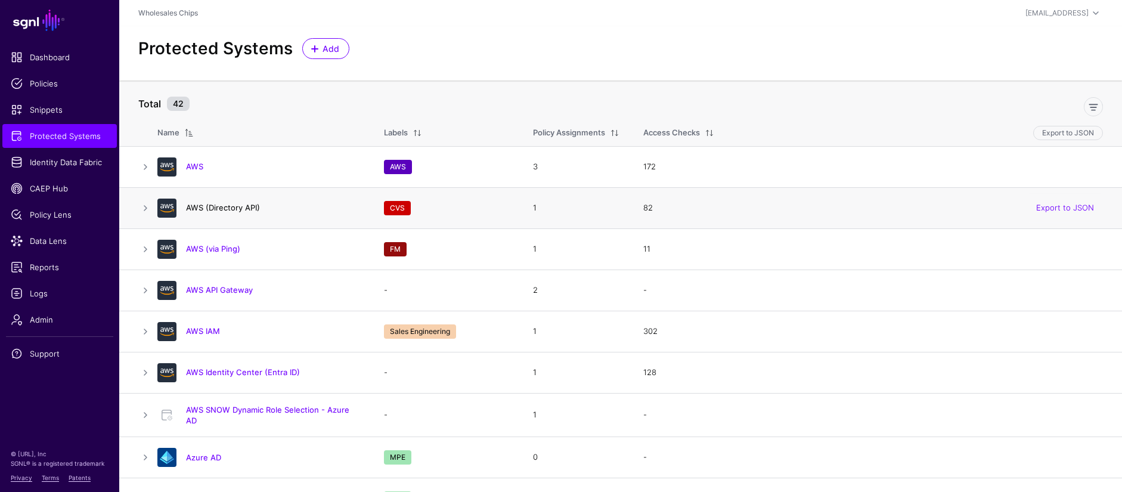
click at [209, 210] on link "AWS (Directory API)" at bounding box center [223, 208] width 74 height 10
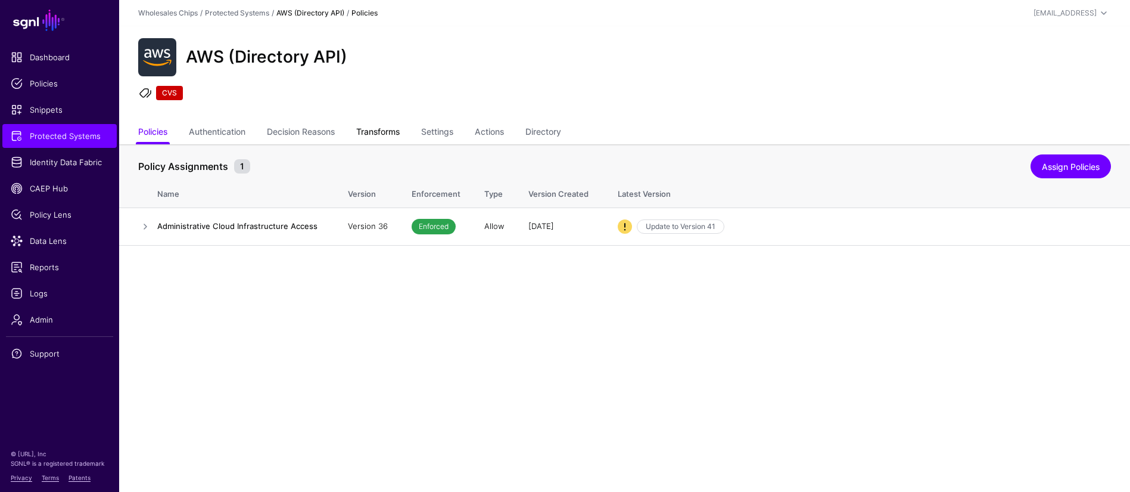
click at [387, 137] on link "Transforms" at bounding box center [378, 133] width 44 height 23
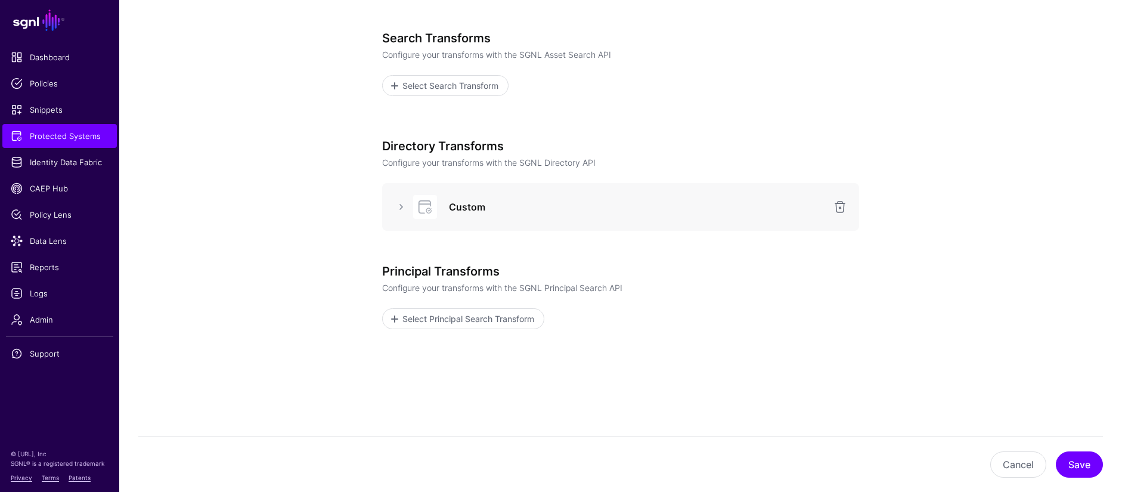
scroll to position [273, 0]
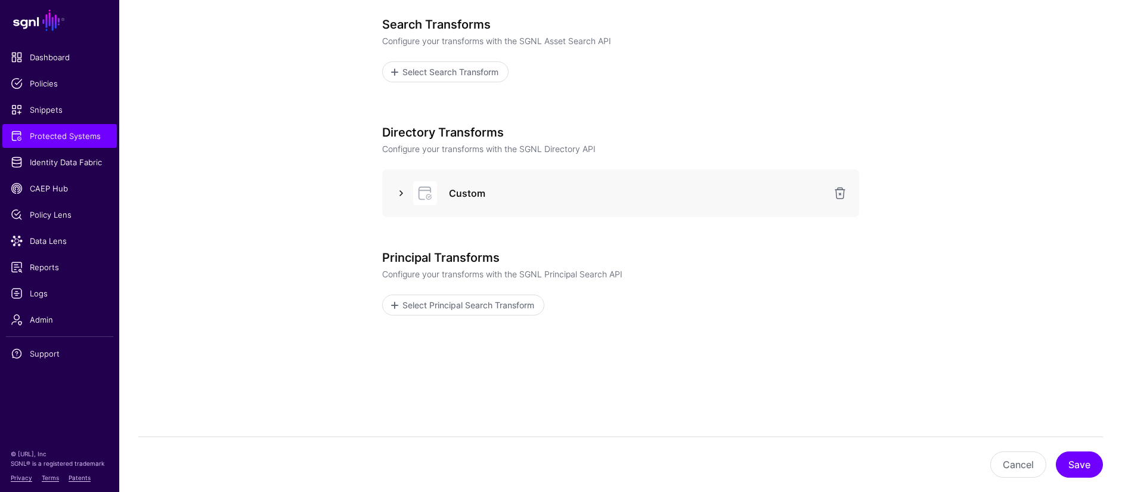
click at [399, 195] on link at bounding box center [401, 193] width 14 height 14
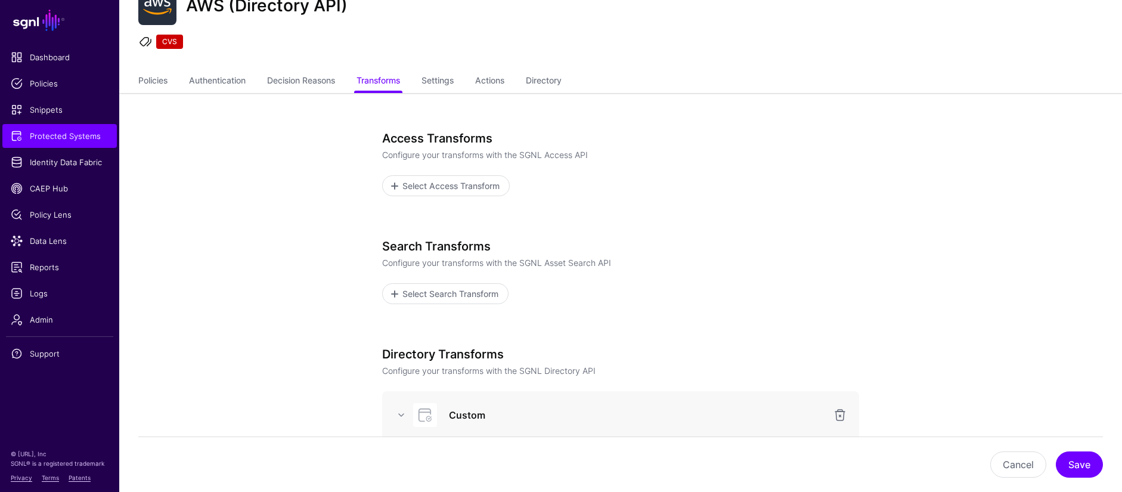
scroll to position [51, 0]
click at [206, 88] on link "Authentication" at bounding box center [217, 82] width 57 height 23
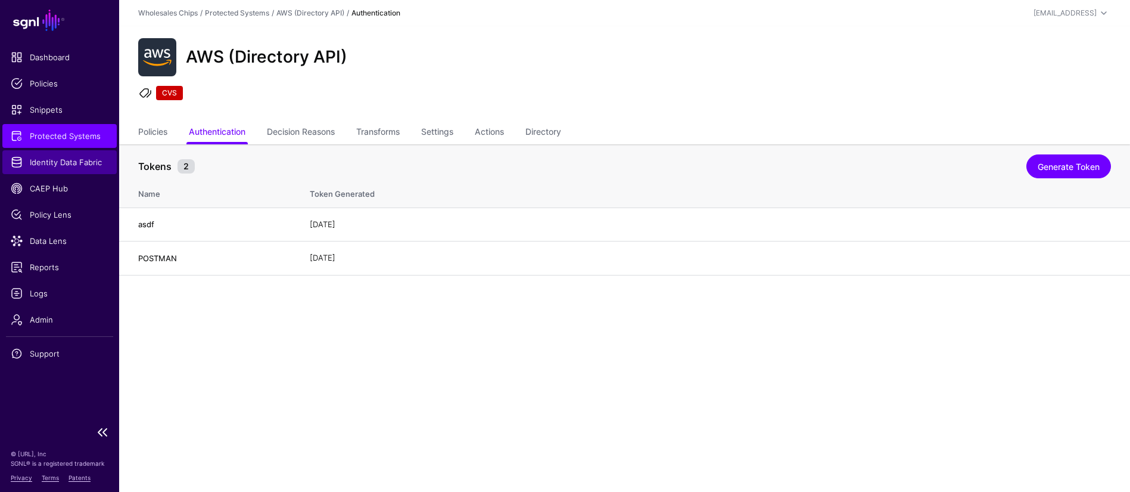
click at [71, 161] on span "Identity Data Fabric" at bounding box center [60, 162] width 98 height 12
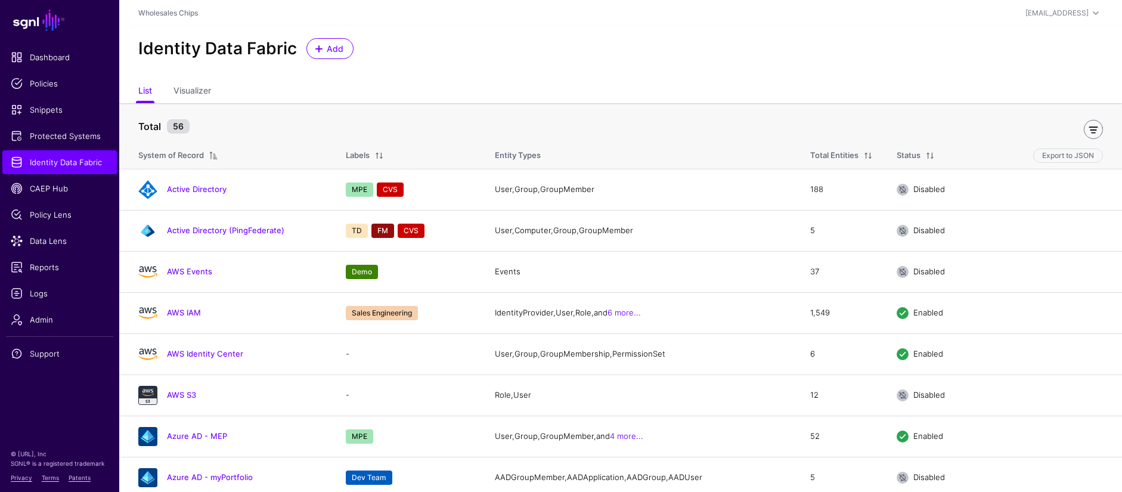
click at [1097, 128] on link at bounding box center [1092, 129] width 19 height 19
click at [201, 134] on input "text" at bounding box center [190, 126] width 104 height 23
type input "***"
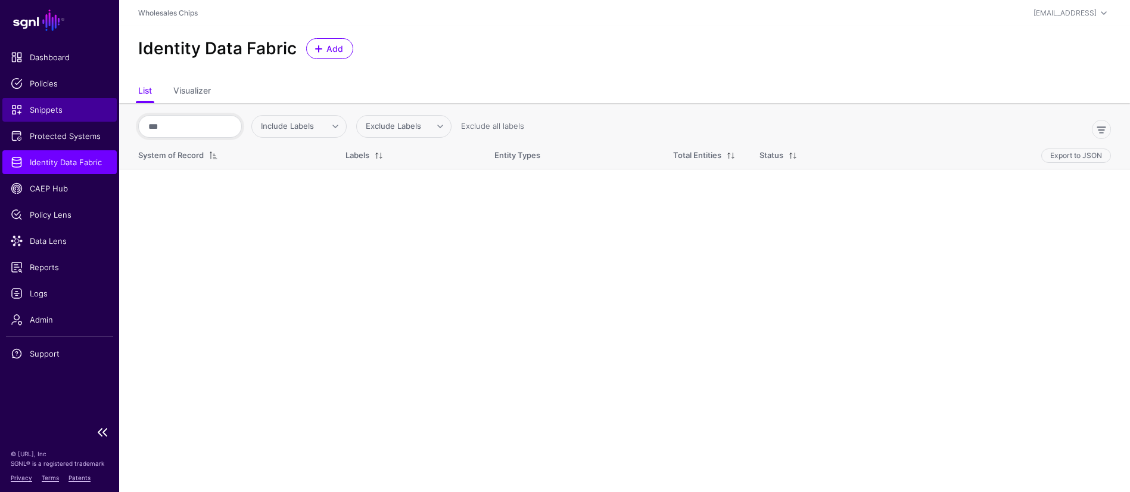
drag, startPoint x: 216, startPoint y: 123, endPoint x: 99, endPoint y: 114, distance: 117.7
click at [101, 114] on main "SGNL Dashboard Policies Snippets Protected Systems Identity Data Fabric CAEP Hu…" at bounding box center [565, 246] width 1130 height 492
click at [331, 122] on span at bounding box center [330, 126] width 18 height 14
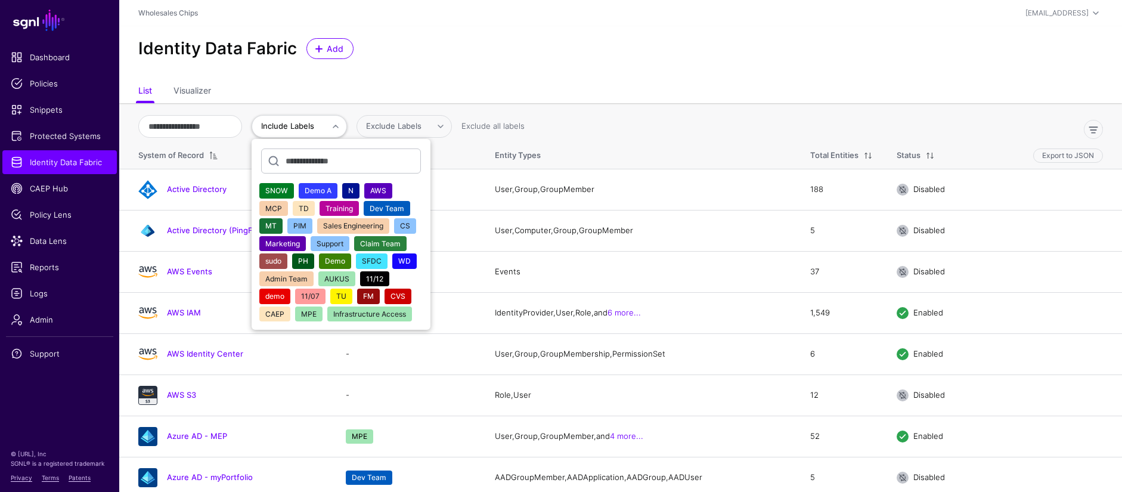
click at [411, 293] on button "CVS" at bounding box center [397, 295] width 27 height 15
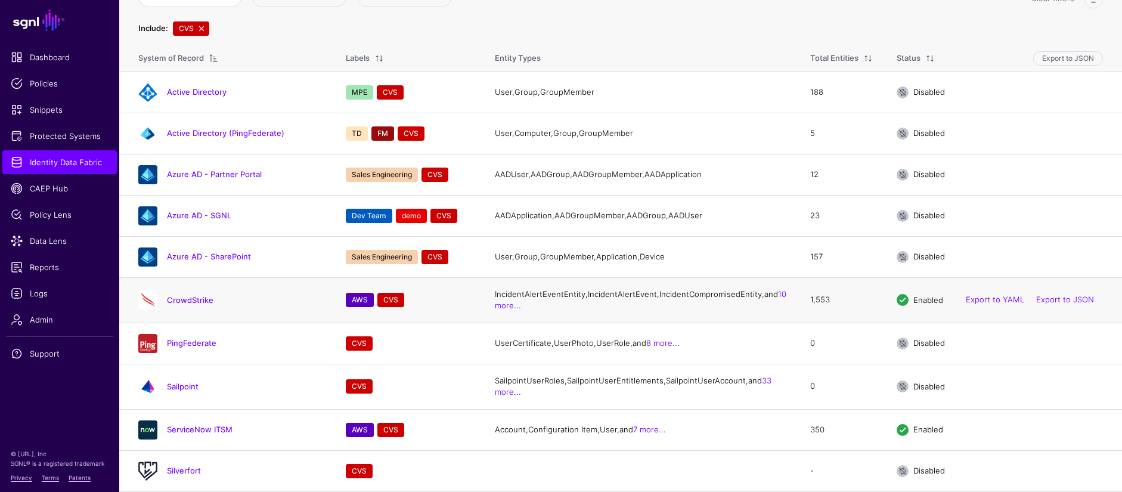
scroll to position [186, 0]
click at [48, 81] on span "Policies" at bounding box center [60, 83] width 98 height 12
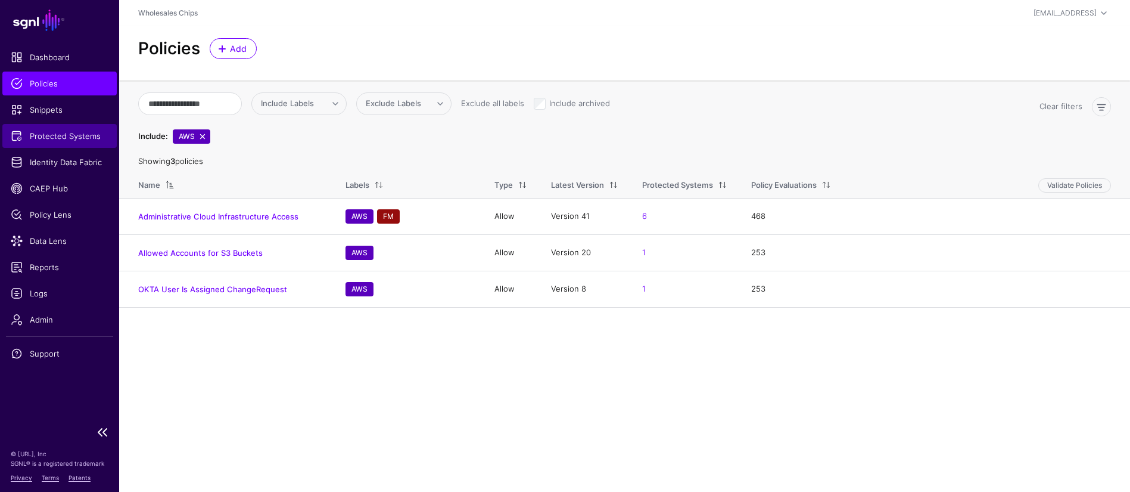
click at [69, 135] on span "Protected Systems" at bounding box center [60, 136] width 98 height 12
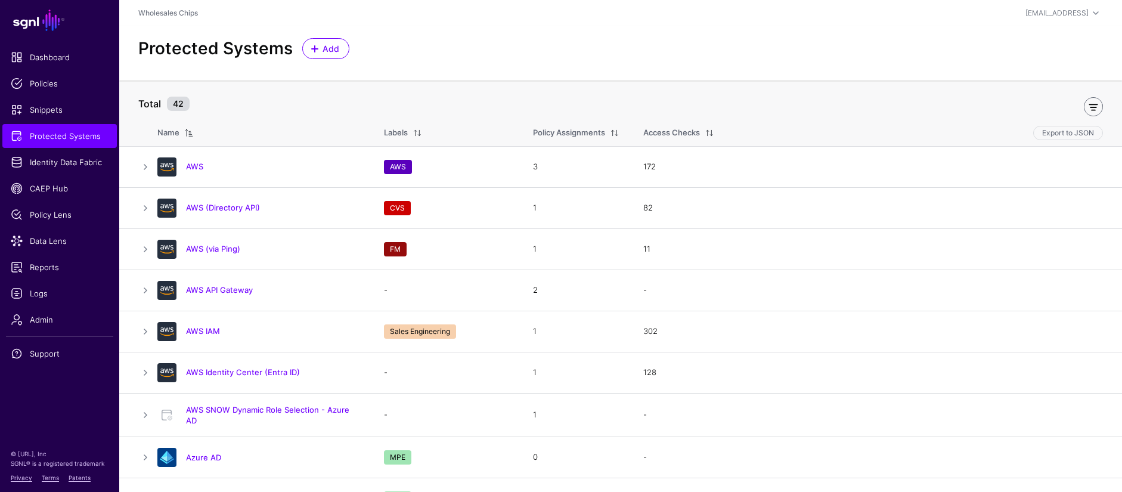
click at [1092, 107] on link at bounding box center [1092, 106] width 19 height 19
click at [212, 102] on span at bounding box center [217, 104] width 18 height 14
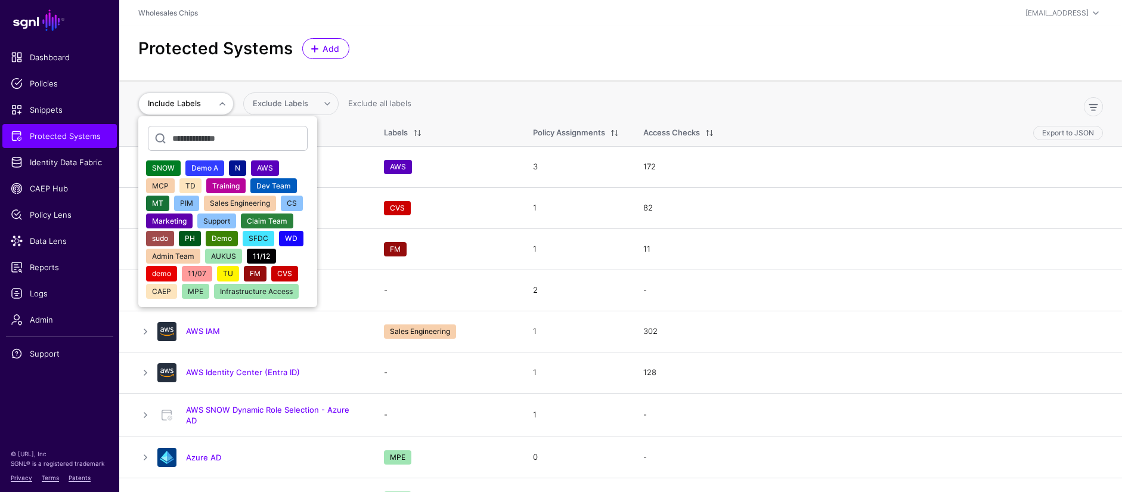
click at [280, 274] on span "CVS" at bounding box center [284, 273] width 15 height 9
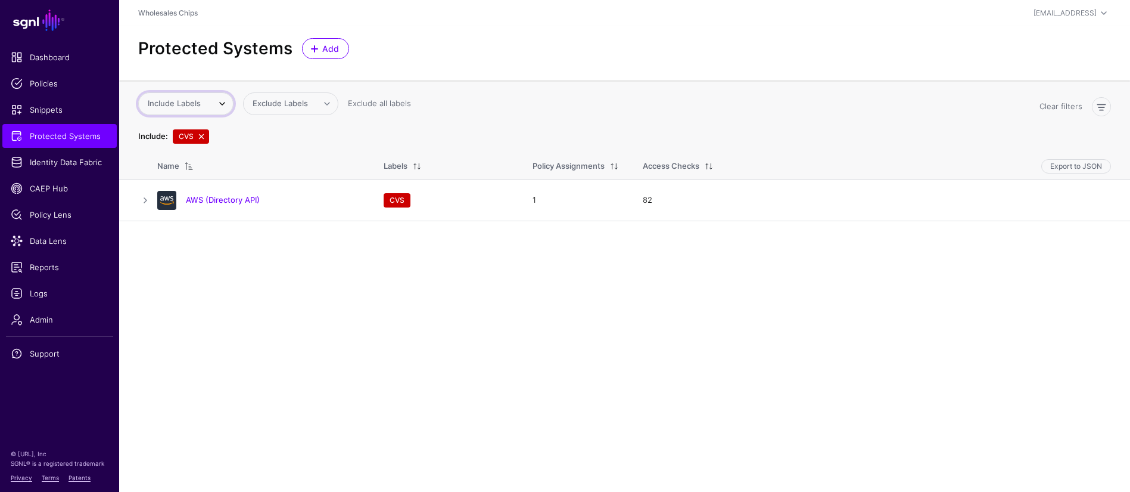
click at [208, 104] on span at bounding box center [217, 104] width 18 height 14
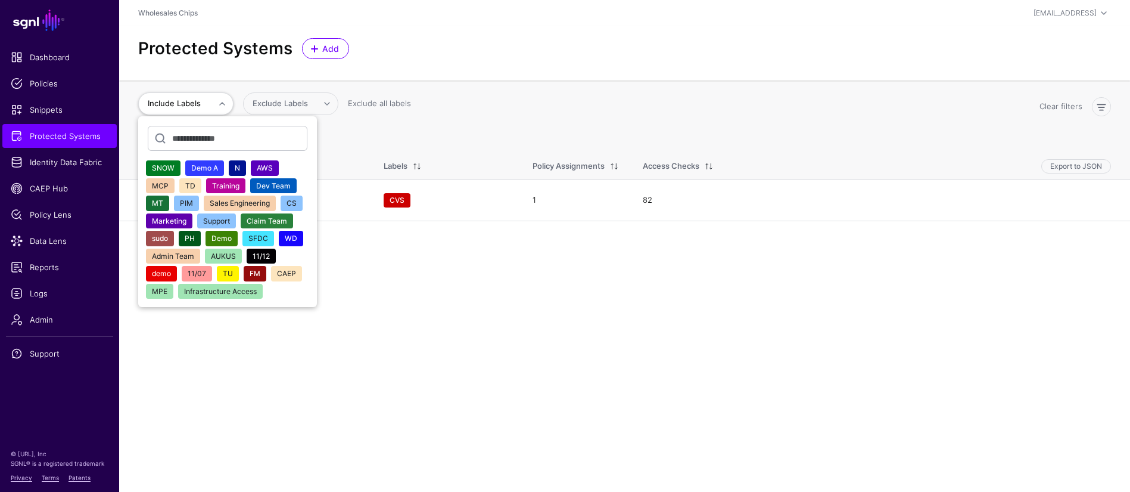
click at [264, 167] on span "AWS" at bounding box center [265, 167] width 16 height 9
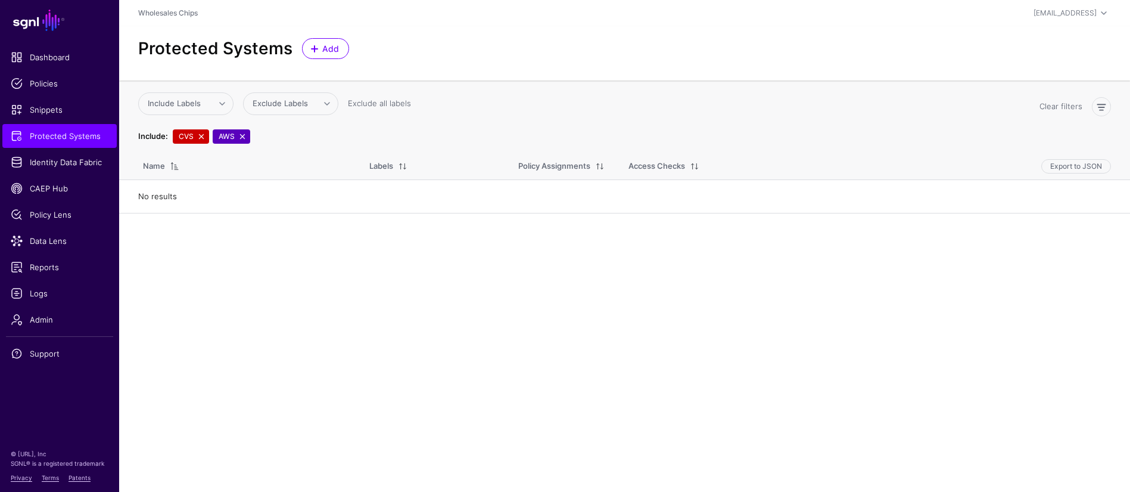
click at [202, 139] on link at bounding box center [202, 137] width 10 height 10
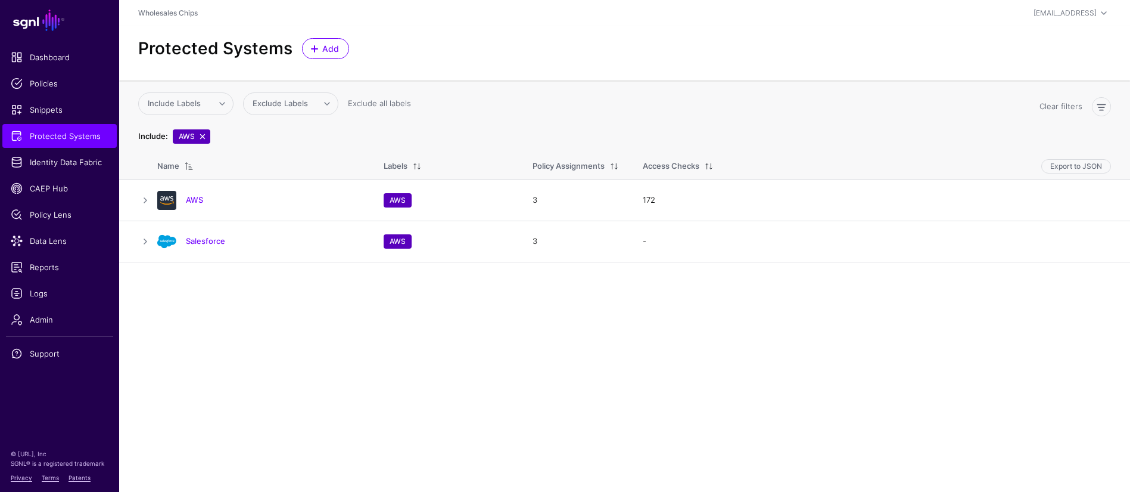
click at [203, 139] on link at bounding box center [203, 137] width 10 height 10
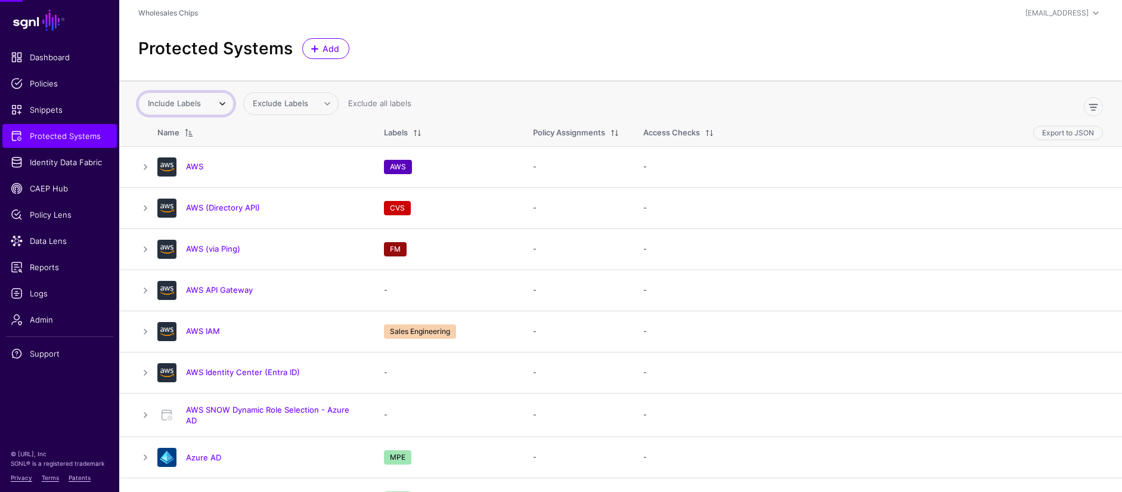
click at [207, 109] on span "Include Labels" at bounding box center [178, 104] width 60 height 12
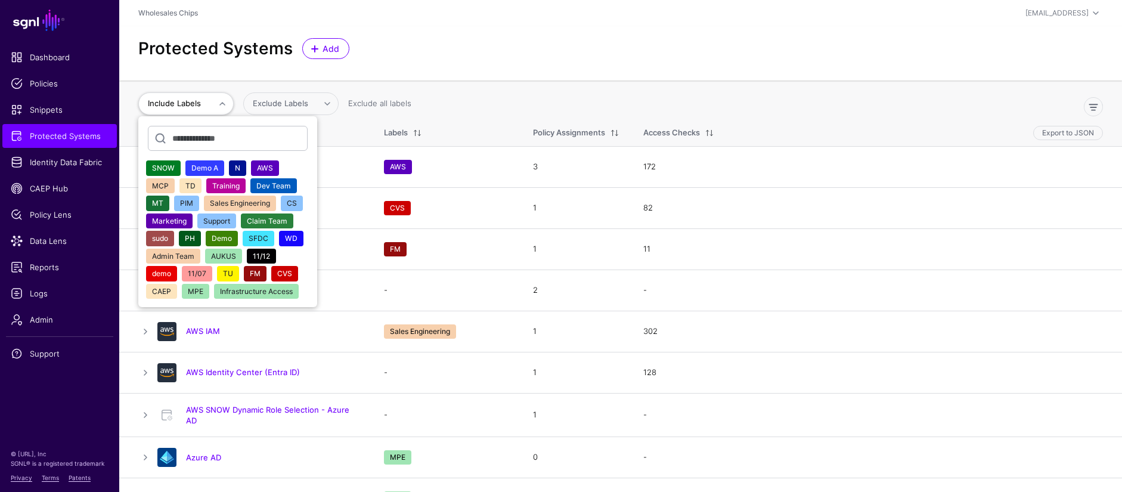
click at [286, 270] on span "CVS" at bounding box center [284, 273] width 15 height 9
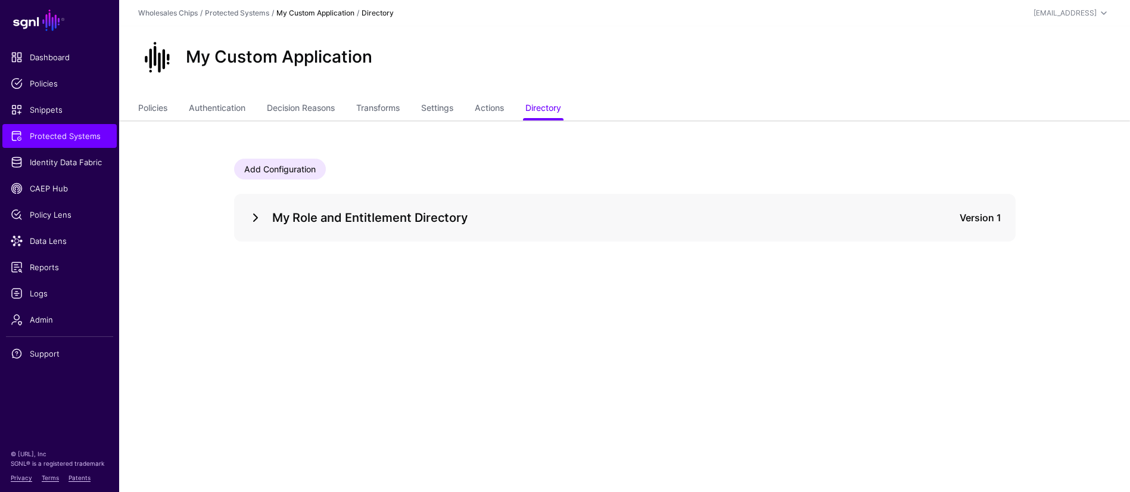
click at [255, 212] on link at bounding box center [256, 217] width 14 height 14
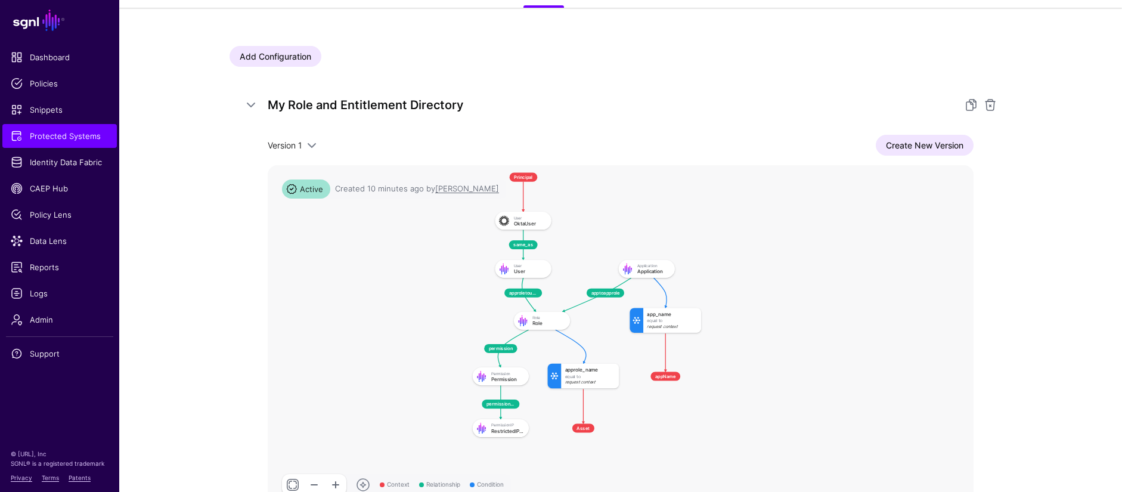
scroll to position [118, 0]
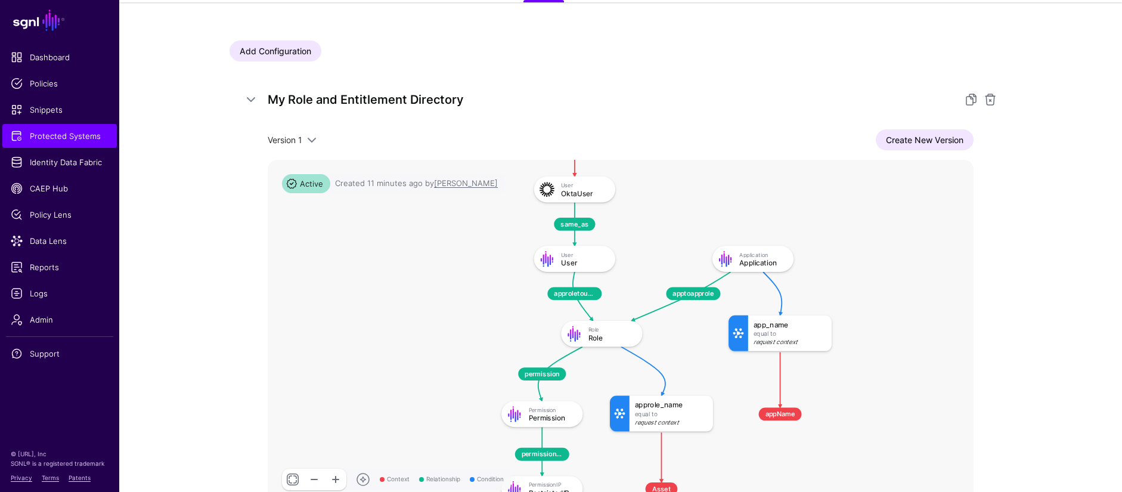
drag, startPoint x: 630, startPoint y: 346, endPoint x: 754, endPoint y: 380, distance: 129.1
click at [754, 380] on rect at bounding box center [490, 109] width 64207 height 31290
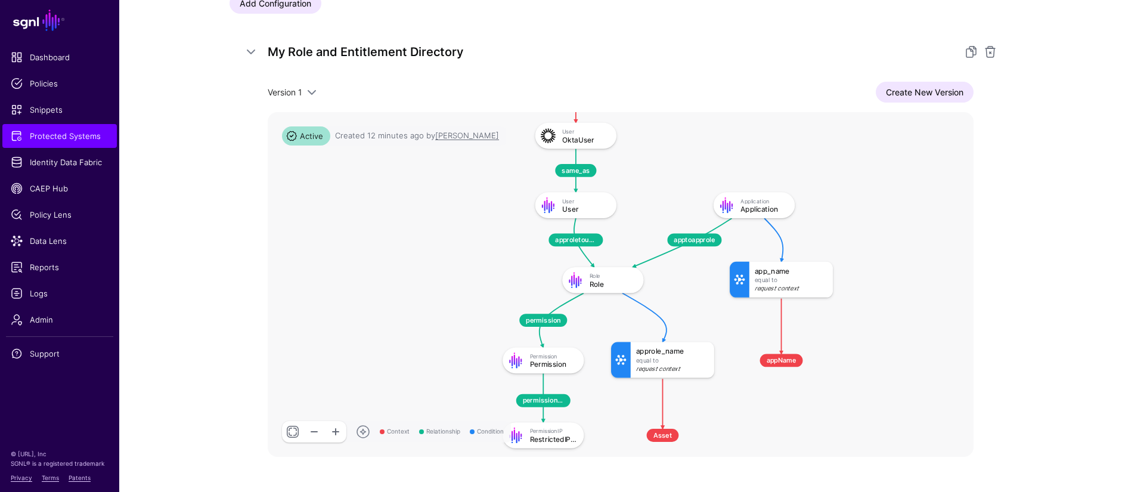
scroll to position [169, 0]
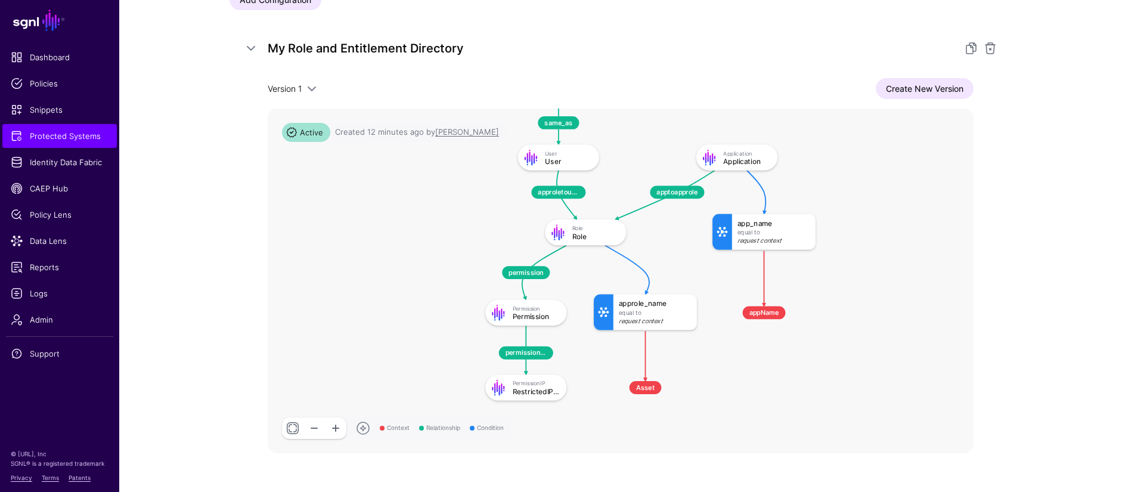
drag, startPoint x: 635, startPoint y: 240, endPoint x: 618, endPoint y: 195, distance: 47.4
click at [618, 195] on rect at bounding box center [474, 7] width 64207 height 31290
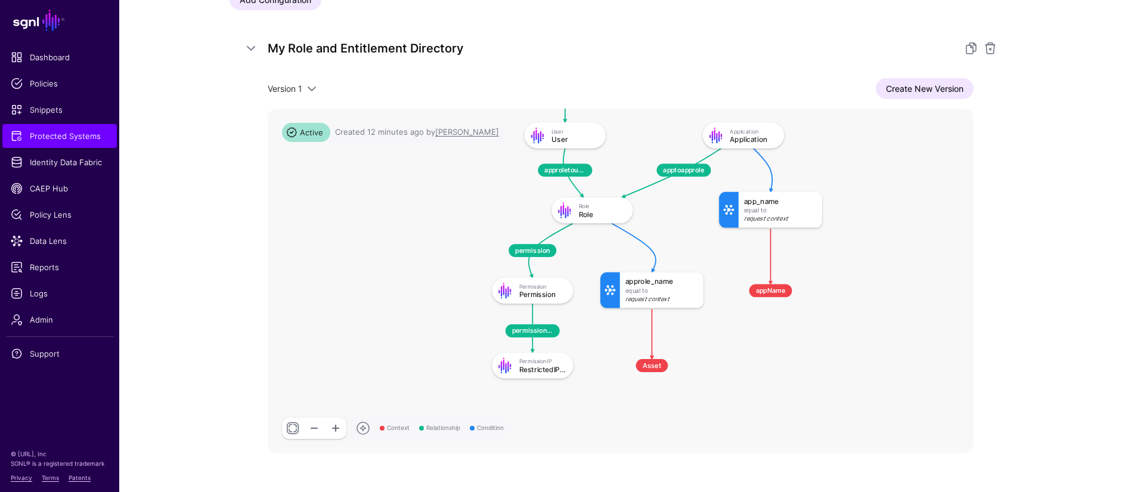
drag, startPoint x: 650, startPoint y: 237, endPoint x: 657, endPoint y: 216, distance: 22.8
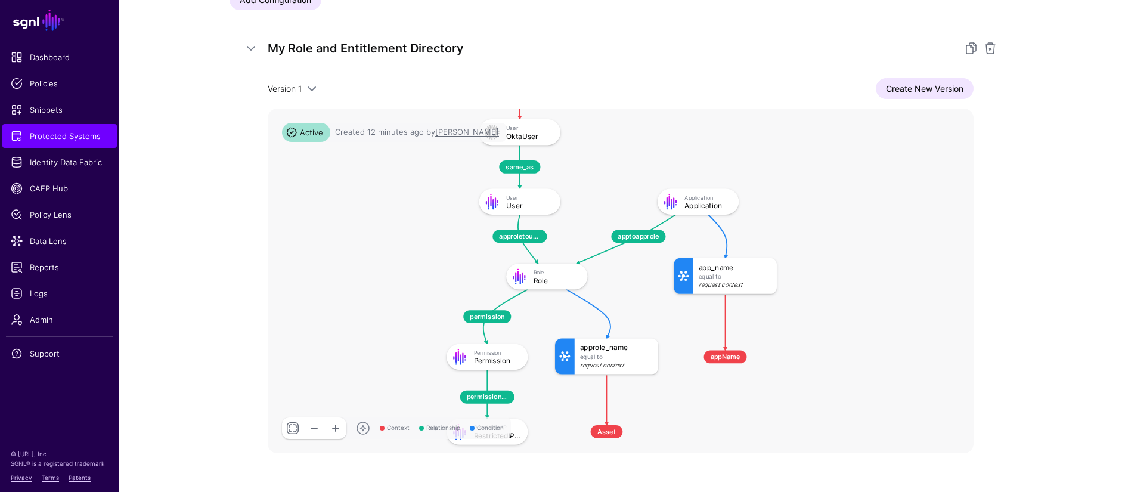
drag, startPoint x: 688, startPoint y: 236, endPoint x: 641, endPoint y: 303, distance: 81.7
click at [641, 303] on rect at bounding box center [435, 51] width 64207 height 31290
